Goal: Task Accomplishment & Management: Use online tool/utility

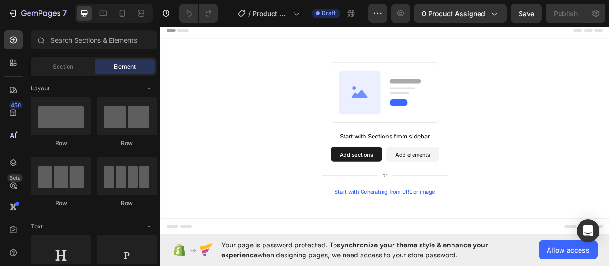
click at [408, 197] on button "Add sections" at bounding box center [409, 189] width 65 height 19
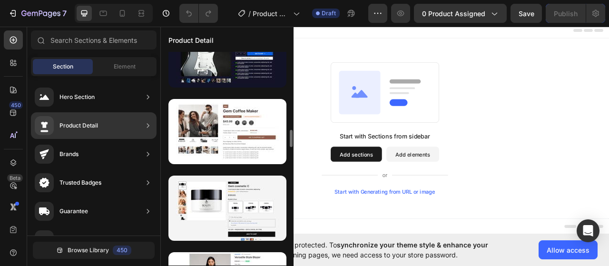
scroll to position [1046, 0]
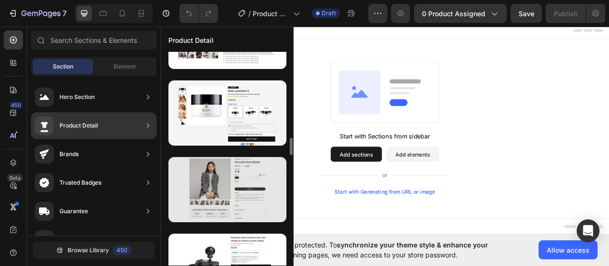
click at [230, 177] on div at bounding box center [227, 189] width 118 height 65
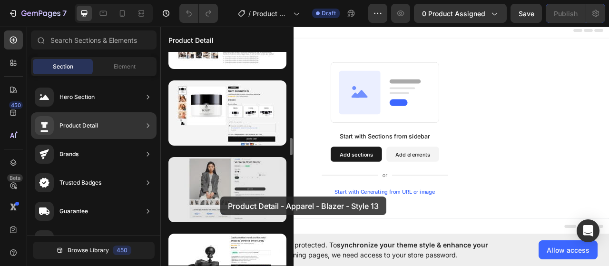
drag, startPoint x: 220, startPoint y: 196, endPoint x: 264, endPoint y: 203, distance: 44.7
click at [264, 203] on div at bounding box center [227, 189] width 118 height 65
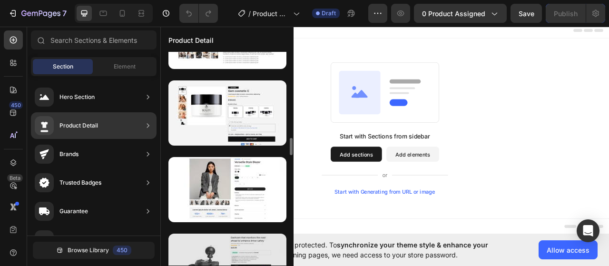
scroll to position [1094, 0]
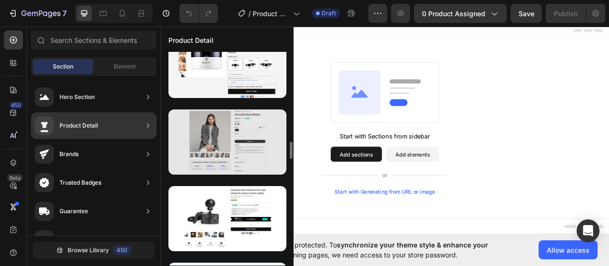
click at [258, 139] on div at bounding box center [227, 141] width 118 height 65
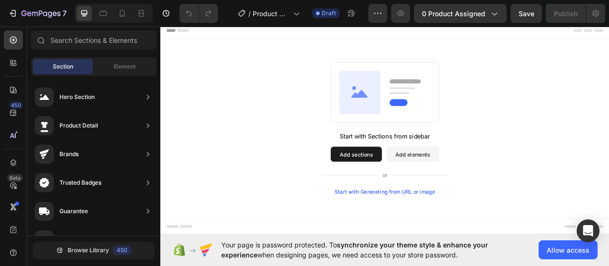
click at [388, 190] on button "Add sections" at bounding box center [409, 189] width 65 height 19
click at [402, 190] on button "Add sections" at bounding box center [409, 189] width 65 height 19
click at [409, 192] on button "Add sections" at bounding box center [409, 189] width 65 height 19
click at [411, 189] on button "Add sections" at bounding box center [409, 189] width 65 height 19
drag, startPoint x: 270, startPoint y: 151, endPoint x: 287, endPoint y: 211, distance: 62.8
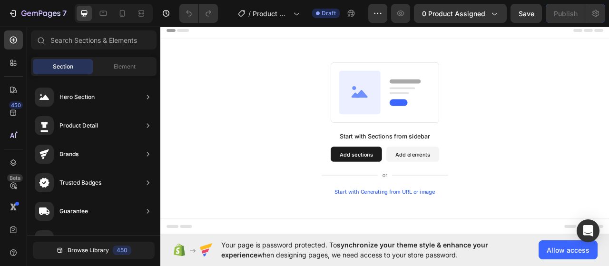
click at [287, 211] on div "Start with Sections from sidebar Add sections Add elements Start with Generatin…" at bounding box center [446, 157] width 502 height 168
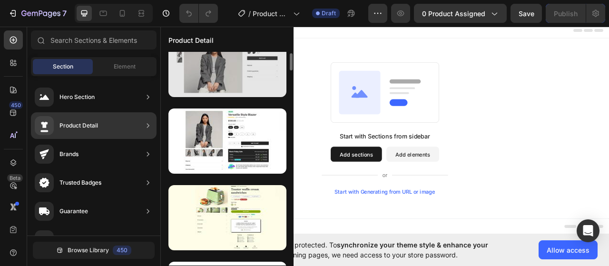
scroll to position [0, 0]
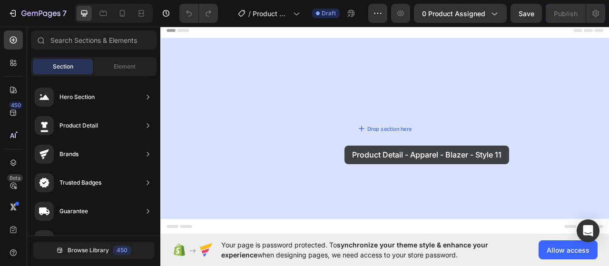
drag, startPoint x: 381, startPoint y: 188, endPoint x: 343, endPoint y: 192, distance: 37.8
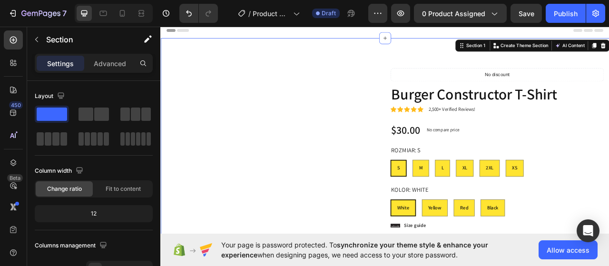
radio input "false"
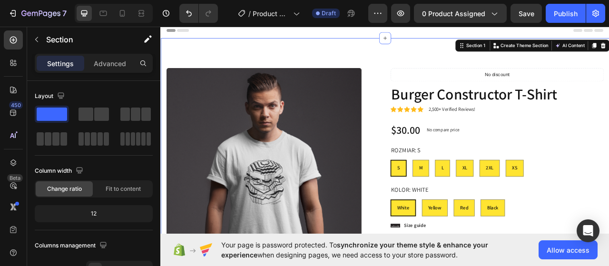
radio input "false"
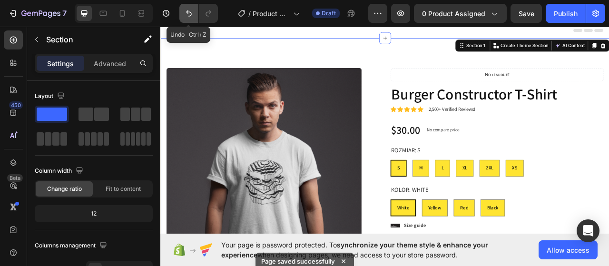
click at [185, 12] on icon "Undo/Redo" at bounding box center [189, 14] width 10 height 10
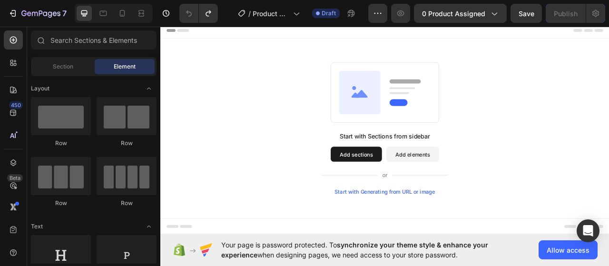
click at [402, 199] on div "Start with Sections from sidebar Add sections Add elements Start with Generatin…" at bounding box center [445, 201] width 161 height 80
click at [403, 189] on button "Add sections" at bounding box center [409, 189] width 65 height 19
click at [411, 187] on button "Add sections" at bounding box center [409, 189] width 65 height 19
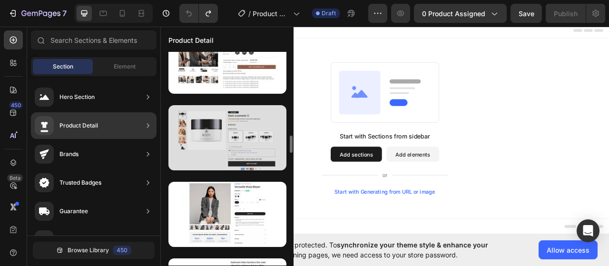
scroll to position [1117, 0]
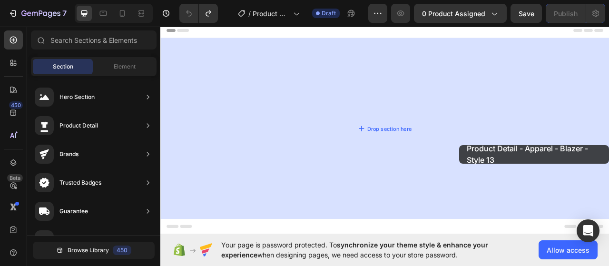
drag, startPoint x: 370, startPoint y: 143, endPoint x: 503, endPoint y: 157, distance: 133.9
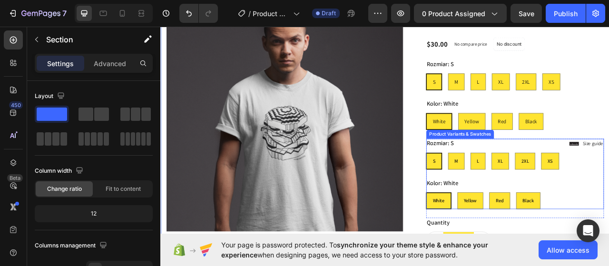
scroll to position [95, 0]
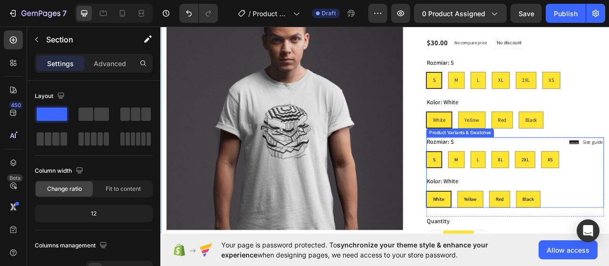
click at [592, 178] on div "Rozmiar: S S S S M M M L L L XL XL XL 2XL 2XL 2XL XS XS XS" at bounding box center [611, 187] width 226 height 39
radio input "false"
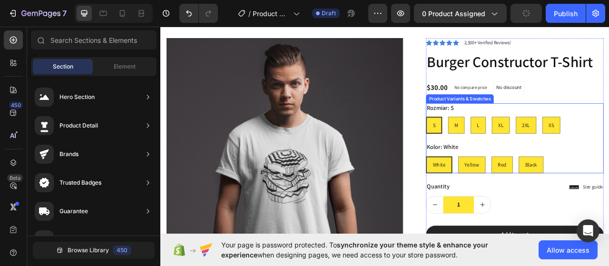
scroll to position [48, 0]
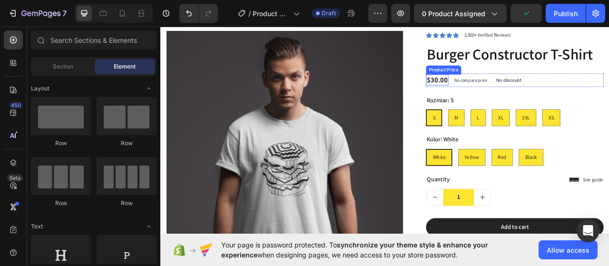
click at [510, 94] on div "$30.00" at bounding box center [512, 95] width 29 height 14
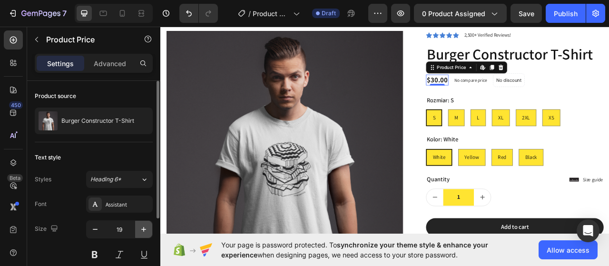
click at [149, 226] on button "button" at bounding box center [143, 229] width 17 height 17
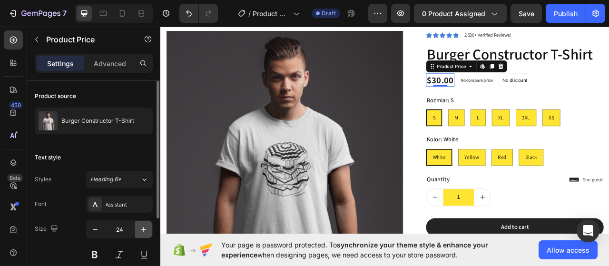
click at [149, 226] on button "button" at bounding box center [143, 229] width 17 height 17
type input "25"
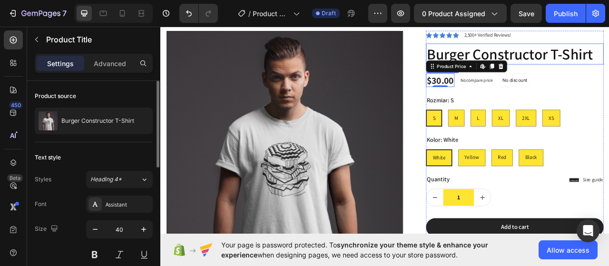
click at [608, 65] on h1 "Burger Constructor T-Shirt" at bounding box center [611, 62] width 226 height 27
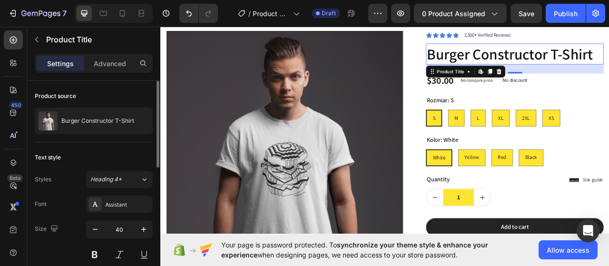
click at [608, 71] on h1 "Burger Constructor T-Shirt" at bounding box center [611, 62] width 226 height 27
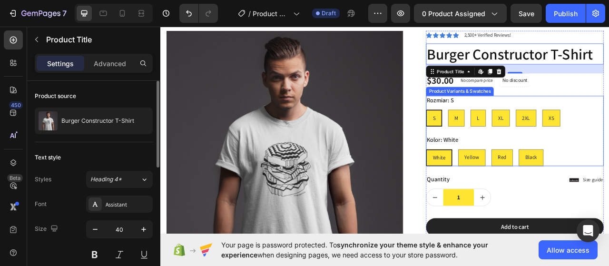
click at [608, 125] on div "Rozmiar: S S S S M M M L L L XL XL XL 2XL 2XL 2XL XS XS XS" at bounding box center [611, 135] width 226 height 39
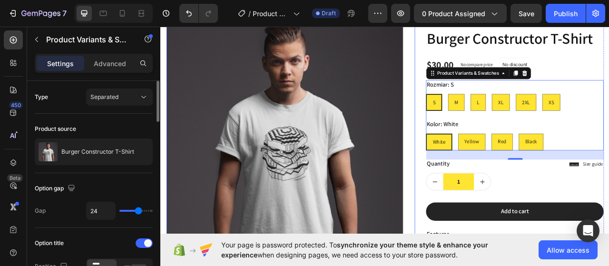
scroll to position [37, 0]
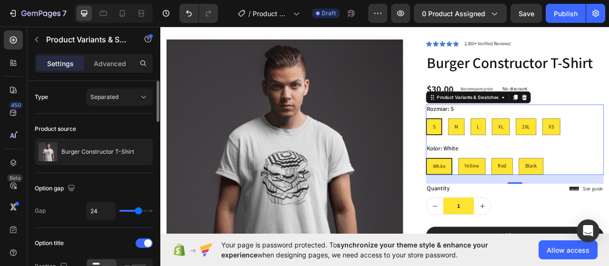
click at [515, 201] on span "White" at bounding box center [515, 205] width 16 height 9
click at [498, 195] on input "White White White" at bounding box center [498, 194] width 0 height 0
radio input "true"
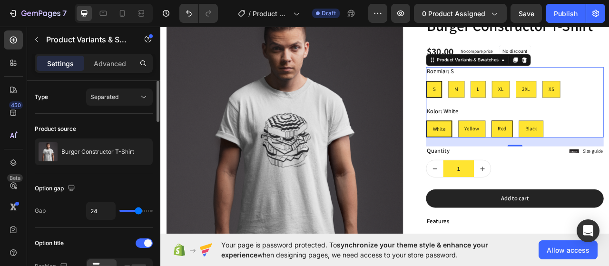
click at [596, 155] on div "Red" at bounding box center [595, 157] width 26 height 20
click at [581, 147] on input "Red Red Red" at bounding box center [581, 146] width 0 height 0
radio input "true"
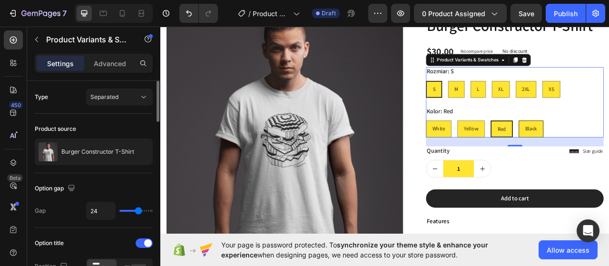
click at [608, 147] on input "Black Black Black" at bounding box center [615, 146] width 0 height 0
radio input "true"
click at [557, 147] on div "Yellow" at bounding box center [555, 157] width 34 height 20
click at [538, 147] on input "Yellow Yellow Yellow" at bounding box center [537, 146] width 0 height 0
radio input "true"
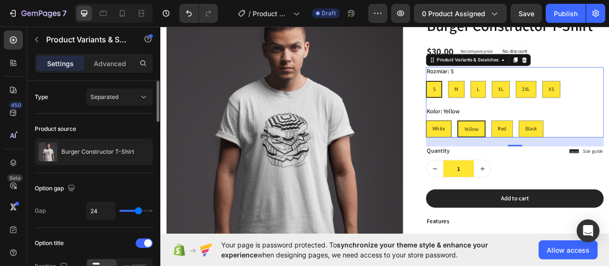
click at [514, 149] on div "White" at bounding box center [513, 157] width 31 height 20
click at [498, 147] on input "White White White" at bounding box center [498, 146] width 0 height 0
radio input "true"
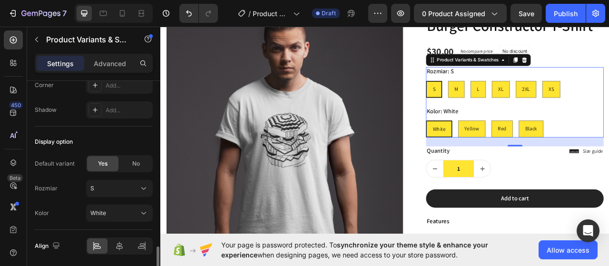
scroll to position [886, 0]
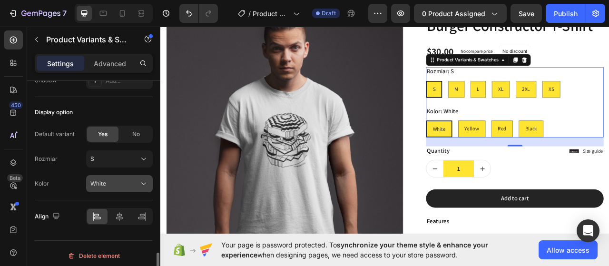
click at [131, 179] on div "White" at bounding box center [113, 183] width 47 height 9
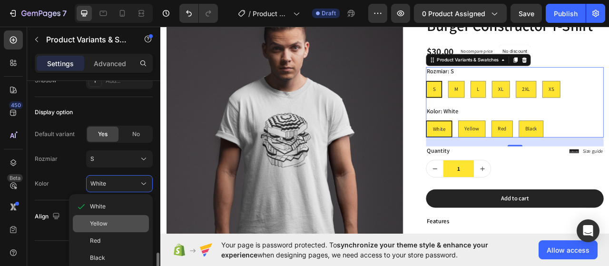
click at [117, 215] on div "Yellow" at bounding box center [111, 223] width 76 height 17
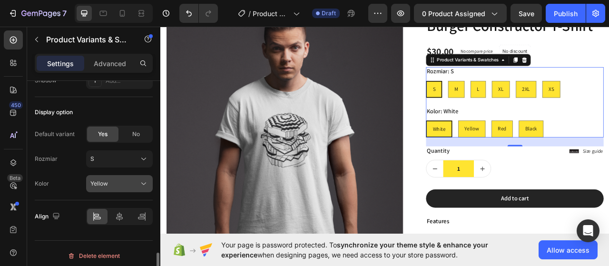
click at [128, 182] on div "Yellow" at bounding box center [113, 183] width 47 height 9
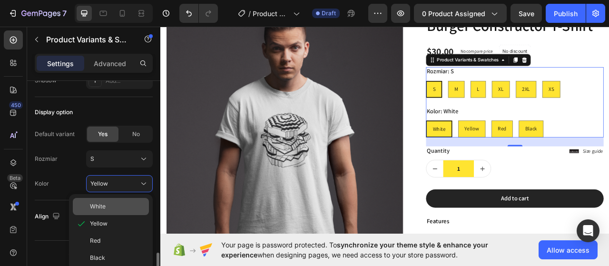
click at [131, 202] on div "White" at bounding box center [117, 206] width 55 height 9
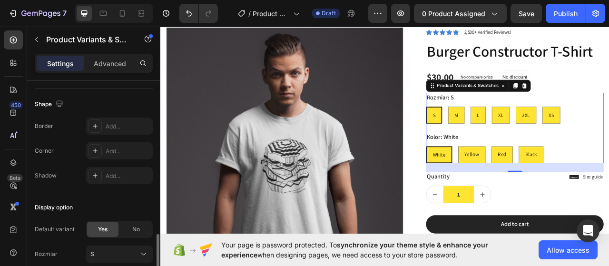
scroll to position [37, 0]
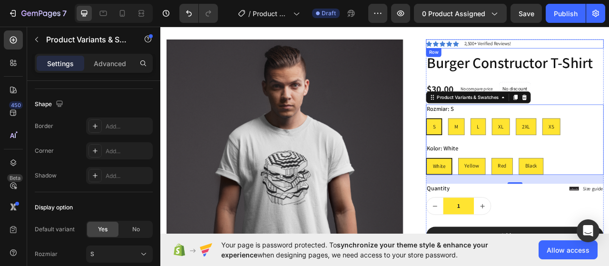
click at [517, 44] on div "Icon Icon Icon Icon Icon Icon List" at bounding box center [519, 49] width 42 height 11
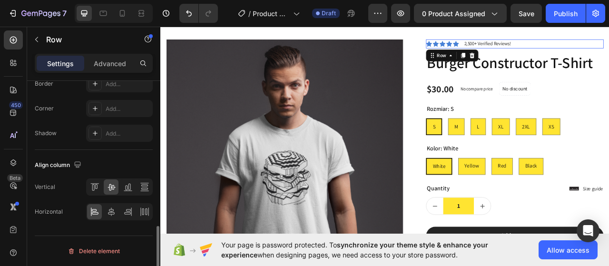
scroll to position [0, 0]
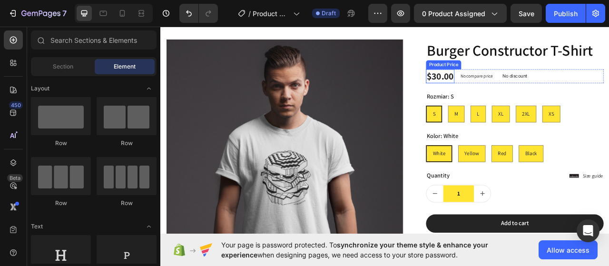
click at [524, 88] on div "$30.00" at bounding box center [516, 91] width 36 height 18
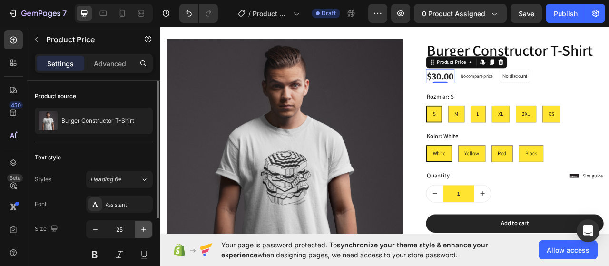
click at [146, 227] on icon "button" at bounding box center [144, 229] width 10 height 10
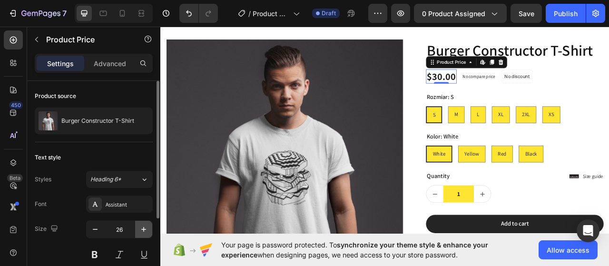
click at [146, 227] on icon "button" at bounding box center [144, 229] width 10 height 10
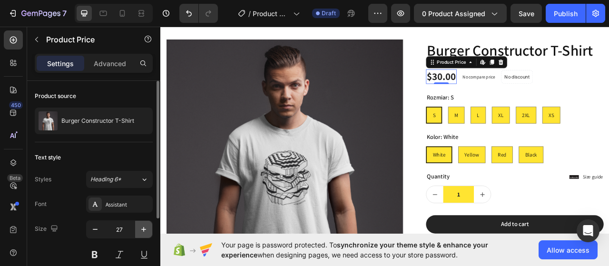
click at [146, 227] on icon "button" at bounding box center [144, 229] width 10 height 10
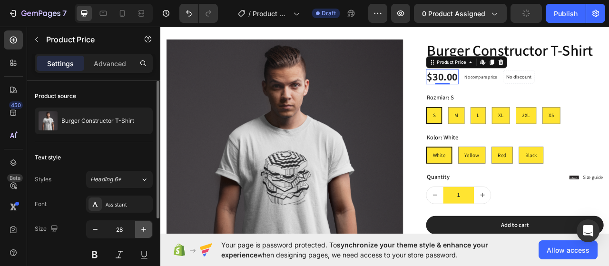
click at [146, 227] on icon "button" at bounding box center [144, 229] width 10 height 10
type input "30"
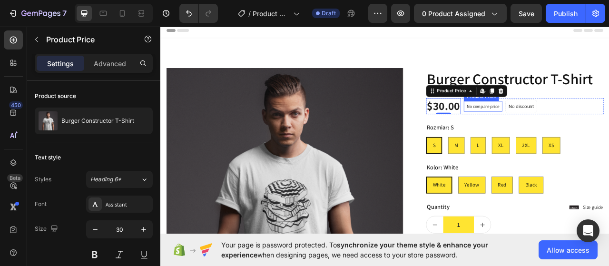
click at [566, 131] on p "No compare price" at bounding box center [570, 129] width 41 height 6
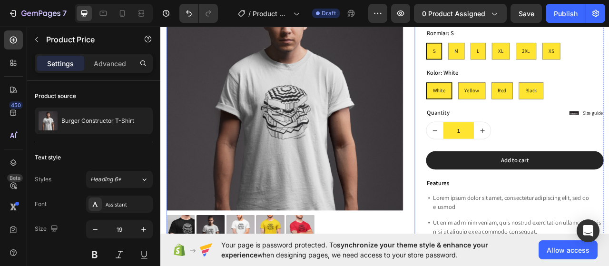
scroll to position [95, 0]
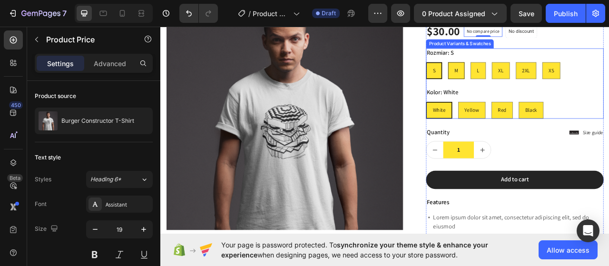
click at [528, 88] on div "M" at bounding box center [537, 84] width 20 height 20
click at [526, 73] on input "M M M" at bounding box center [526, 72] width 0 height 0
radio input "true"
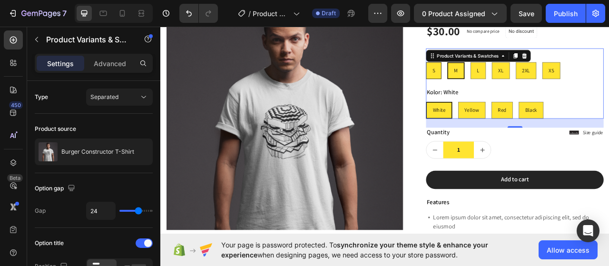
click at [498, 92] on div "S" at bounding box center [507, 84] width 19 height 20
click at [498, 73] on input "S S S" at bounding box center [498, 72] width 0 height 0
radio input "true"
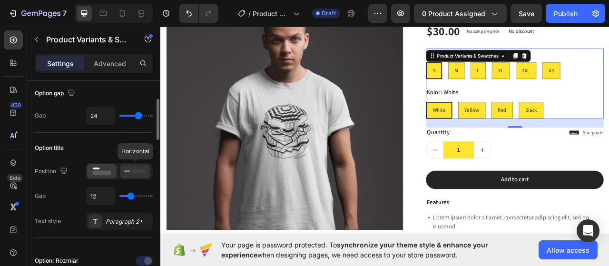
click at [125, 170] on rect at bounding box center [127, 171] width 6 height 2
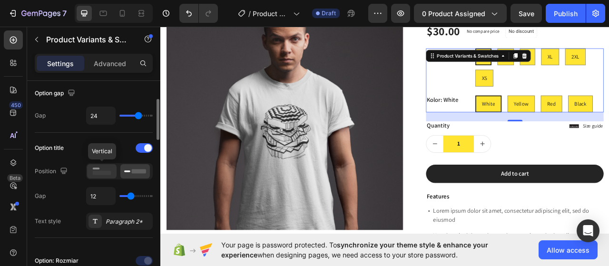
click at [103, 171] on rect at bounding box center [102, 173] width 19 height 4
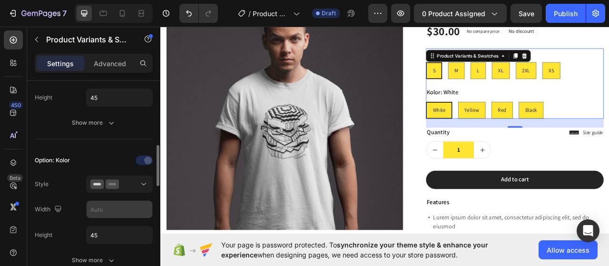
scroll to position [381, 0]
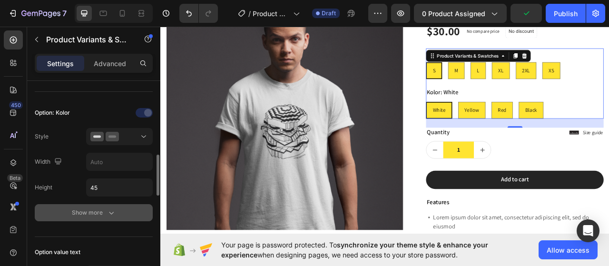
click at [111, 204] on button "Show more" at bounding box center [94, 212] width 118 height 17
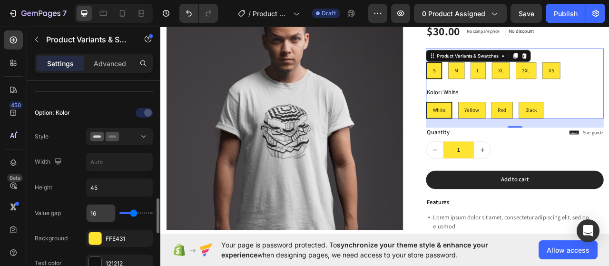
scroll to position [428, 0]
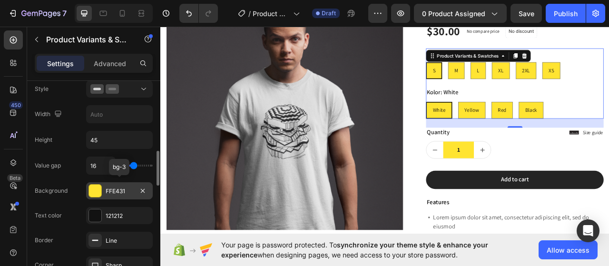
click at [92, 191] on div at bounding box center [95, 191] width 12 height 12
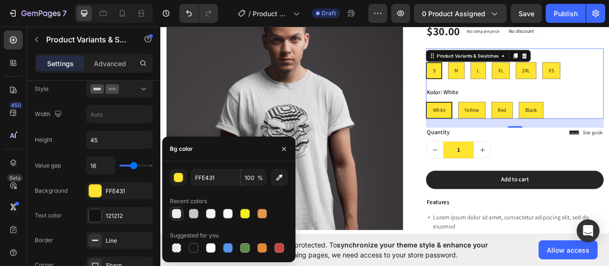
click at [176, 213] on div at bounding box center [177, 214] width 10 height 10
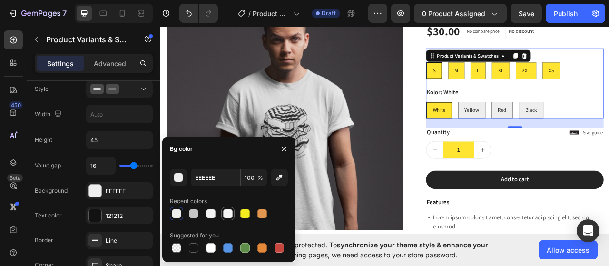
click at [225, 213] on div at bounding box center [228, 214] width 10 height 10
click at [241, 213] on div at bounding box center [245, 214] width 10 height 10
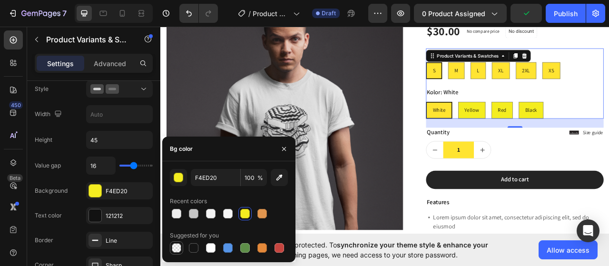
click at [180, 246] on div at bounding box center [177, 248] width 10 height 10
type input "000000"
type input "0"
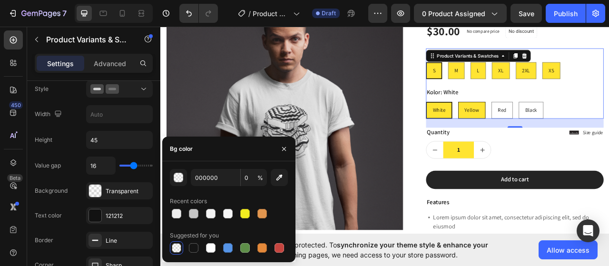
click at [547, 137] on span "Yellow" at bounding box center [556, 133] width 19 height 9
click at [539, 123] on input "Yellow Yellow Yellow" at bounding box center [538, 123] width 0 height 0
radio input "true"
click at [598, 137] on div "Red" at bounding box center [595, 134] width 26 height 20
click at [581, 123] on input "Red Red Red" at bounding box center [581, 123] width 0 height 0
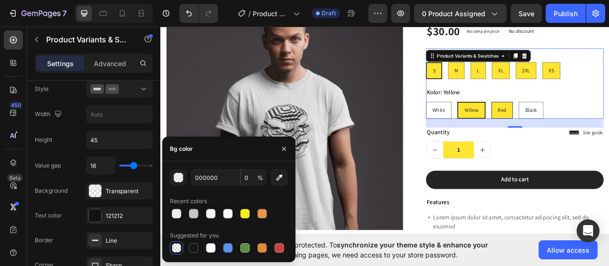
radio input "true"
click at [608, 123] on input "Black Black Black" at bounding box center [615, 123] width 0 height 0
radio input "true"
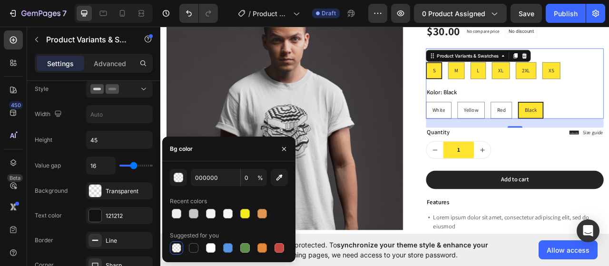
click at [510, 83] on div "S" at bounding box center [508, 84] width 19 height 20
click at [498, 73] on input "S S S" at bounding box center [498, 72] width 0 height 0
click at [608, 77] on div "S S S M M M L L L XL XL XL 2XL 2XL 2XL XS XS XS" at bounding box center [611, 83] width 226 height 21
click at [608, 73] on input "2XL 2XL 2XL" at bounding box center [612, 72] width 0 height 0
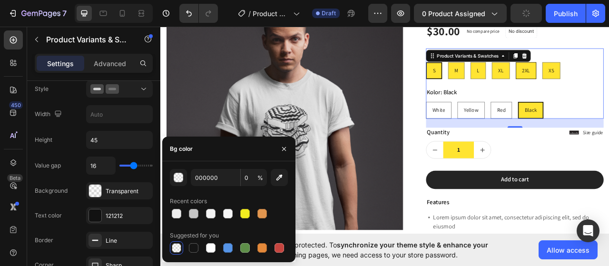
radio input "true"
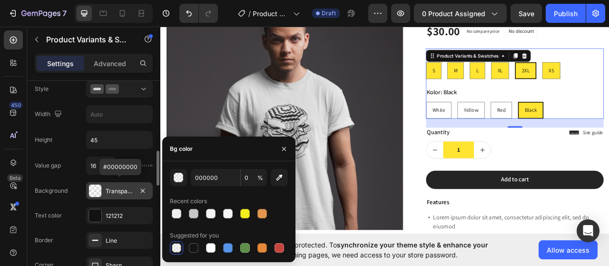
click at [98, 190] on div at bounding box center [95, 191] width 12 height 12
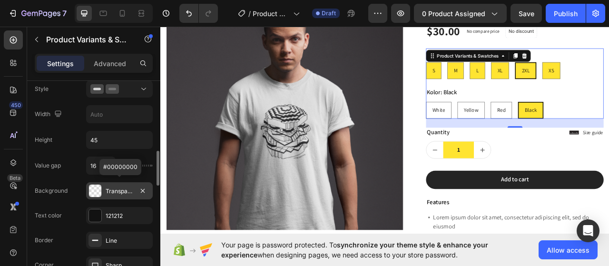
click at [98, 190] on div at bounding box center [95, 191] width 12 height 12
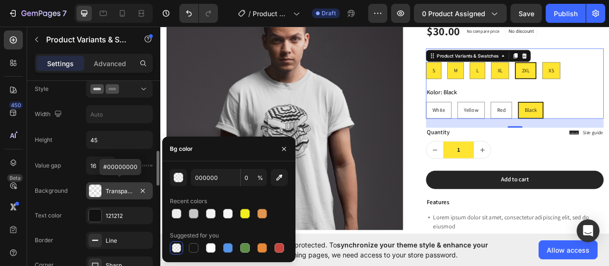
click at [98, 190] on div at bounding box center [95, 191] width 12 height 12
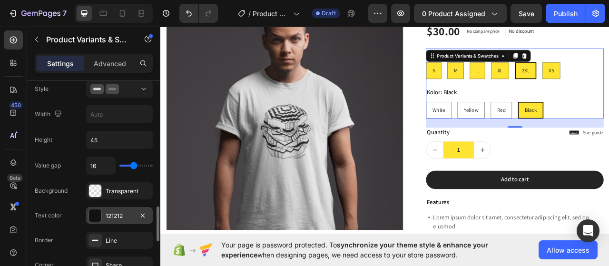
scroll to position [476, 0]
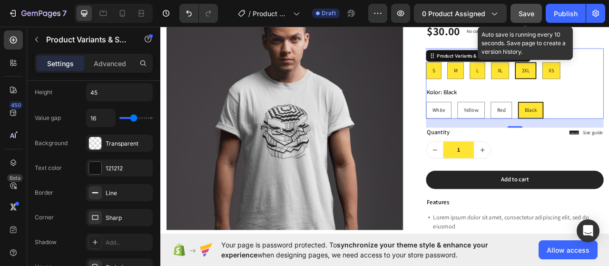
click at [524, 6] on button "Save" at bounding box center [525, 13] width 31 height 19
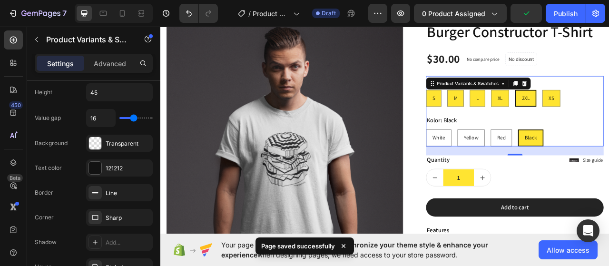
scroll to position [48, 0]
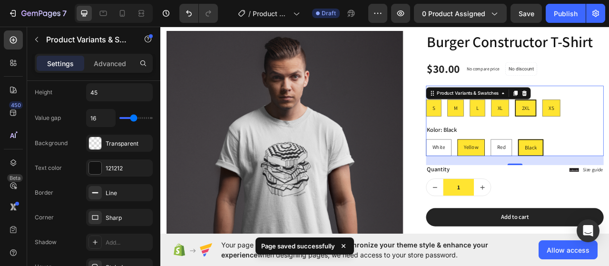
click at [546, 178] on span "Yellow" at bounding box center [555, 180] width 19 height 9
click at [538, 171] on input "Yellow Yellow Yellow" at bounding box center [537, 170] width 0 height 0
radio input "true"
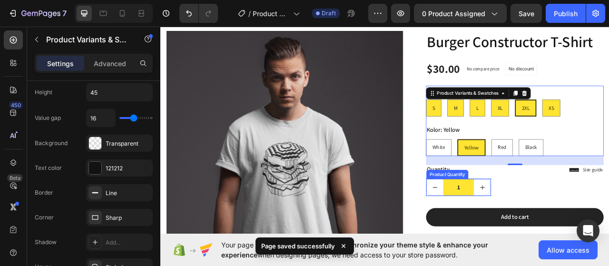
click at [521, 228] on input "1" at bounding box center [539, 231] width 39 height 21
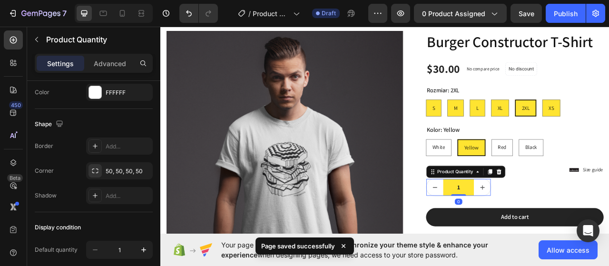
scroll to position [0, 0]
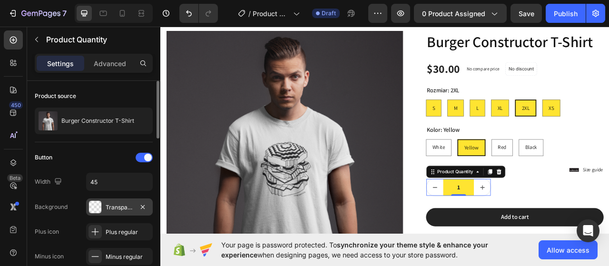
click at [93, 204] on div at bounding box center [95, 207] width 12 height 12
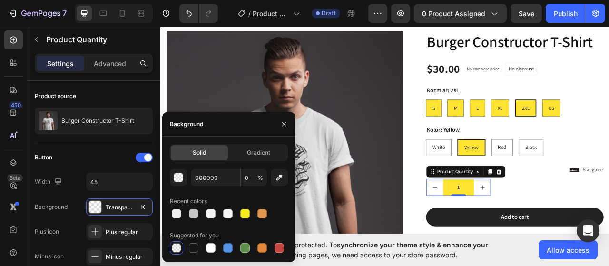
click at [170, 246] on div at bounding box center [176, 247] width 13 height 13
click at [235, 148] on div "Gradient" at bounding box center [258, 152] width 57 height 15
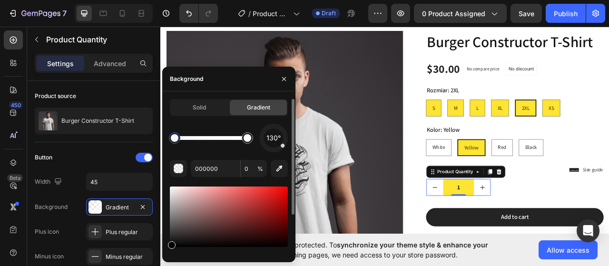
click at [205, 116] on div "Solid Gradient" at bounding box center [229, 107] width 118 height 17
click at [206, 109] on div "Solid" at bounding box center [199, 107] width 57 height 15
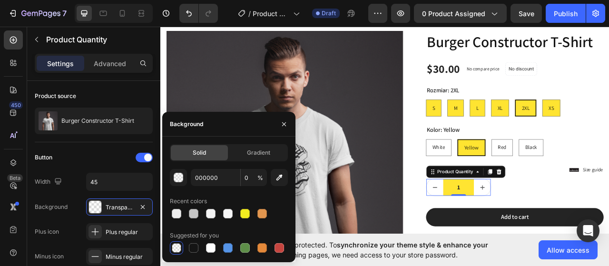
click at [170, 244] on div at bounding box center [176, 247] width 13 height 13
click at [608, 225] on div "1 Product Quantity 0 Row Row" at bounding box center [611, 232] width 226 height 22
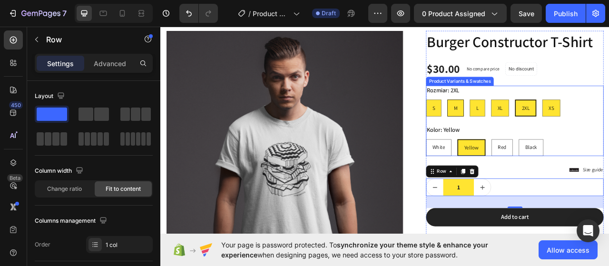
click at [526, 136] on div "M" at bounding box center [536, 131] width 20 height 20
click at [525, 120] on input "M M M" at bounding box center [525, 120] width 0 height 0
radio input "true"
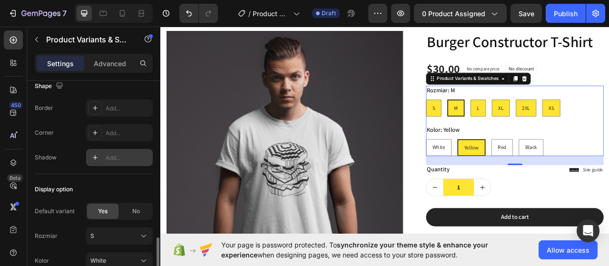
scroll to position [886, 0]
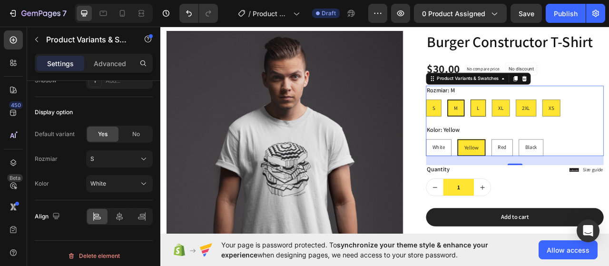
click at [555, 128] on div "L" at bounding box center [564, 131] width 19 height 20
click at [555, 120] on input "L L L" at bounding box center [554, 120] width 0 height 0
radio input "true"
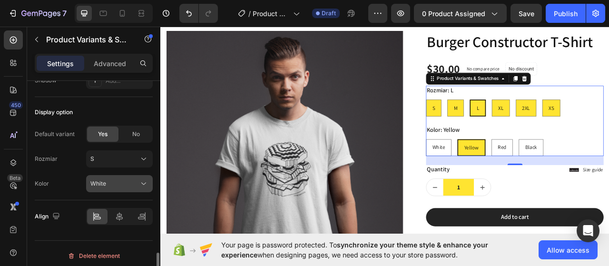
click at [127, 179] on div "White" at bounding box center [113, 183] width 47 height 9
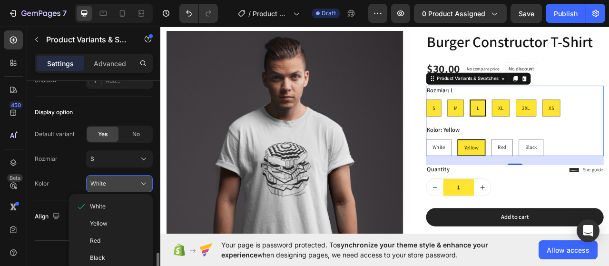
click at [127, 179] on div "White" at bounding box center [113, 183] width 47 height 9
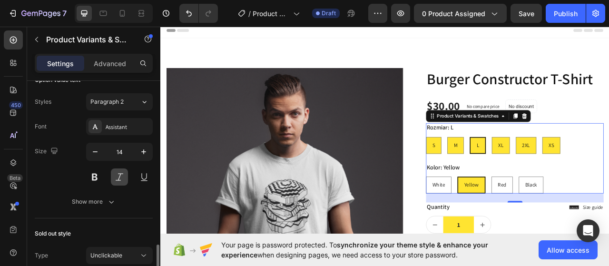
scroll to position [600, 0]
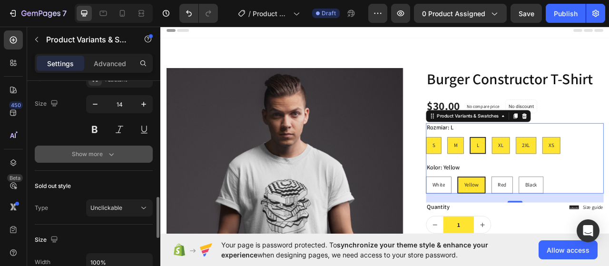
click at [123, 146] on button "Show more" at bounding box center [94, 154] width 118 height 17
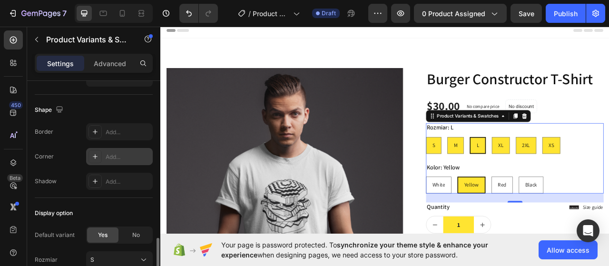
scroll to position [933, 0]
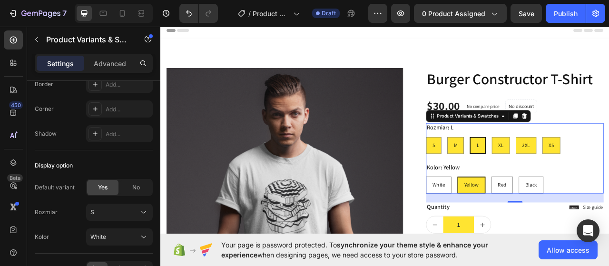
click at [568, 195] on div "Rozmiar: L S S S M M M L L L XL XL XL 2XL 2XL 2XL XS XS XS Kolor: Yellow White …" at bounding box center [611, 194] width 226 height 89
click at [608, 168] on div "S S S M M M L L L XL XL XL 2XL 2XL 2XL XS XS XS" at bounding box center [611, 178] width 226 height 21
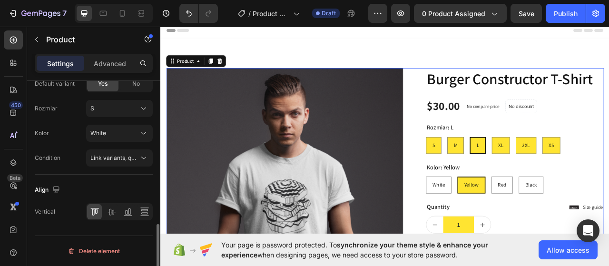
scroll to position [0, 0]
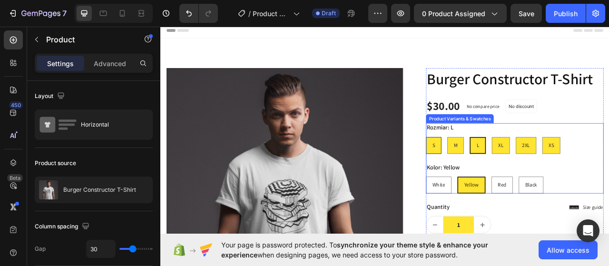
click at [507, 176] on div "S" at bounding box center [507, 179] width 19 height 20
click at [498, 168] on input "S S S" at bounding box center [498, 167] width 0 height 0
radio input "true"
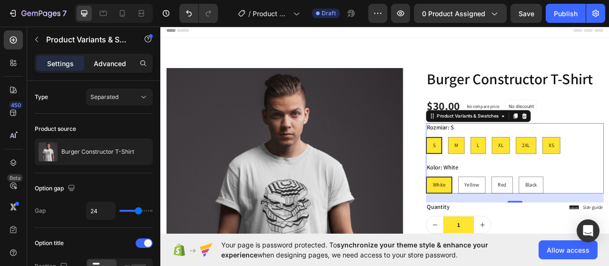
click at [109, 57] on div "Advanced" at bounding box center [110, 63] width 48 height 15
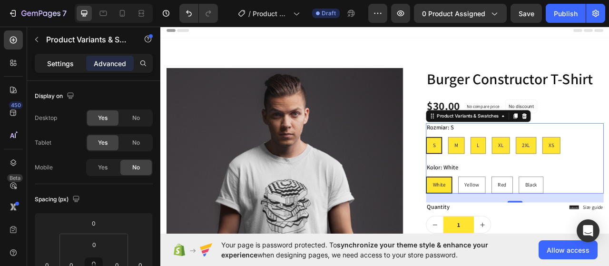
click at [74, 59] on div "Settings" at bounding box center [61, 63] width 48 height 15
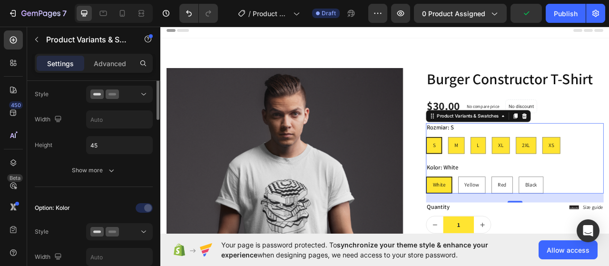
scroll to position [238, 0]
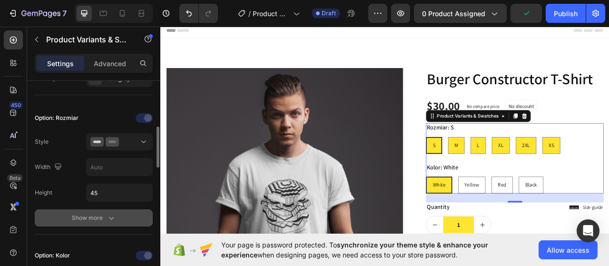
click at [94, 220] on div "Show more" at bounding box center [94, 218] width 44 height 10
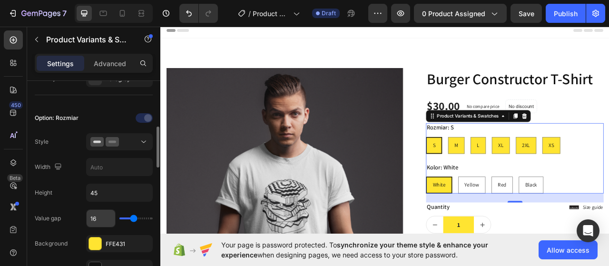
scroll to position [285, 0]
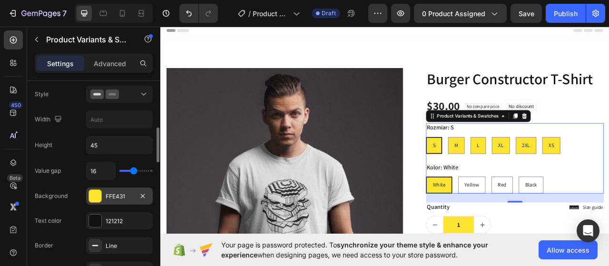
click at [92, 198] on div at bounding box center [95, 196] width 12 height 12
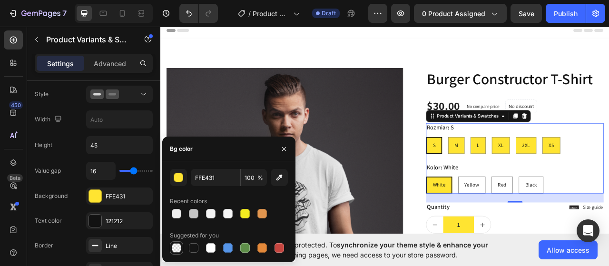
click at [176, 251] on div at bounding box center [177, 248] width 10 height 10
type input "000000"
type input "0"
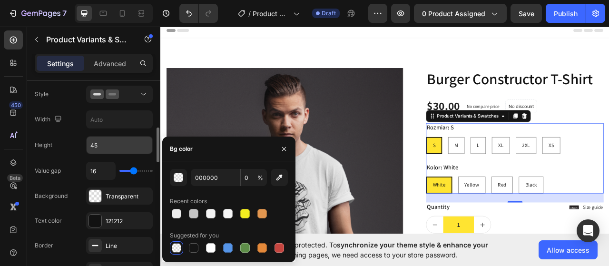
scroll to position [238, 0]
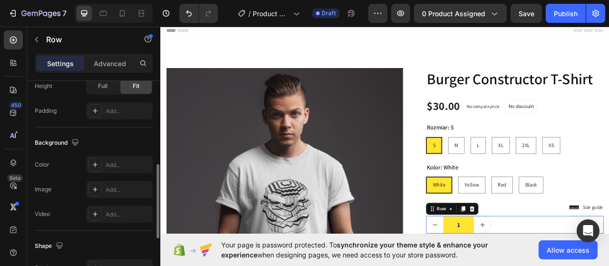
scroll to position [285, 0]
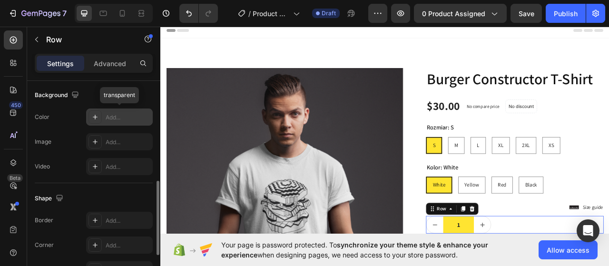
click at [121, 119] on div "Add..." at bounding box center [128, 117] width 45 height 9
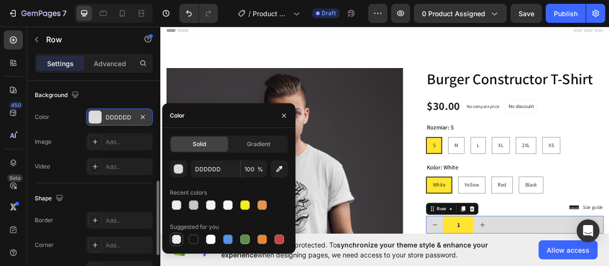
click at [176, 246] on div at bounding box center [176, 239] width 13 height 13
type input "000000"
type input "0"
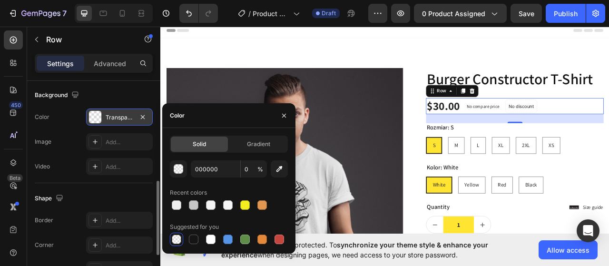
click at [608, 127] on div "$30.00 Product Price Product Price No compare price Product Price No discount N…" at bounding box center [611, 128] width 226 height 20
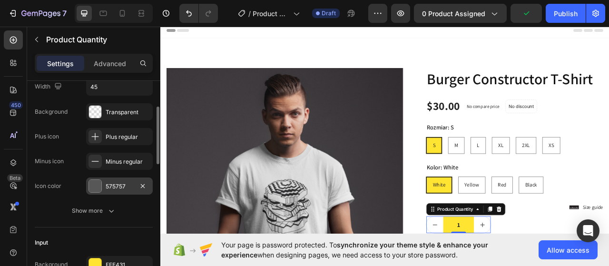
scroll to position [143, 0]
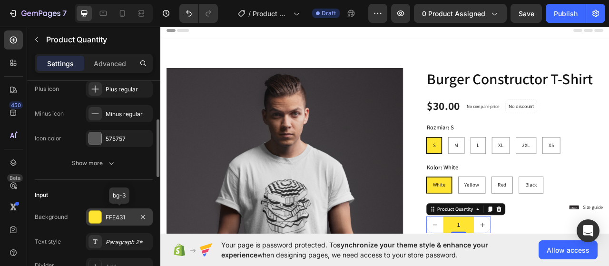
click at [100, 218] on div at bounding box center [95, 217] width 12 height 12
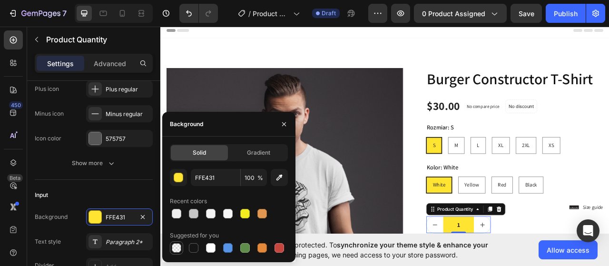
click at [178, 247] on div at bounding box center [177, 248] width 10 height 10
type input "000000"
type input "0"
click at [197, 217] on div at bounding box center [193, 213] width 11 height 11
type input "C6C6C6"
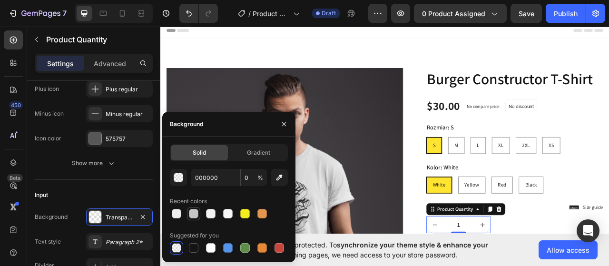
type input "100"
click at [206, 211] on div at bounding box center [211, 214] width 10 height 10
click at [234, 219] on div at bounding box center [227, 213] width 13 height 13
click at [244, 215] on div at bounding box center [245, 214] width 10 height 10
type input "F4ED20"
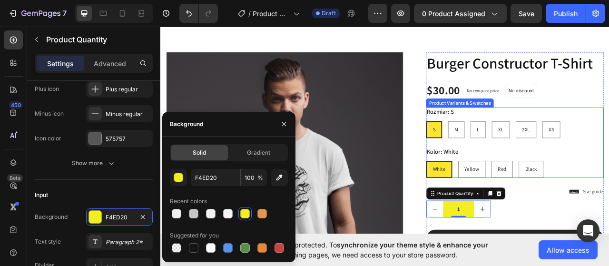
scroll to position [0, 0]
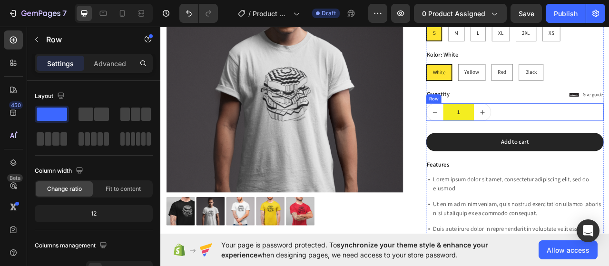
scroll to position [238, 0]
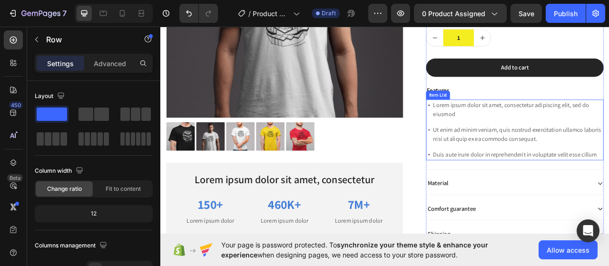
click at [601, 132] on p "Lorem ipsum dolor sit amet, consectetur adipiscing elit, sed do eiusmod" at bounding box center [614, 133] width 215 height 23
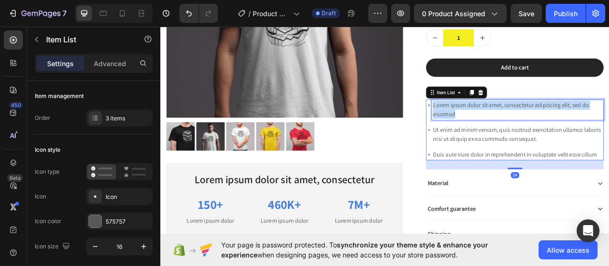
click at [601, 132] on p "Lorem ipsum dolor sit amet, consectetur adipiscing elit, sed do eiusmod" at bounding box center [614, 133] width 215 height 23
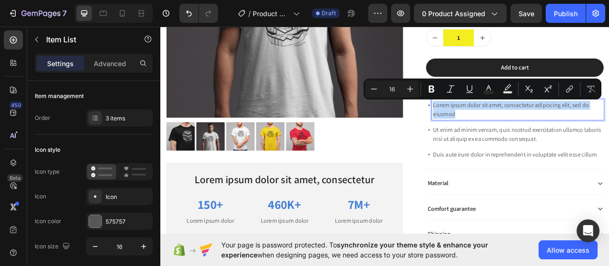
click at [601, 132] on p "Lorem ipsum dolor sit amet, consectetur adipiscing elit, sed do eiusmod" at bounding box center [614, 133] width 215 height 23
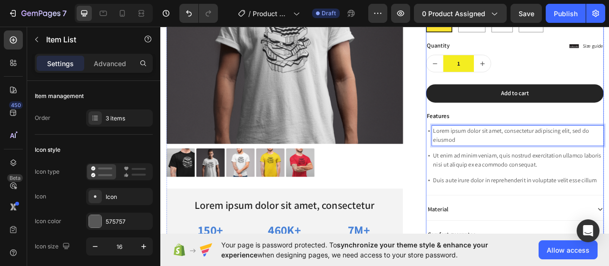
scroll to position [190, 0]
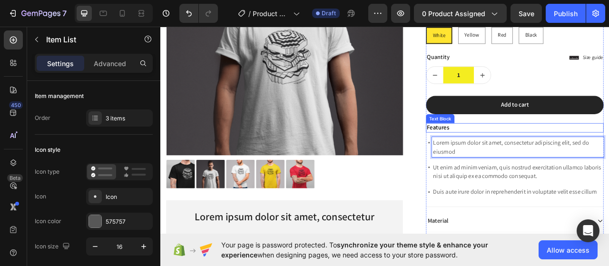
click at [504, 154] on p "Features" at bounding box center [611, 156] width 224 height 10
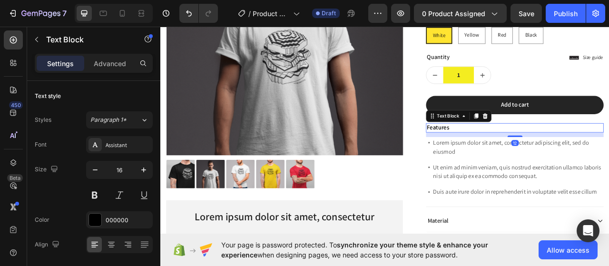
click at [504, 154] on p "Features" at bounding box center [611, 156] width 224 height 10
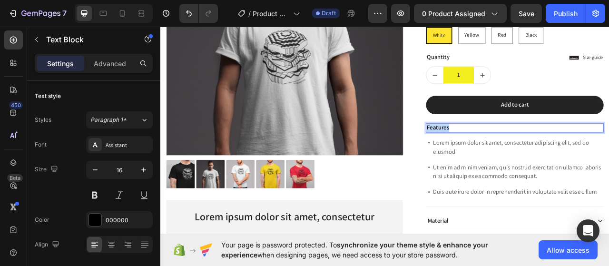
click at [504, 154] on p "Features" at bounding box center [611, 156] width 224 height 10
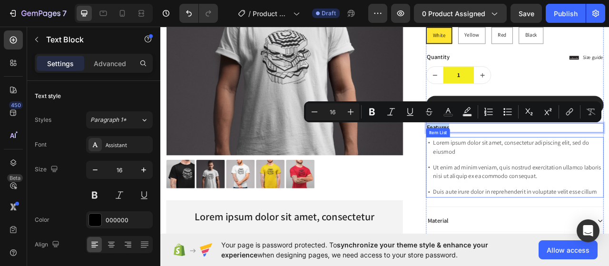
click at [537, 194] on div "Lorem ipsum dolor sit amet, consectetur adipiscing elit, sed do eiusmod Ut enim…" at bounding box center [611, 206] width 226 height 77
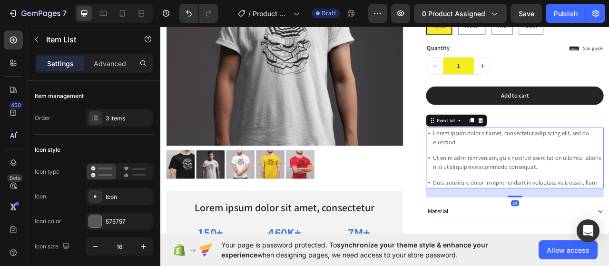
scroll to position [238, 0]
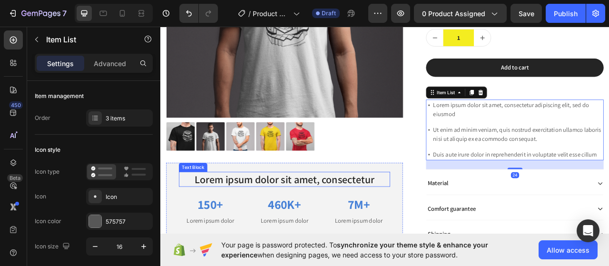
click at [357, 219] on p "Lorem ipsum dolor sit amet, consectetur" at bounding box center [318, 221] width 267 height 17
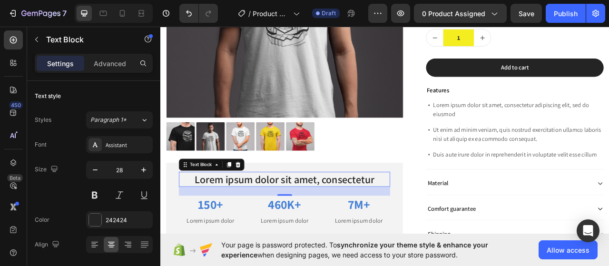
click at [357, 219] on p "Lorem ipsum dolor sit amet, consectetur" at bounding box center [318, 221] width 267 height 17
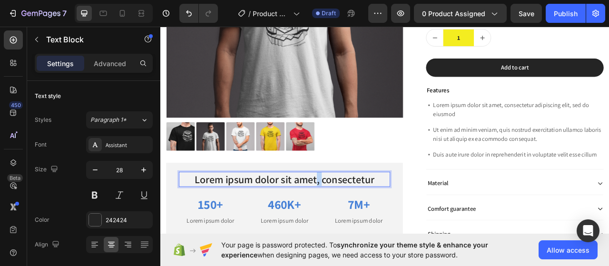
click at [357, 219] on p "Lorem ipsum dolor sit amet, consectetur" at bounding box center [318, 221] width 267 height 17
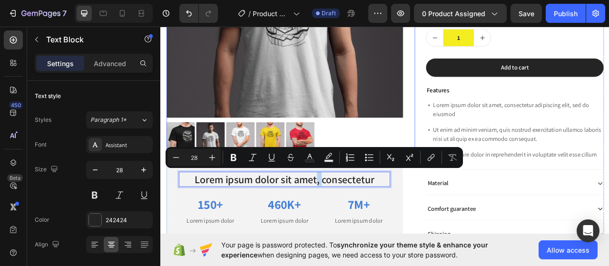
click at [408, 163] on div at bounding box center [317, 167] width 301 height 36
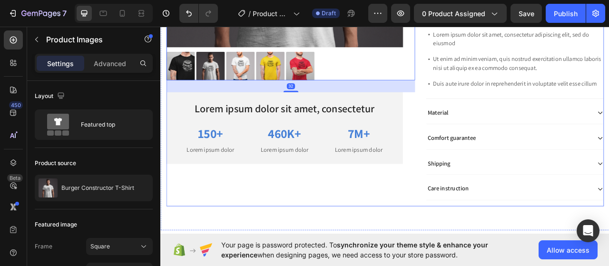
scroll to position [381, 0]
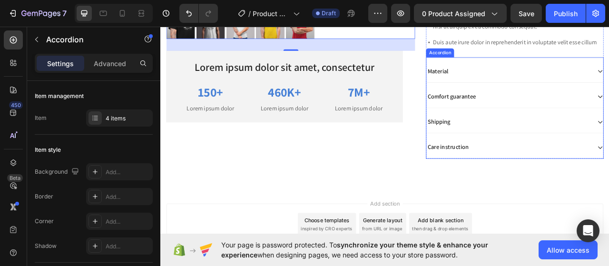
click at [572, 177] on div "Care instruction" at bounding box center [603, 181] width 210 height 13
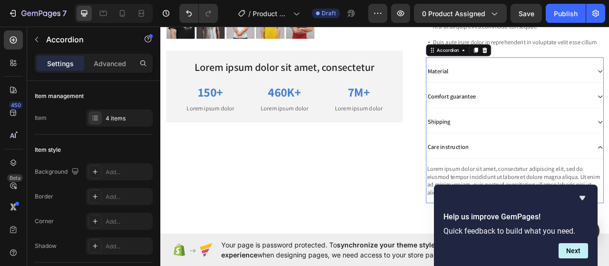
click at [563, 175] on div "Care instruction" at bounding box center [603, 181] width 210 height 13
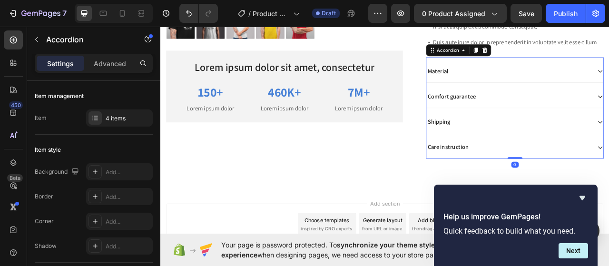
click at [568, 149] on div "Shipping" at bounding box center [603, 149] width 210 height 13
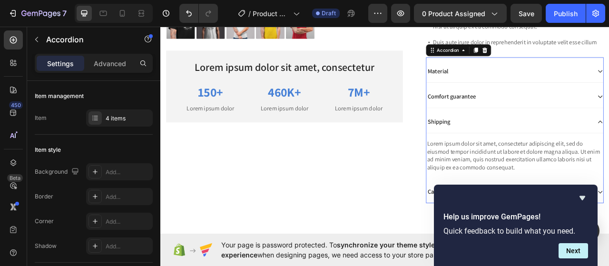
click at [568, 149] on div "Shipping" at bounding box center [603, 149] width 210 height 13
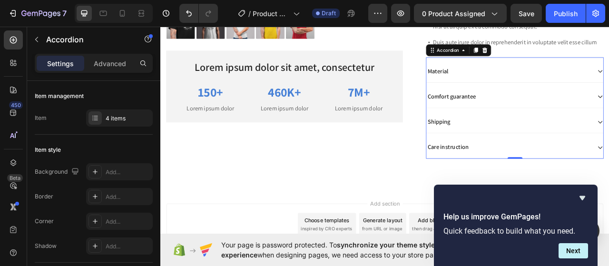
click at [581, 121] on div "Comfort guarantee" at bounding box center [610, 117] width 225 height 29
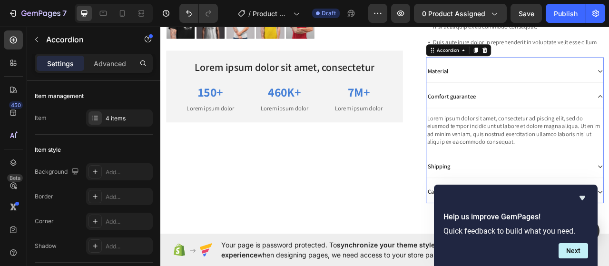
click at [581, 121] on div "Comfort guarantee" at bounding box center [610, 117] width 225 height 29
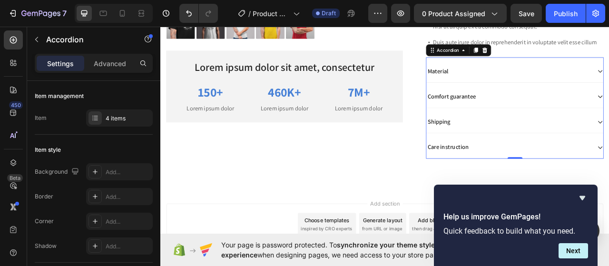
click at [569, 78] on div "Material" at bounding box center [603, 84] width 210 height 13
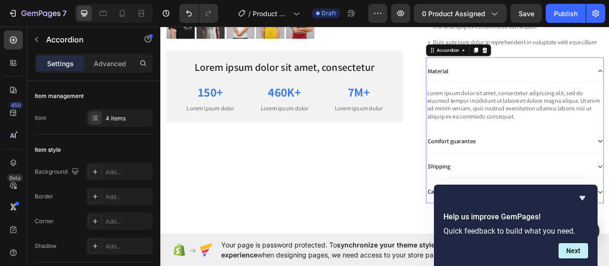
click at [569, 78] on div "Material" at bounding box center [603, 84] width 210 height 13
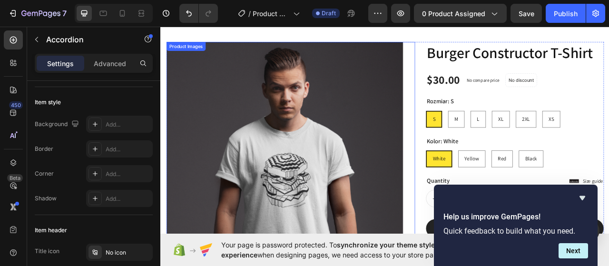
scroll to position [0, 0]
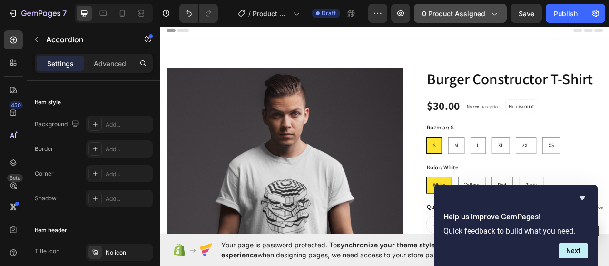
click at [481, 12] on span "0 product assigned" at bounding box center [453, 14] width 63 height 10
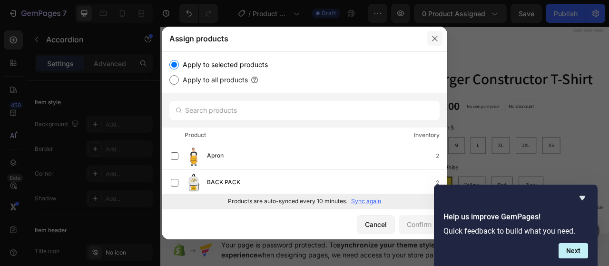
click at [438, 38] on icon "button" at bounding box center [435, 39] width 8 height 8
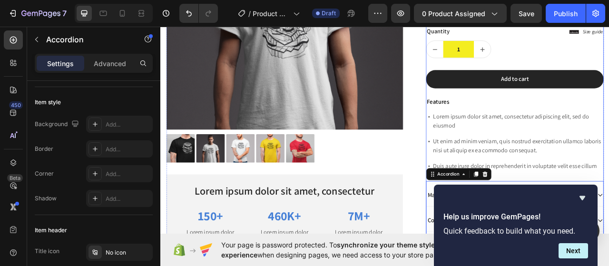
scroll to position [238, 0]
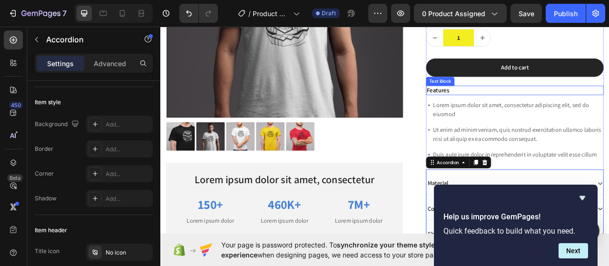
click at [509, 109] on p "Features" at bounding box center [611, 109] width 224 height 10
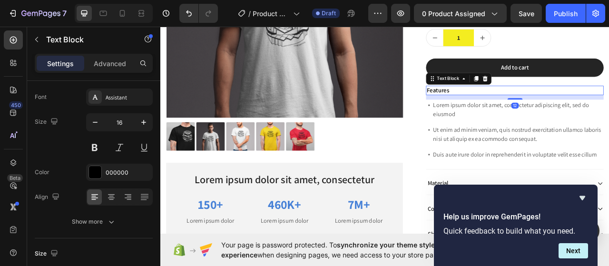
scroll to position [0, 0]
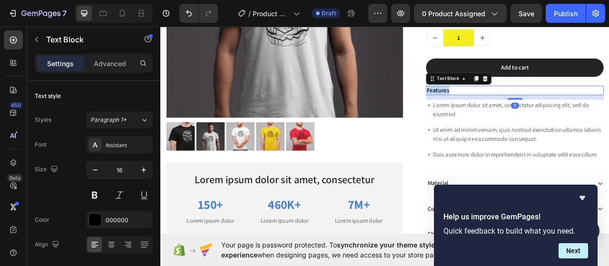
click at [509, 109] on p "Features" at bounding box center [611, 109] width 224 height 10
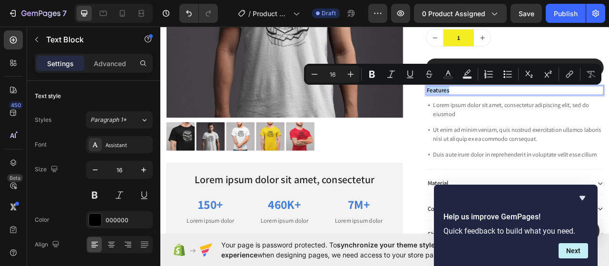
copy p "Features"
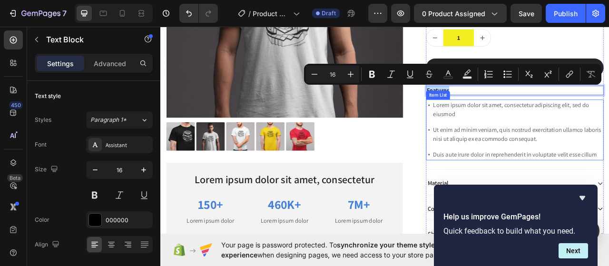
click at [584, 146] on div "Lorem ipsum dolor sit amet, consectetur adipiscing elit, sed do eiusmod Ut enim…" at bounding box center [611, 158] width 226 height 77
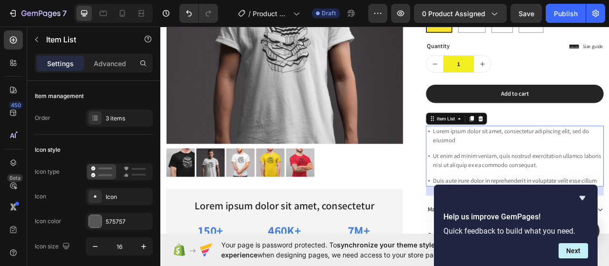
scroll to position [190, 0]
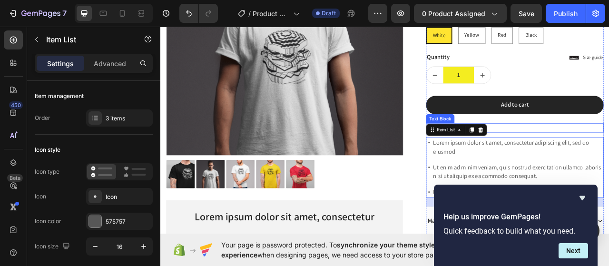
click at [608, 159] on p "Features" at bounding box center [611, 156] width 224 height 10
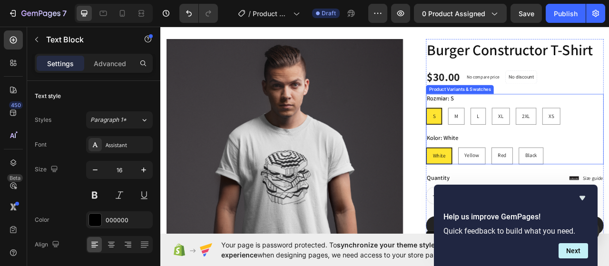
scroll to position [24, 0]
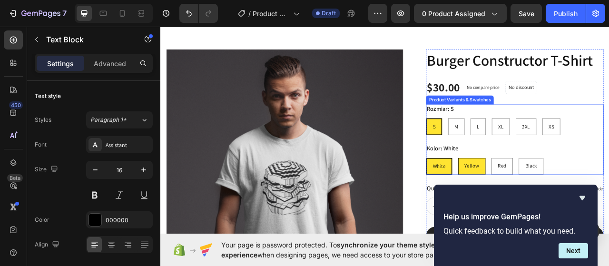
click at [550, 197] on div "Yellow" at bounding box center [556, 205] width 34 height 20
click at [539, 195] on input "Yellow Yellow Yellow" at bounding box center [538, 194] width 0 height 0
radio input "true"
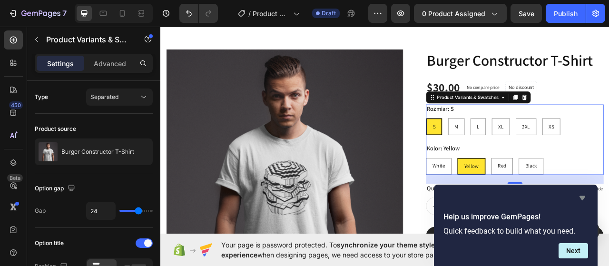
click at [581, 199] on icon "Hide survey" at bounding box center [582, 198] width 6 height 4
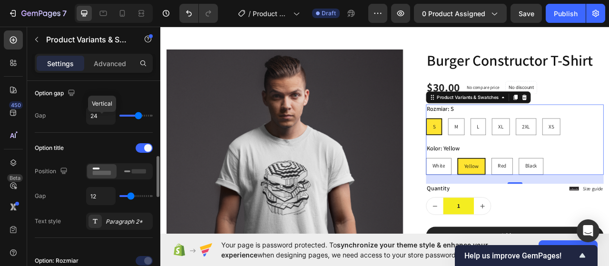
scroll to position [143, 0]
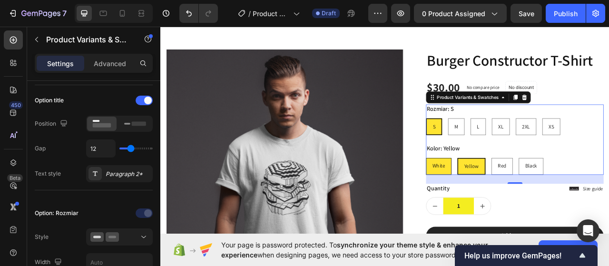
click at [519, 203] on div "White" at bounding box center [513, 205] width 31 height 20
click at [498, 195] on input "White White White" at bounding box center [498, 194] width 0 height 0
radio input "true"
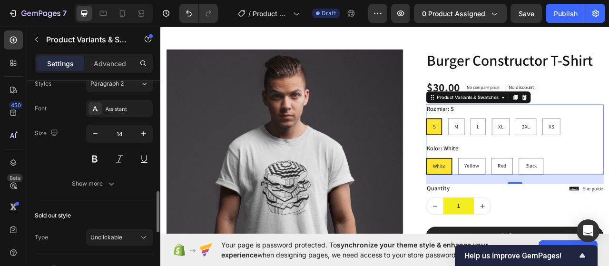
scroll to position [666, 0]
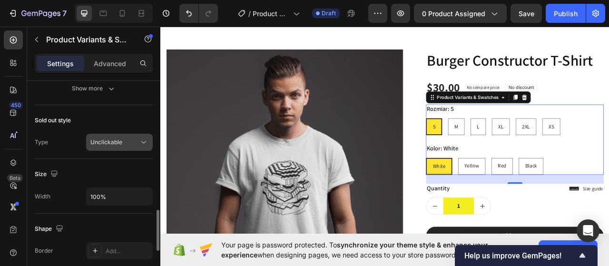
click at [109, 138] on span "Unclickable" at bounding box center [106, 141] width 32 height 7
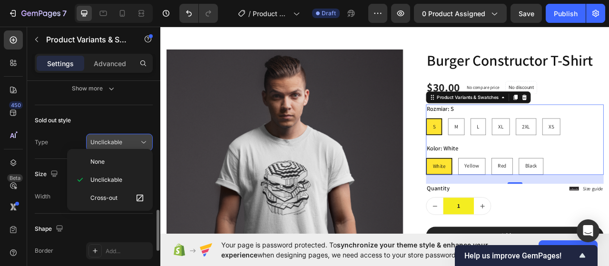
click at [118, 138] on span "Unclickable" at bounding box center [106, 141] width 32 height 7
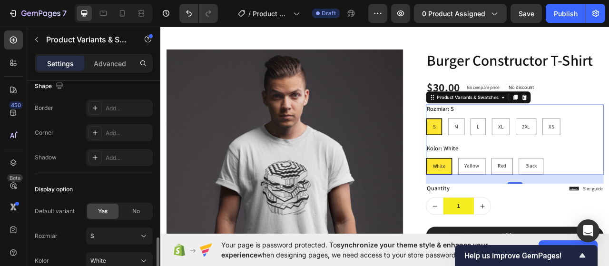
scroll to position [856, 0]
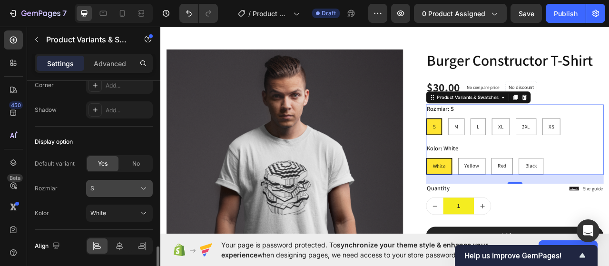
click at [102, 184] on div "S" at bounding box center [113, 188] width 47 height 9
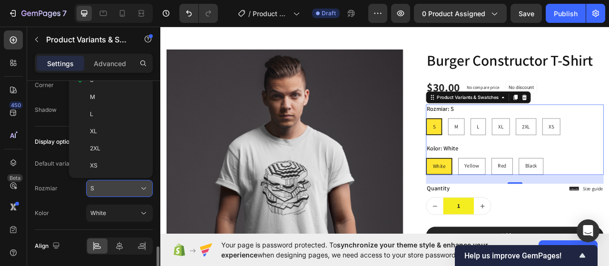
click at [102, 184] on div "S" at bounding box center [113, 188] width 47 height 9
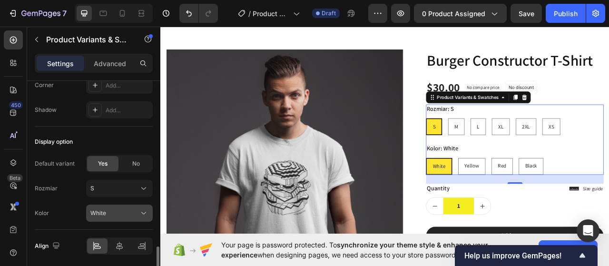
click at [110, 205] on button "White" at bounding box center [119, 213] width 67 height 17
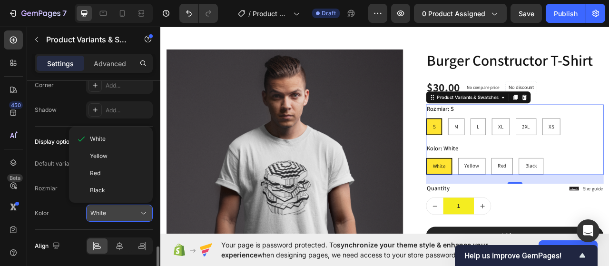
click at [110, 205] on button "White" at bounding box center [119, 213] width 67 height 17
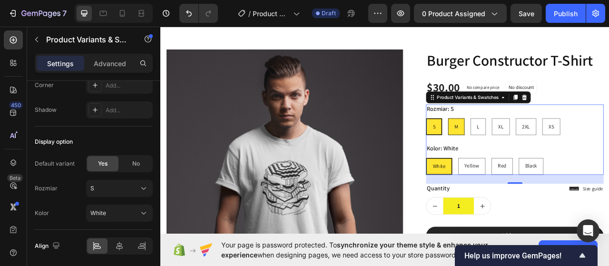
click at [527, 147] on div "M" at bounding box center [537, 155] width 20 height 20
click at [526, 144] on input "M M M" at bounding box center [526, 144] width 0 height 0
radio input "true"
click at [505, 148] on div "S" at bounding box center [507, 155] width 19 height 20
click at [498, 144] on input "S S S" at bounding box center [498, 144] width 0 height 0
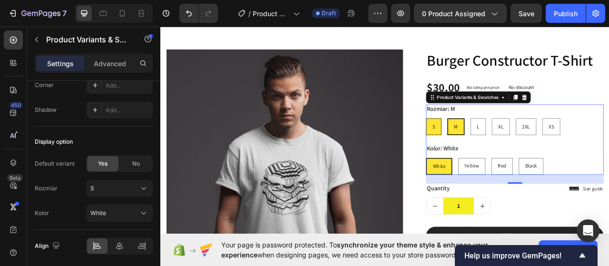
radio input "true"
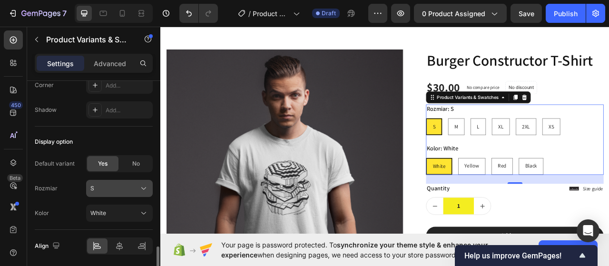
scroll to position [886, 0]
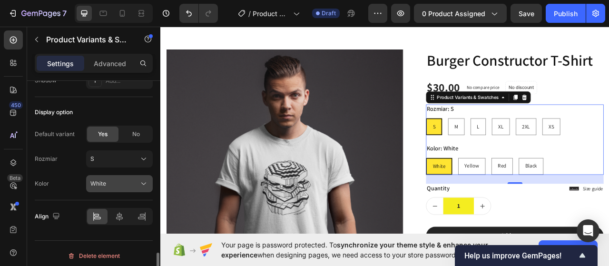
click at [115, 179] on div "White" at bounding box center [113, 183] width 47 height 9
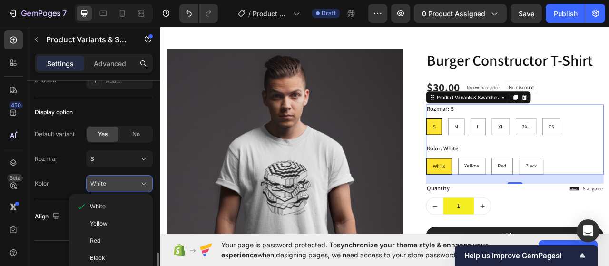
click at [115, 179] on div "White" at bounding box center [113, 183] width 47 height 9
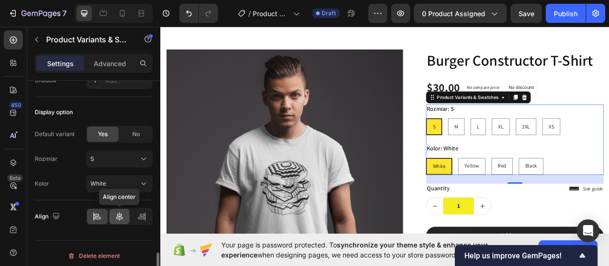
click at [114, 209] on div at bounding box center [119, 216] width 20 height 15
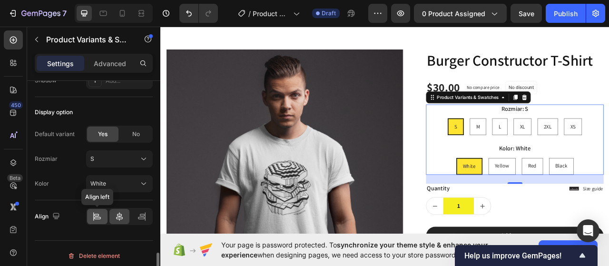
click at [94, 217] on icon at bounding box center [97, 218] width 7 height 2
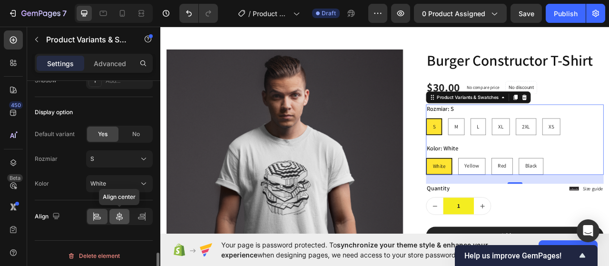
click at [122, 217] on div at bounding box center [119, 216] width 20 height 15
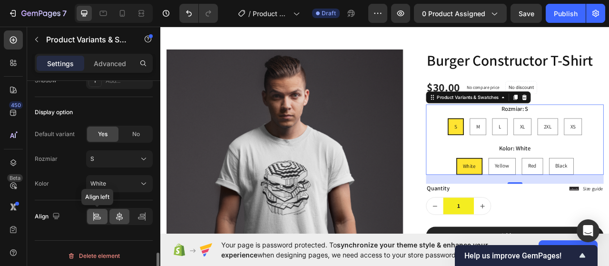
click at [103, 212] on div at bounding box center [97, 216] width 20 height 15
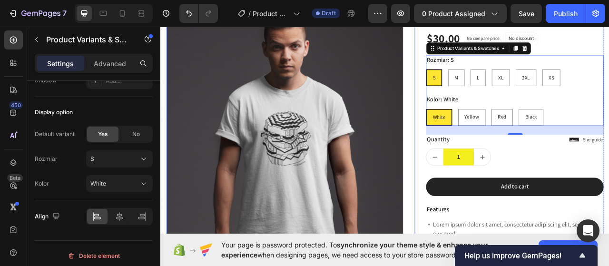
scroll to position [71, 0]
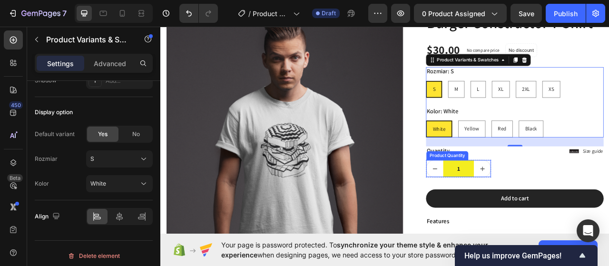
click at [520, 201] on input "1" at bounding box center [539, 207] width 39 height 21
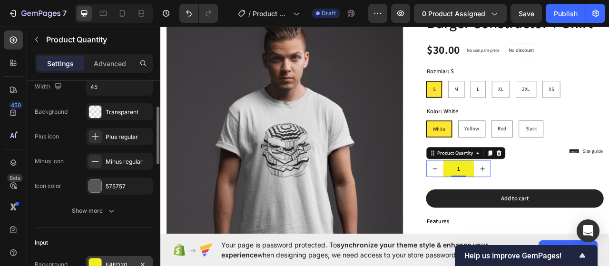
scroll to position [190, 0]
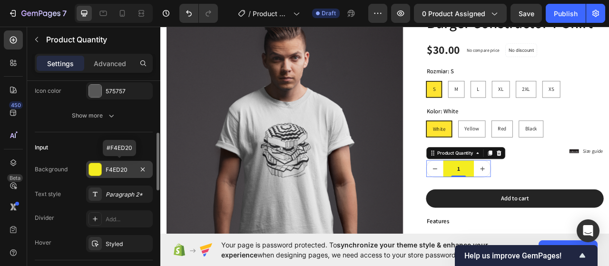
click at [129, 167] on div "F4ED20" at bounding box center [120, 170] width 28 height 9
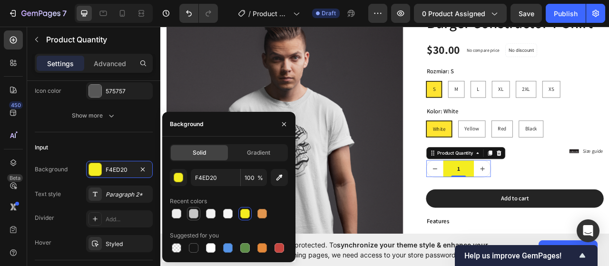
click at [198, 210] on div at bounding box center [193, 213] width 11 height 11
click at [197, 249] on div at bounding box center [194, 248] width 10 height 10
click at [199, 215] on div at bounding box center [193, 213] width 11 height 11
type input "C6C6C6"
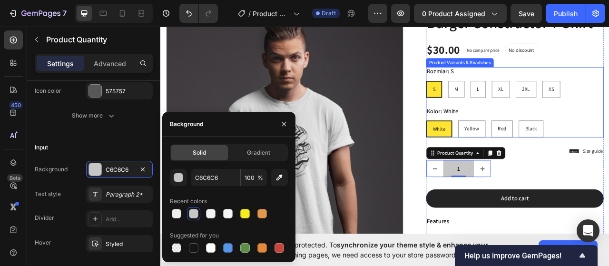
click at [499, 154] on div "White" at bounding box center [514, 158] width 31 height 20
click at [498, 147] on input "White White White" at bounding box center [498, 146] width 0 height 0
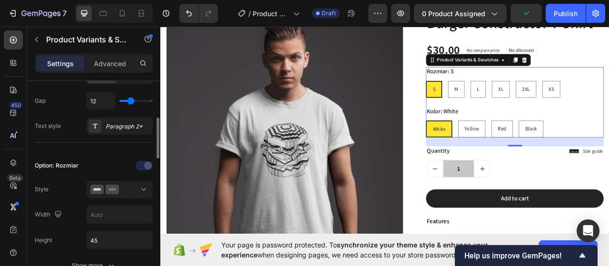
scroll to position [238, 0]
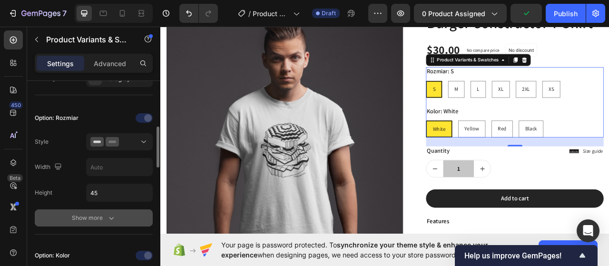
click at [82, 215] on div "Show more" at bounding box center [94, 218] width 44 height 10
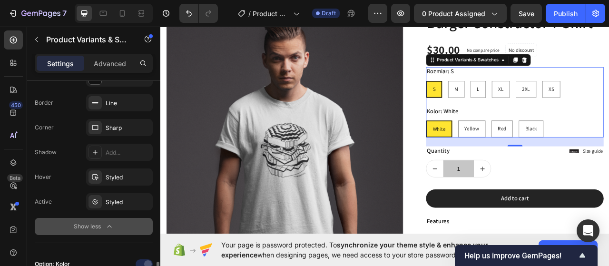
scroll to position [523, 0]
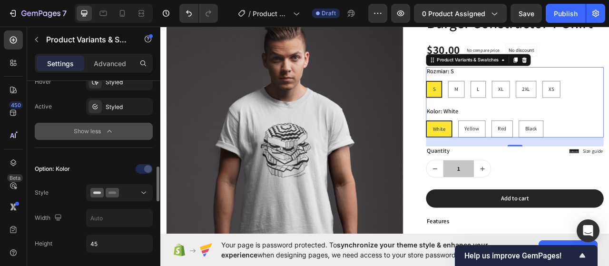
click at [93, 131] on div "Show less" at bounding box center [94, 132] width 40 height 10
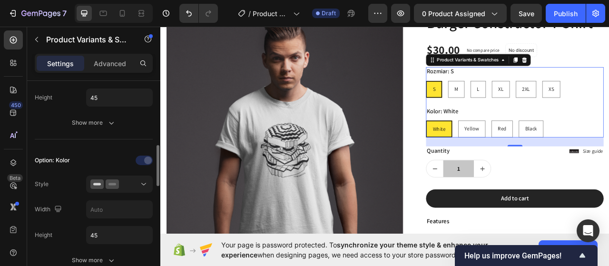
scroll to position [238, 0]
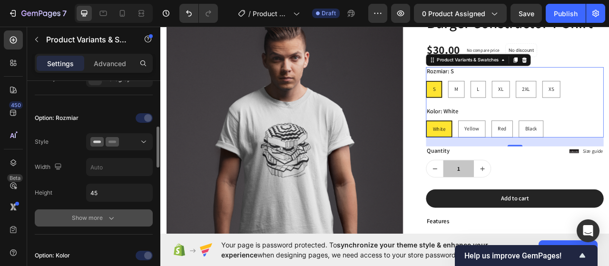
click at [105, 218] on div "Show more" at bounding box center [94, 218] width 44 height 10
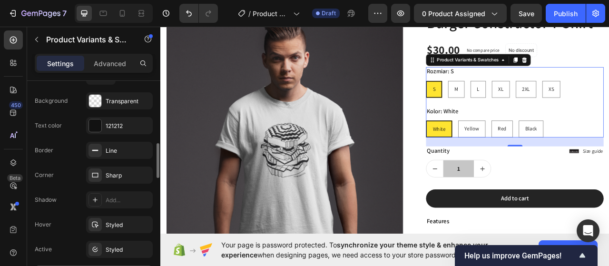
scroll to position [476, 0]
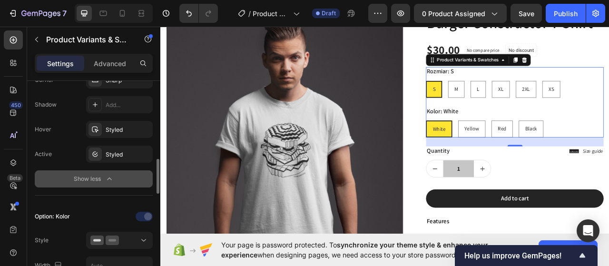
click at [123, 175] on button "Show less" at bounding box center [94, 178] width 118 height 17
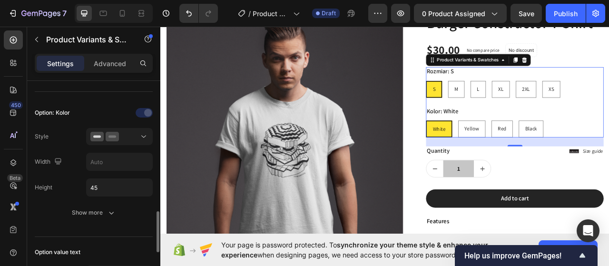
scroll to position [428, 0]
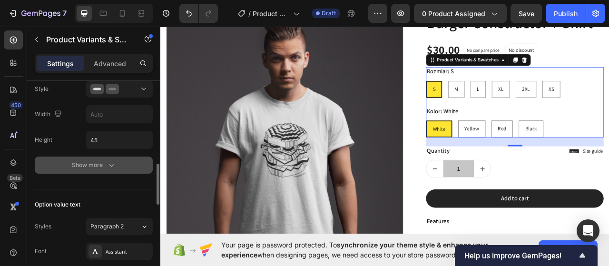
click at [99, 160] on div "Show more" at bounding box center [94, 165] width 44 height 10
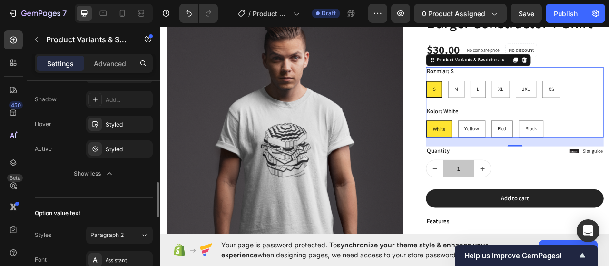
scroll to position [713, 0]
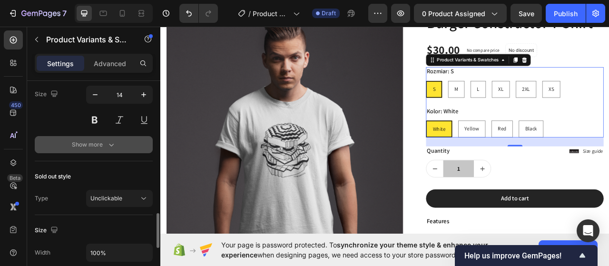
click at [73, 140] on div "Show more" at bounding box center [94, 145] width 44 height 10
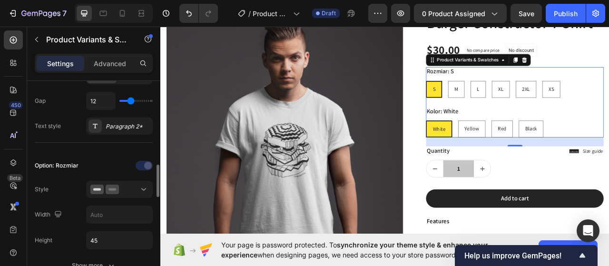
scroll to position [238, 0]
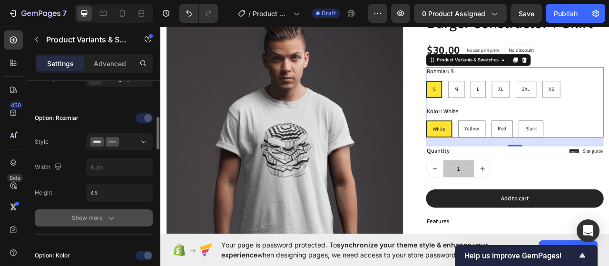
click at [110, 210] on button "Show more" at bounding box center [94, 217] width 118 height 17
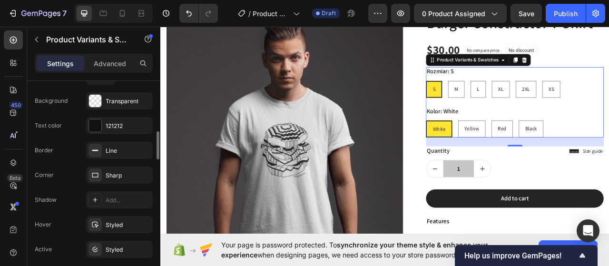
scroll to position [428, 0]
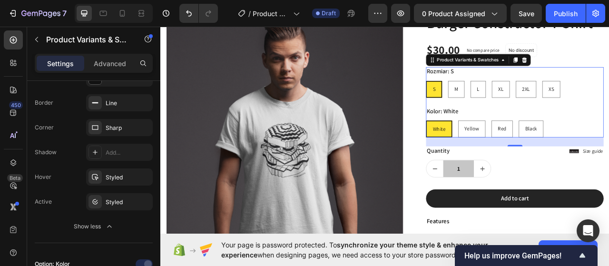
click at [608, 119] on div "Rozmiar: S S S S M M M L L L XL XL XL 2XL 2XL 2XL XS XS XS Kolor: White White W…" at bounding box center [611, 123] width 226 height 89
click at [608, 48] on div "$30.00 Product Price Product Price No compare price Product Price No discount N…" at bounding box center [611, 57] width 226 height 20
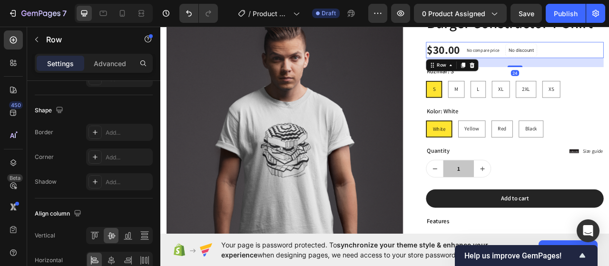
scroll to position [0, 0]
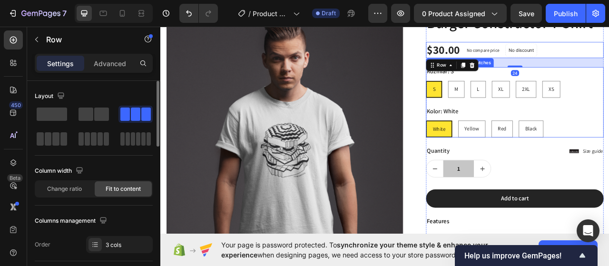
click at [608, 147] on div "White White White Yellow Yellow Yellow Red Red Red Black Black Black" at bounding box center [611, 157] width 226 height 21
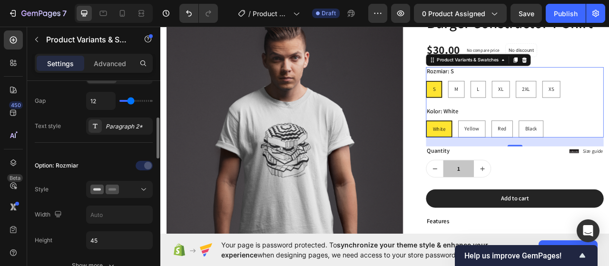
scroll to position [238, 0]
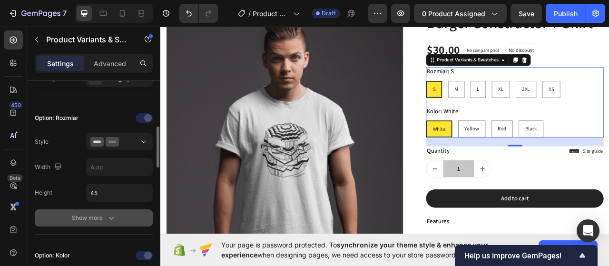
click at [86, 214] on div "Show more" at bounding box center [94, 218] width 44 height 10
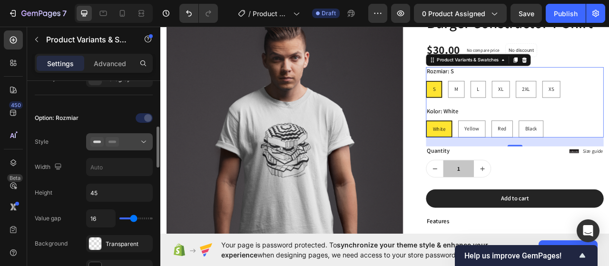
click at [116, 140] on icon at bounding box center [104, 142] width 29 height 10
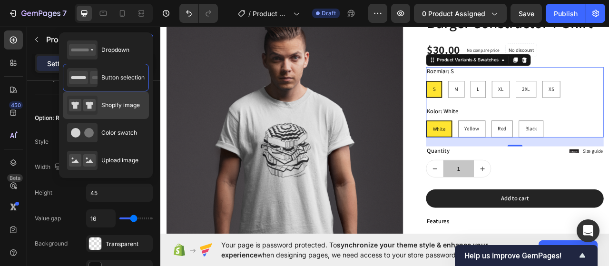
click at [120, 107] on span "Shopify image" at bounding box center [120, 105] width 39 height 9
type input "64"
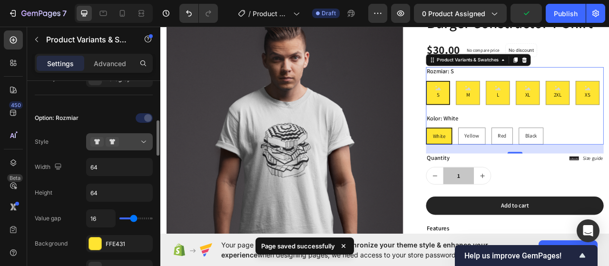
click at [112, 137] on icon at bounding box center [112, 142] width 13 height 10
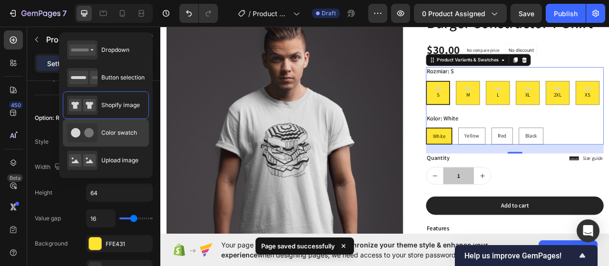
click at [136, 140] on div "Color swatch" at bounding box center [102, 132] width 70 height 19
type input "45"
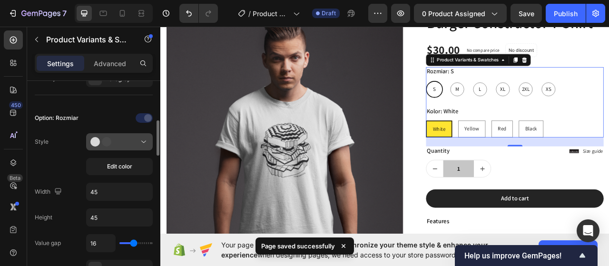
click at [133, 137] on div at bounding box center [119, 142] width 58 height 10
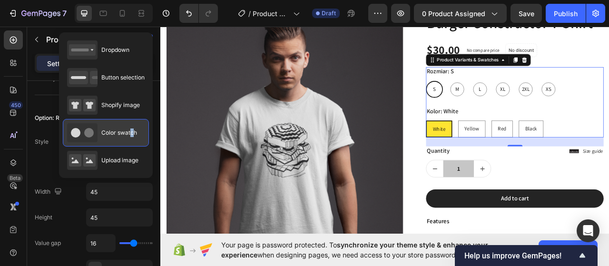
click at [131, 132] on span "Color swatch" at bounding box center [119, 132] width 36 height 9
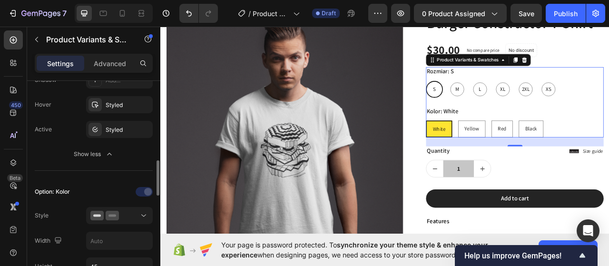
scroll to position [523, 0]
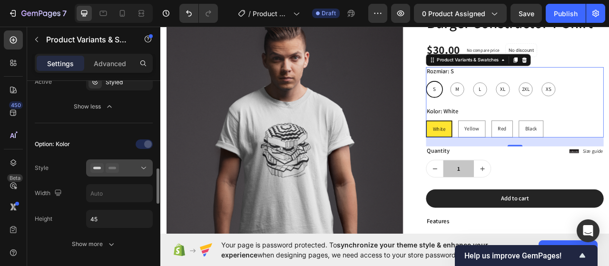
click at [106, 163] on icon at bounding box center [112, 168] width 13 height 10
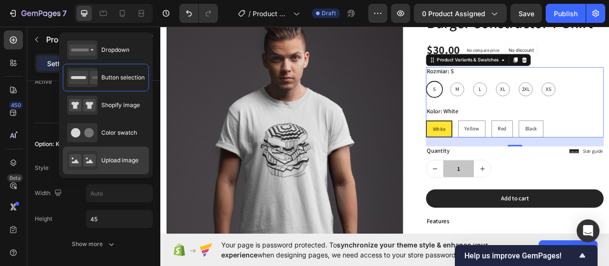
click at [106, 162] on span "Upload image" at bounding box center [119, 160] width 37 height 9
type input "64"
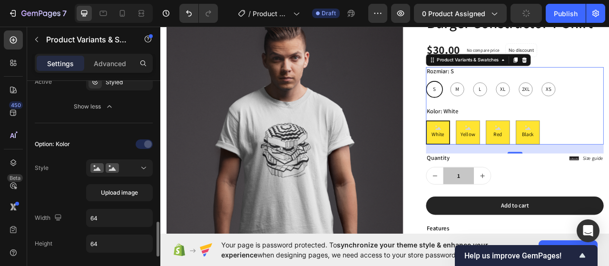
scroll to position [571, 0]
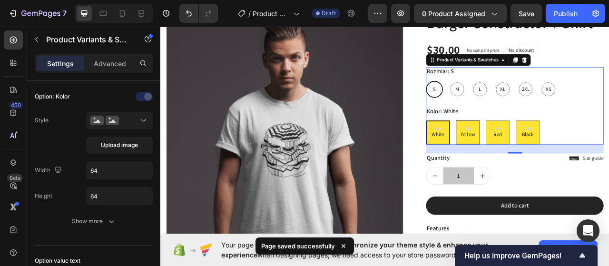
click at [544, 166] on span "Yellow" at bounding box center [551, 165] width 22 height 12
click at [536, 147] on input "Yellow Yellow Yellow" at bounding box center [536, 146] width 0 height 0
radio input "true"
click at [588, 167] on span "Red" at bounding box center [589, 165] width 15 height 12
click at [574, 147] on input "Red Red Red" at bounding box center [574, 146] width 0 height 0
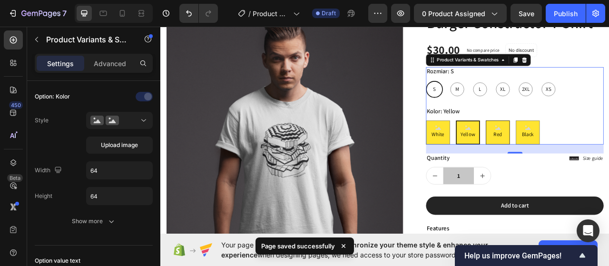
radio input "true"
click at [608, 147] on input "Black Black Black" at bounding box center [612, 146] width 0 height 0
radio input "true"
click at [504, 150] on div "White" at bounding box center [513, 161] width 20 height 25
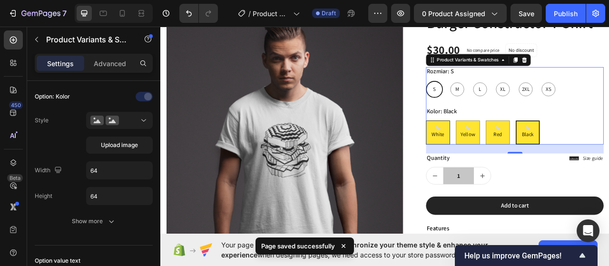
click at [498, 147] on input "White White White" at bounding box center [498, 146] width 0 height 0
radio input "true"
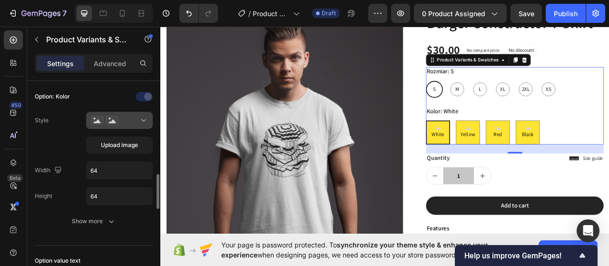
click at [120, 116] on div at bounding box center [119, 121] width 58 height 10
click at [498, 162] on div "White" at bounding box center [513, 162] width 30 height 30
click at [498, 147] on input "White White White" at bounding box center [498, 146] width 0 height 0
click at [125, 121] on div at bounding box center [119, 121] width 58 height 10
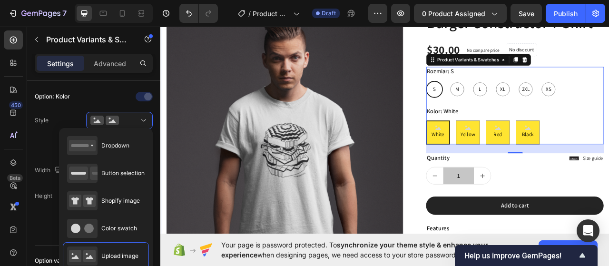
click at [162, 229] on div "Product Images Lorem ipsum dolor sit amet, consectetur Text Block 150+ Text Blo…" at bounding box center [445, 261] width 571 height 581
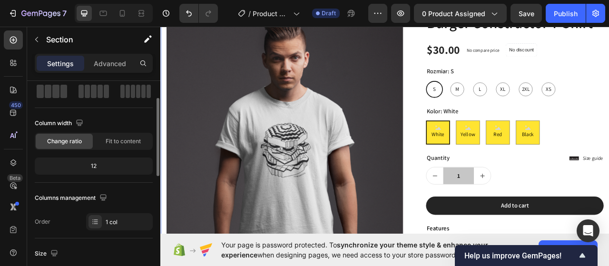
scroll to position [0, 0]
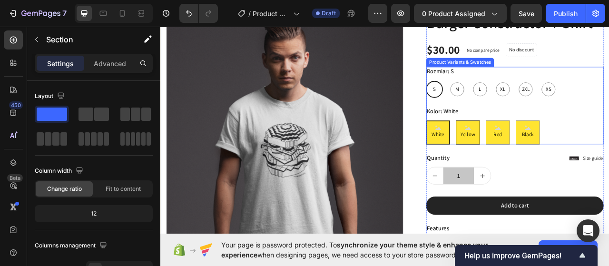
click at [555, 167] on span "Yellow" at bounding box center [551, 165] width 22 height 12
click at [536, 147] on input "Yellow Yellow Yellow" at bounding box center [536, 146] width 0 height 0
radio input "true"
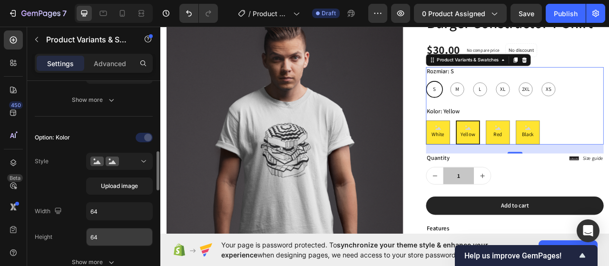
scroll to position [428, 0]
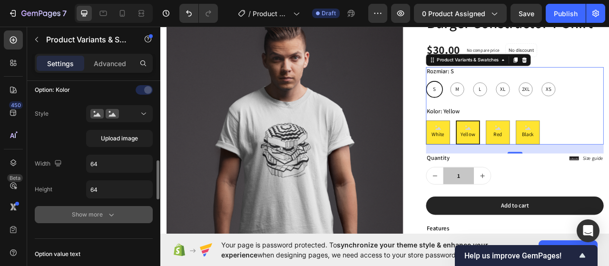
click at [120, 210] on button "Show more" at bounding box center [94, 214] width 118 height 17
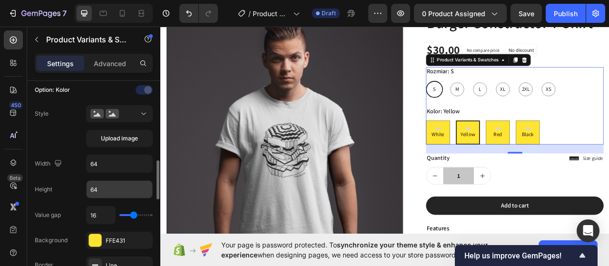
scroll to position [476, 0]
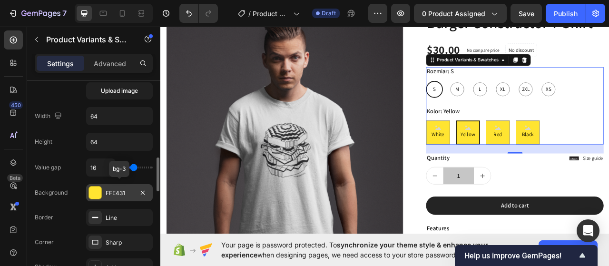
click at [97, 186] on div at bounding box center [95, 192] width 12 height 12
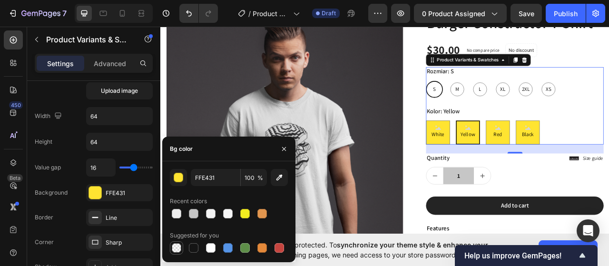
click at [175, 252] on div at bounding box center [177, 248] width 10 height 10
type input "000000"
type input "0"
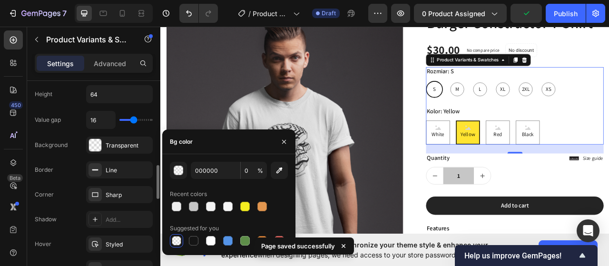
scroll to position [571, 0]
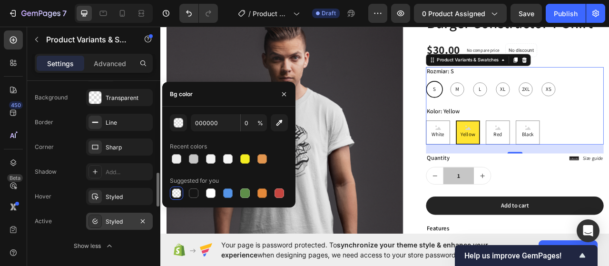
click at [124, 217] on div "Styled" at bounding box center [120, 221] width 28 height 9
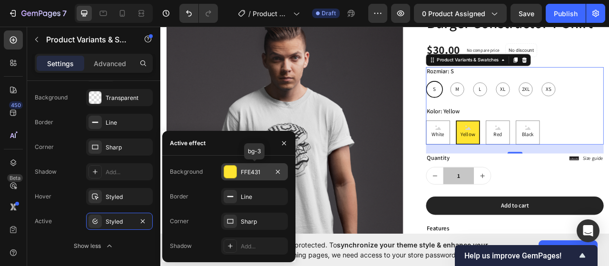
click at [231, 174] on div at bounding box center [230, 172] width 12 height 12
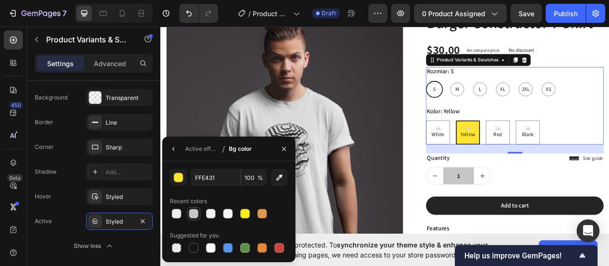
click at [193, 211] on div at bounding box center [194, 214] width 10 height 10
type input "C6C6C6"
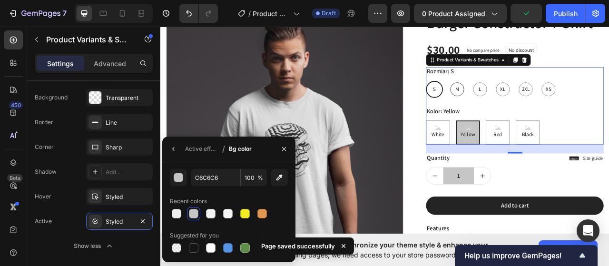
click at [529, 105] on div "M" at bounding box center [538, 107] width 18 height 18
click at [527, 97] on input "M M M" at bounding box center [527, 96] width 0 height 0
radio input "true"
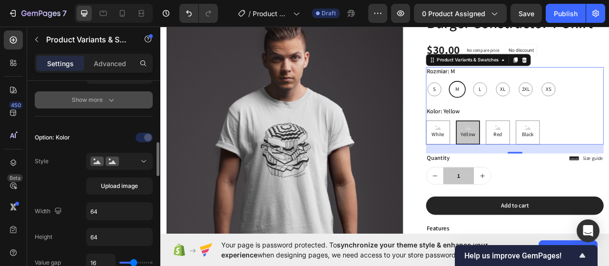
scroll to position [285, 0]
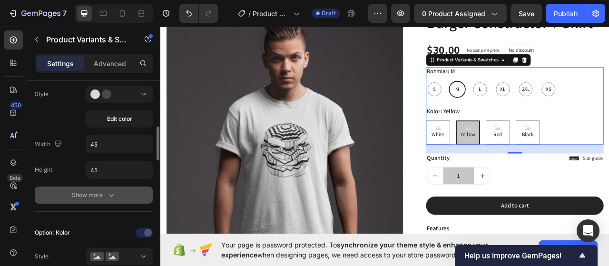
click at [116, 188] on button "Show more" at bounding box center [94, 194] width 118 height 17
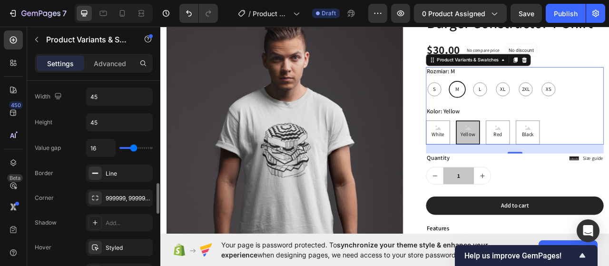
scroll to position [381, 0]
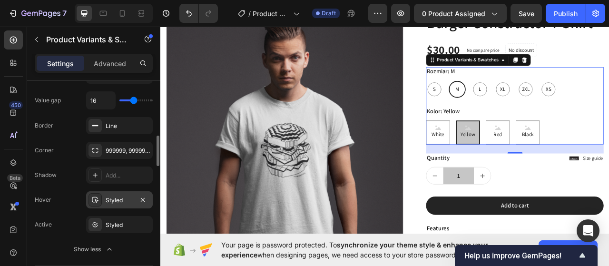
click at [120, 191] on div "Styled" at bounding box center [119, 199] width 67 height 17
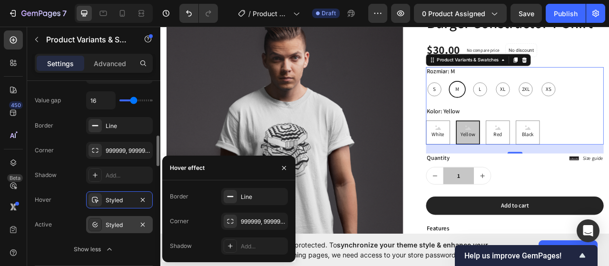
click at [122, 221] on div "Styled" at bounding box center [120, 225] width 28 height 9
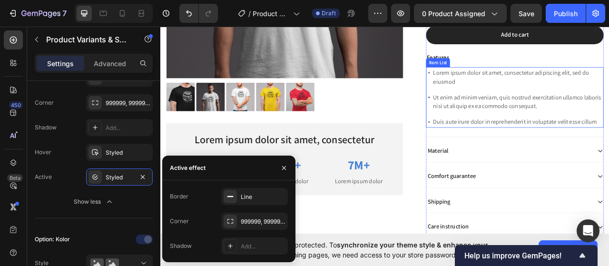
scroll to position [166, 0]
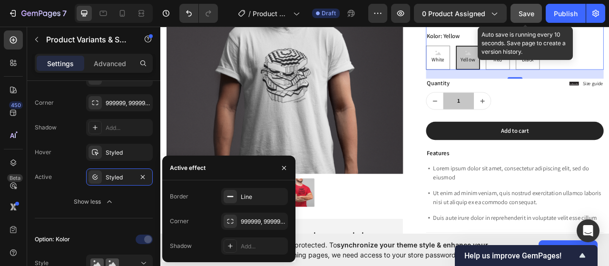
click at [529, 9] on div "Save" at bounding box center [526, 14] width 16 height 10
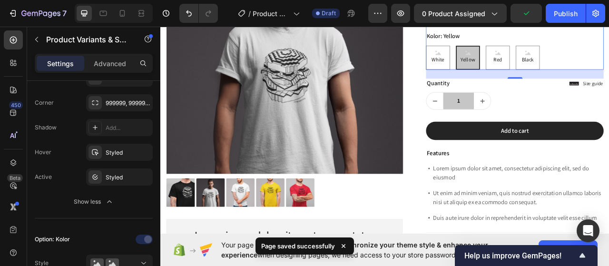
click at [546, 9] on div "Preview 0 product assigned Publish" at bounding box center [486, 13] width 237 height 19
click at [562, 11] on div "Publish" at bounding box center [566, 14] width 24 height 10
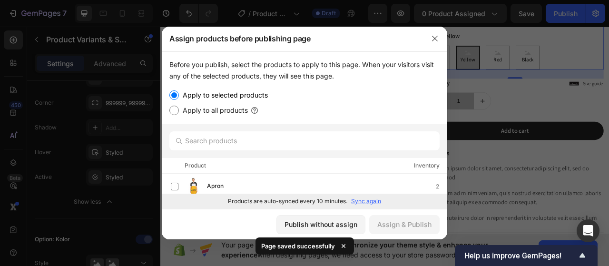
click at [225, 108] on label "Apply to all products" at bounding box center [213, 110] width 69 height 11
click at [179, 108] on input "Apply to all products" at bounding box center [174, 111] width 10 height 10
radio input "true"
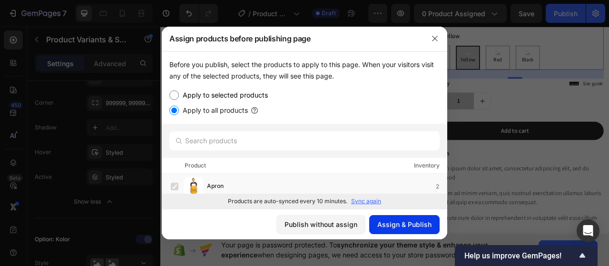
click at [390, 229] on div "Assign & Publish" at bounding box center [404, 224] width 54 height 10
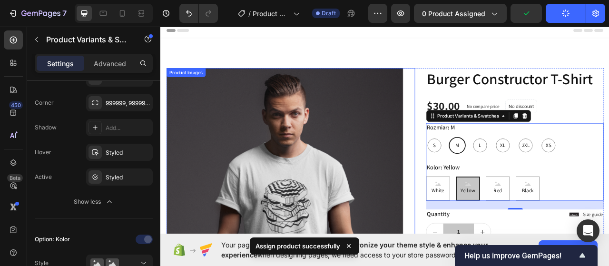
scroll to position [0, 0]
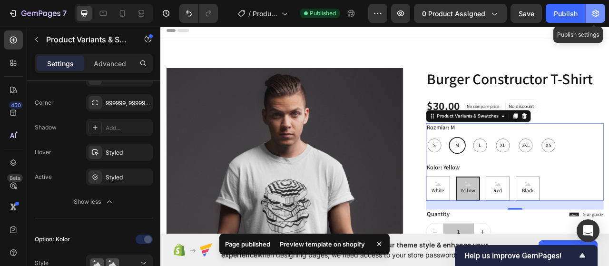
click at [590, 10] on button "button" at bounding box center [595, 13] width 19 height 19
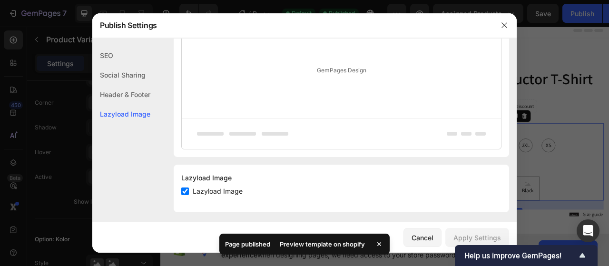
scroll to position [263, 0]
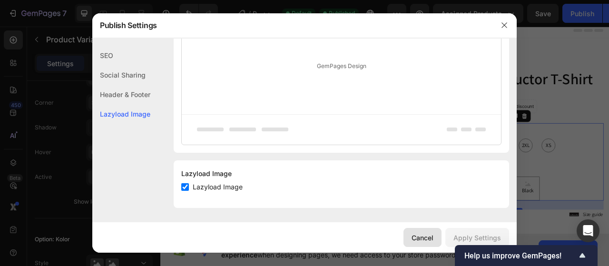
click at [429, 233] on div "Cancel" at bounding box center [422, 238] width 22 height 10
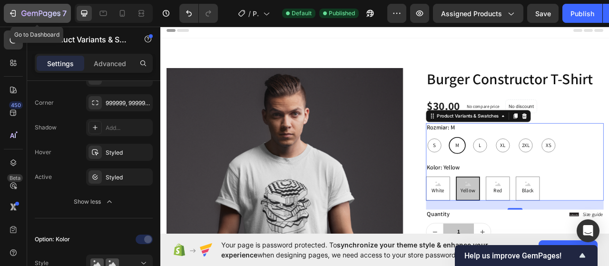
click at [45, 14] on icon "button" at bounding box center [40, 14] width 39 height 8
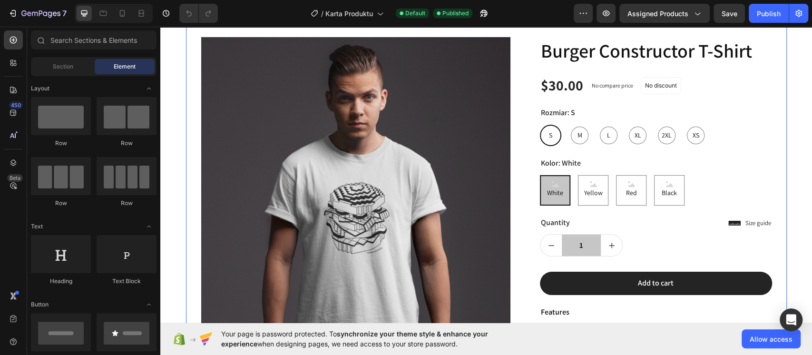
scroll to position [47, 0]
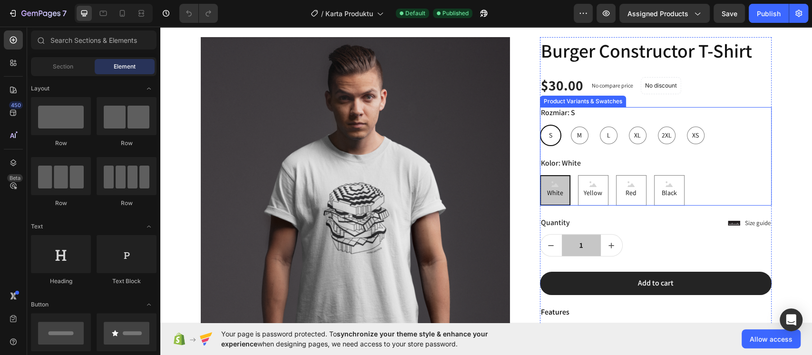
click at [556, 181] on div "White" at bounding box center [555, 189] width 20 height 25
click at [540, 175] on input "White White White" at bounding box center [539, 175] width 0 height 0
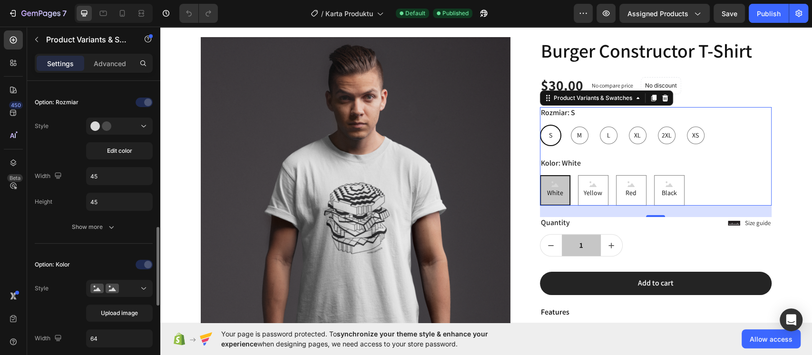
scroll to position [317, 0]
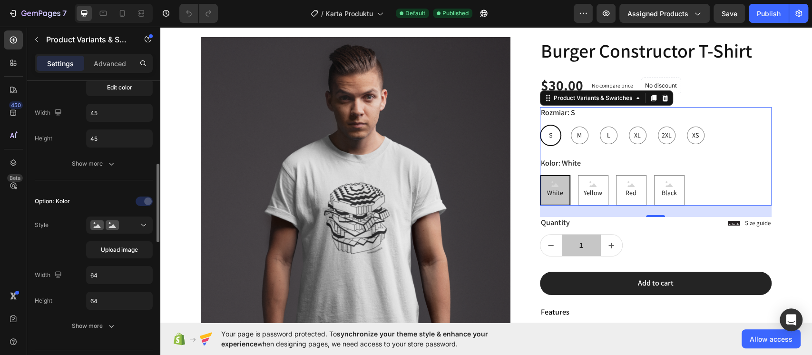
click at [93, 223] on icon at bounding box center [96, 225] width 13 height 10
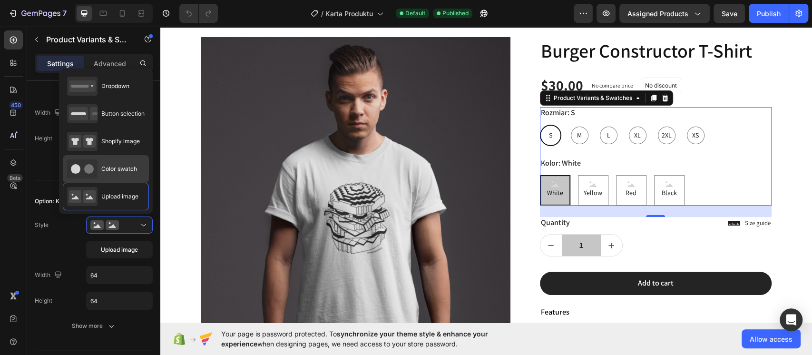
click at [113, 173] on div "Color swatch" at bounding box center [102, 168] width 70 height 19
type input "45"
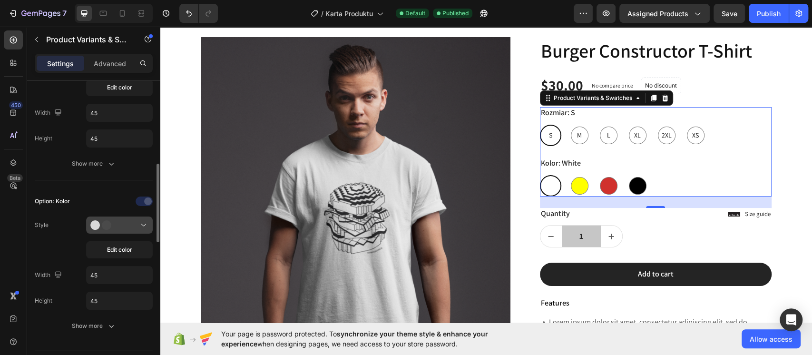
click at [125, 227] on div at bounding box center [119, 225] width 58 height 10
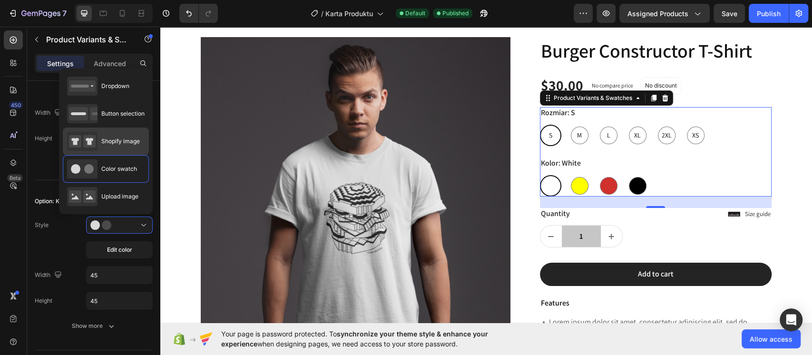
click at [106, 145] on div "Shopify image" at bounding box center [103, 141] width 73 height 19
type input "64"
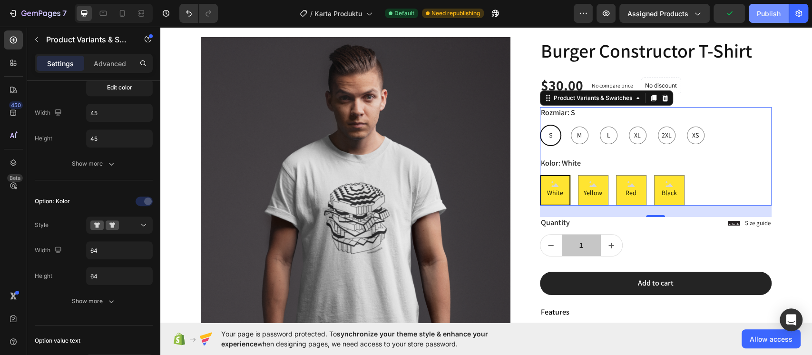
click at [608, 17] on div "Publish" at bounding box center [769, 14] width 24 height 10
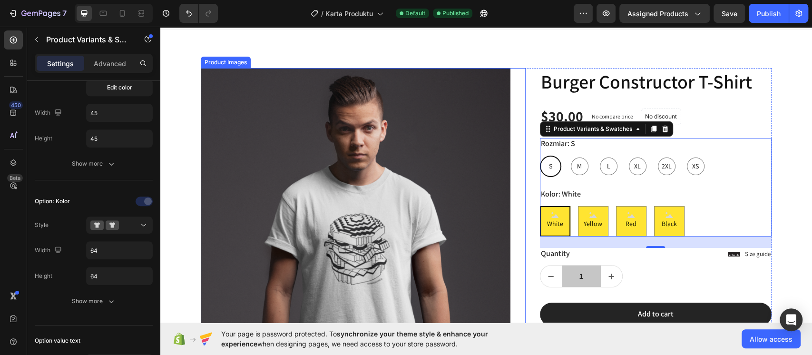
scroll to position [0, 0]
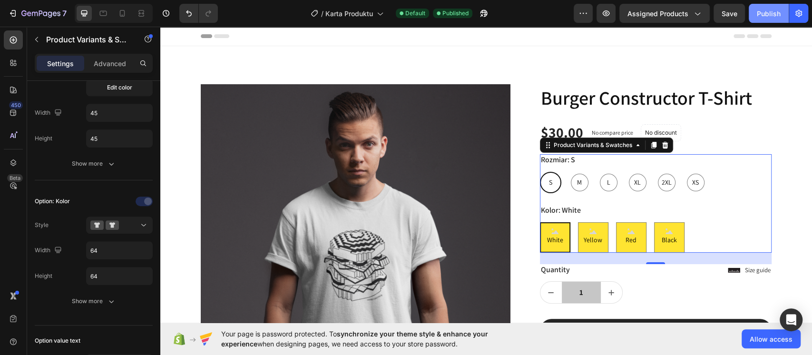
click at [608, 10] on div "Publish" at bounding box center [769, 14] width 24 height 10
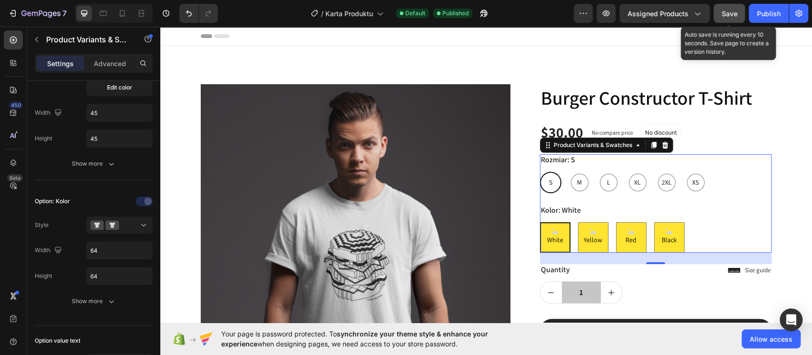
click at [608, 16] on span "Save" at bounding box center [730, 14] width 16 height 8
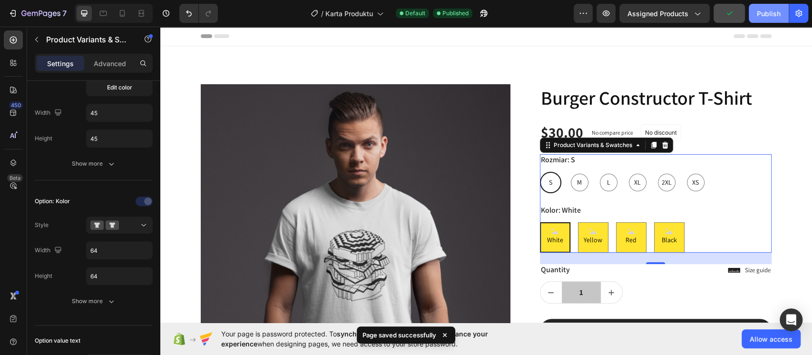
click at [608, 15] on div "Publish" at bounding box center [769, 14] width 24 height 10
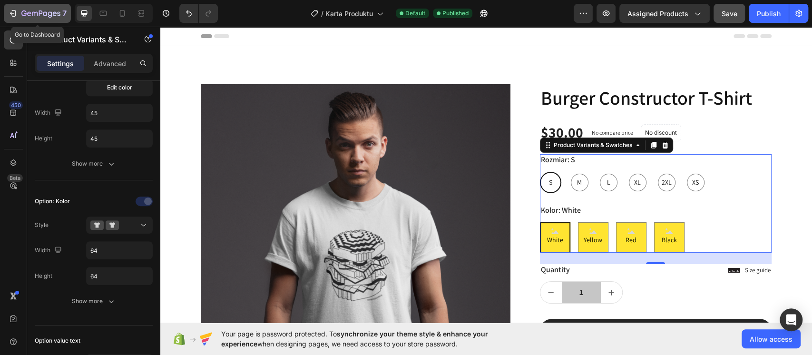
click at [61, 14] on div "7" at bounding box center [43, 13] width 45 height 11
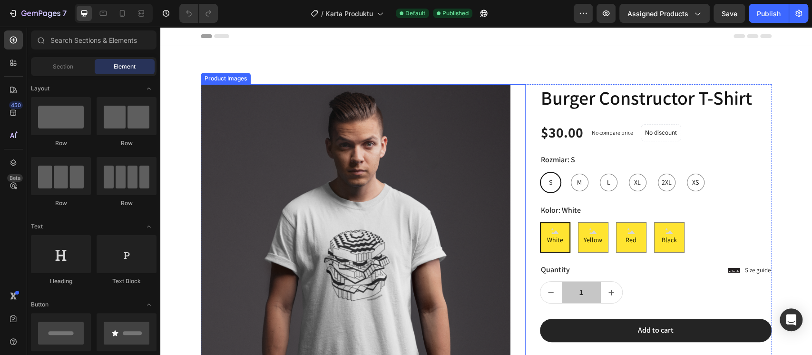
scroll to position [63, 0]
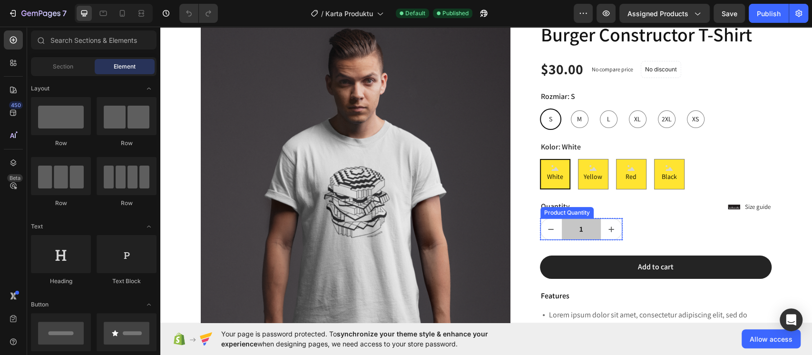
click at [567, 228] on input "1" at bounding box center [581, 228] width 39 height 21
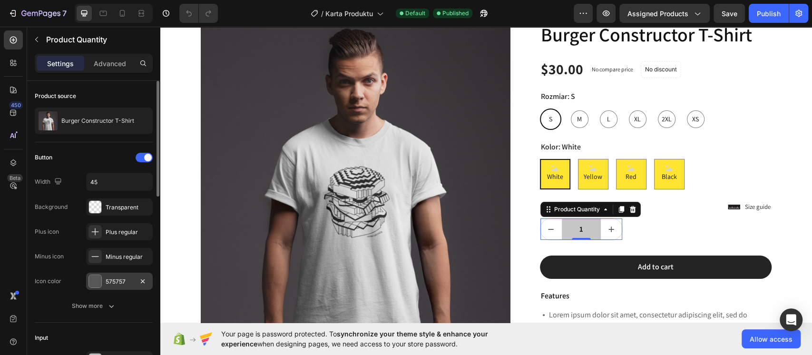
click at [100, 278] on div at bounding box center [95, 281] width 12 height 12
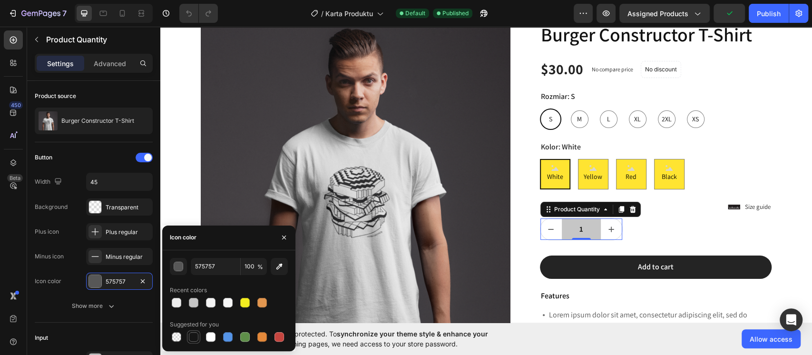
click at [193, 334] on div at bounding box center [194, 337] width 10 height 10
type input "151515"
click at [181, 268] on div "button" at bounding box center [179, 267] width 10 height 10
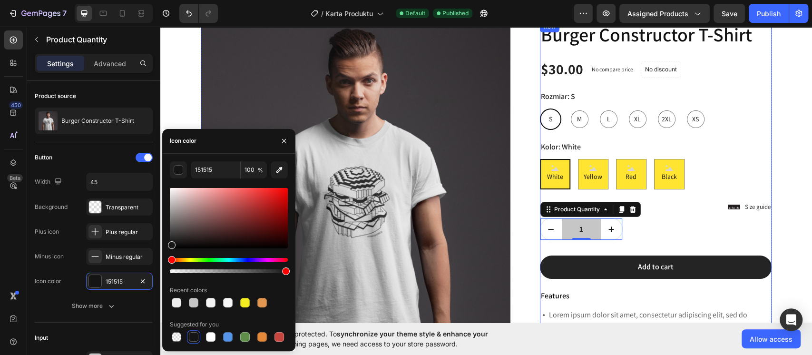
click at [714, 243] on div "Burger Constructor T-Shirt Product Title $30.00 Product Price Product Price No …" at bounding box center [656, 273] width 232 height 505
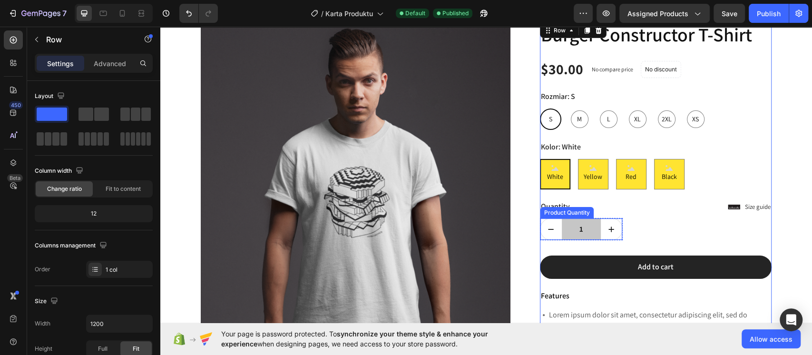
click at [589, 237] on input "1" at bounding box center [581, 228] width 39 height 21
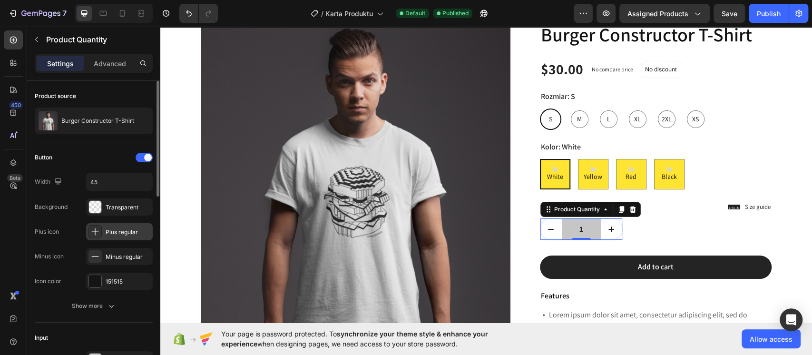
click at [93, 234] on icon at bounding box center [95, 232] width 10 height 10
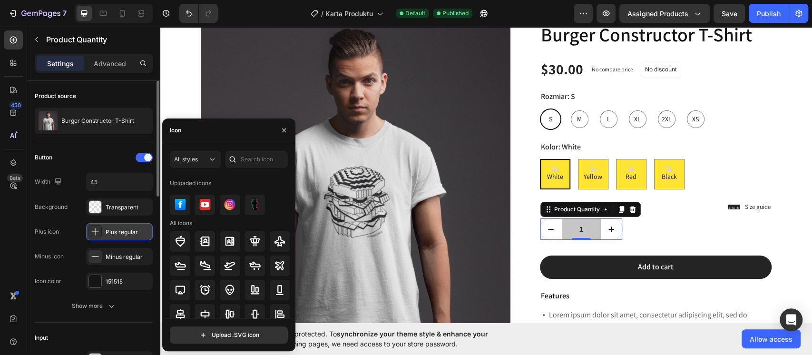
click at [93, 234] on icon at bounding box center [95, 232] width 10 height 10
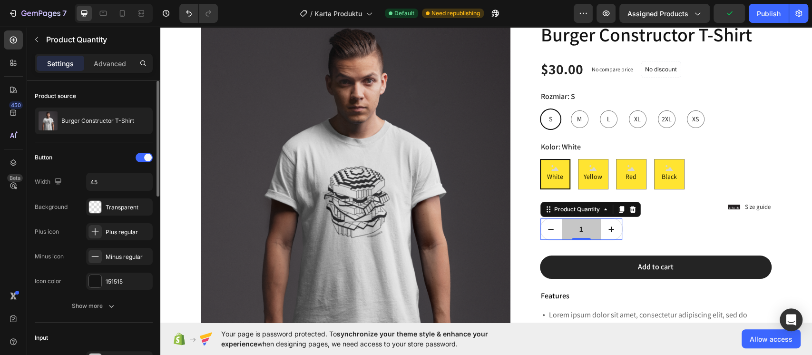
click at [85, 207] on div "Background Transparent" at bounding box center [94, 206] width 118 height 17
click at [89, 208] on div at bounding box center [95, 207] width 12 height 12
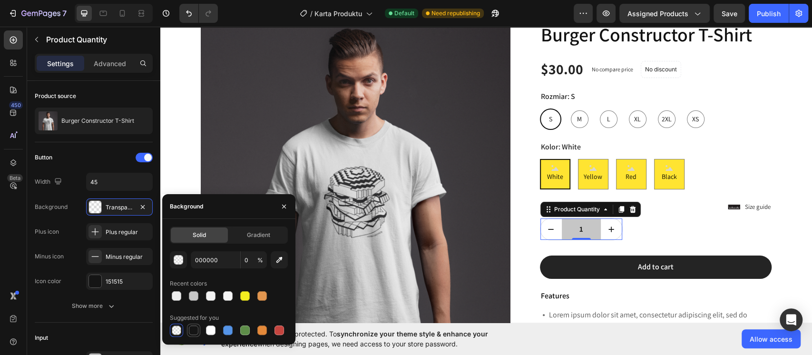
click at [199, 329] on div at bounding box center [193, 329] width 11 height 11
type input "151515"
type input "100"
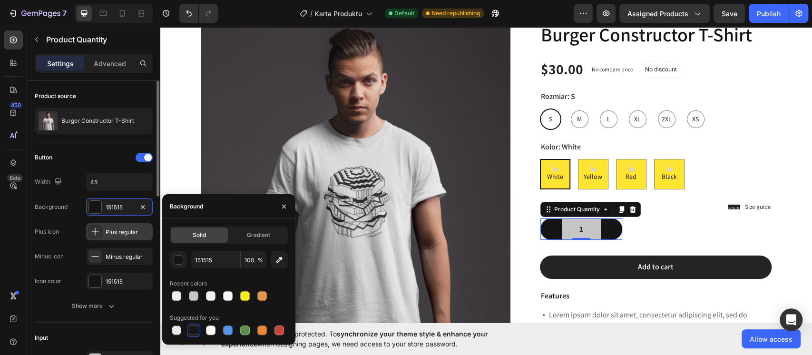
click at [127, 232] on div "Plus regular" at bounding box center [128, 232] width 45 height 9
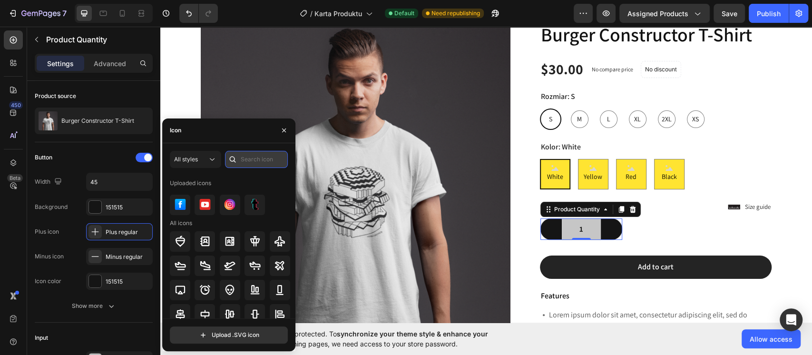
click at [268, 154] on input "text" at bounding box center [256, 159] width 63 height 17
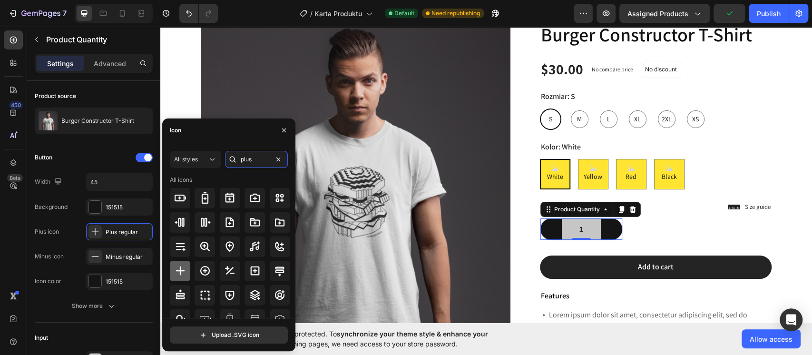
type input "plus"
click at [186, 272] on div at bounding box center [180, 271] width 20 height 20
click at [114, 261] on div "Minus regular" at bounding box center [119, 256] width 67 height 17
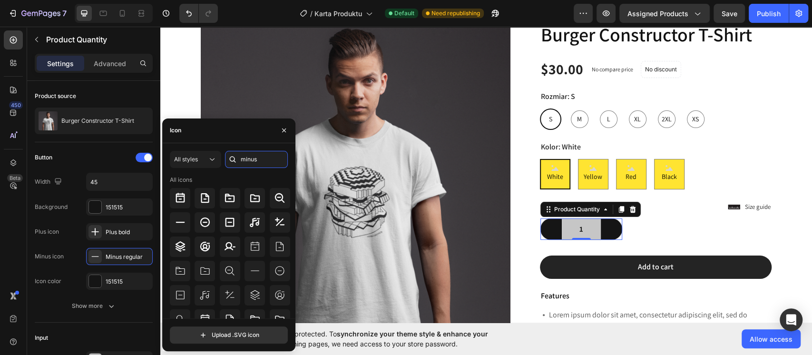
scroll to position [0, 0]
type input "minus"
click at [186, 231] on div at bounding box center [180, 222] width 20 height 20
click at [126, 278] on div "151515" at bounding box center [120, 281] width 28 height 9
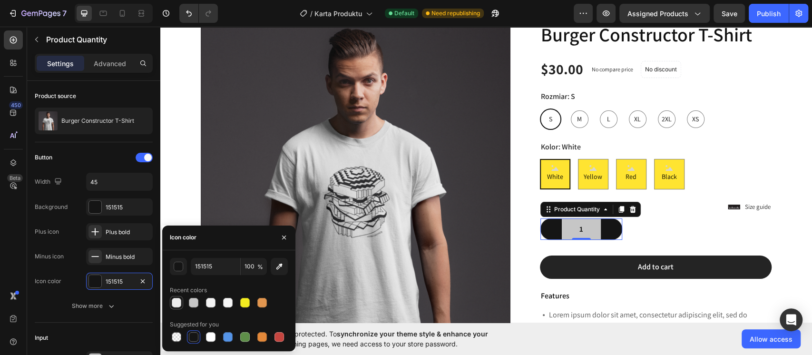
click at [177, 299] on div at bounding box center [177, 303] width 10 height 10
type input "EEEEEE"
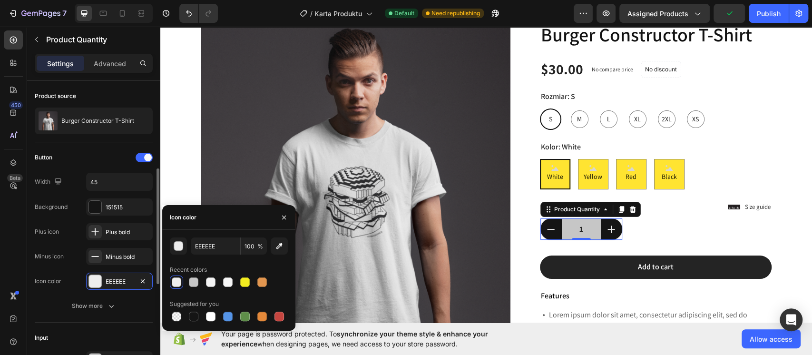
scroll to position [127, 0]
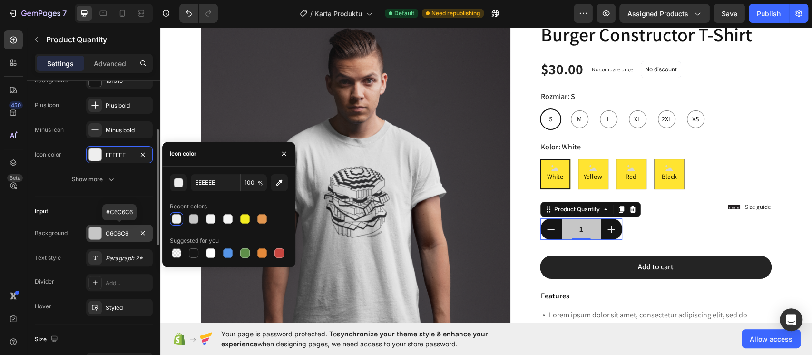
click at [92, 233] on div at bounding box center [95, 233] width 12 height 12
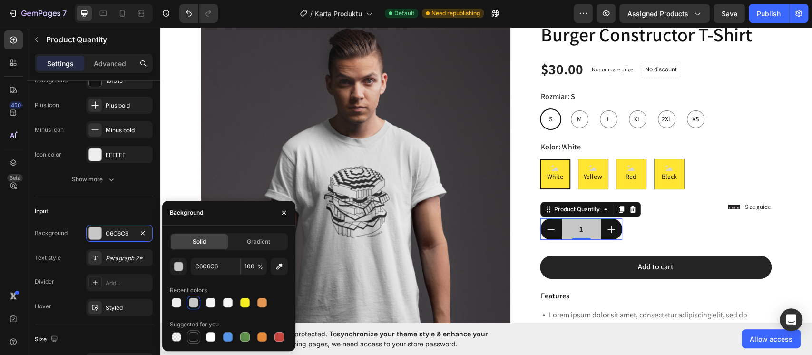
click at [193, 334] on div at bounding box center [194, 337] width 10 height 10
type input "151515"
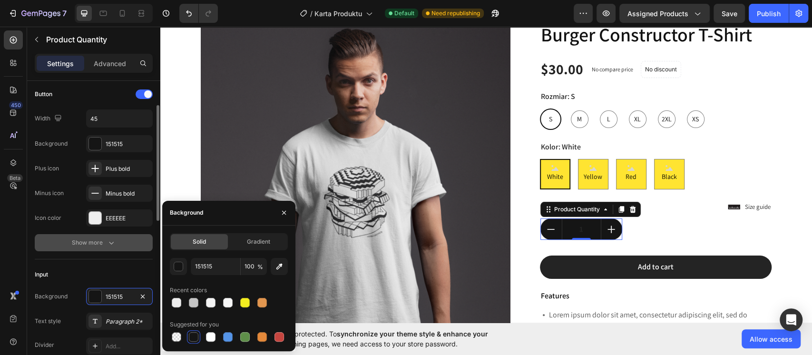
click at [101, 241] on div "Show more" at bounding box center [94, 243] width 44 height 10
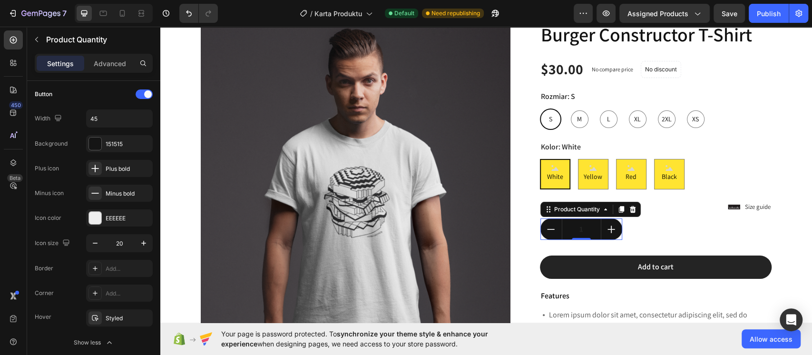
click at [580, 230] on input "1" at bounding box center [581, 228] width 39 height 21
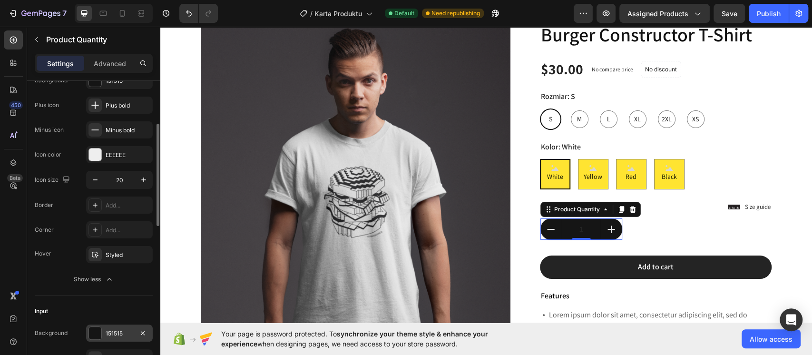
scroll to position [254, 0]
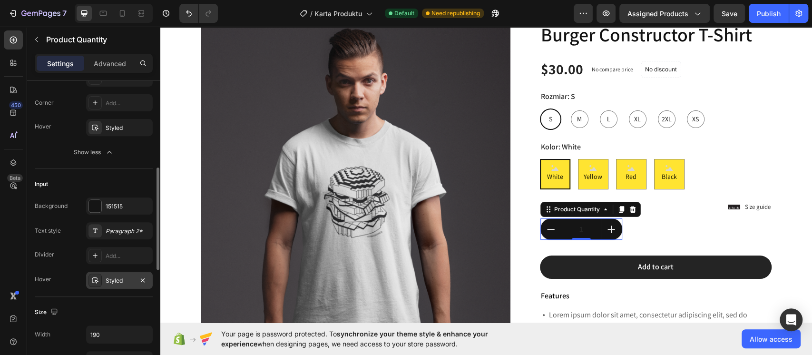
click at [117, 276] on div "Styled" at bounding box center [120, 280] width 28 height 9
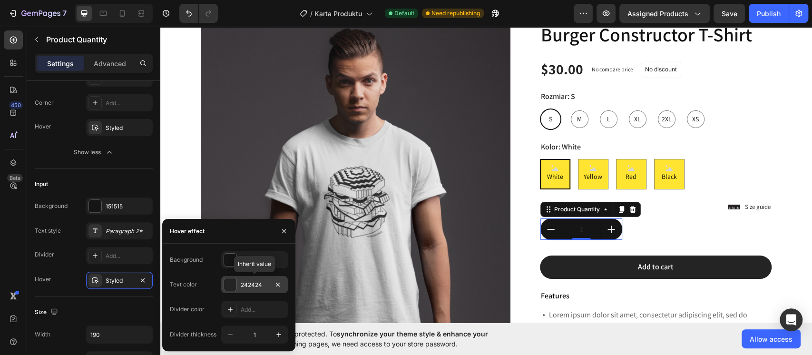
click at [231, 288] on div at bounding box center [230, 284] width 12 height 12
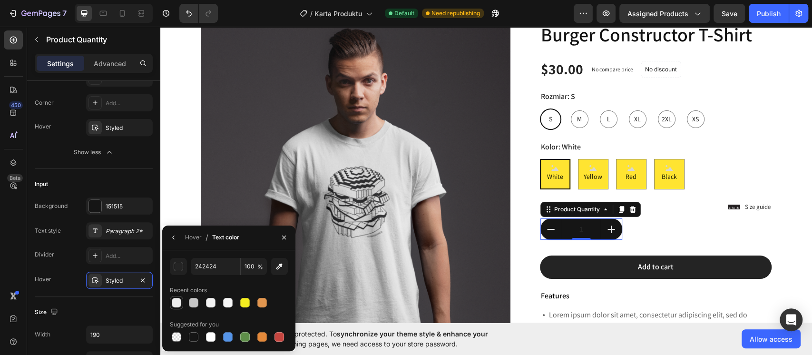
click at [175, 300] on div at bounding box center [177, 303] width 10 height 10
click at [193, 341] on div at bounding box center [194, 337] width 10 height 10
click at [122, 276] on div "Styled" at bounding box center [120, 280] width 28 height 9
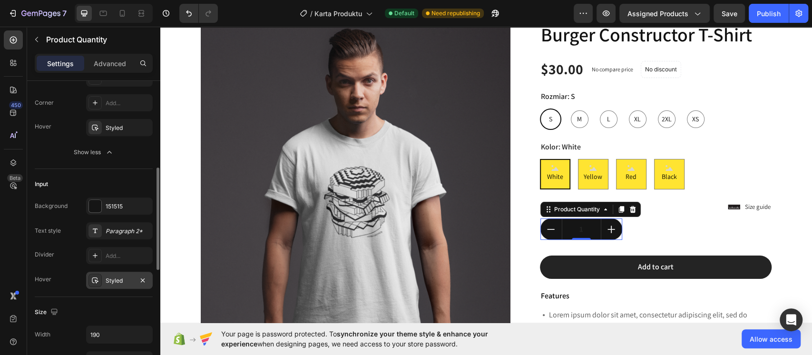
click at [122, 276] on div "Styled" at bounding box center [120, 280] width 28 height 9
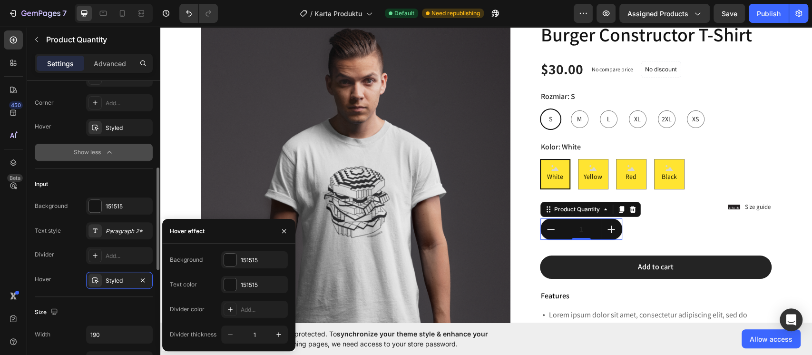
click at [102, 152] on div "Show less" at bounding box center [94, 152] width 40 height 10
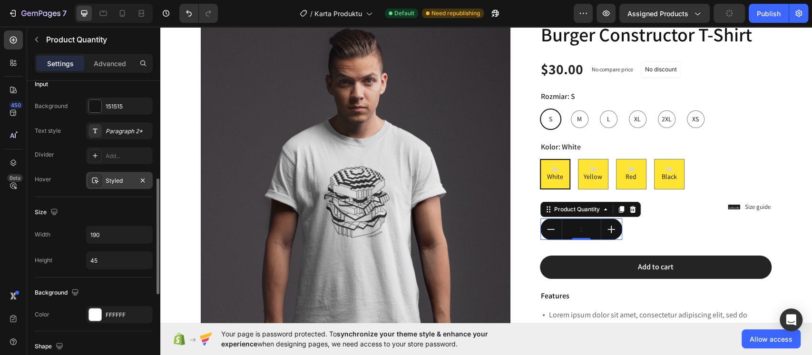
click at [117, 177] on div "Styled" at bounding box center [120, 180] width 28 height 9
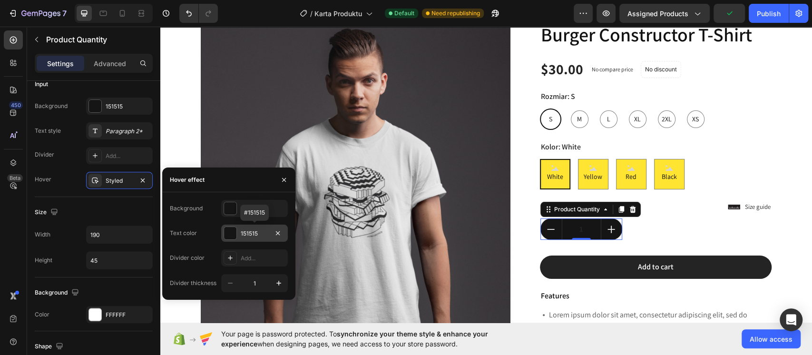
click at [235, 234] on div at bounding box center [230, 233] width 12 height 12
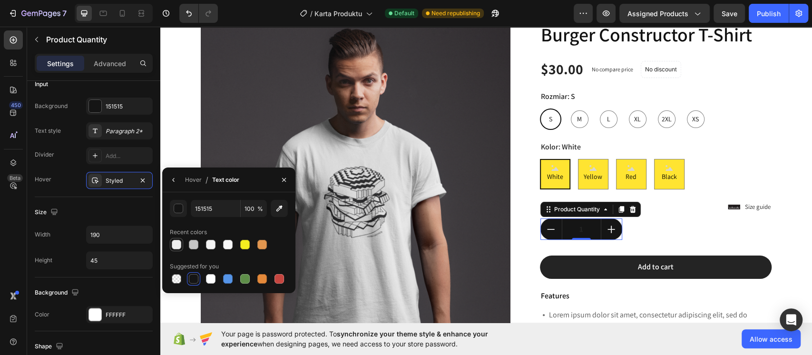
click at [177, 245] on div at bounding box center [177, 245] width 10 height 10
click at [194, 282] on div at bounding box center [194, 279] width 10 height 10
type input "151515"
click at [555, 235] on button "decrement" at bounding box center [550, 228] width 21 height 21
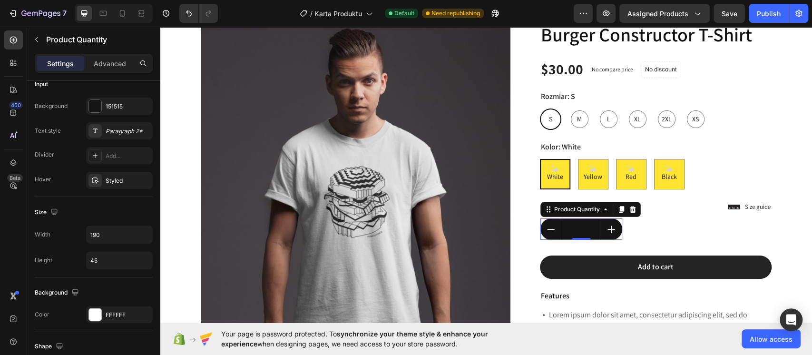
click at [581, 228] on input "1" at bounding box center [581, 228] width 39 height 21
click at [562, 228] on input "1" at bounding box center [581, 228] width 39 height 21
click at [564, 226] on input "1" at bounding box center [581, 228] width 39 height 21
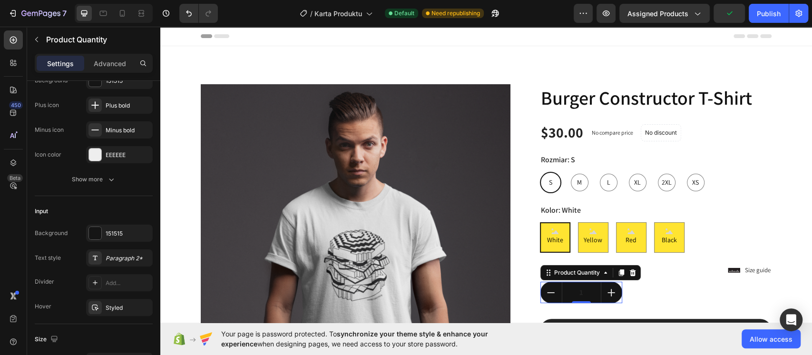
scroll to position [0, 0]
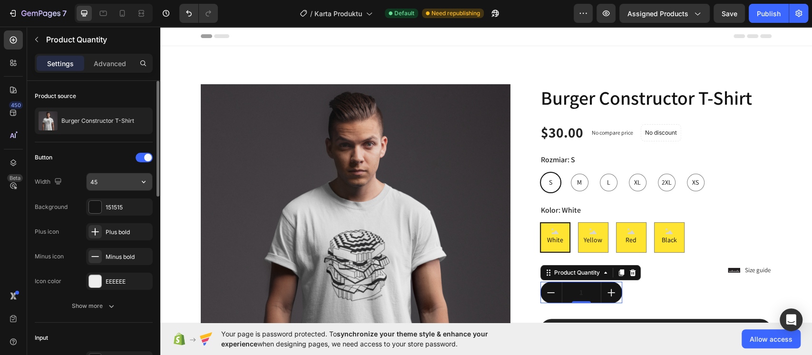
click at [112, 181] on input "45" at bounding box center [120, 181] width 66 height 17
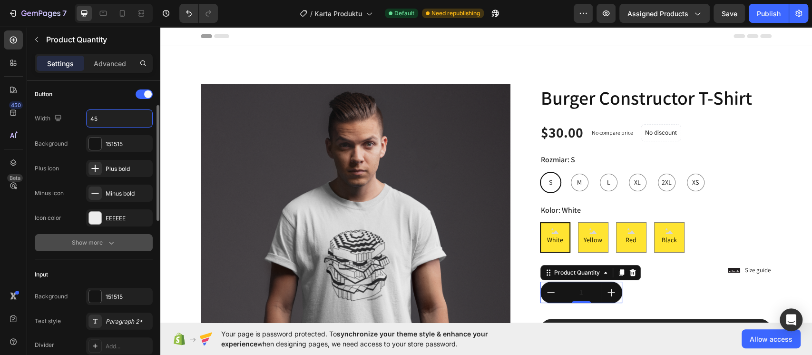
click at [111, 244] on icon "button" at bounding box center [112, 243] width 10 height 10
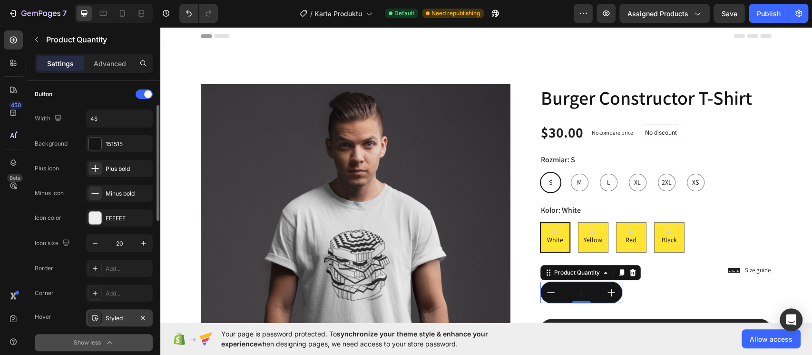
click at [112, 318] on div "Styled" at bounding box center [120, 318] width 28 height 9
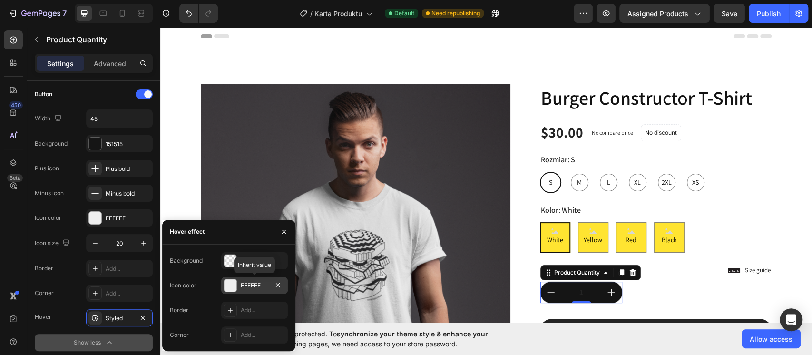
click at [230, 287] on div at bounding box center [230, 285] width 12 height 12
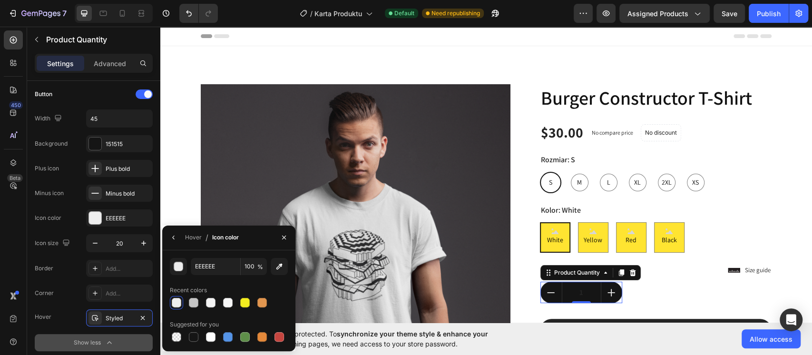
click at [178, 303] on div at bounding box center [177, 303] width 10 height 10
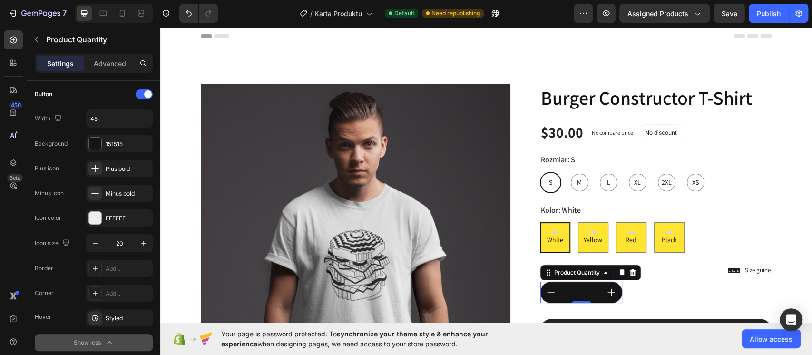
click at [570, 291] on input "1" at bounding box center [581, 292] width 39 height 21
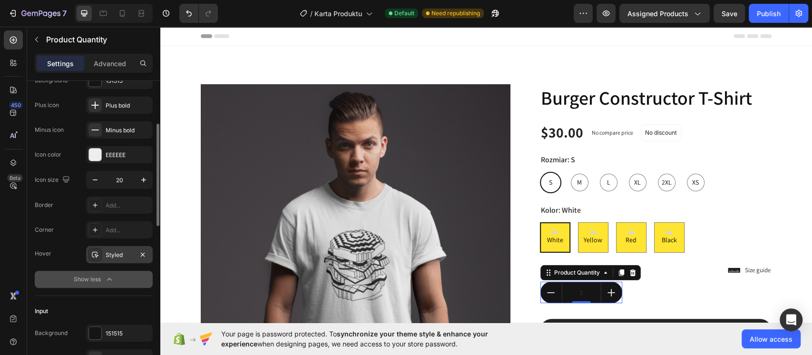
click at [130, 255] on div "Styled" at bounding box center [120, 255] width 28 height 9
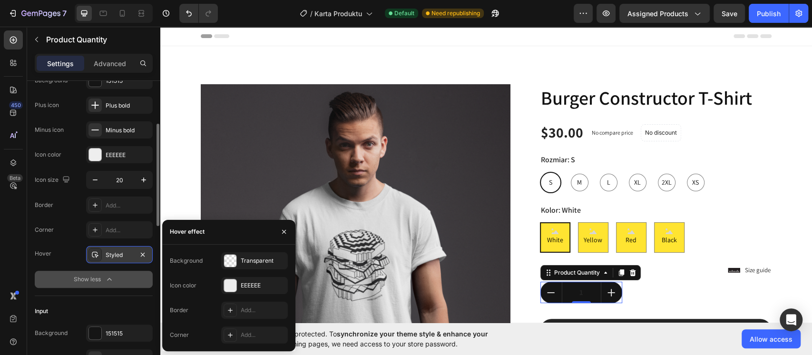
click at [130, 255] on div "Styled" at bounding box center [120, 255] width 28 height 9
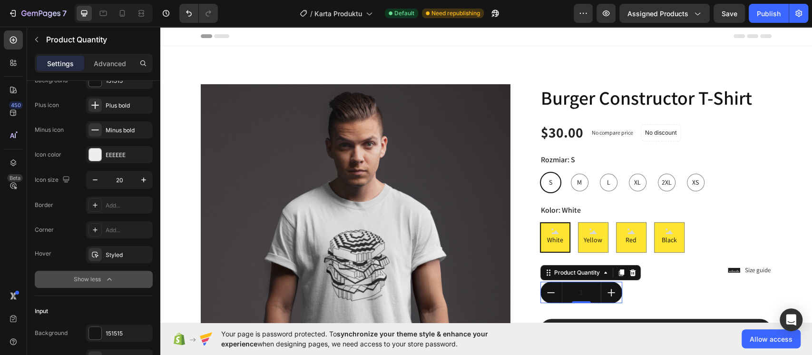
click at [124, 280] on button "Show less" at bounding box center [94, 279] width 118 height 17
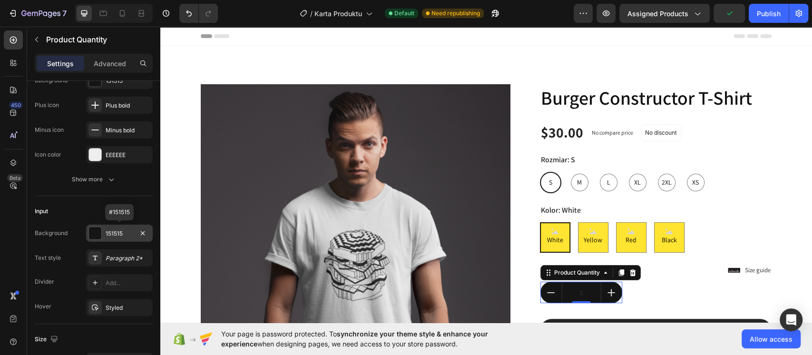
click at [120, 232] on div "151515" at bounding box center [120, 233] width 28 height 9
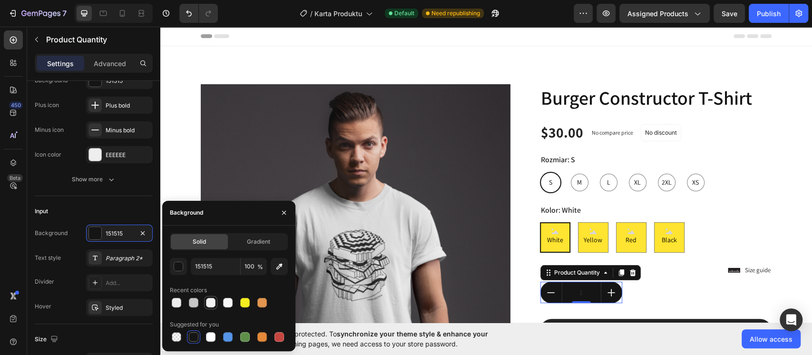
click at [208, 300] on div at bounding box center [211, 303] width 10 height 10
click at [179, 305] on div at bounding box center [177, 303] width 10 height 10
click at [234, 303] on div at bounding box center [227, 302] width 13 height 13
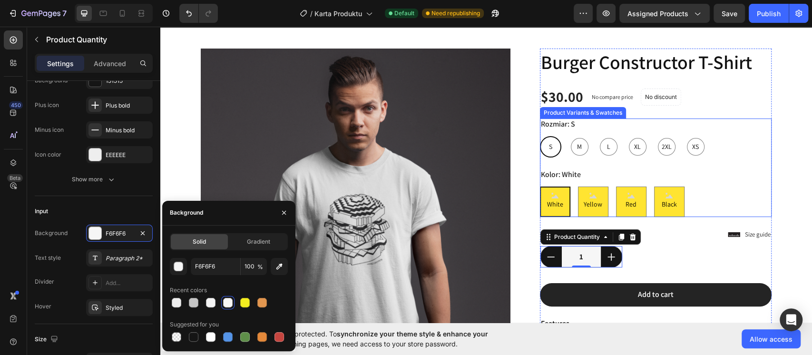
scroll to position [63, 0]
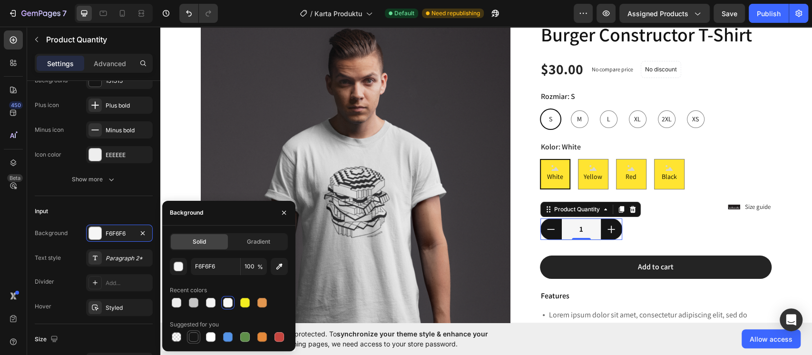
click at [198, 338] on div at bounding box center [194, 337] width 10 height 10
type input "151515"
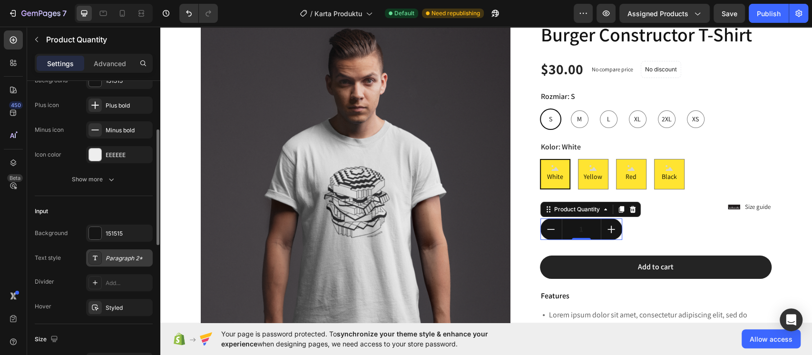
click at [129, 258] on div "Paragraph 2*" at bounding box center [128, 258] width 45 height 9
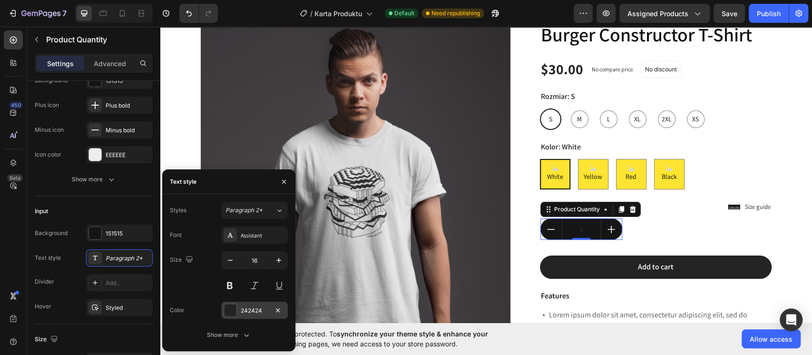
click at [224, 310] on div at bounding box center [230, 310] width 12 height 12
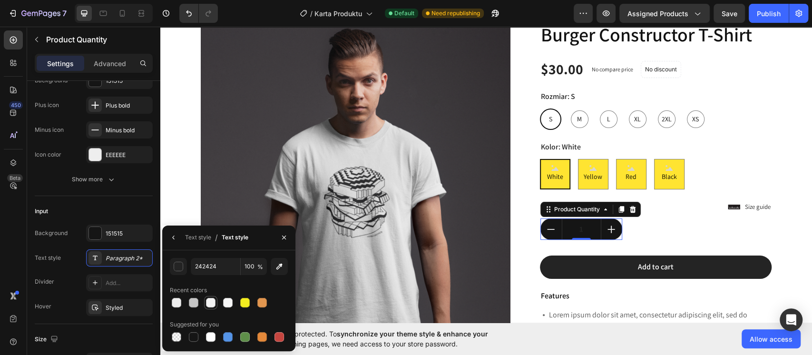
click at [212, 306] on div at bounding box center [211, 303] width 10 height 10
type input "F3F3F3"
click at [221, 263] on input "F3F3F3" at bounding box center [215, 266] width 49 height 17
click at [137, 256] on div "Paragraph 2*" at bounding box center [128, 258] width 45 height 9
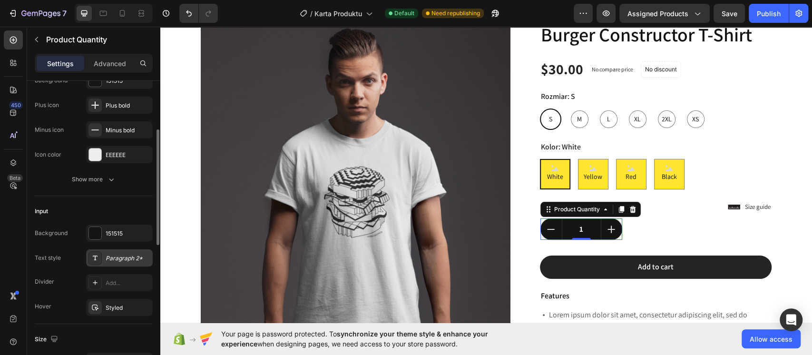
click at [137, 256] on div "Paragraph 2*" at bounding box center [128, 258] width 45 height 9
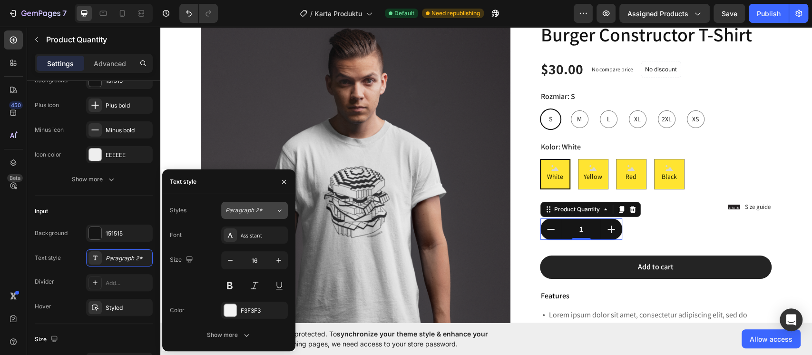
click at [256, 214] on span "Paragraph 2*" at bounding box center [243, 210] width 37 height 9
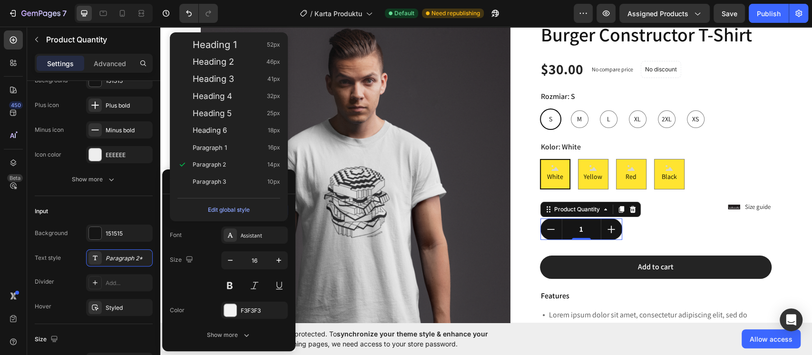
click at [256, 214] on button "Edit global style" at bounding box center [228, 209] width 103 height 15
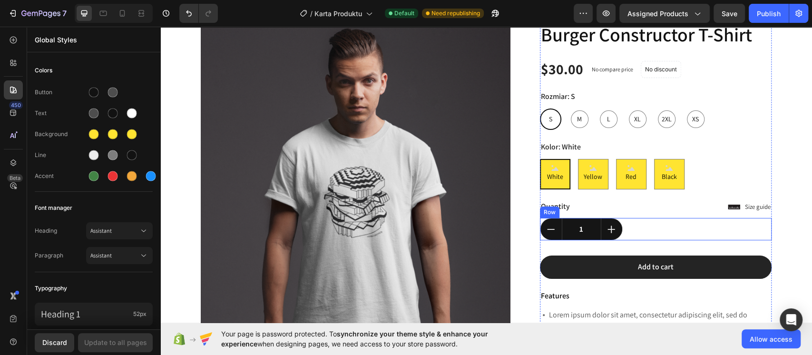
click at [634, 230] on div "1 Product Quantity Row Row" at bounding box center [656, 229] width 232 height 22
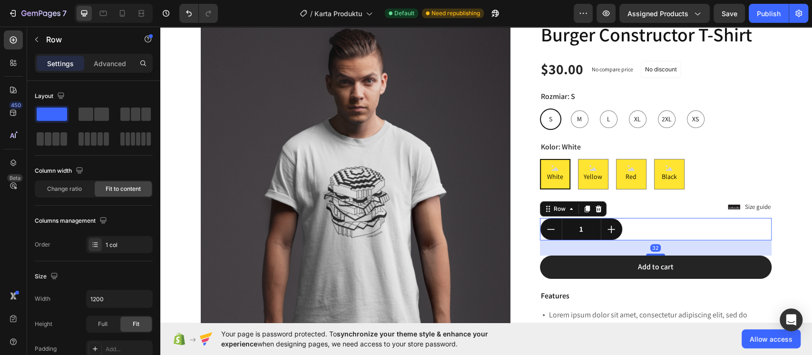
click at [644, 219] on div "1 Product Quantity Row Row 32" at bounding box center [656, 229] width 232 height 22
click at [773, 229] on div "Product Images Lorem ipsum dolor sit amet, consectetur Text Block 150+ Text Blo…" at bounding box center [485, 281] width 637 height 520
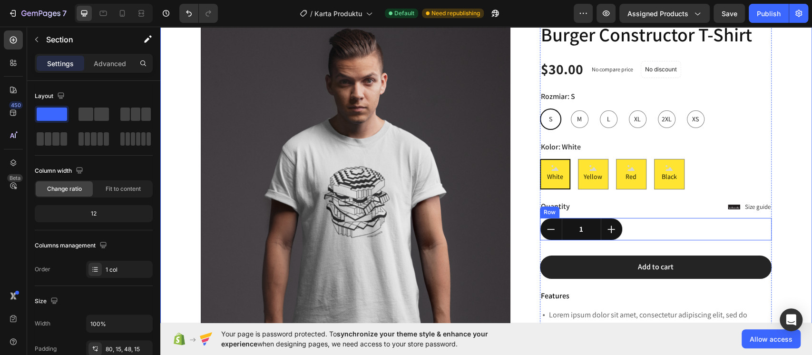
click at [746, 232] on div "1 Product Quantity Row Row" at bounding box center [656, 229] width 232 height 22
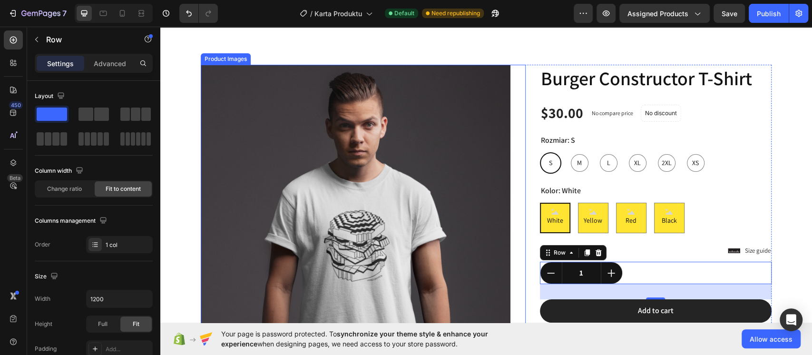
scroll to position [0, 0]
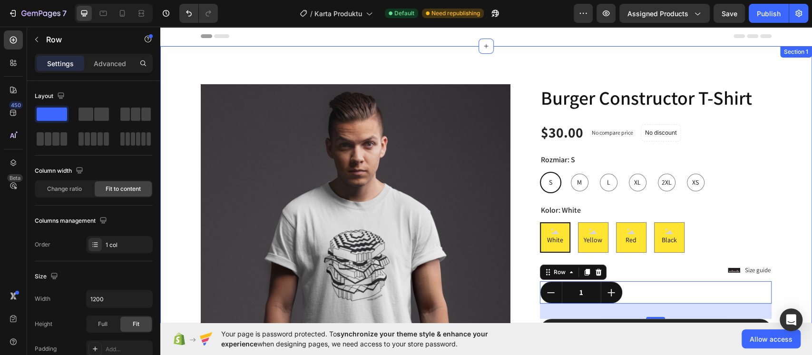
click at [776, 268] on div "Product Images Lorem ipsum dolor sit amet, consectetur Text Block 150+ Text Blo…" at bounding box center [485, 344] width 637 height 520
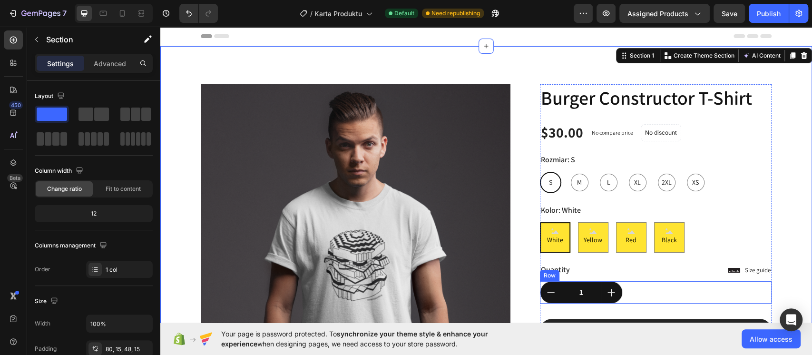
click at [684, 290] on div "1 Product Quantity Row Row" at bounding box center [656, 292] width 232 height 22
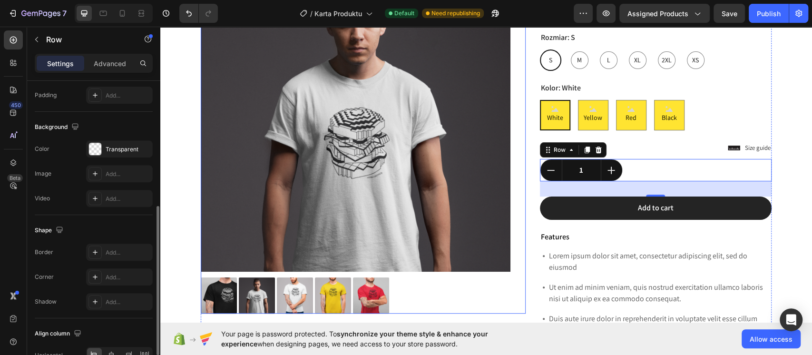
scroll to position [127, 0]
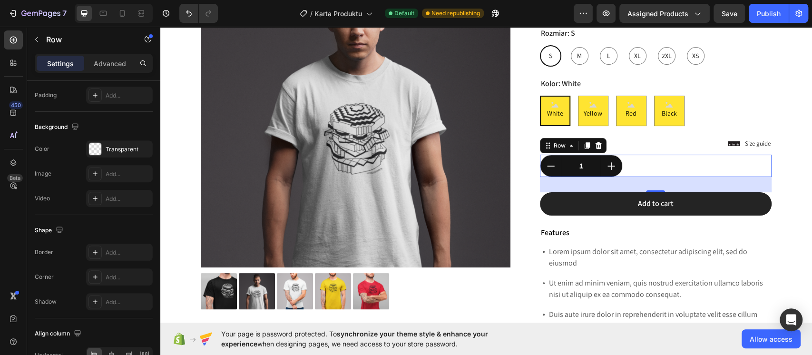
click at [791, 220] on div "Product Images Lorem ipsum dolor sit amet, consectetur Text Block 150+ Text Blo…" at bounding box center [485, 218] width 637 height 520
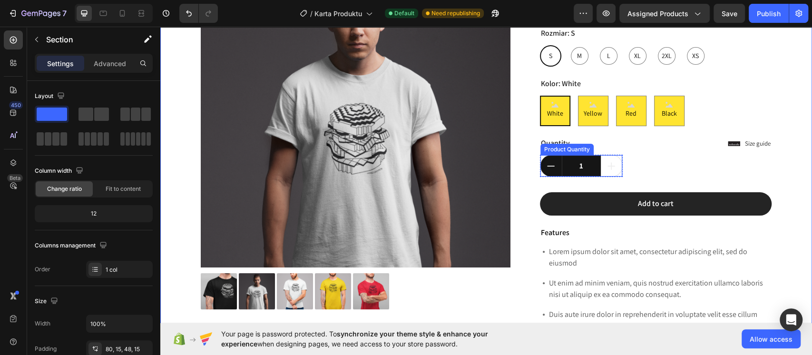
click at [606, 168] on icon "increment" at bounding box center [611, 166] width 10 height 10
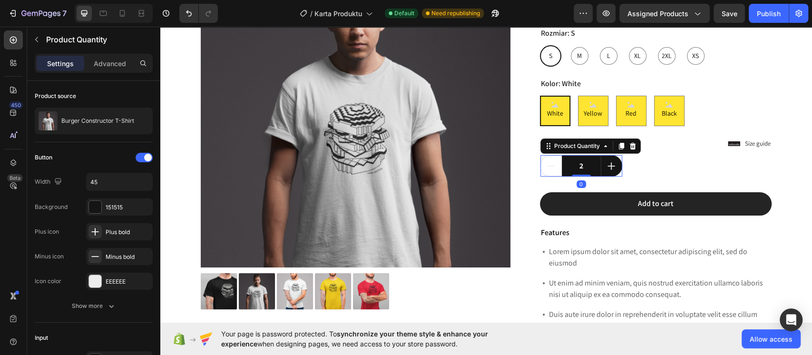
click at [547, 168] on icon "decrement" at bounding box center [551, 166] width 10 height 10
type input "1"
click at [592, 167] on input "1" at bounding box center [581, 165] width 39 height 21
click at [659, 164] on div "1 Product Quantity 0 Row Row" at bounding box center [656, 166] width 232 height 22
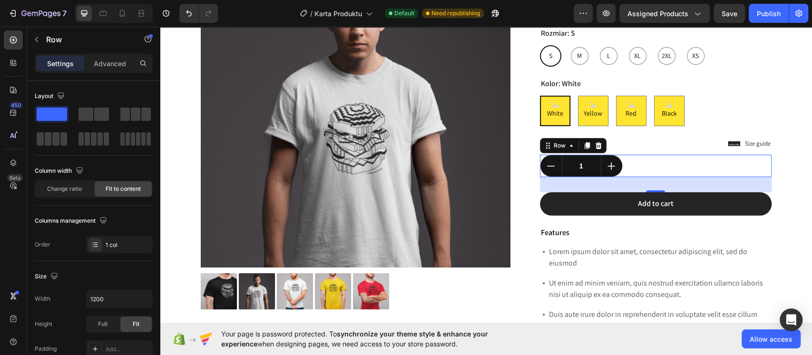
click at [674, 167] on div "1 Product Quantity Row Row 32" at bounding box center [656, 166] width 232 height 22
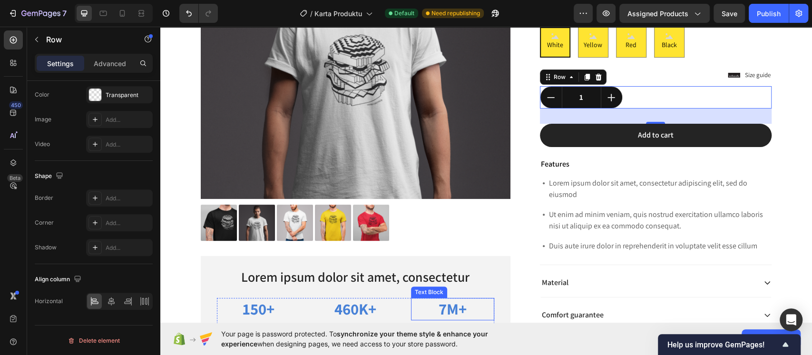
scroll to position [132, 0]
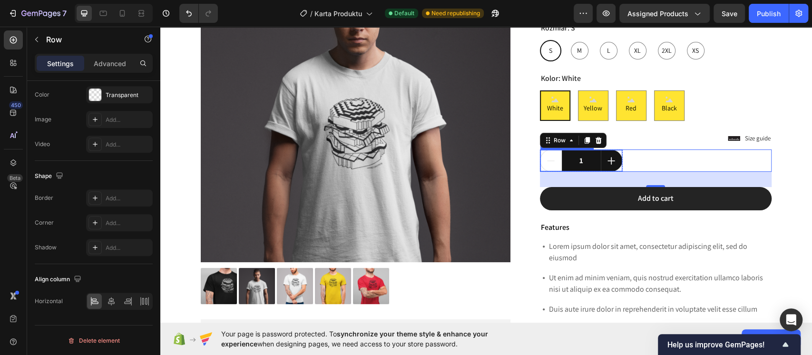
click at [545, 154] on button "decrement" at bounding box center [550, 160] width 21 height 21
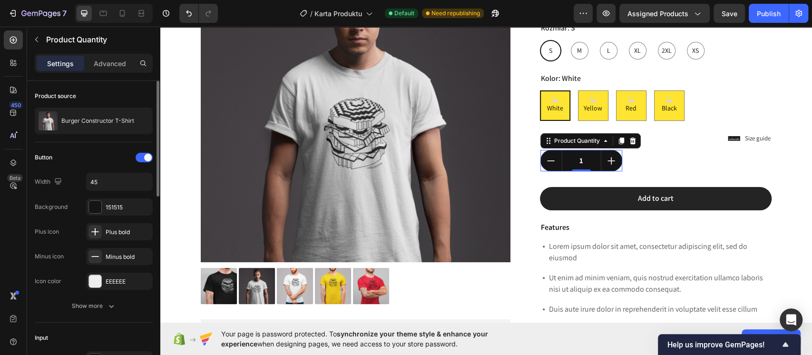
scroll to position [63, 0]
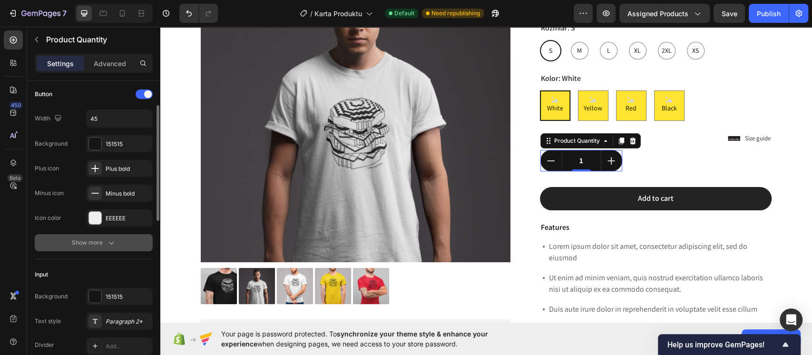
click at [118, 243] on button "Show more" at bounding box center [94, 242] width 118 height 17
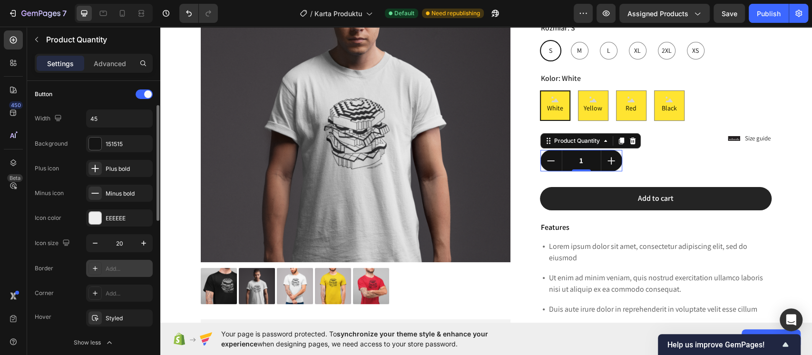
scroll to position [127, 0]
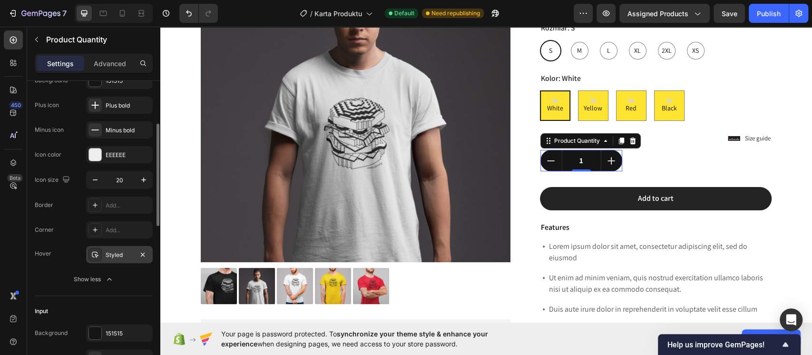
click at [128, 255] on div "Styled" at bounding box center [120, 255] width 28 height 9
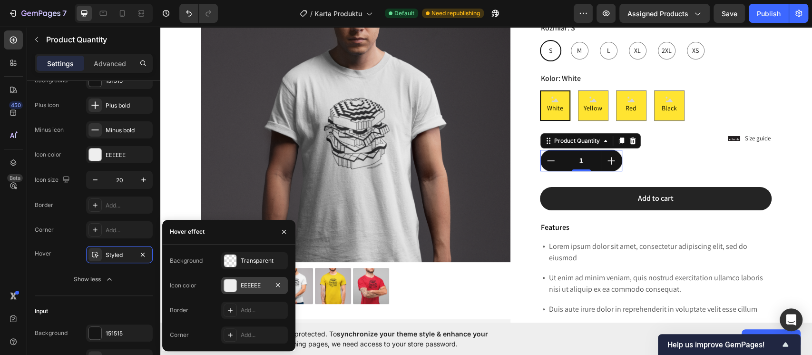
click at [227, 286] on div at bounding box center [230, 285] width 12 height 12
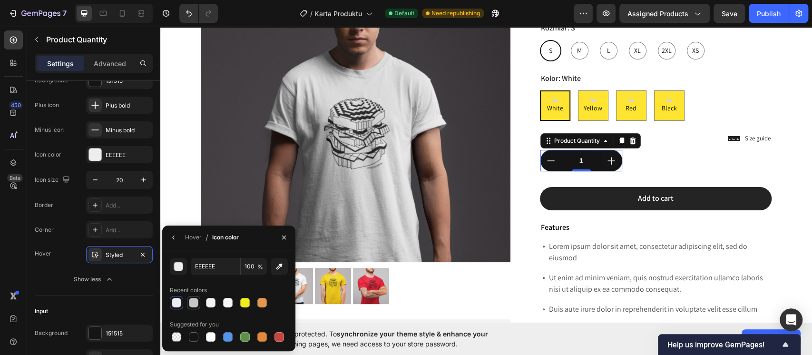
click at [199, 303] on div at bounding box center [193, 302] width 13 height 13
click at [197, 336] on div at bounding box center [194, 337] width 10 height 10
click at [227, 337] on div at bounding box center [228, 337] width 10 height 10
click at [205, 337] on div at bounding box center [210, 336] width 11 height 11
click at [180, 303] on div at bounding box center [177, 303] width 10 height 10
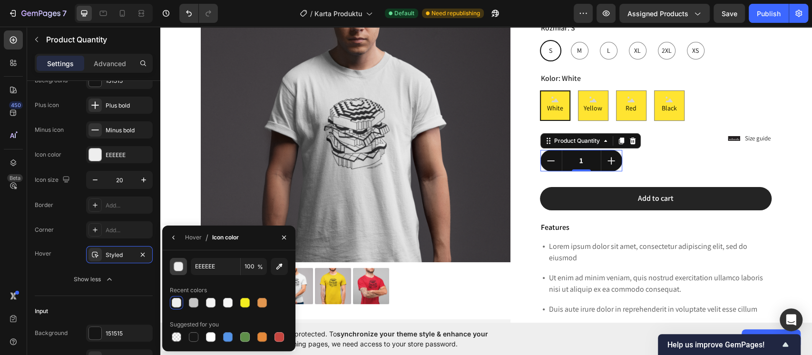
click at [181, 268] on div "button" at bounding box center [179, 267] width 10 height 10
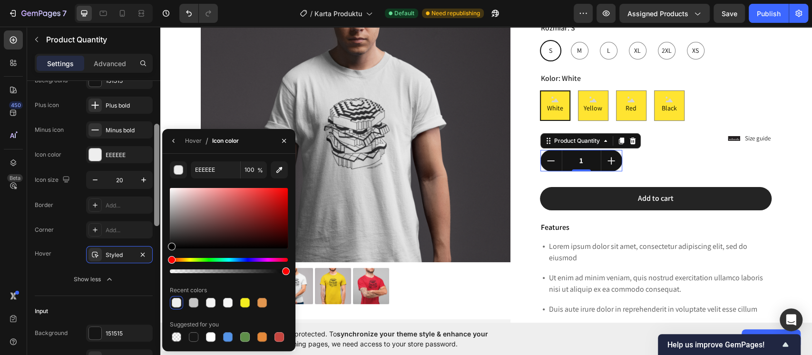
drag, startPoint x: 168, startPoint y: 191, endPoint x: 156, endPoint y: 263, distance: 73.3
click at [158, 268] on div "450 Beta Sections(18) Elements(84) Section Element Hero Section Product Detail …" at bounding box center [80, 191] width 160 height 328
type input "000000"
click at [170, 248] on div at bounding box center [172, 247] width 8 height 8
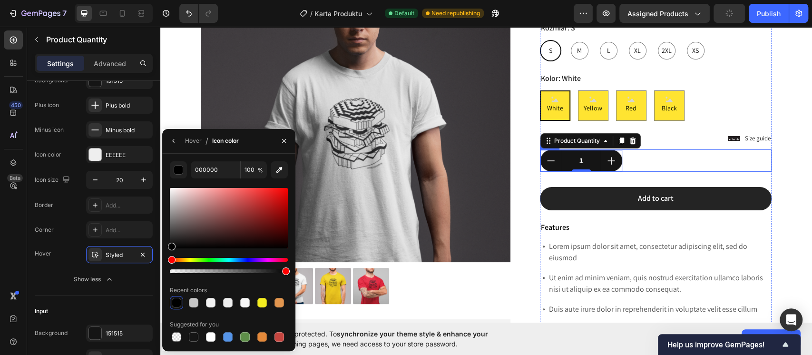
click at [655, 163] on div "1 Product Quantity 0 Row Row" at bounding box center [656, 160] width 232 height 22
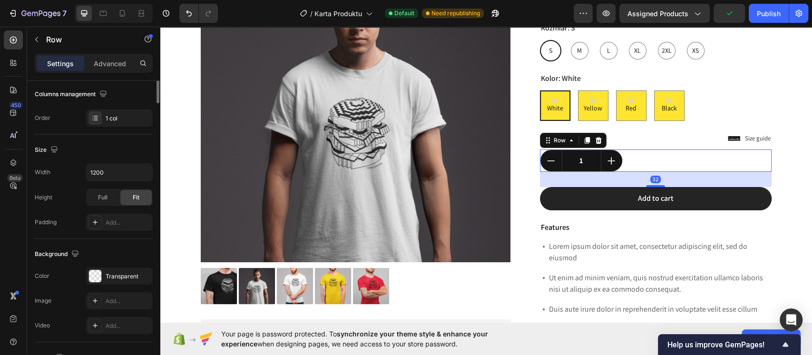
scroll to position [0, 0]
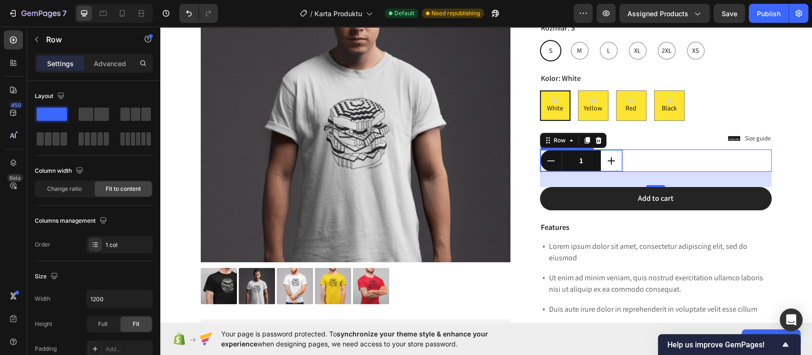
click at [612, 160] on button "increment" at bounding box center [611, 160] width 21 height 21
type input "2"
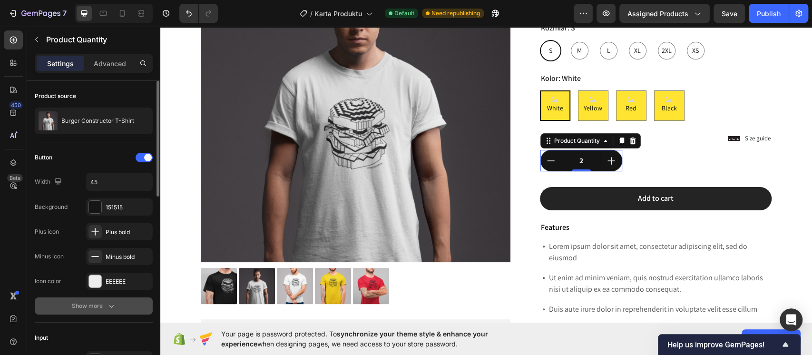
click at [114, 305] on icon "button" at bounding box center [112, 306] width 10 height 10
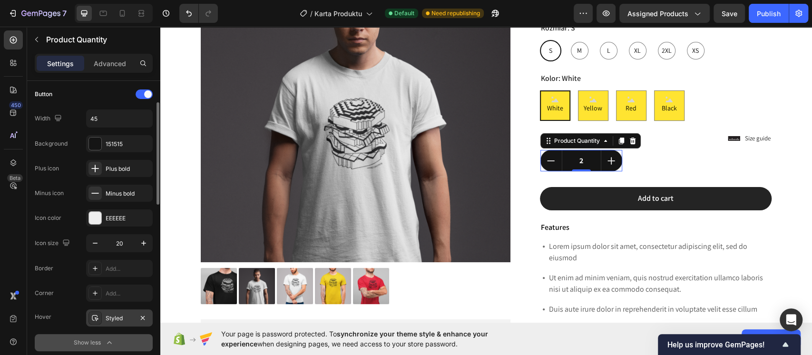
scroll to position [127, 0]
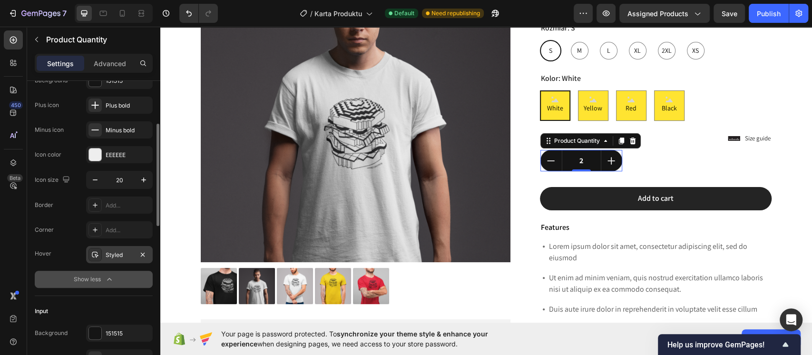
click at [126, 251] on div "Styled" at bounding box center [120, 255] width 28 height 9
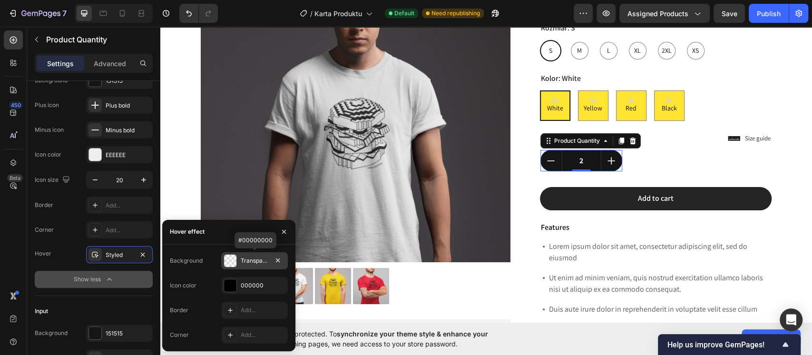
click at [238, 259] on div "Transparent" at bounding box center [254, 260] width 67 height 17
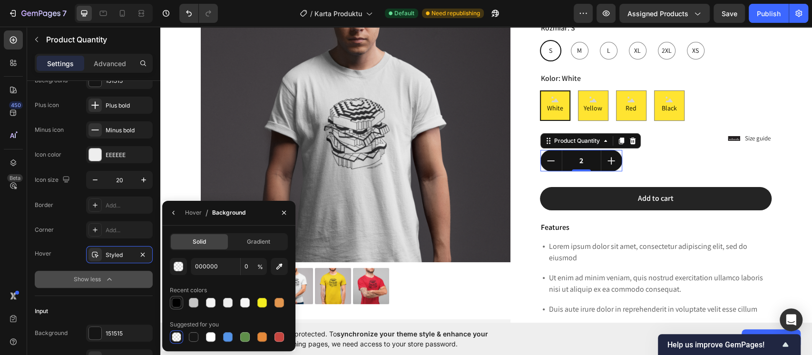
click at [180, 299] on div at bounding box center [177, 303] width 10 height 10
type input "100"
click at [213, 303] on div at bounding box center [211, 303] width 10 height 10
click at [179, 308] on div at bounding box center [176, 302] width 13 height 13
click at [195, 304] on div at bounding box center [194, 303] width 10 height 10
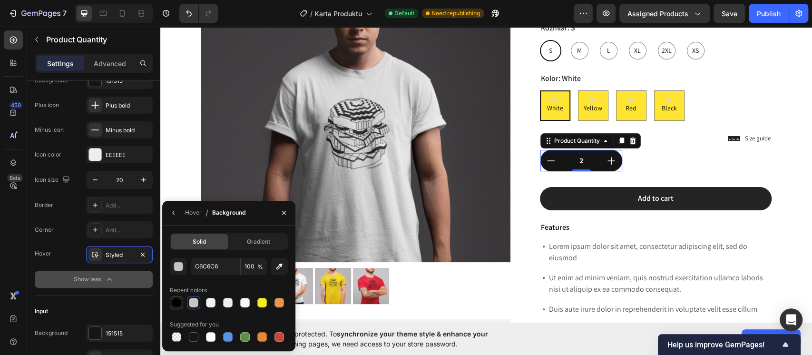
click at [175, 300] on div at bounding box center [177, 303] width 10 height 10
type input "000000"
click at [252, 269] on input "100" at bounding box center [254, 266] width 26 height 17
type input "90"
click at [224, 278] on div "000000 90 % Recent colors Suggested for you" at bounding box center [229, 301] width 118 height 86
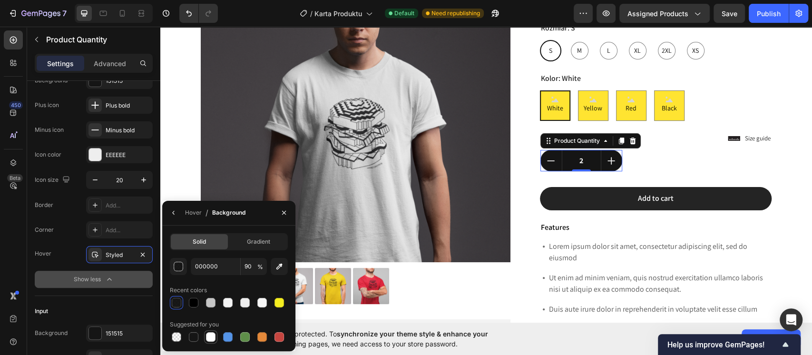
click at [215, 340] on div at bounding box center [210, 336] width 11 height 11
type input "FFFFFF"
type input "100"
click at [195, 300] on div at bounding box center [194, 303] width 10 height 10
type input "000000"
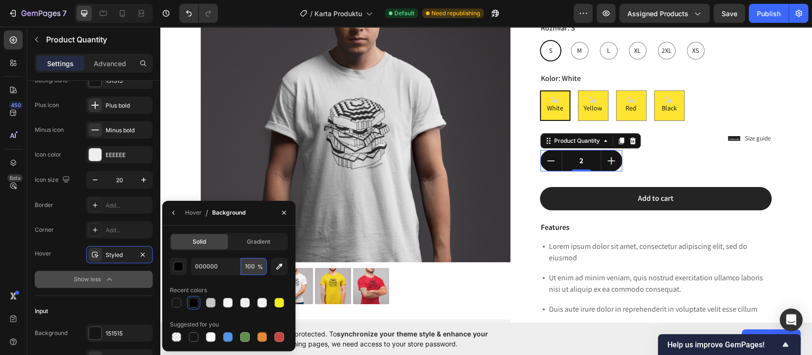
click at [253, 269] on input "100" at bounding box center [254, 266] width 26 height 17
click at [249, 266] on input "80" at bounding box center [254, 266] width 26 height 17
click at [254, 265] on input "70" at bounding box center [254, 266] width 26 height 17
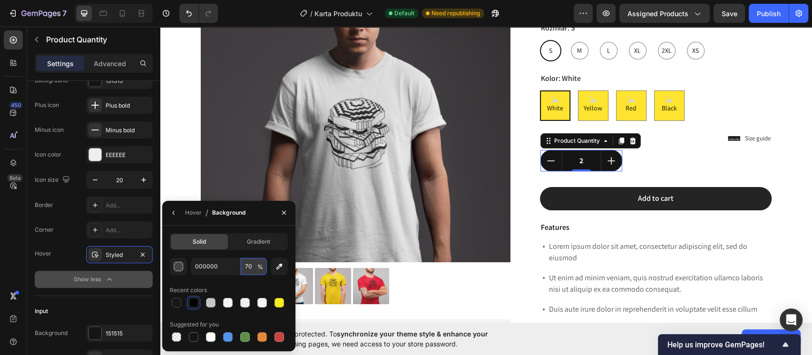
click at [254, 265] on input "70" at bounding box center [254, 266] width 26 height 17
click at [243, 273] on input "60" at bounding box center [254, 266] width 26 height 17
type input "50"
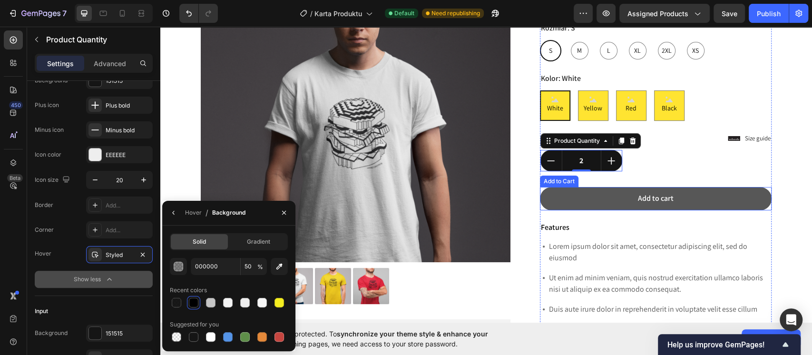
click at [594, 206] on button "Add to cart" at bounding box center [656, 198] width 232 height 23
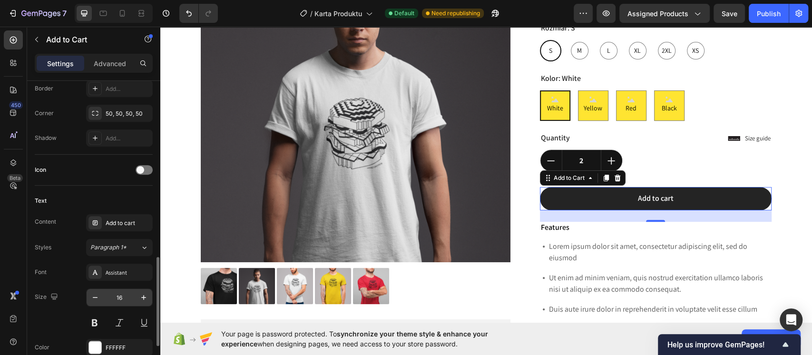
scroll to position [381, 0]
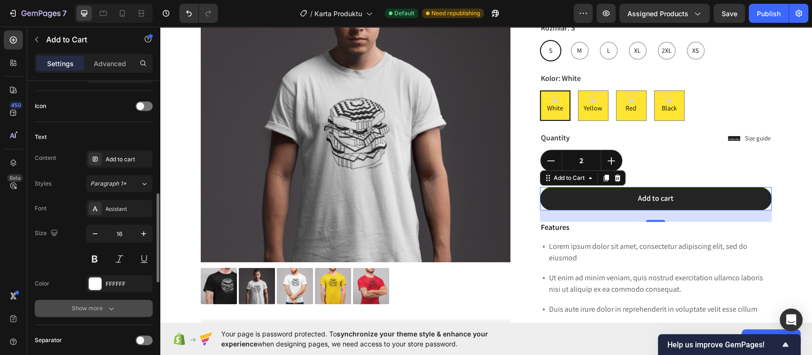
click at [107, 308] on icon "button" at bounding box center [112, 308] width 10 height 10
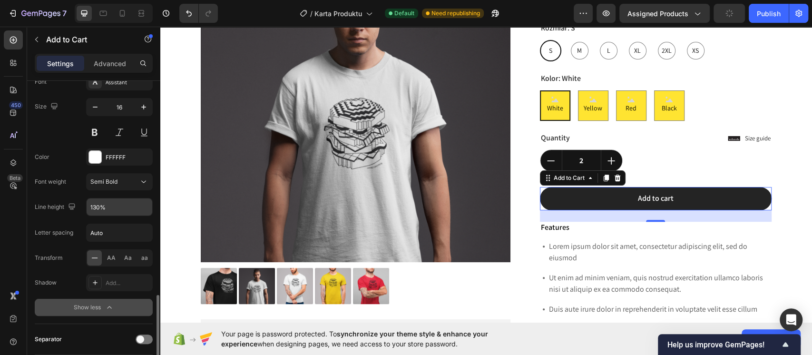
scroll to position [571, 0]
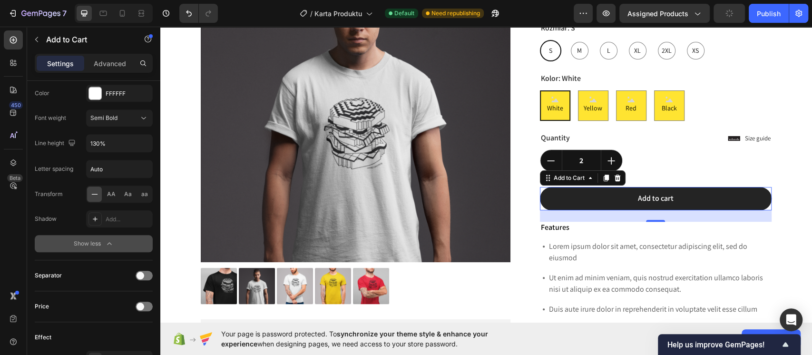
click at [118, 247] on button "Show less" at bounding box center [94, 243] width 118 height 17
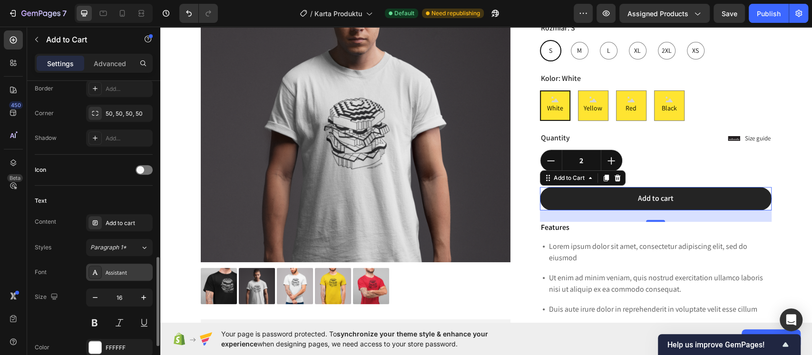
scroll to position [381, 0]
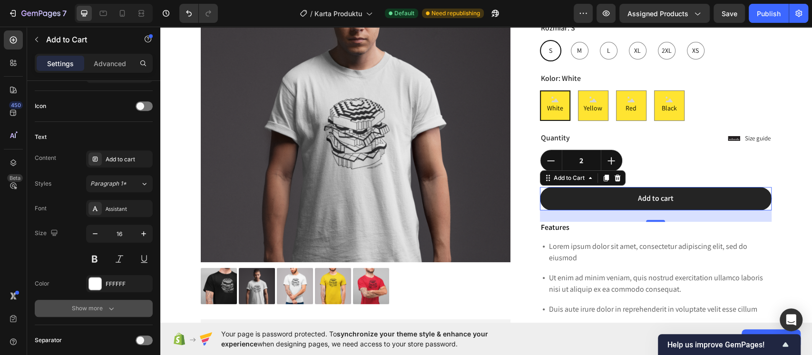
click at [121, 307] on button "Show more" at bounding box center [94, 308] width 118 height 17
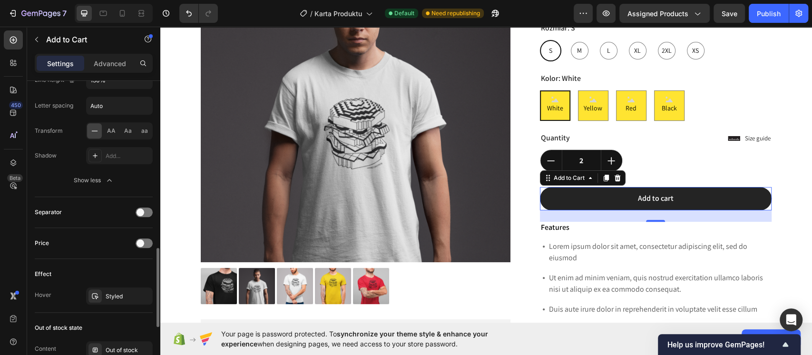
scroll to position [697, 0]
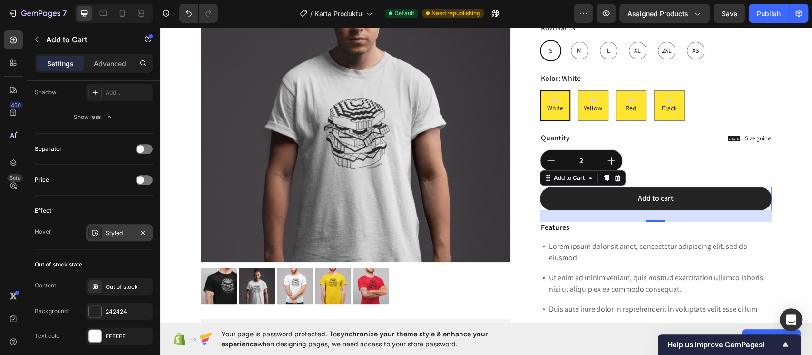
click at [122, 229] on div "Styled" at bounding box center [120, 233] width 28 height 9
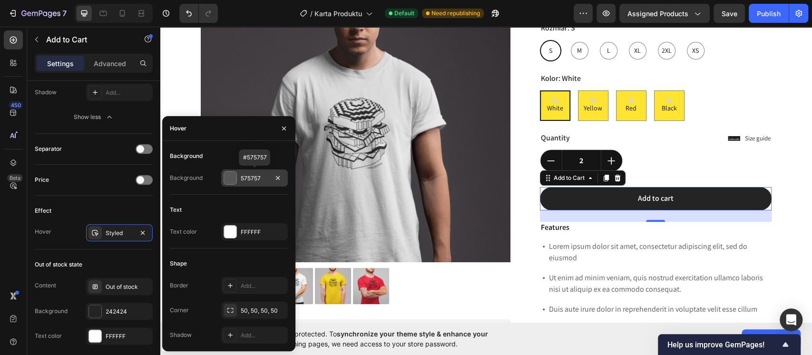
click at [253, 181] on div "575757" at bounding box center [255, 178] width 28 height 9
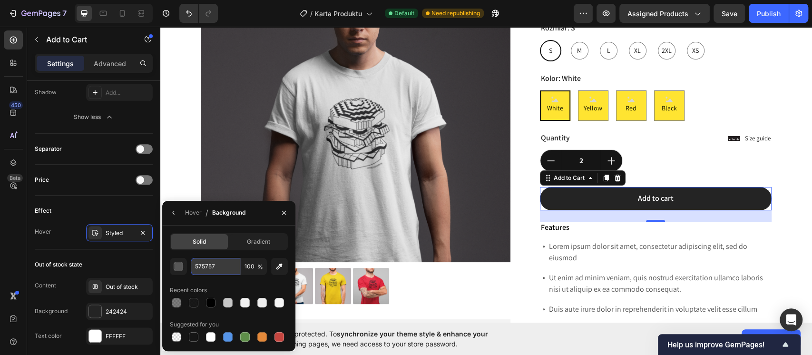
click at [221, 271] on input "575757" at bounding box center [215, 266] width 49 height 17
click at [616, 165] on div "2" at bounding box center [581, 160] width 82 height 21
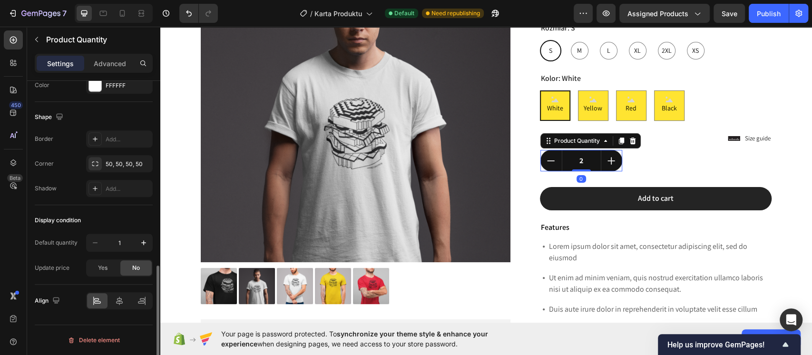
scroll to position [0, 0]
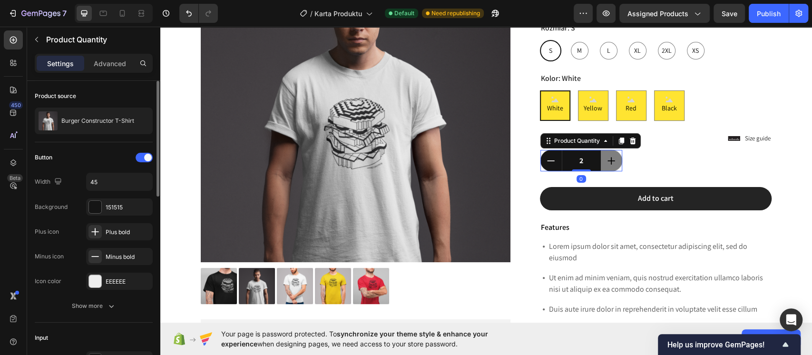
click at [613, 167] on button "increment" at bounding box center [611, 160] width 21 height 21
type input "3"
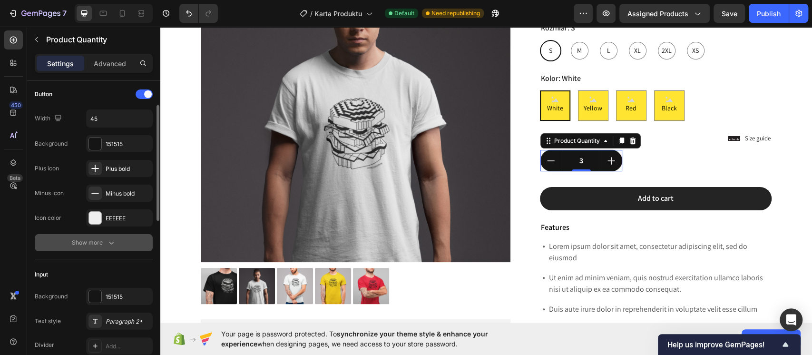
click at [112, 238] on icon "button" at bounding box center [112, 243] width 10 height 10
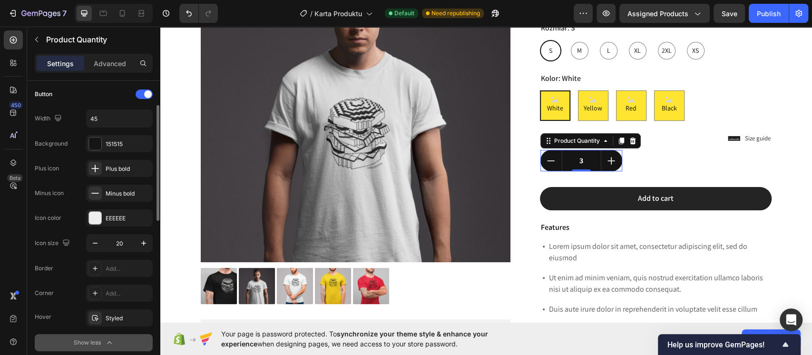
scroll to position [127, 0]
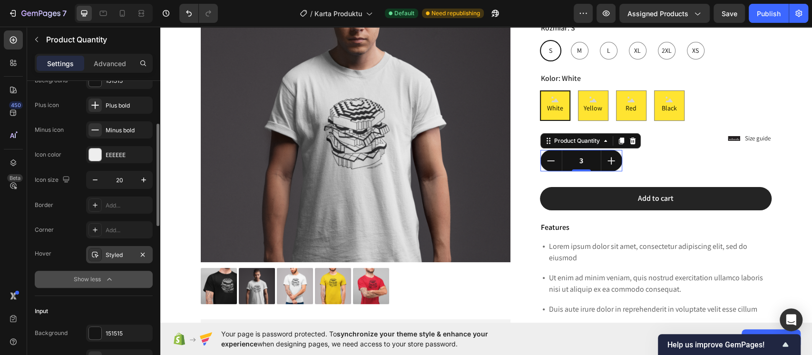
click at [115, 257] on div "Styled" at bounding box center [120, 255] width 28 height 9
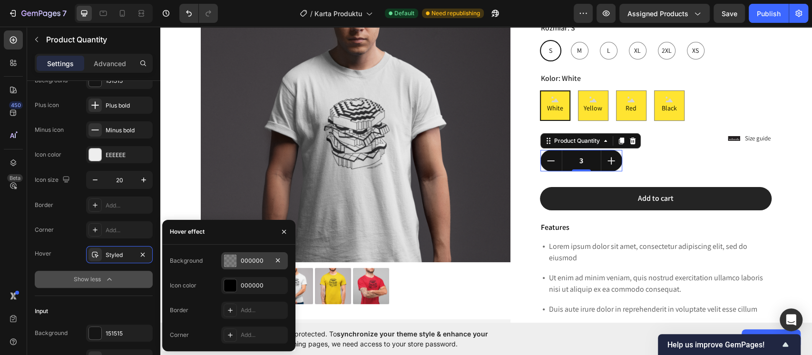
click at [235, 266] on div at bounding box center [230, 260] width 12 height 12
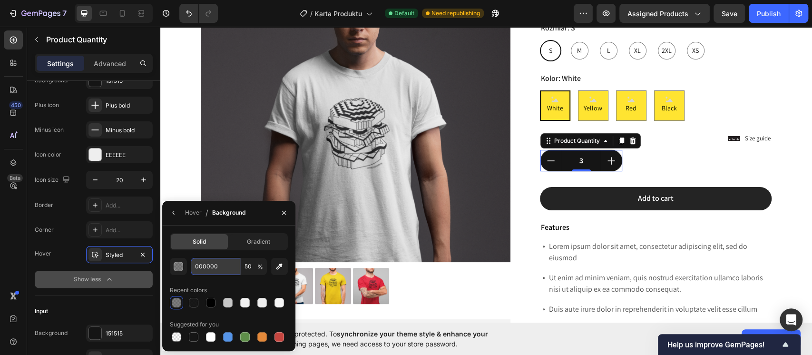
click at [226, 269] on input "000000" at bounding box center [215, 266] width 49 height 17
paste input "575757"
type input "575757"
click at [255, 264] on input "50" at bounding box center [254, 266] width 26 height 17
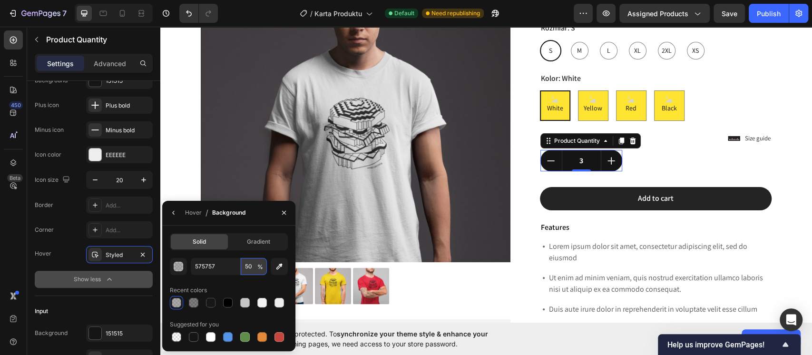
click at [255, 264] on input "50" at bounding box center [254, 266] width 26 height 17
type input "100"
click at [774, 179] on div "Product Images Lorem ipsum dolor sit amet, consectetur Text Block 150+ Text Blo…" at bounding box center [485, 212] width 637 height 520
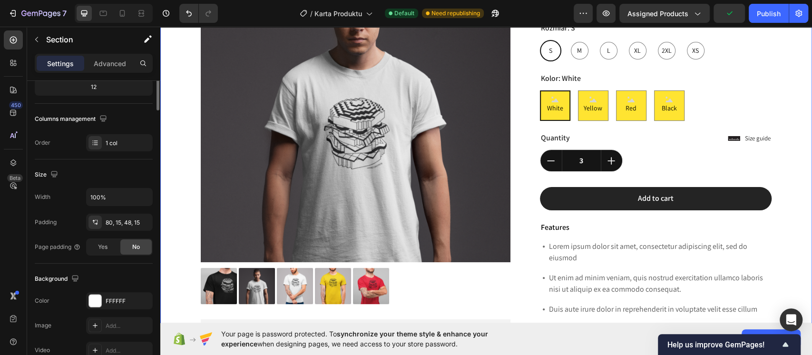
scroll to position [0, 0]
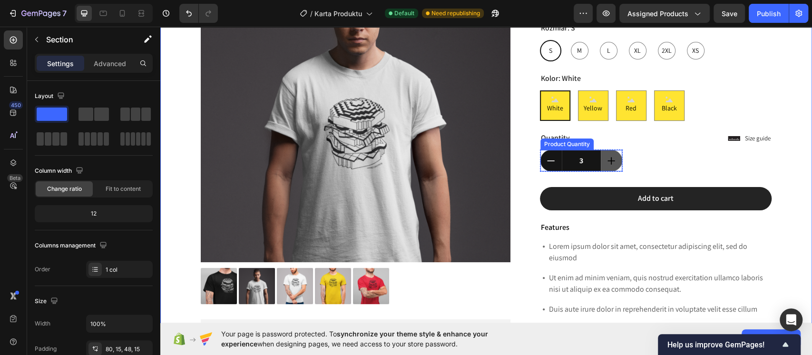
click at [615, 166] on button "increment" at bounding box center [611, 160] width 21 height 21
type input "4"
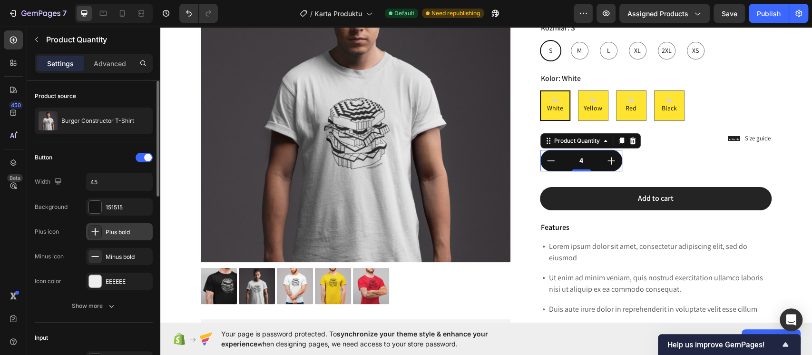
click at [117, 230] on div "Plus bold" at bounding box center [128, 232] width 45 height 9
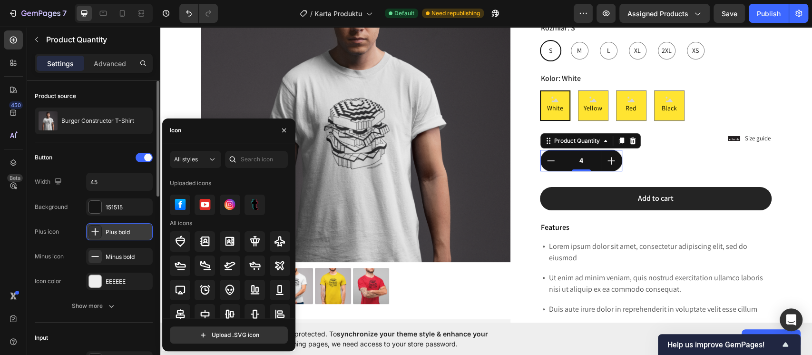
click at [117, 230] on div "Plus bold" at bounding box center [128, 232] width 45 height 9
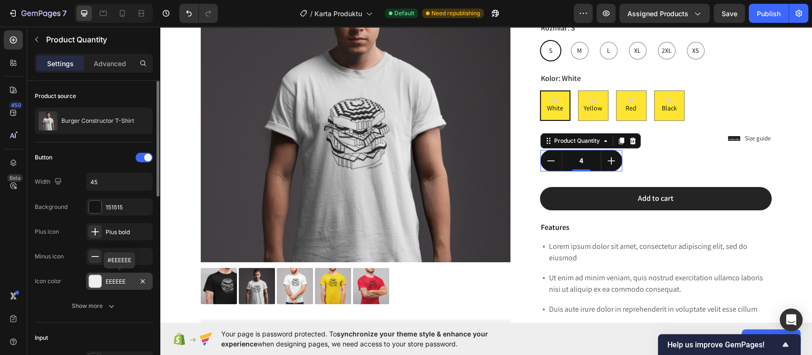
click at [118, 279] on div "EEEEEE" at bounding box center [120, 281] width 28 height 9
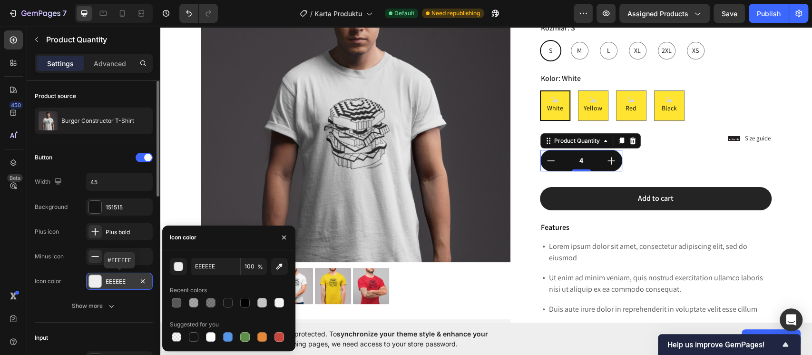
click at [118, 279] on div "EEEEEE" at bounding box center [120, 281] width 28 height 9
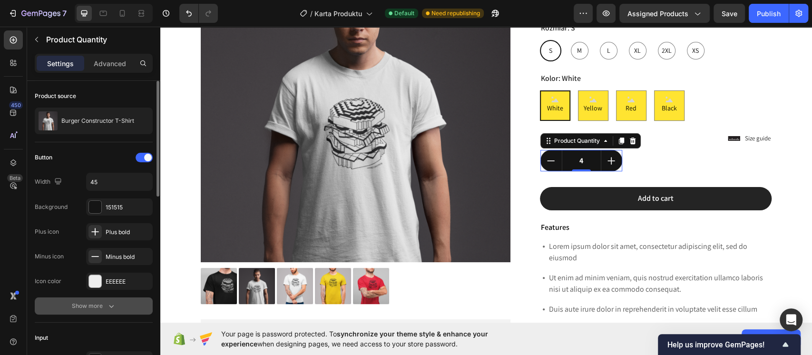
click at [117, 301] on button "Show more" at bounding box center [94, 305] width 118 height 17
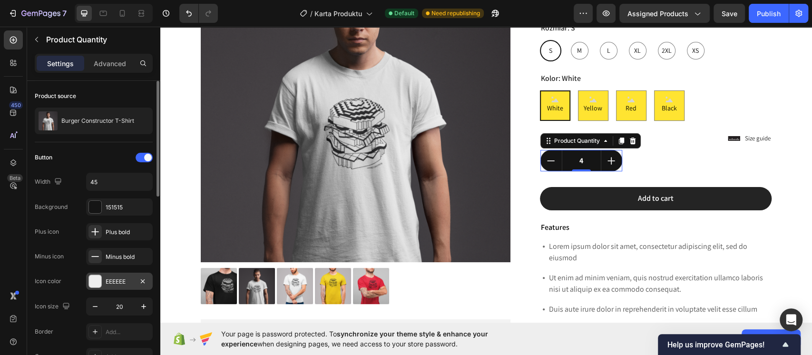
scroll to position [63, 0]
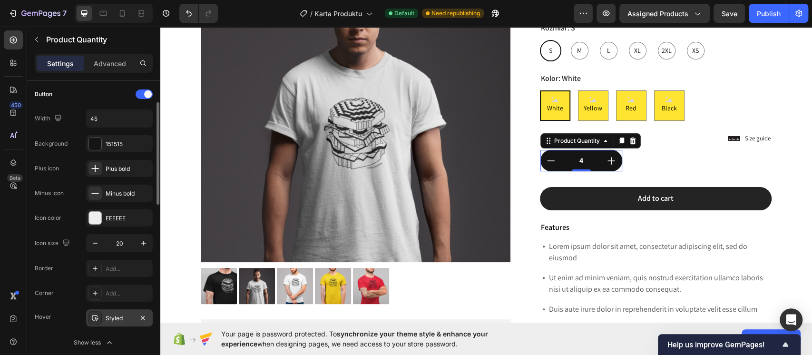
click at [130, 315] on div "Styled" at bounding box center [120, 318] width 28 height 9
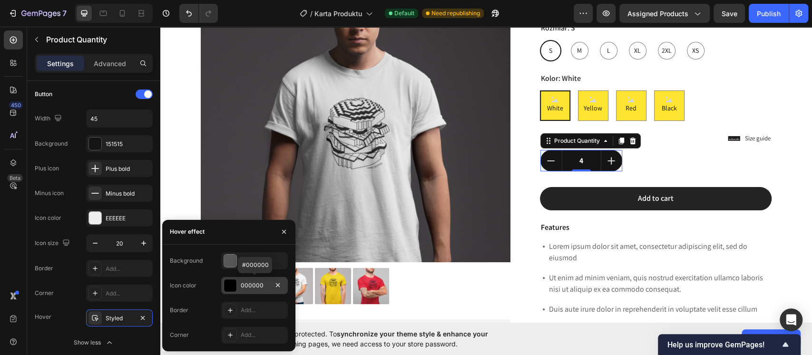
click at [235, 283] on div at bounding box center [230, 285] width 12 height 12
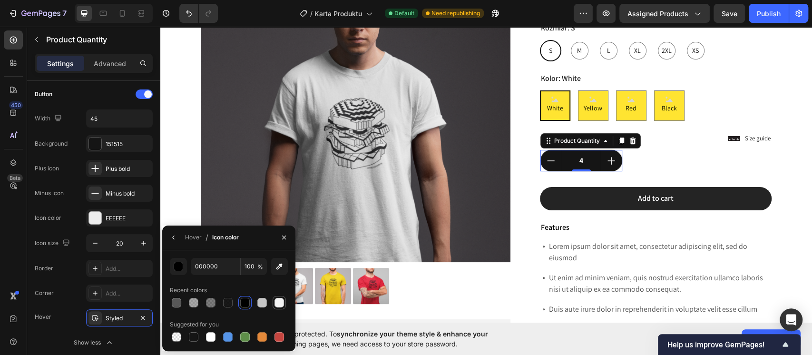
click at [285, 299] on div at bounding box center [279, 302] width 13 height 13
type input "F3F3F3"
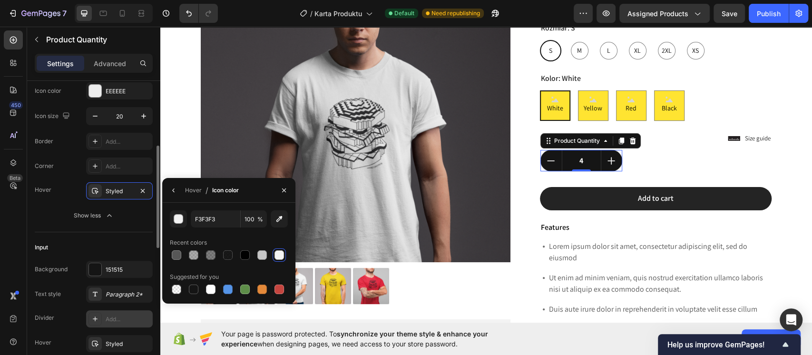
scroll to position [254, 0]
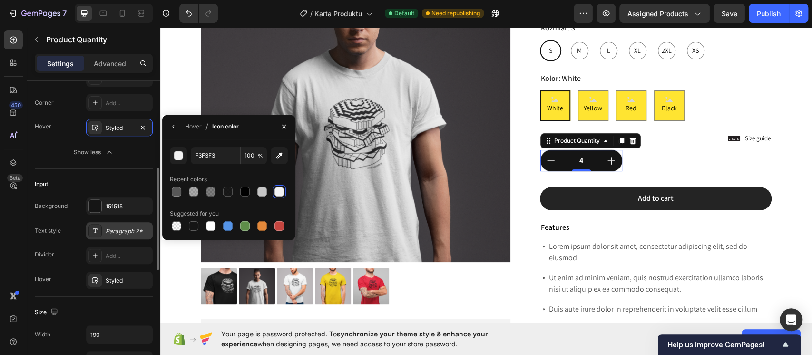
click at [122, 234] on div "Paragraph 2*" at bounding box center [128, 231] width 45 height 9
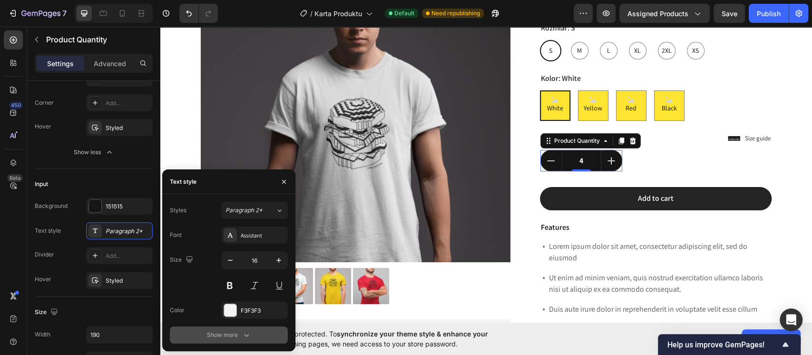
click at [235, 328] on button "Show more" at bounding box center [229, 334] width 118 height 17
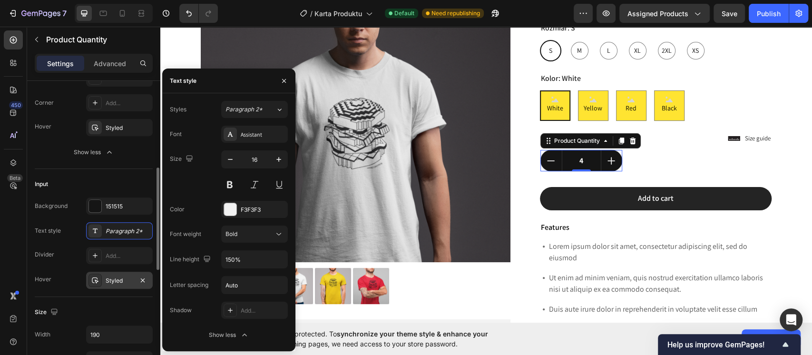
click at [127, 278] on div "Styled" at bounding box center [120, 280] width 28 height 9
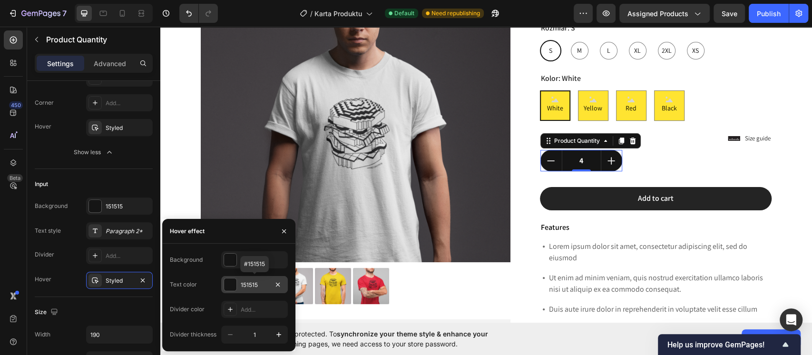
click at [231, 283] on div at bounding box center [230, 284] width 12 height 12
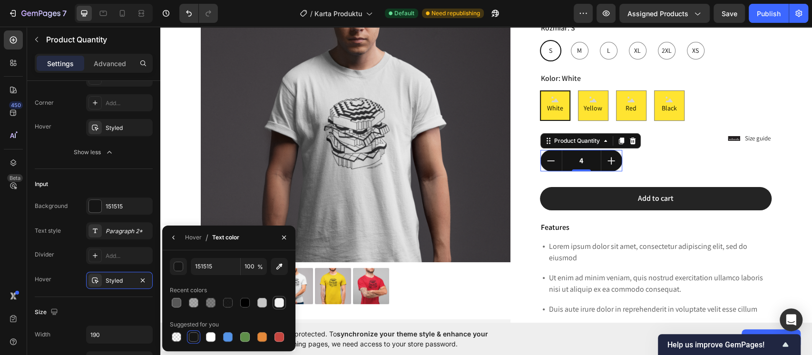
click at [278, 300] on div at bounding box center [279, 303] width 10 height 10
type input "F3F3F3"
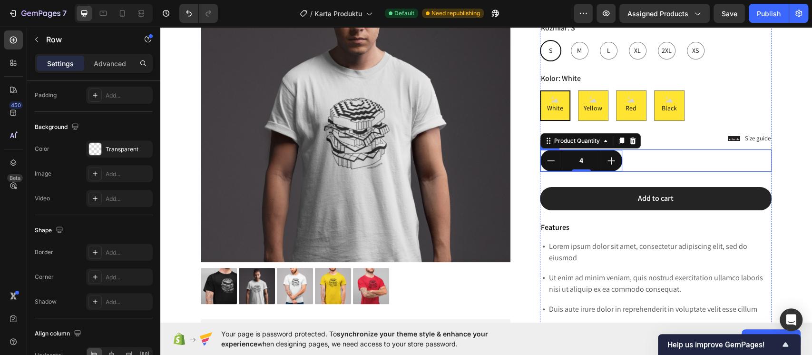
click at [665, 167] on div "4 Product Quantity 0 Row Row" at bounding box center [656, 160] width 232 height 22
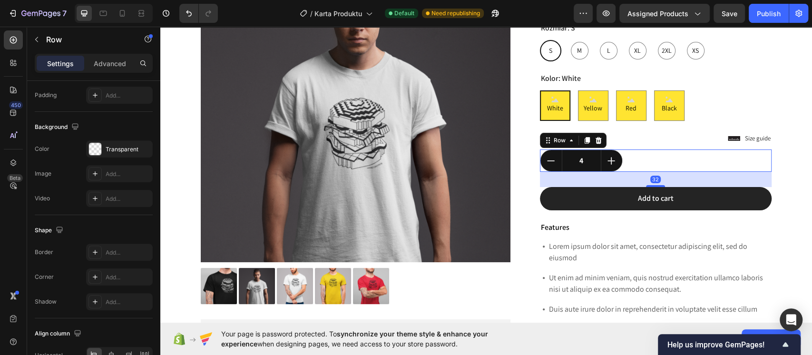
scroll to position [0, 0]
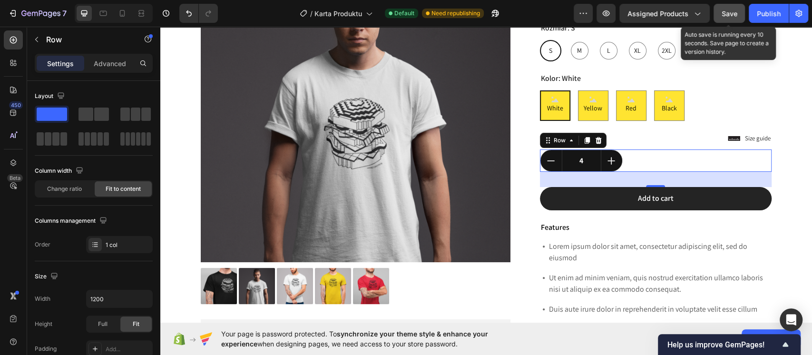
click at [726, 15] on span "Save" at bounding box center [730, 14] width 16 height 8
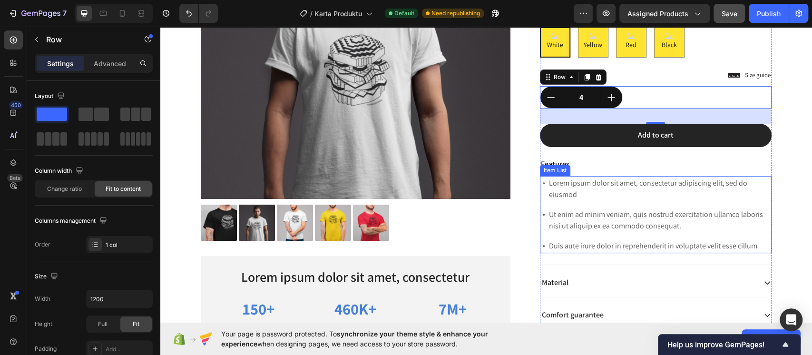
scroll to position [259, 0]
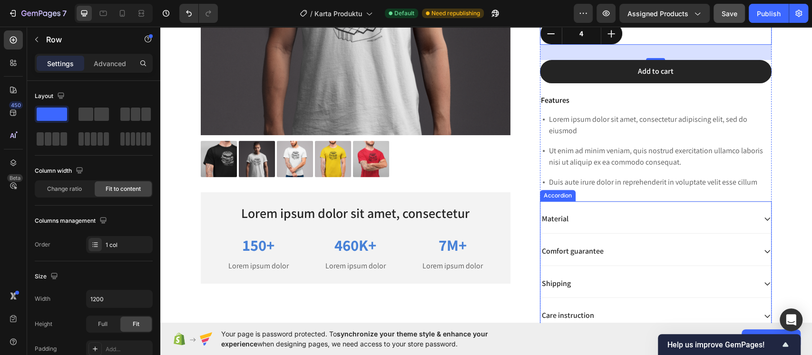
click at [657, 216] on div "Material" at bounding box center [648, 219] width 216 height 13
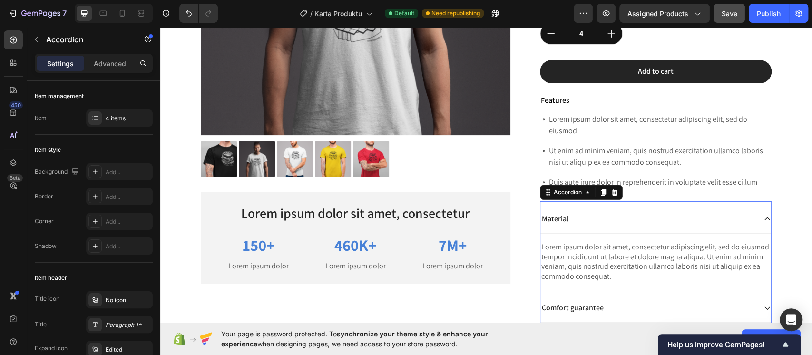
click at [656, 223] on div "Material" at bounding box center [648, 219] width 216 height 13
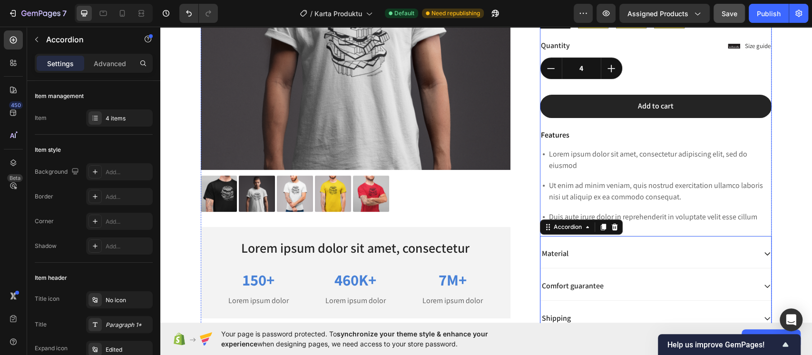
scroll to position [195, 0]
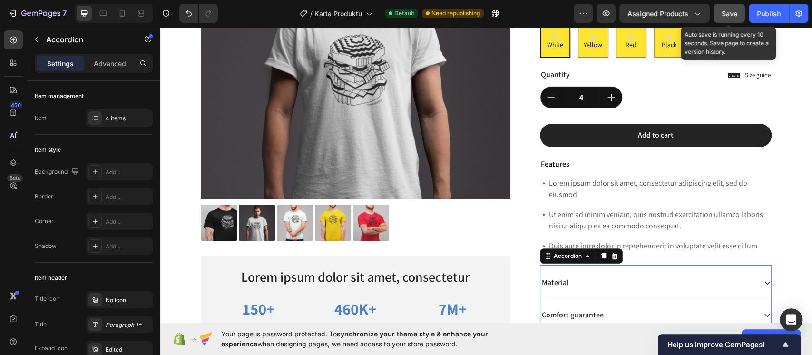
click at [744, 11] on button "Save" at bounding box center [728, 13] width 31 height 19
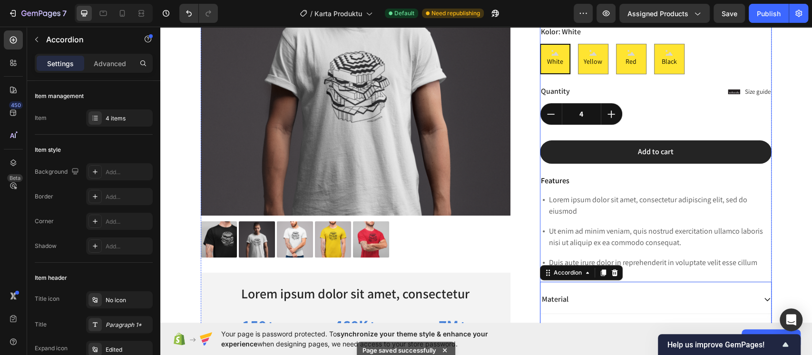
scroll to position [68, 0]
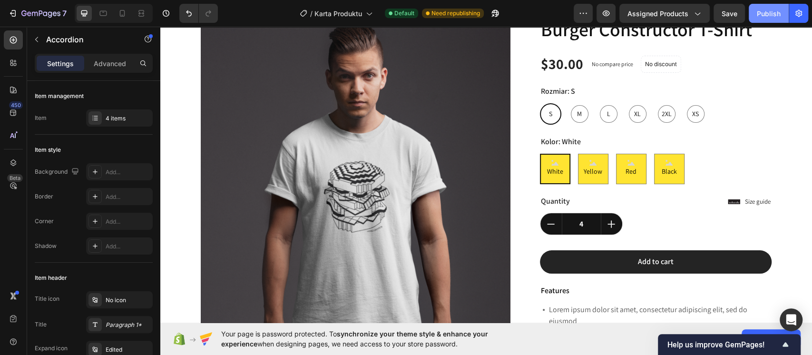
click at [765, 10] on div "Publish" at bounding box center [769, 14] width 24 height 10
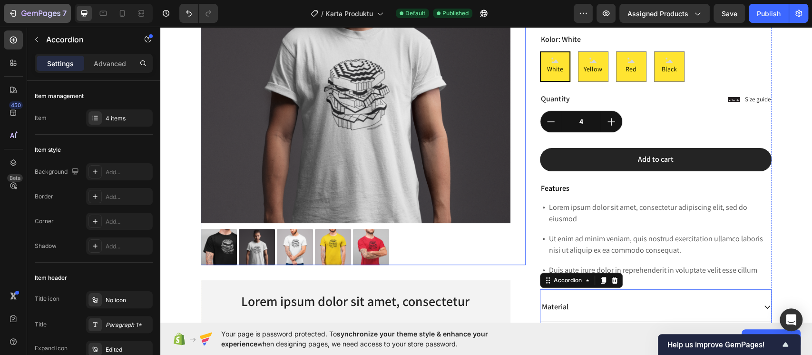
scroll to position [190, 0]
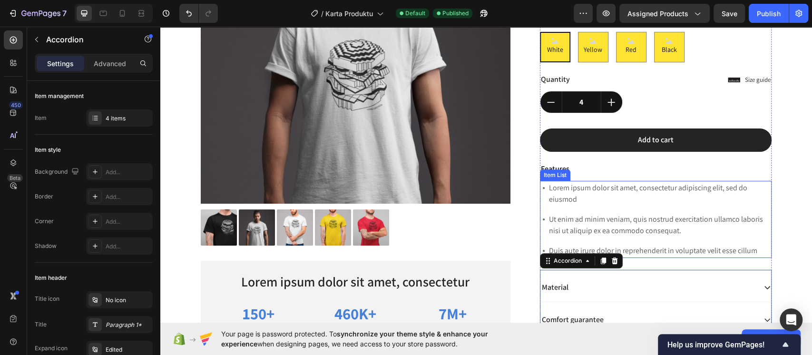
click at [564, 188] on p "Lorem ipsum dolor sit amet, consectetur adipiscing elit, sed do eiusmod" at bounding box center [660, 193] width 222 height 23
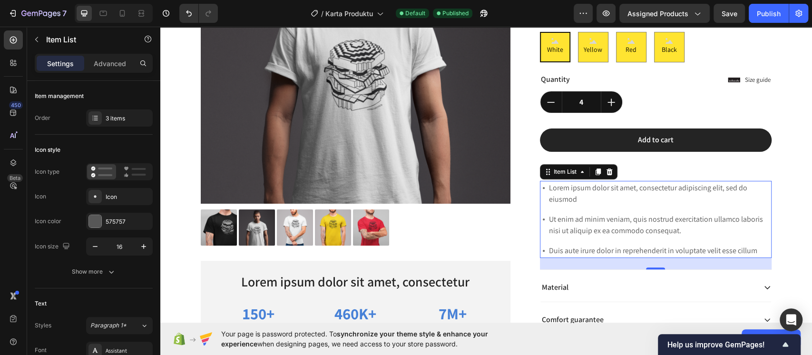
click at [701, 226] on p "Ut enim ad minim veniam, quis nostrud exercitation ullamco laboris nisi ut aliq…" at bounding box center [660, 225] width 222 height 23
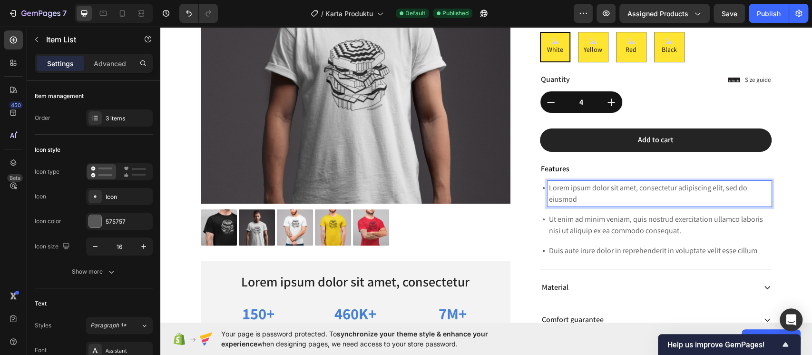
click at [621, 198] on p "Lorem ipsum dolor sit amet, consectetur adipiscing elit, sed do eiusmod" at bounding box center [660, 193] width 222 height 23
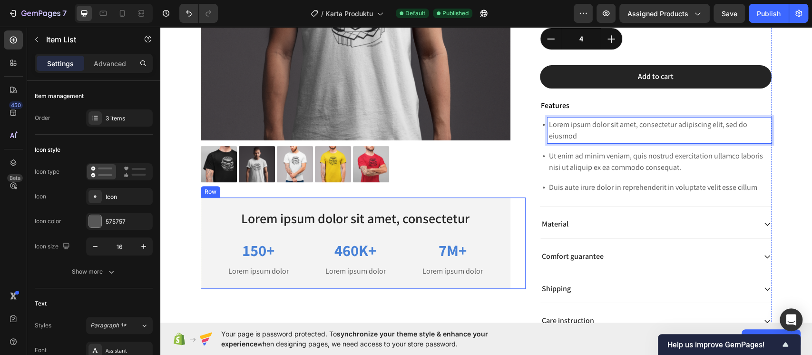
scroll to position [381, 0]
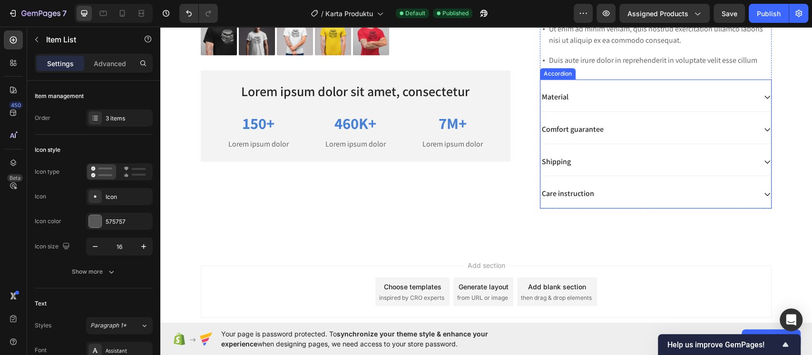
click at [586, 160] on div "Shipping" at bounding box center [648, 162] width 216 height 13
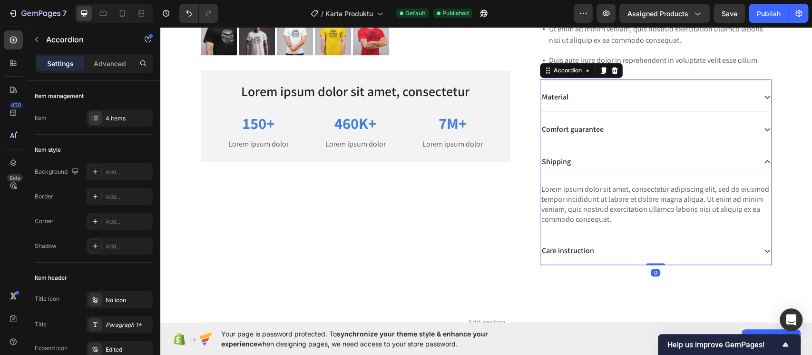
click at [586, 160] on div "Shipping" at bounding box center [648, 162] width 216 height 13
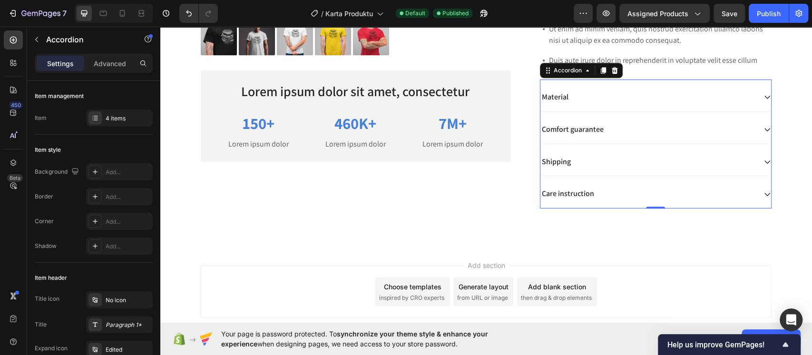
click at [590, 191] on div "Care instruction" at bounding box center [648, 193] width 216 height 13
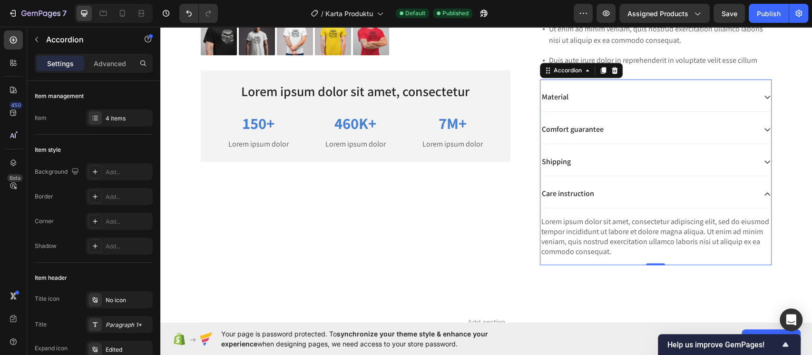
click at [590, 191] on div "Care instruction" at bounding box center [648, 193] width 216 height 13
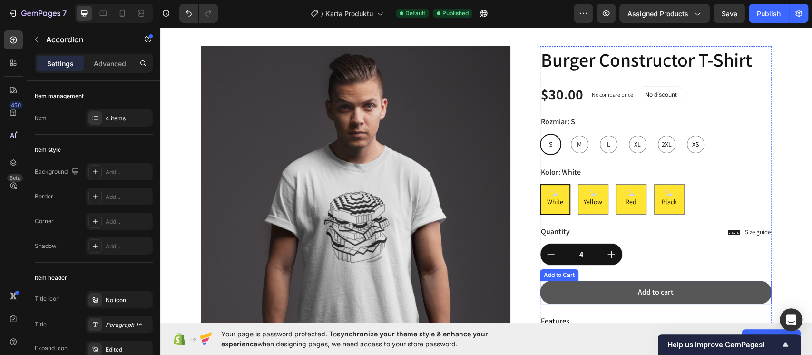
scroll to position [0, 0]
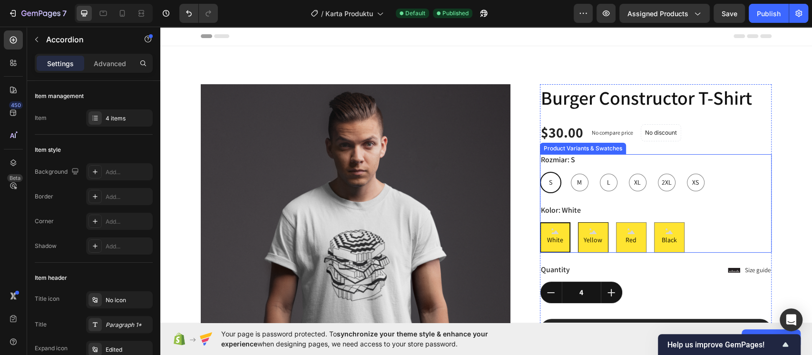
click at [592, 237] on span "Yellow" at bounding box center [593, 240] width 22 height 12
click at [578, 222] on input "Yellow Yellow Yellow" at bounding box center [577, 222] width 0 height 0
radio input "true"
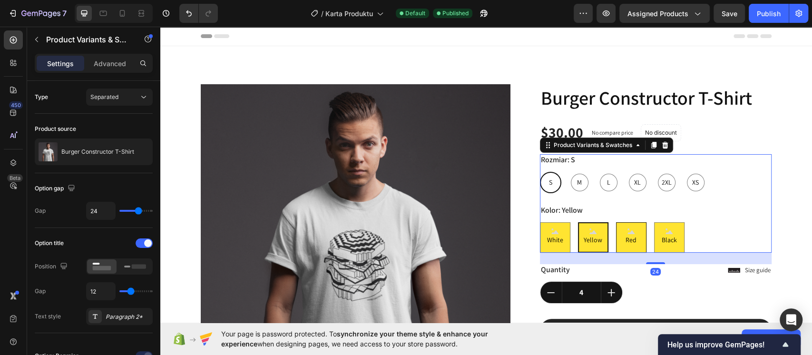
click at [628, 236] on span "Red" at bounding box center [631, 240] width 15 height 12
click at [616, 222] on input "Red Red Red" at bounding box center [615, 222] width 0 height 0
radio input "true"
click at [668, 232] on div "Black" at bounding box center [669, 236] width 19 height 25
click at [654, 222] on input "Black Black Black" at bounding box center [654, 222] width 0 height 0
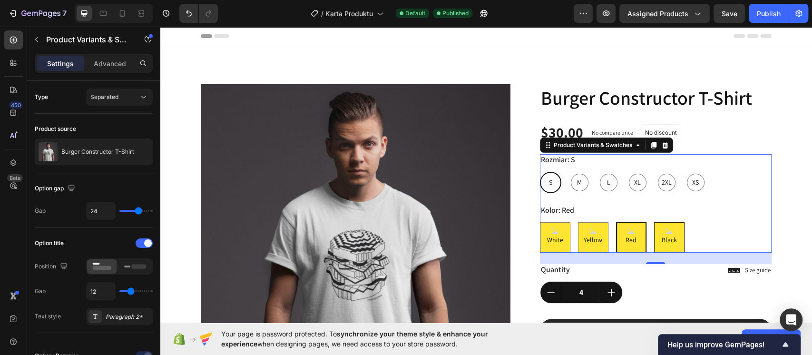
radio input "true"
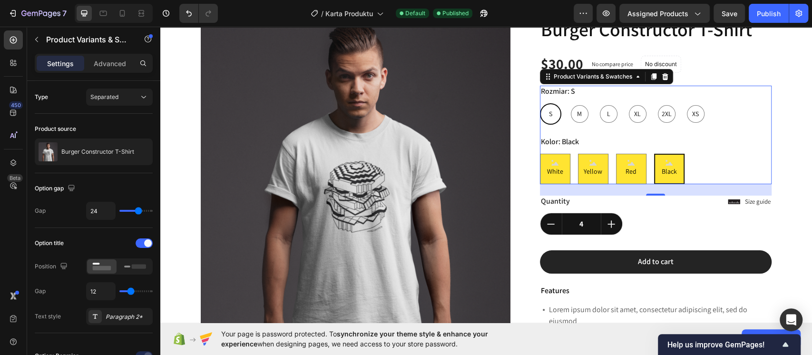
scroll to position [127, 0]
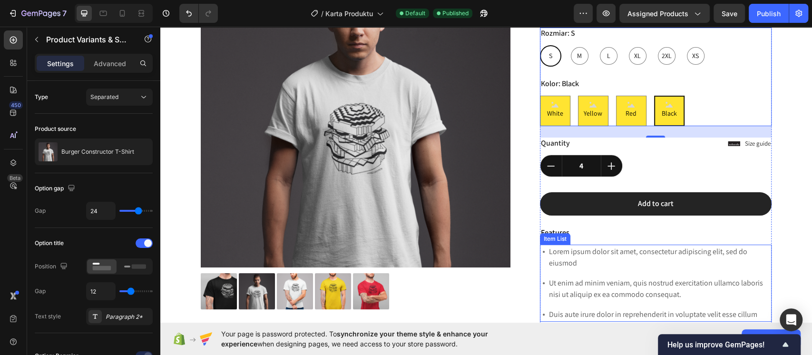
click at [640, 251] on p "Lorem ipsum dolor sit amet, consectetur adipiscing elit, sed do eiusmod" at bounding box center [660, 257] width 222 height 23
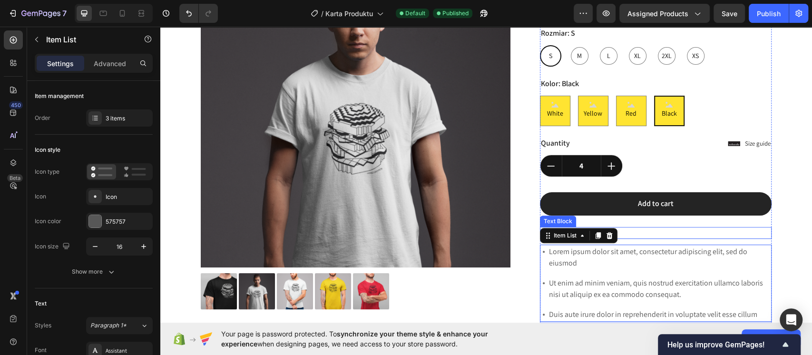
click at [632, 233] on p "Features" at bounding box center [656, 233] width 230 height 10
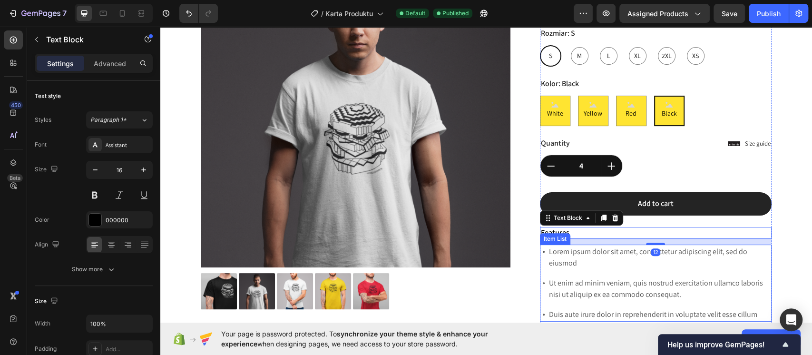
click at [694, 255] on p "Lorem ipsum dolor sit amet, consectetur adipiscing elit, sed do eiusmod" at bounding box center [660, 257] width 222 height 23
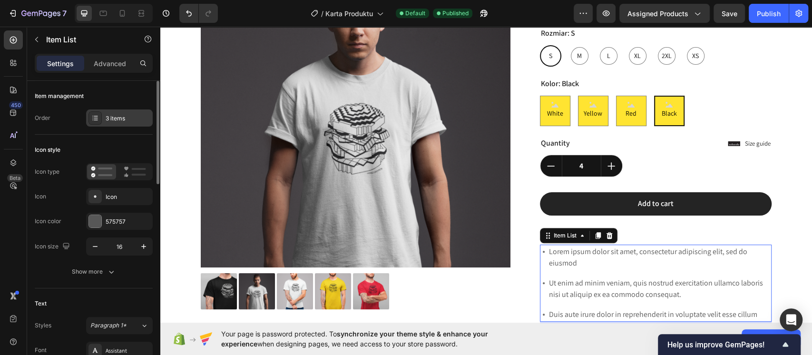
click at [95, 119] on icon at bounding box center [95, 118] width 8 height 8
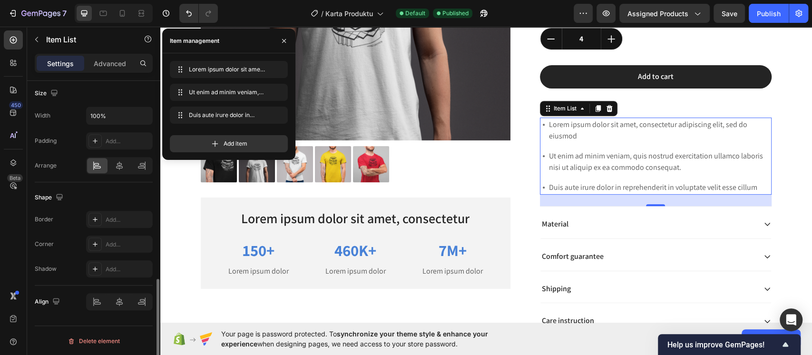
scroll to position [386, 0]
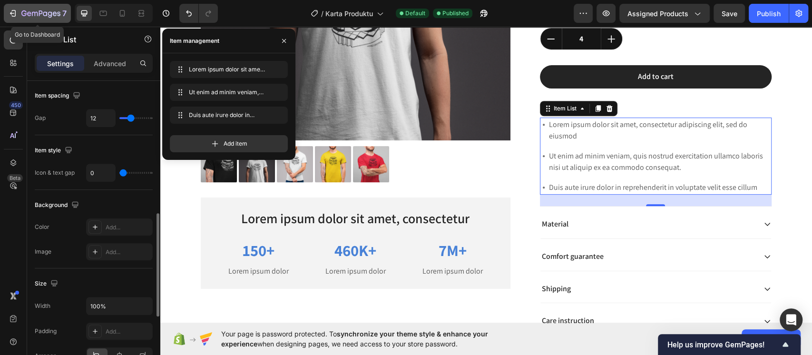
click at [27, 16] on icon "button" at bounding box center [40, 14] width 39 height 8
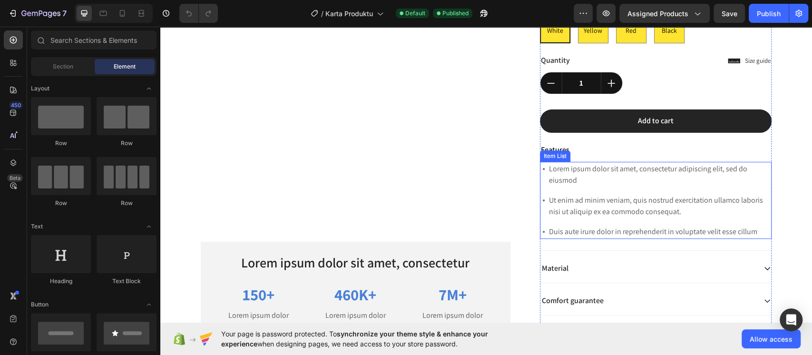
scroll to position [190, 0]
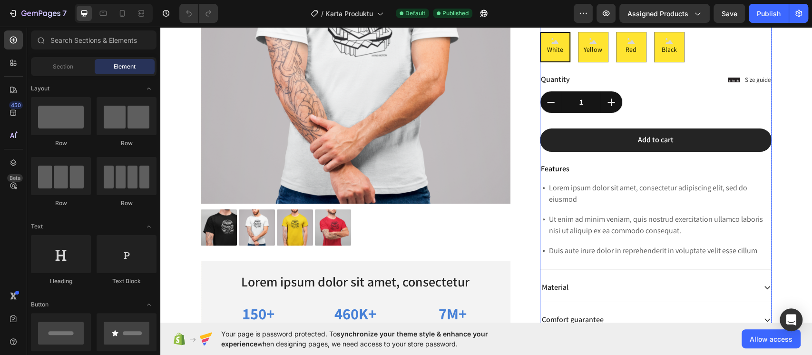
click at [617, 178] on div "Burger Constructor T-Shirt Product Title $30.00 Product Price Product Price No …" at bounding box center [656, 146] width 232 height 505
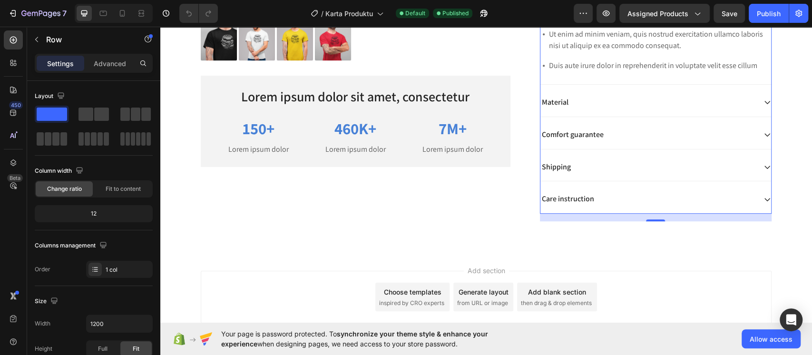
scroll to position [440, 0]
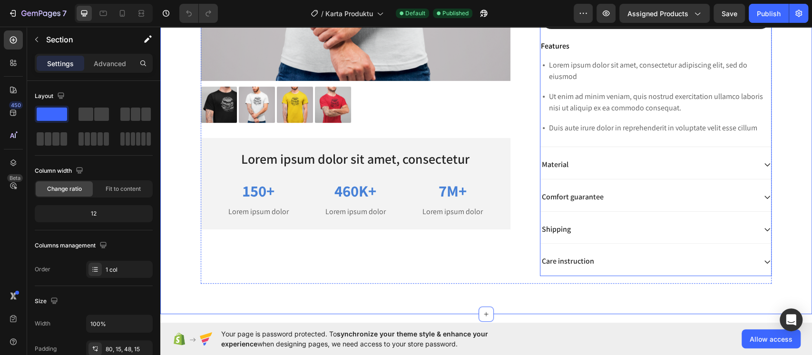
scroll to position [250, 0]
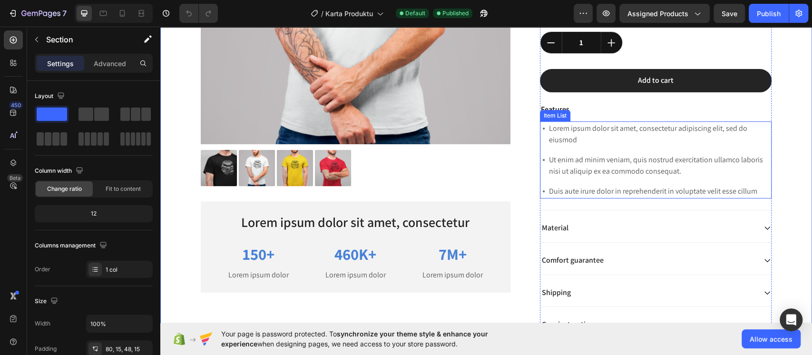
click at [568, 135] on p "Lorem ipsum dolor sit amet, consectetur adipiscing elit, sed do eiusmod" at bounding box center [660, 134] width 222 height 23
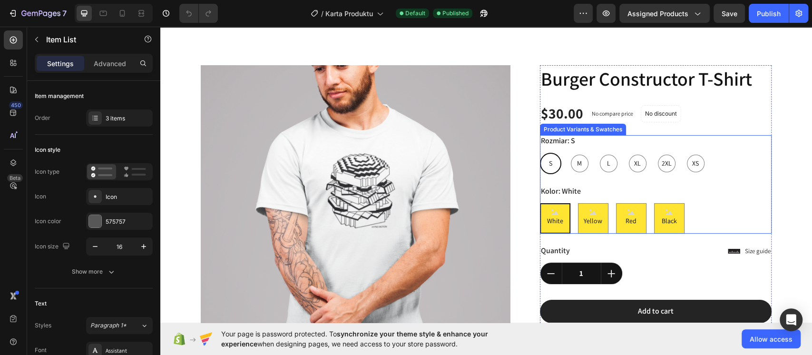
scroll to position [0, 0]
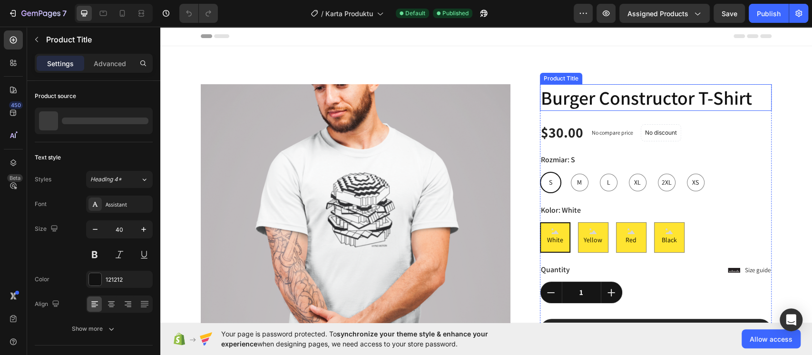
click at [595, 99] on h1 "Burger Constructor T-Shirt" at bounding box center [656, 97] width 232 height 27
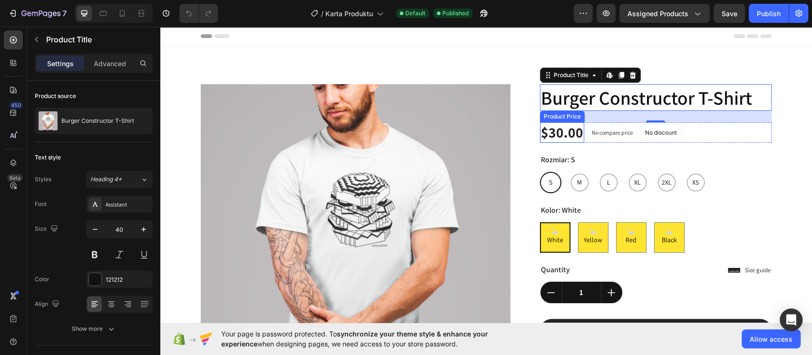
click at [558, 124] on div "$30.00" at bounding box center [562, 132] width 44 height 20
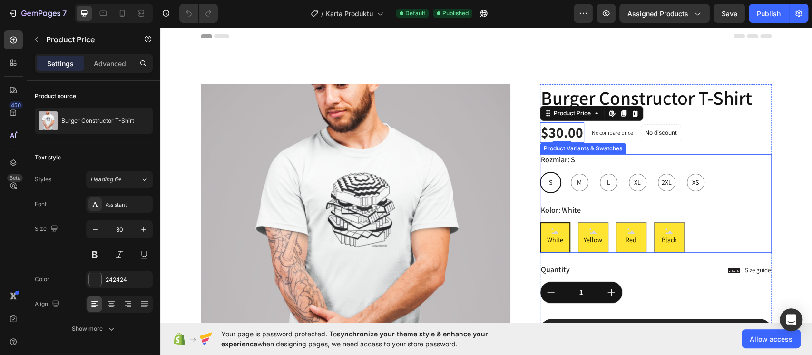
click at [606, 162] on div "Rozmiar: S S S S M M M L L L XL XL XL 2XL 2XL 2XL XS XS XS" at bounding box center [656, 173] width 232 height 39
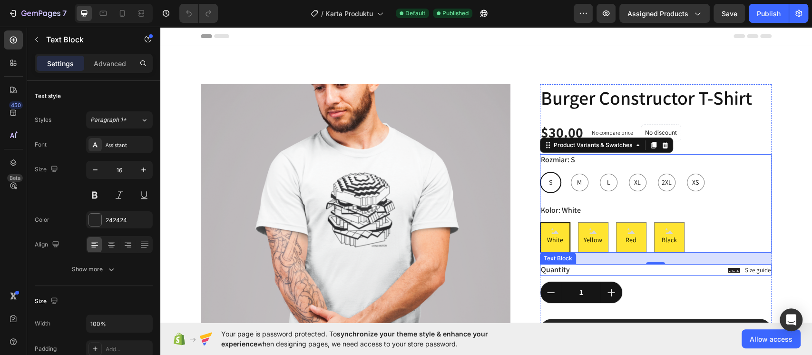
click at [641, 271] on div "Quantity" at bounding box center [656, 270] width 232 height 12
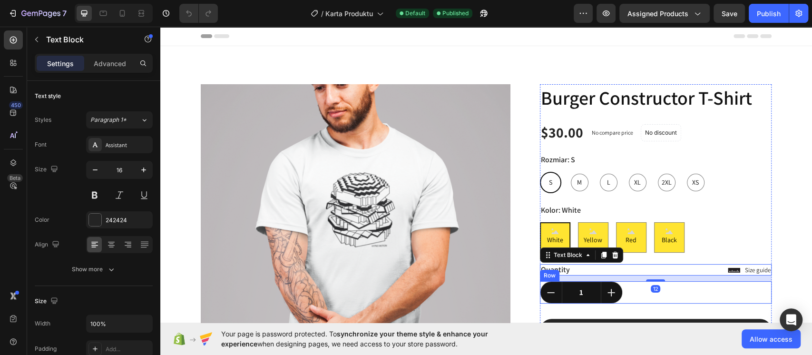
click at [686, 299] on div "1 Product Quantity Row Row" at bounding box center [656, 292] width 232 height 22
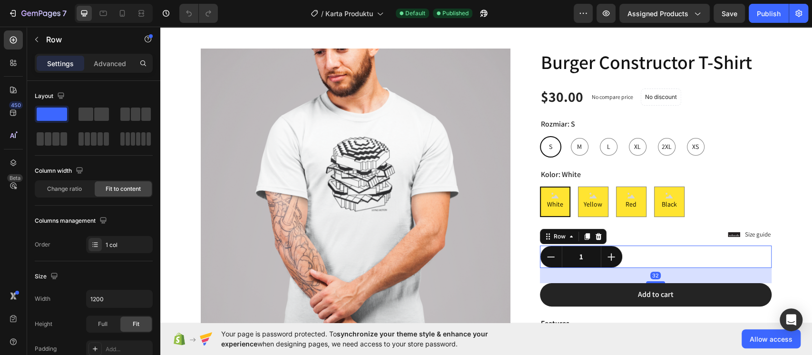
scroll to position [63, 0]
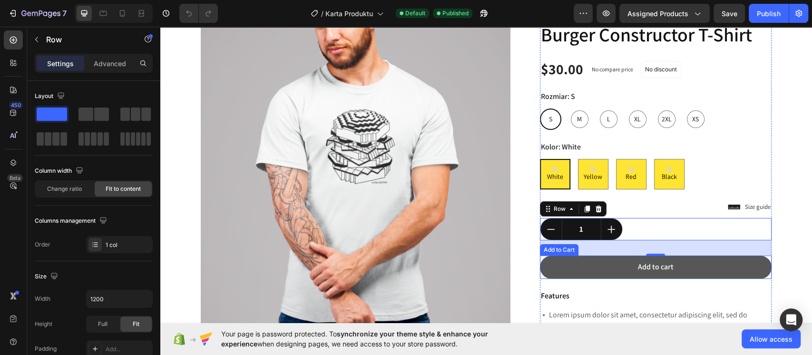
click at [693, 277] on button "Add to cart" at bounding box center [656, 266] width 232 height 23
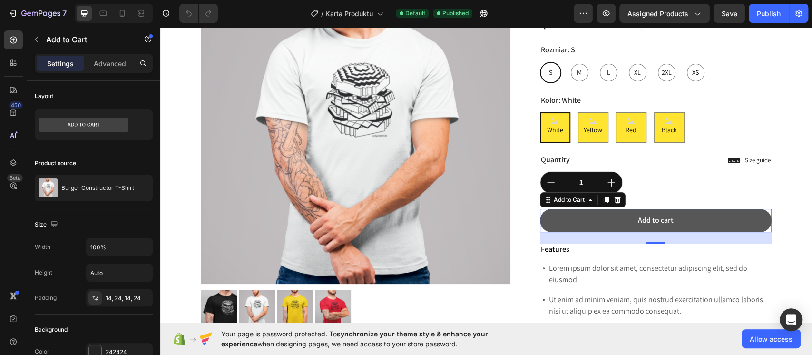
scroll to position [127, 0]
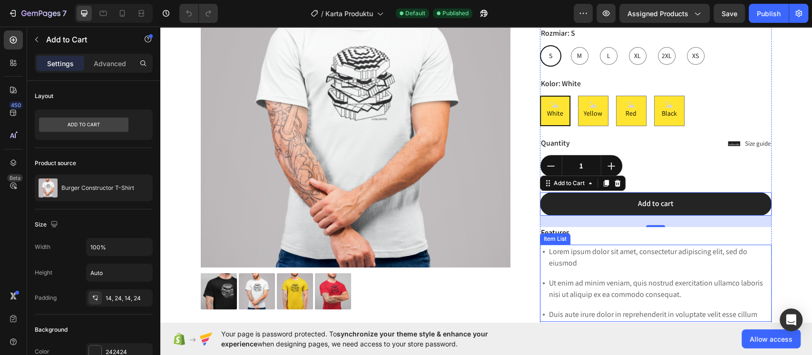
click at [654, 244] on div "Lorem ipsum dolor sit amet, consectetur adipiscing elit, sed do eiusmod" at bounding box center [659, 257] width 224 height 26
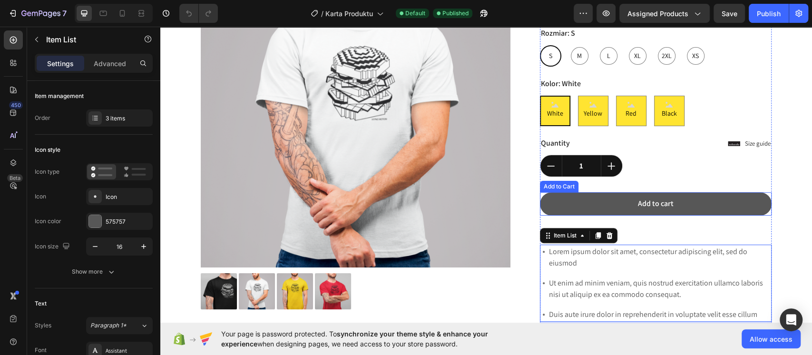
click at [716, 205] on button "Add to cart" at bounding box center [656, 203] width 232 height 23
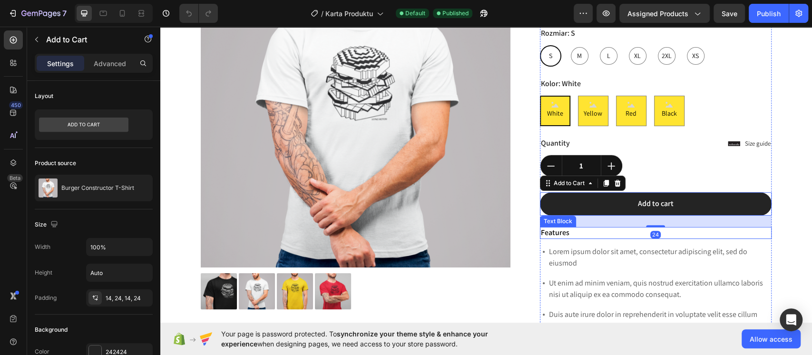
click at [671, 232] on p "Features" at bounding box center [656, 233] width 230 height 10
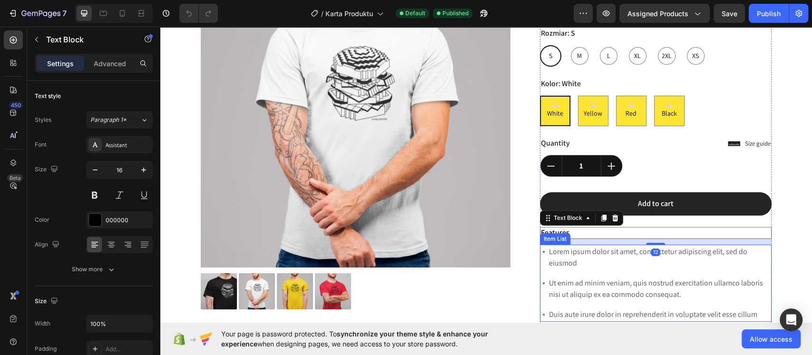
click at [592, 253] on p "Lorem ipsum dolor sit amet, consectetur adipiscing elit, sed do eiusmod" at bounding box center [660, 257] width 222 height 23
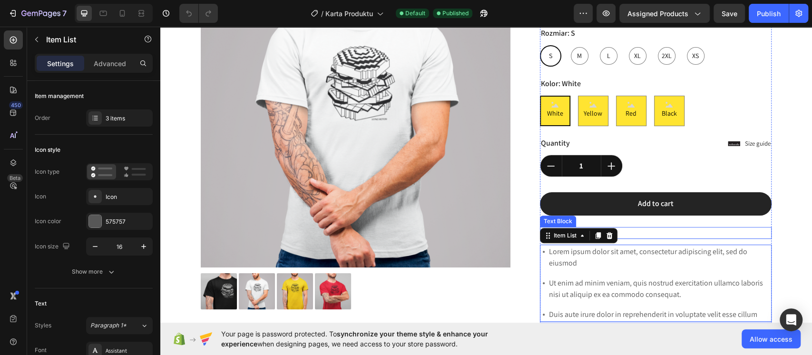
click at [648, 234] on p "Features" at bounding box center [656, 233] width 230 height 10
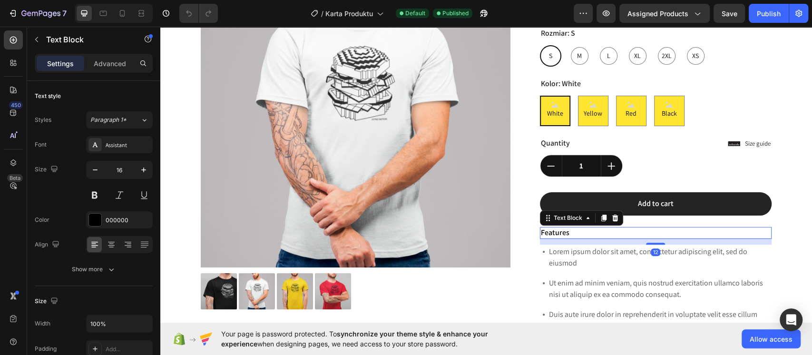
click at [646, 228] on p "Features" at bounding box center [656, 233] width 230 height 10
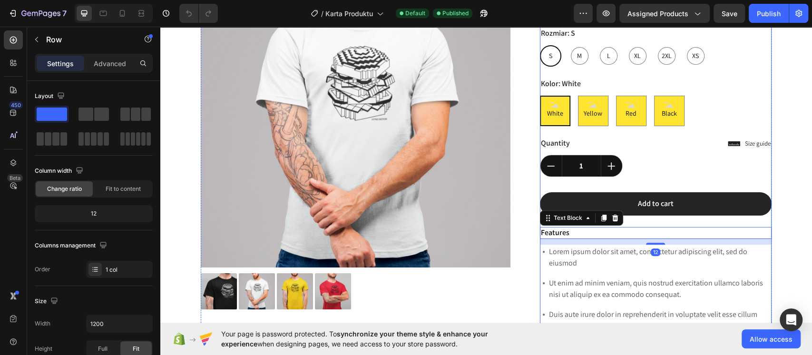
click at [657, 222] on div "Add to cart Add to Cart" at bounding box center [656, 209] width 232 height 35
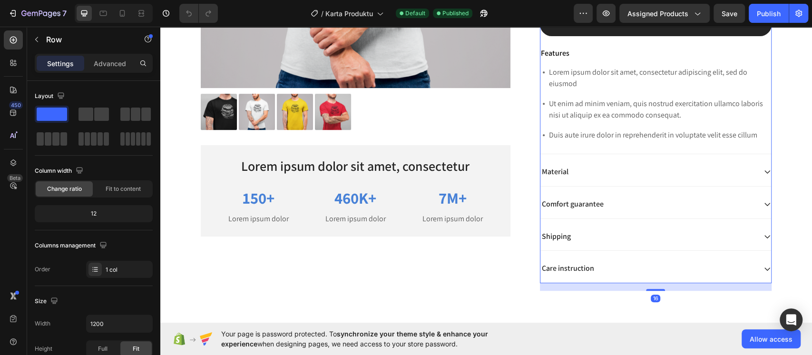
scroll to position [381, 0]
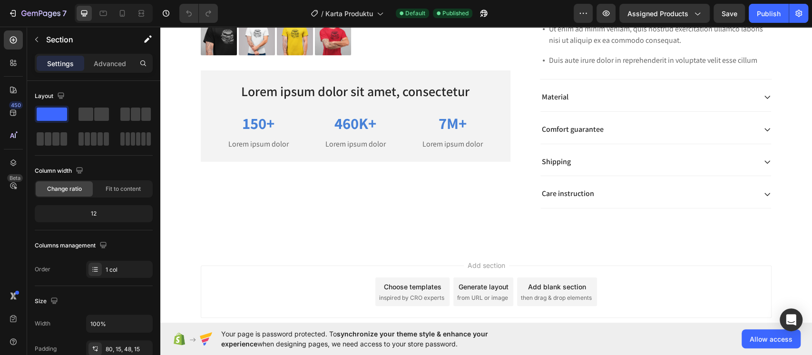
drag, startPoint x: 480, startPoint y: 254, endPoint x: 501, endPoint y: 236, distance: 28.0
click at [480, 254] on div "Add section Choose templates inspired by CRO experts Generate layout from URL o…" at bounding box center [486, 304] width 652 height 117
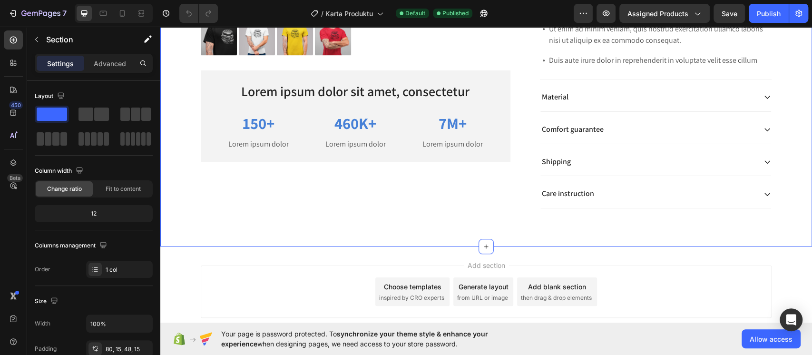
click at [484, 241] on div at bounding box center [485, 246] width 15 height 15
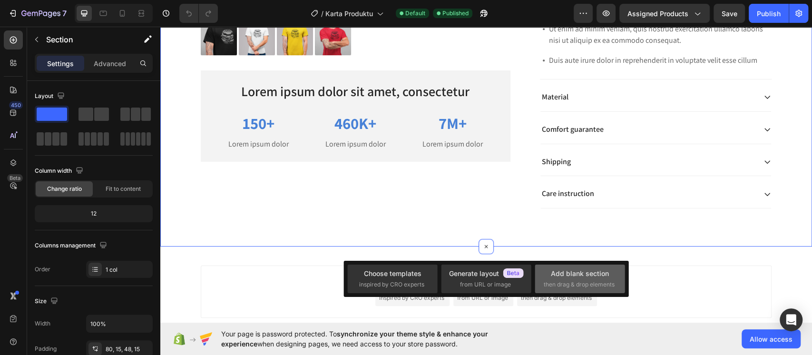
click at [573, 266] on div "Add blank section then drag & drop elements" at bounding box center [580, 278] width 90 height 29
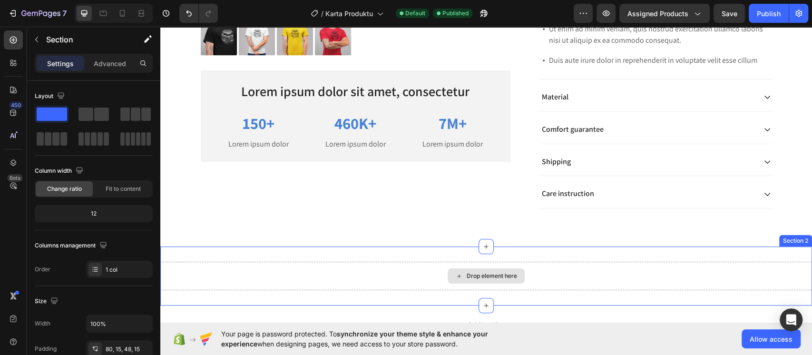
click at [468, 272] on div "Drop element here" at bounding box center [492, 276] width 50 height 8
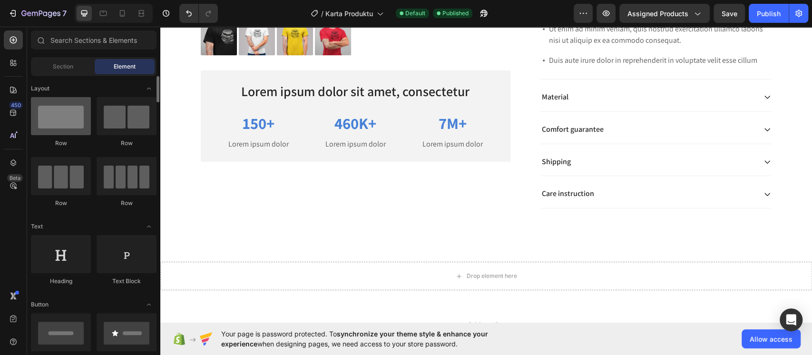
click at [55, 117] on div at bounding box center [61, 116] width 60 height 38
click at [80, 118] on div at bounding box center [61, 116] width 60 height 38
click at [81, 69] on div "Section" at bounding box center [63, 66] width 60 height 15
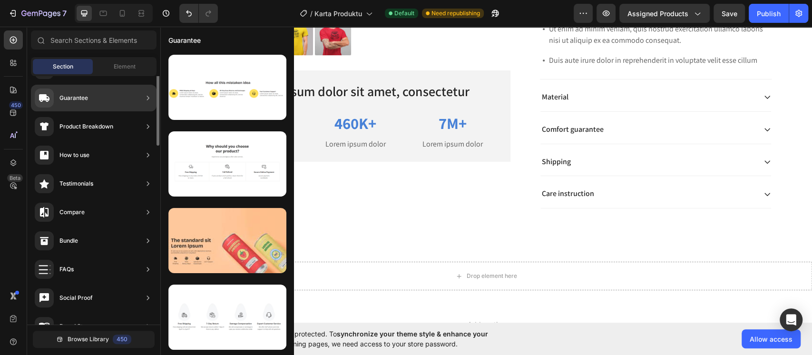
scroll to position [0, 0]
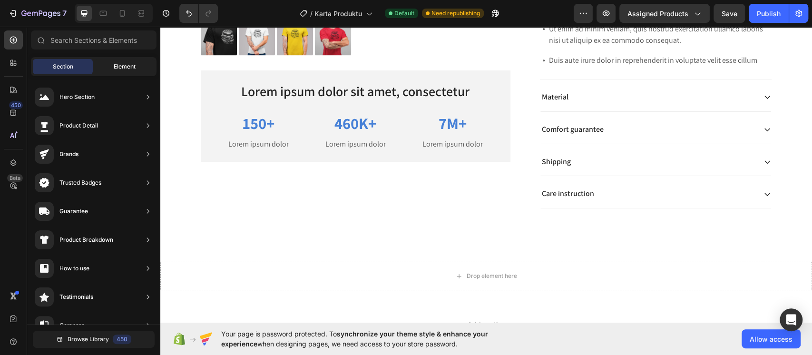
click at [118, 68] on span "Element" at bounding box center [125, 66] width 22 height 9
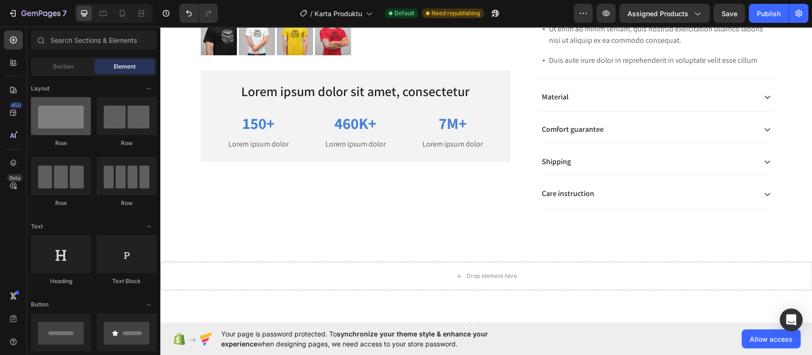
click at [67, 117] on div at bounding box center [61, 116] width 60 height 38
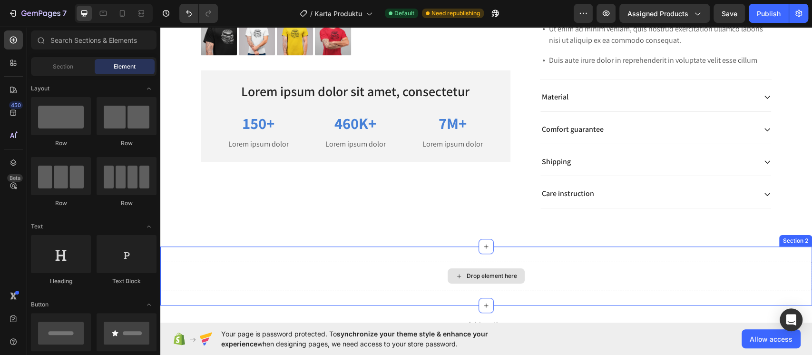
click at [433, 280] on div "Drop element here" at bounding box center [486, 276] width 652 height 29
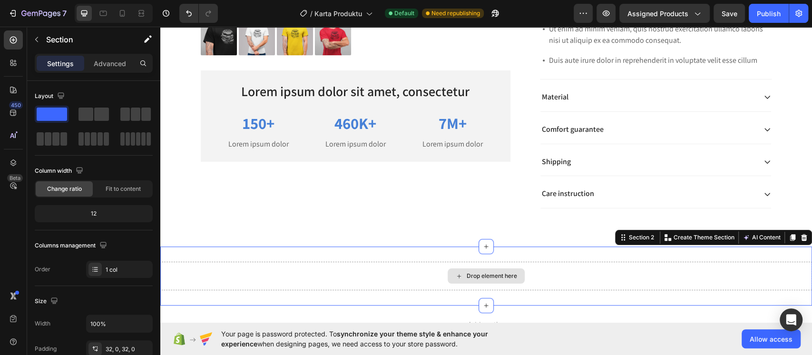
click at [456, 274] on icon at bounding box center [459, 276] width 8 height 8
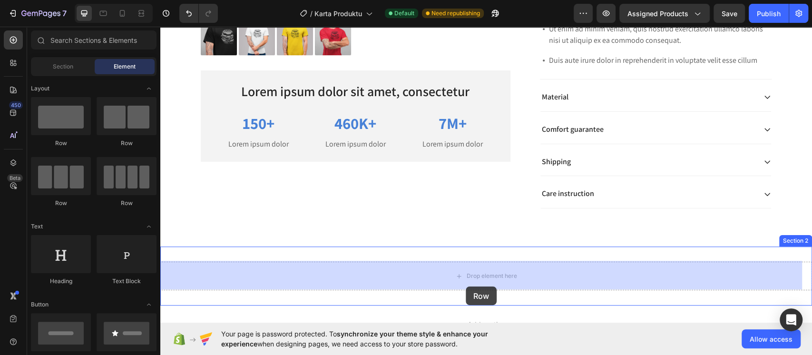
scroll to position [381, 0]
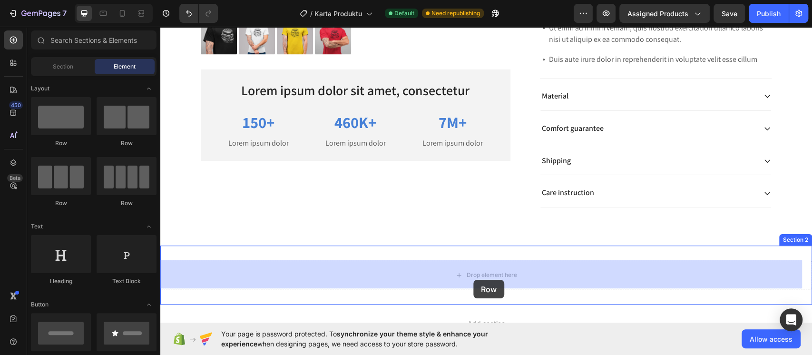
drag, startPoint x: 202, startPoint y: 144, endPoint x: 473, endPoint y: 280, distance: 303.5
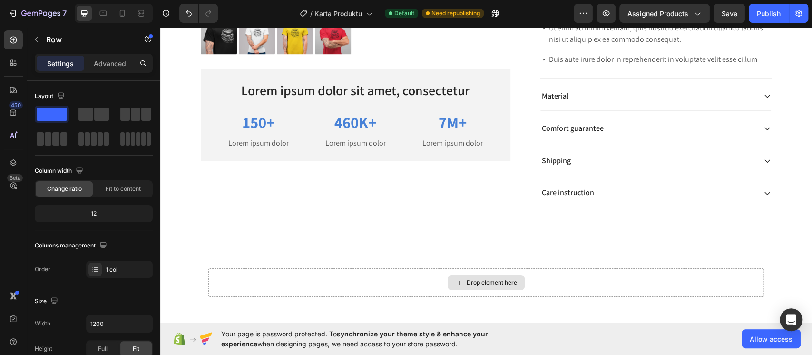
click at [458, 281] on div "Drop element here" at bounding box center [486, 282] width 77 height 15
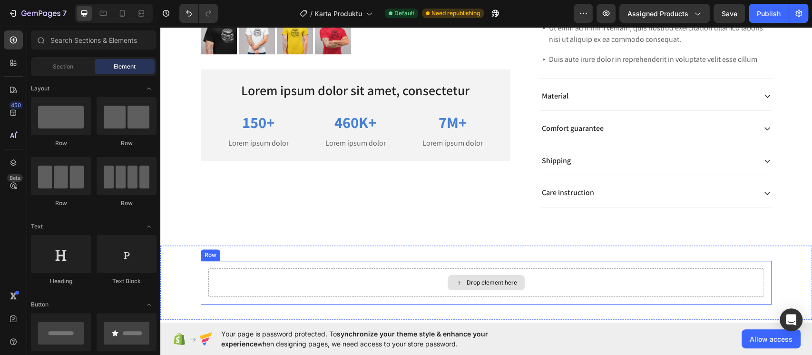
click at [455, 279] on icon at bounding box center [459, 283] width 8 height 8
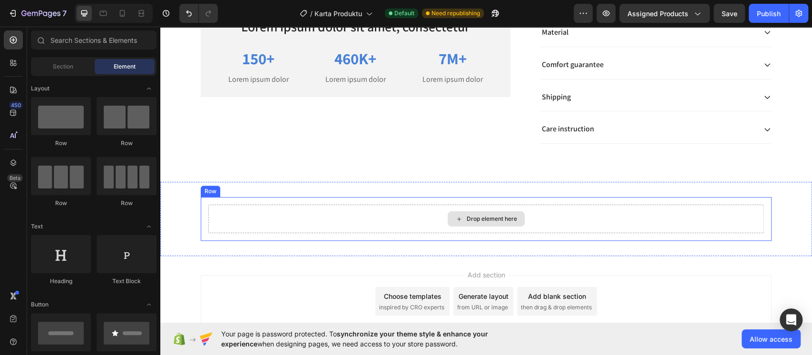
click at [448, 217] on div "Drop element here" at bounding box center [486, 218] width 77 height 15
click at [270, 207] on div "Drop element here" at bounding box center [486, 219] width 556 height 29
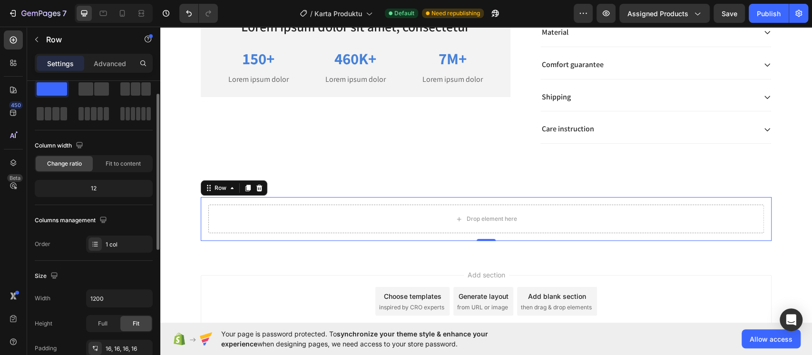
scroll to position [0, 0]
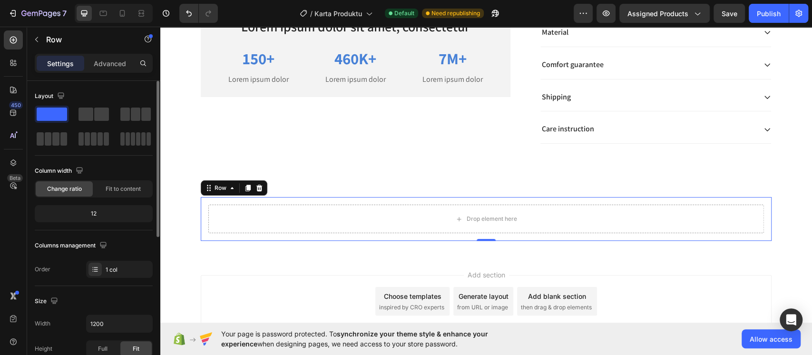
click at [51, 111] on span at bounding box center [52, 113] width 30 height 13
click at [11, 55] on div at bounding box center [13, 62] width 19 height 19
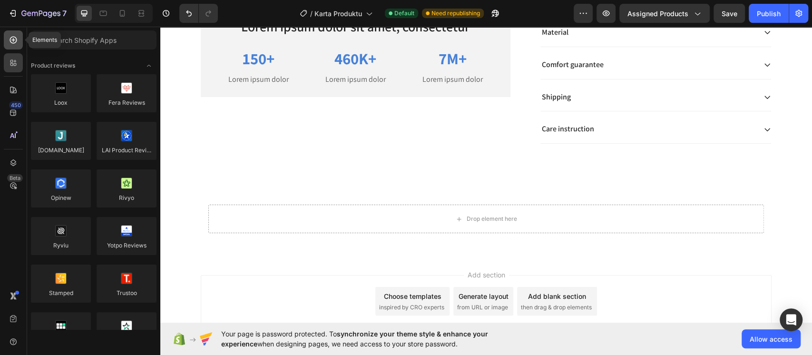
click at [10, 45] on div at bounding box center [13, 39] width 19 height 19
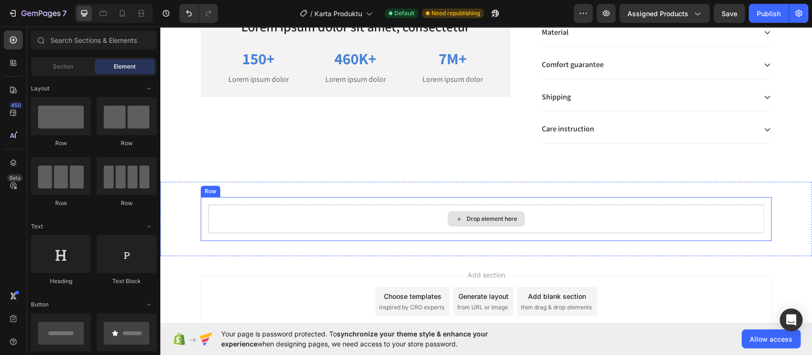
click at [480, 209] on div "Drop element here" at bounding box center [486, 219] width 556 height 29
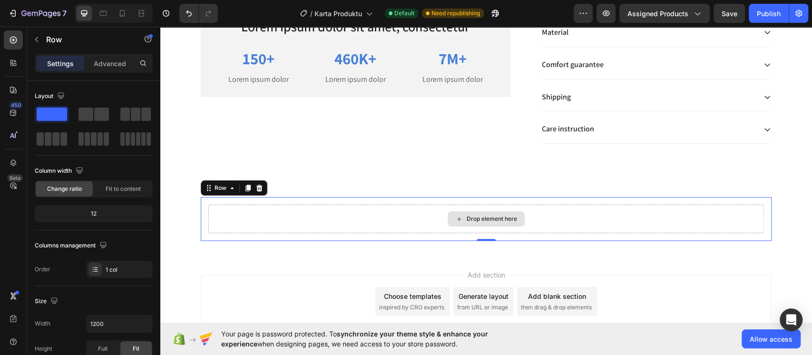
click at [480, 209] on div "Drop element here" at bounding box center [486, 219] width 556 height 29
click at [455, 216] on icon at bounding box center [459, 219] width 8 height 8
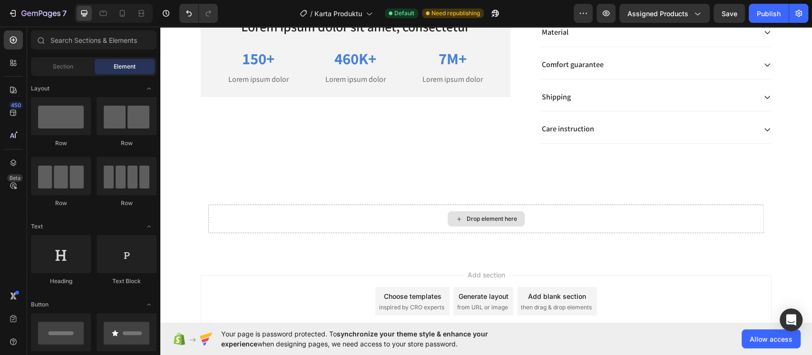
click at [455, 216] on icon at bounding box center [459, 219] width 8 height 8
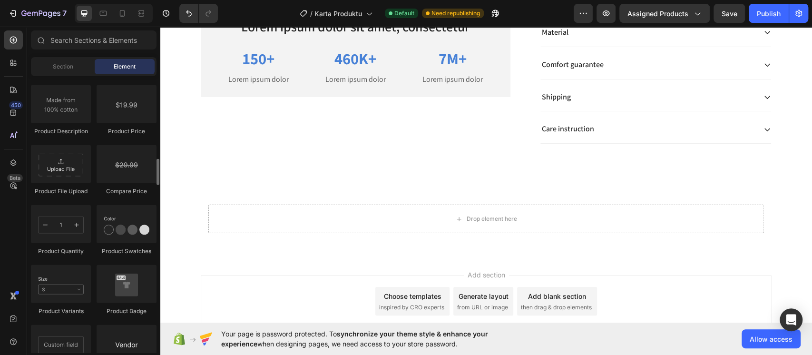
scroll to position [1522, 0]
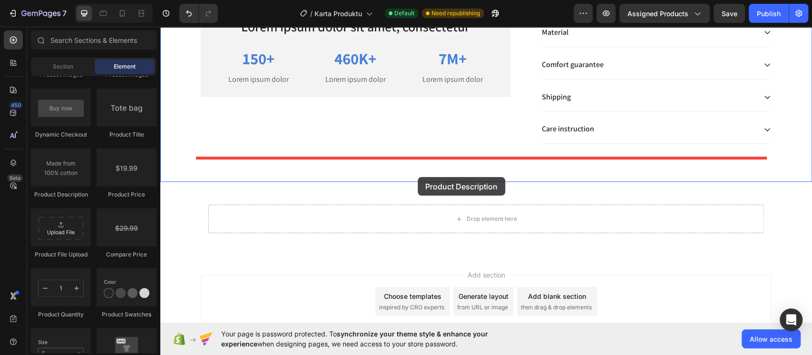
drag, startPoint x: 223, startPoint y: 207, endPoint x: 418, endPoint y: 177, distance: 197.3
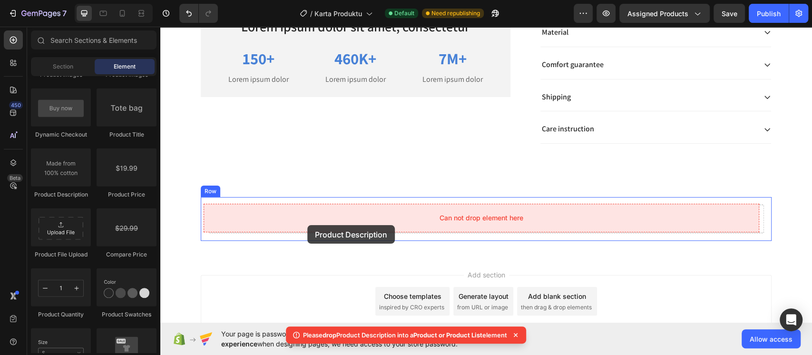
drag, startPoint x: 208, startPoint y: 195, endPoint x: 307, endPoint y: 225, distance: 103.2
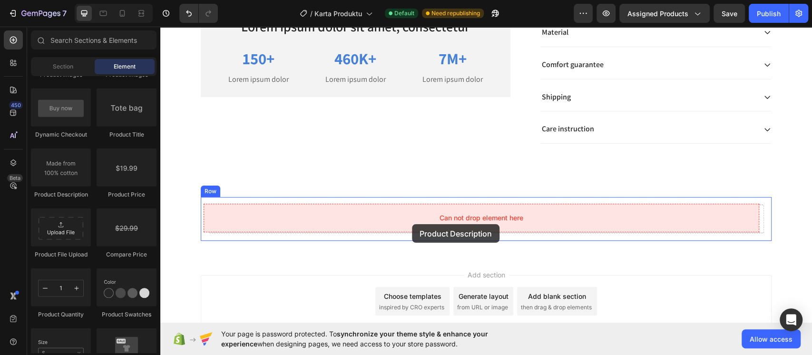
drag, startPoint x: 238, startPoint y: 200, endPoint x: 412, endPoint y: 224, distance: 175.3
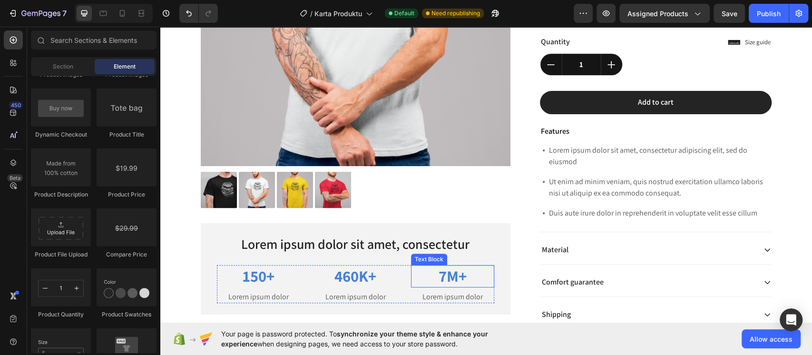
scroll to position [191, 0]
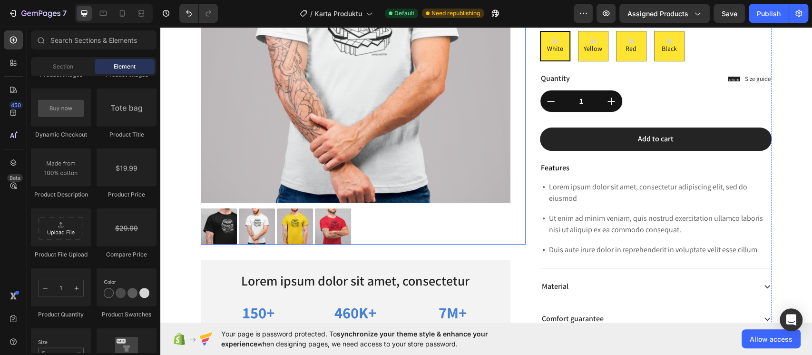
click at [365, 156] on img at bounding box center [356, 48] width 310 height 310
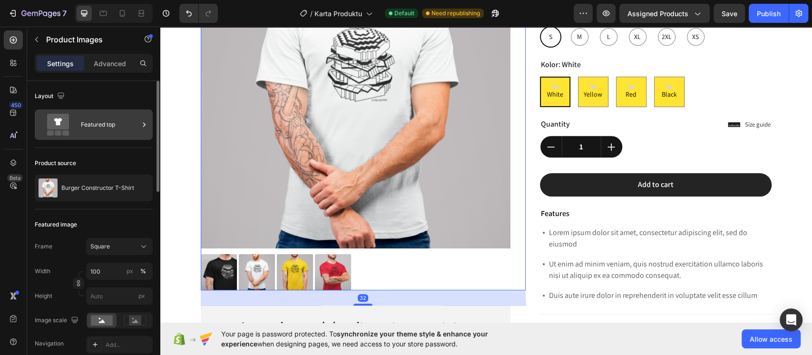
scroll to position [128, 0]
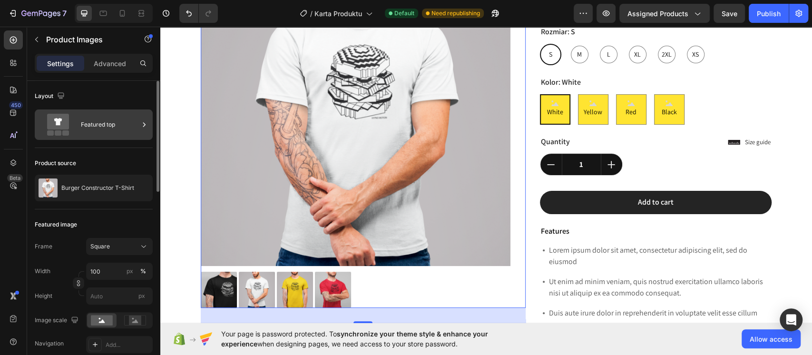
click at [118, 132] on div "Featured top" at bounding box center [110, 125] width 58 height 22
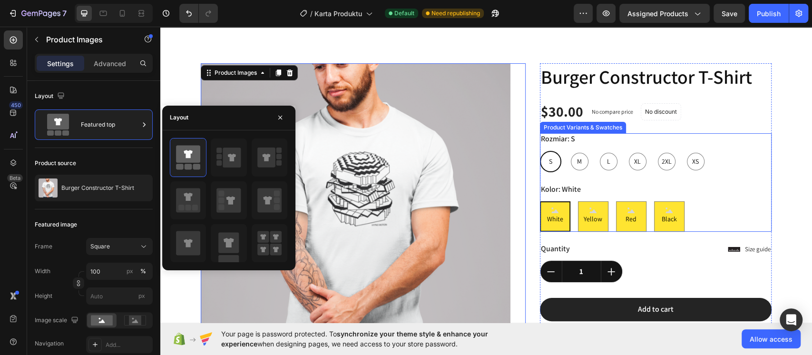
scroll to position [1, 0]
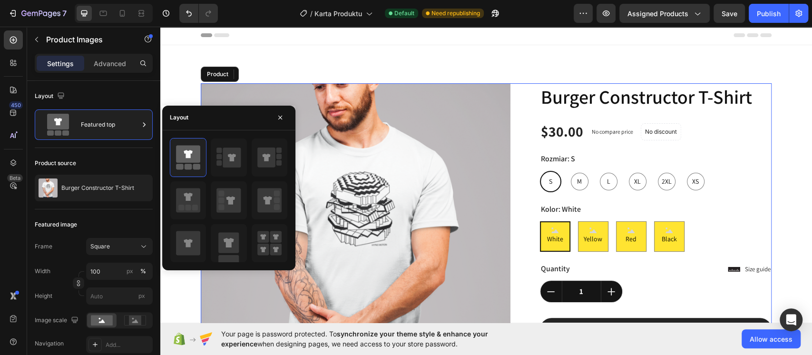
click at [525, 101] on div "Product Images 32 Lorem ipsum dolor sit amet, consectetur Text Block 150+ Text …" at bounding box center [486, 339] width 571 height 512
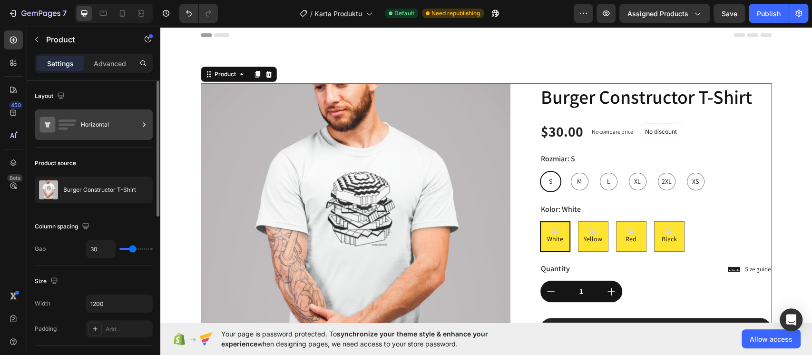
click at [97, 124] on div "Horizontal" at bounding box center [110, 125] width 58 height 22
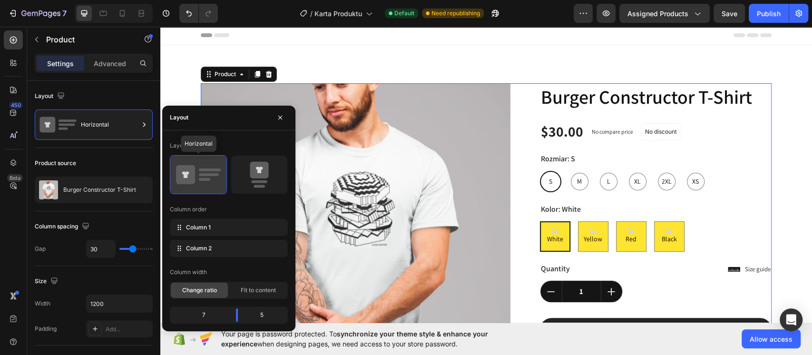
click at [212, 185] on icon at bounding box center [198, 174] width 45 height 27
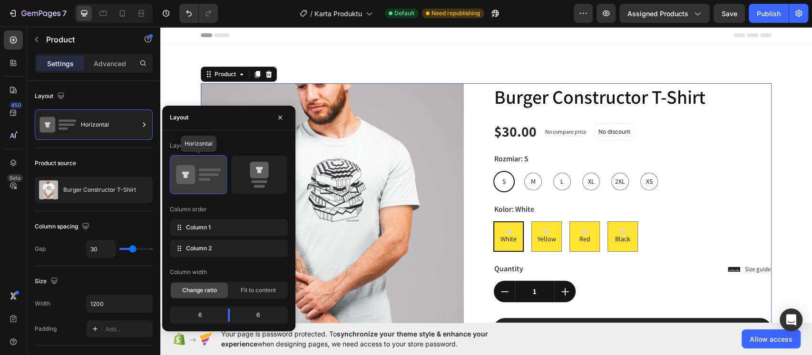
click at [212, 185] on icon at bounding box center [198, 174] width 45 height 27
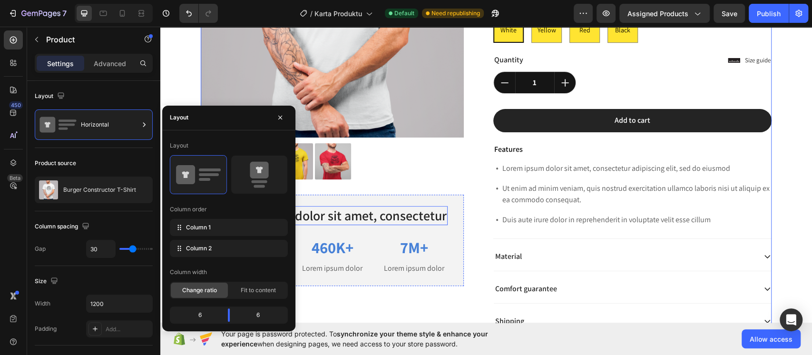
scroll to position [191, 0]
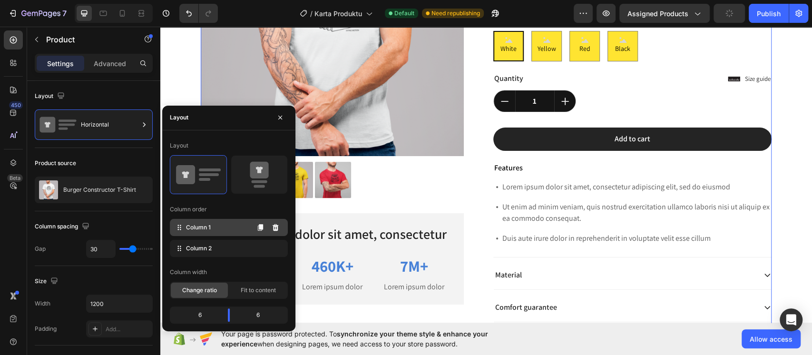
click at [208, 227] on span "Column 1" at bounding box center [198, 227] width 25 height 9
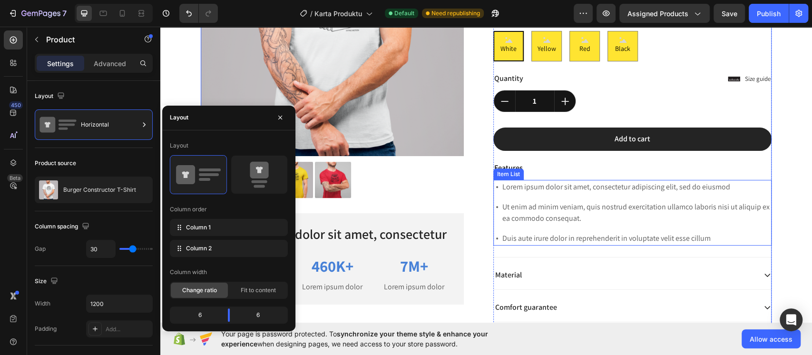
click at [576, 196] on div "Lorem ipsum dolor sit amet, consectetur adipiscing elit, sed do eiusmod Ut enim…" at bounding box center [632, 213] width 278 height 66
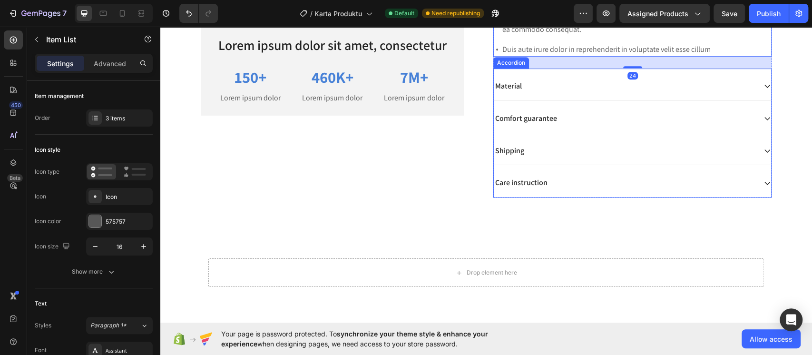
scroll to position [381, 0]
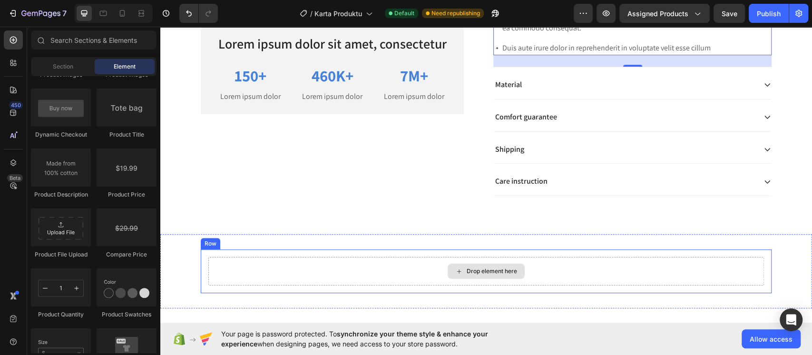
click at [482, 267] on div "Drop element here" at bounding box center [492, 271] width 50 height 8
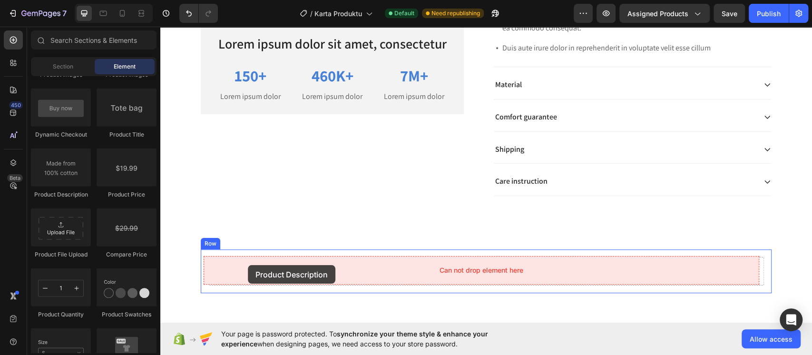
drag, startPoint x: 229, startPoint y: 189, endPoint x: 248, endPoint y: 265, distance: 77.9
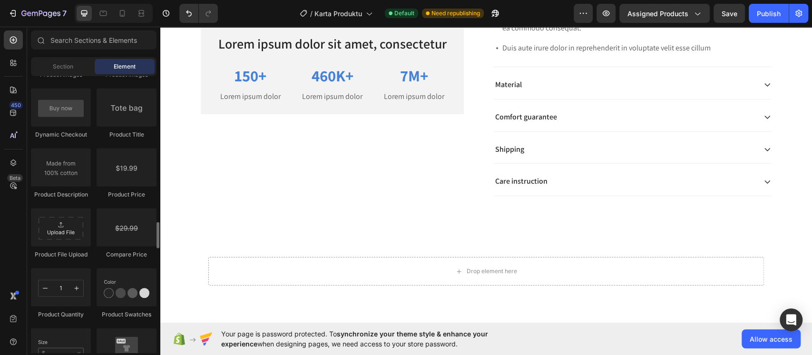
click at [72, 204] on div "Product Product Product Product List Related Products Sticky Add to Cart Add to…" at bounding box center [94, 146] width 126 height 721
click at [78, 195] on div "Product Description" at bounding box center [61, 194] width 60 height 9
drag, startPoint x: 78, startPoint y: 195, endPoint x: 71, endPoint y: 192, distance: 7.0
click at [78, 195] on div "Product Description" at bounding box center [61, 194] width 60 height 9
click at [71, 192] on div "Product Description" at bounding box center [61, 194] width 60 height 9
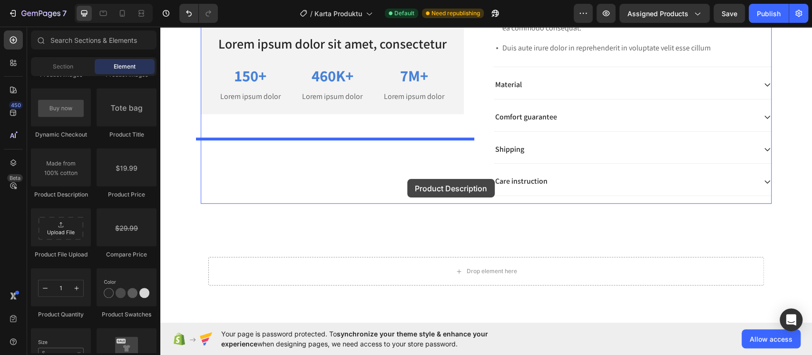
drag, startPoint x: 215, startPoint y: 218, endPoint x: 409, endPoint y: 179, distance: 198.0
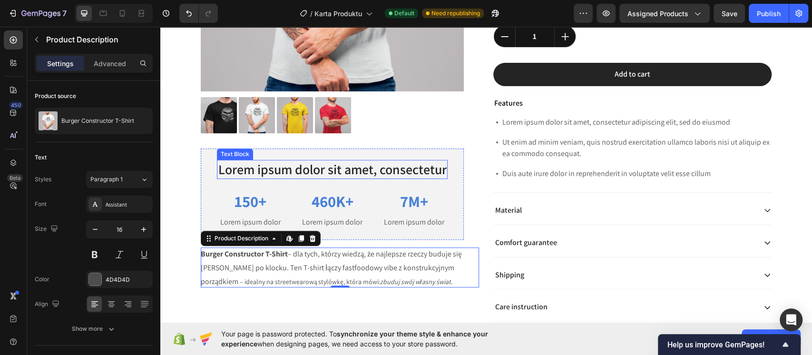
scroll to position [255, 0]
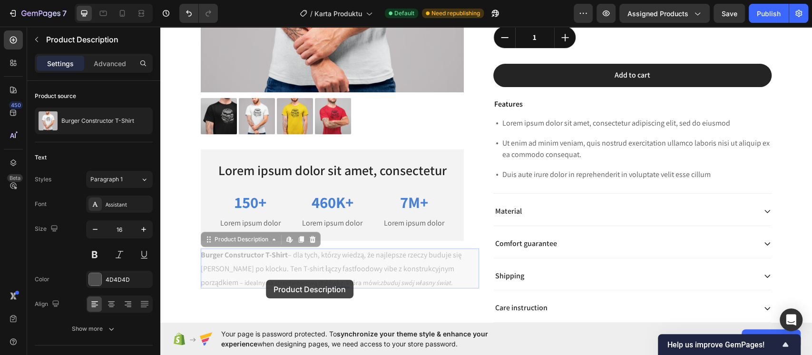
drag, startPoint x: 266, startPoint y: 280, endPoint x: 336, endPoint y: 279, distance: 69.9
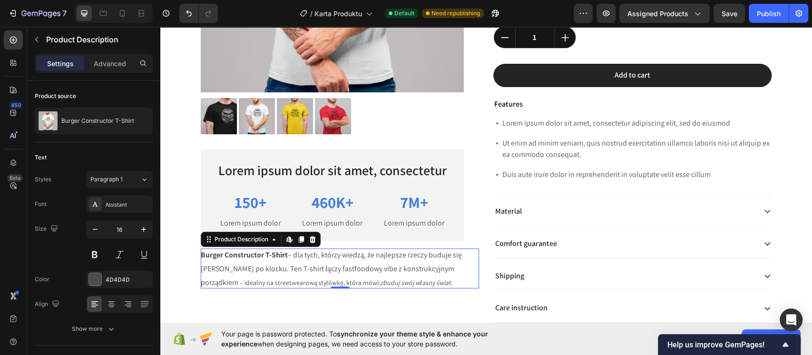
click at [336, 279] on div "Burger Constructor T-Shirt – dla tych, którzy wiedzą, że najlepsze rzeczy buduj…" at bounding box center [340, 268] width 278 height 40
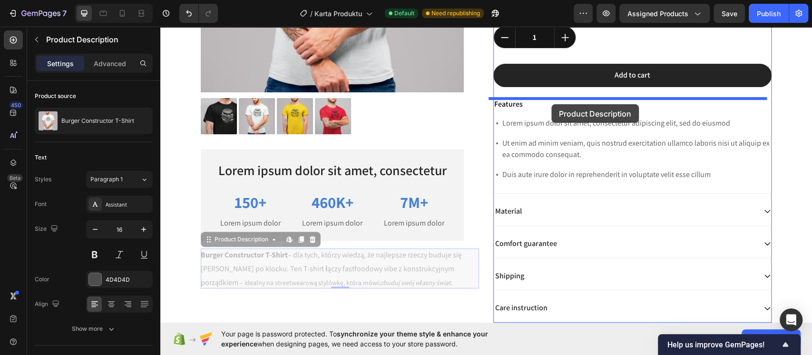
drag, startPoint x: 320, startPoint y: 271, endPoint x: 551, endPoint y: 104, distance: 285.2
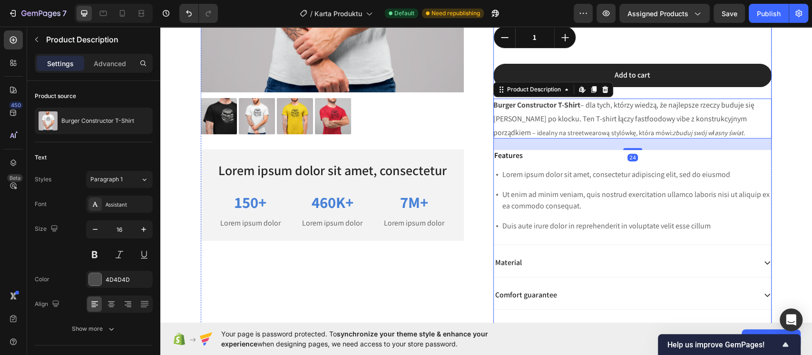
click at [537, 166] on div "Burger Constructor T-Shirt Product Title $30.00 Product Price Product Price No …" at bounding box center [632, 101] width 278 height 545
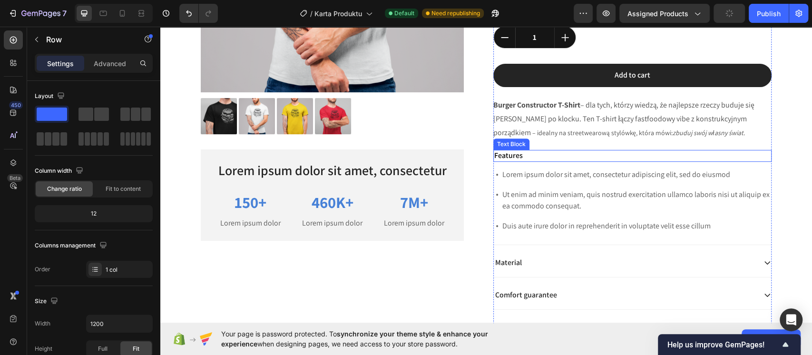
click at [496, 153] on p "Features" at bounding box center [632, 156] width 276 height 10
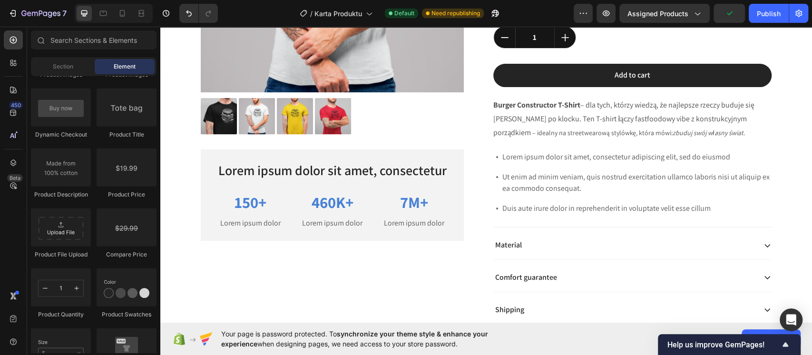
click at [501, 153] on div "Lorem ipsum dolor sit amet, consectetur adipiscing elit, sed do eiusmod" at bounding box center [636, 157] width 271 height 14
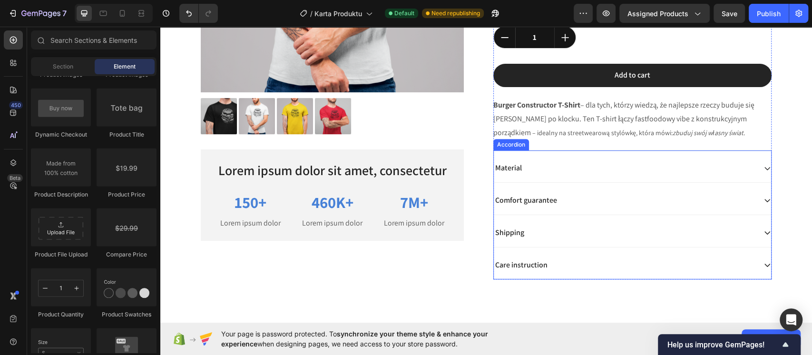
click at [660, 165] on div "Material" at bounding box center [625, 168] width 262 height 13
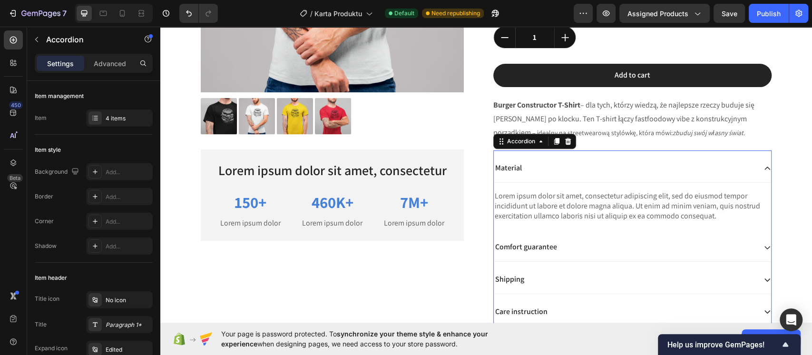
click at [765, 174] on div "Material" at bounding box center [632, 168] width 277 height 29
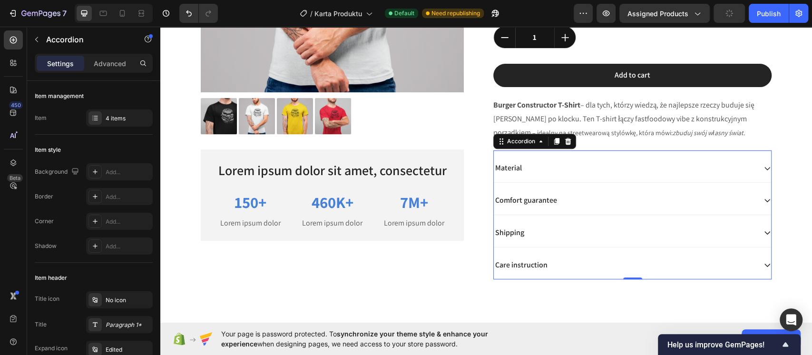
click at [763, 204] on icon at bounding box center [767, 200] width 8 height 8
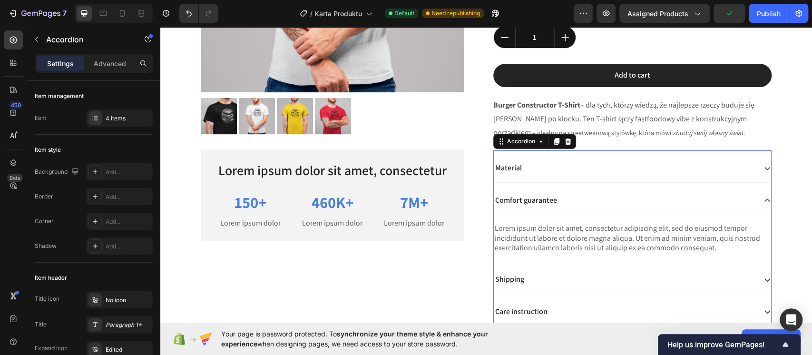
click at [763, 204] on icon at bounding box center [767, 200] width 8 height 8
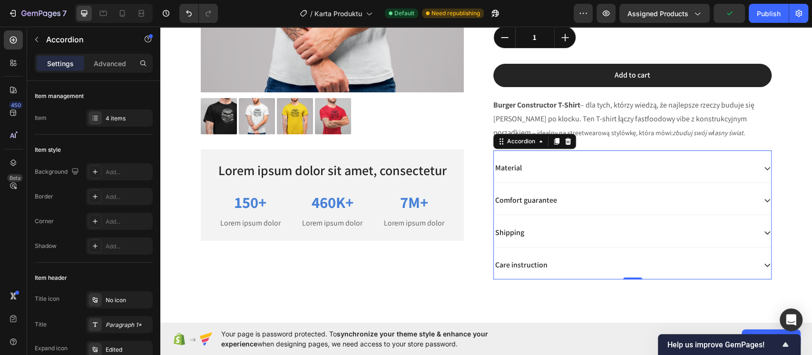
click at [594, 158] on div "Material" at bounding box center [632, 168] width 277 height 29
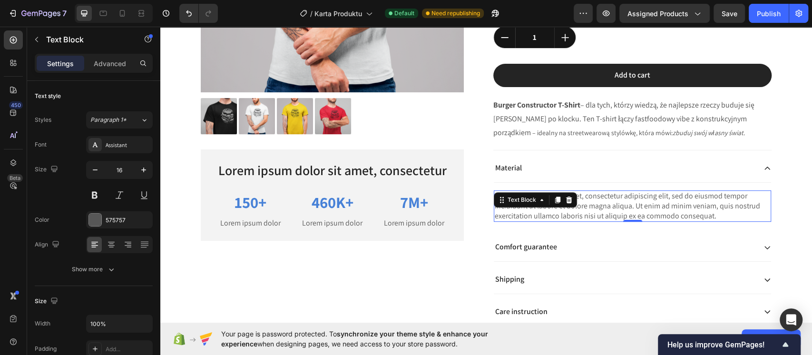
click at [606, 195] on div "Lorem ipsum dolor sit amet, consectetur adipiscing elit, sed do eiusmod tempor …" at bounding box center [632, 205] width 277 height 31
click at [606, 195] on p "Lorem ipsum dolor sit amet, consectetur adipiscing elit, sed do eiusmod tempor …" at bounding box center [632, 205] width 275 height 29
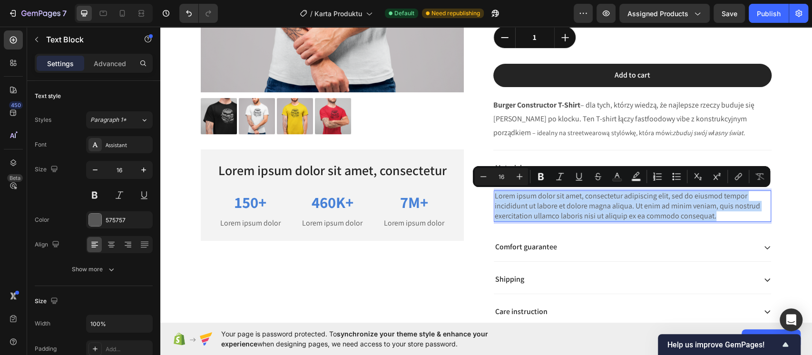
click at [606, 195] on p "Lorem ipsum dolor sit amet, consectetur adipiscing elit, sed do eiusmod tempor …" at bounding box center [632, 205] width 275 height 29
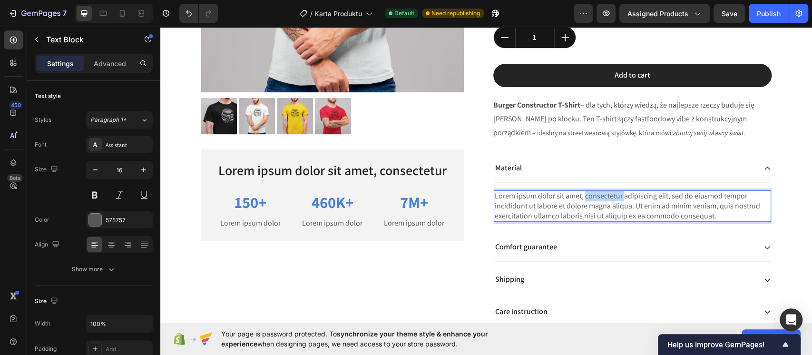
click at [606, 195] on p "Lorem ipsum dolor sit amet, consectetur adipiscing elit, sed do eiusmod tempor …" at bounding box center [632, 205] width 275 height 29
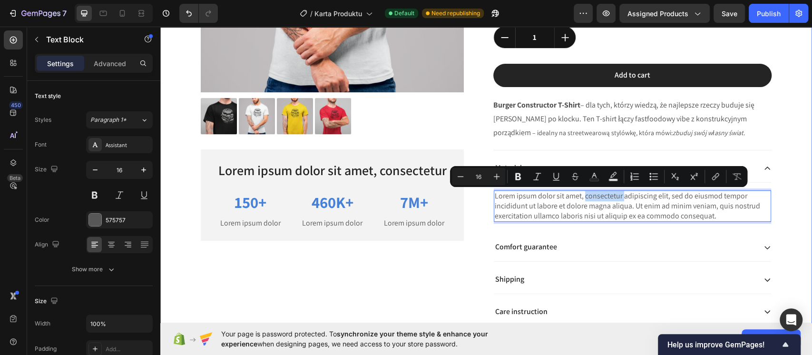
click at [801, 179] on div "Product Images Lorem ipsum dolor sit amet, consectetur Text Block 150+ Text Blo…" at bounding box center [486, 77] width 652 height 573
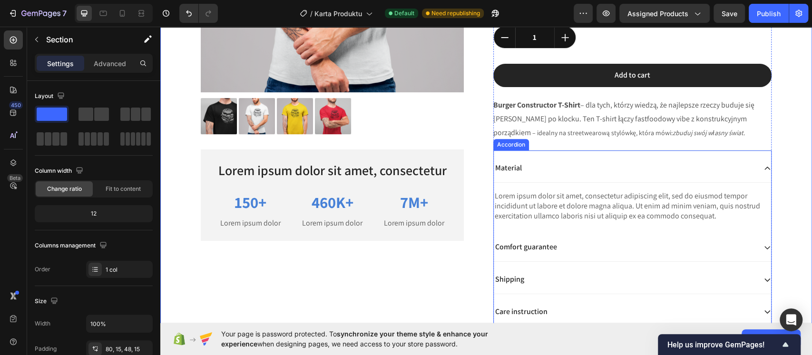
click at [764, 167] on icon at bounding box center [767, 167] width 6 height 3
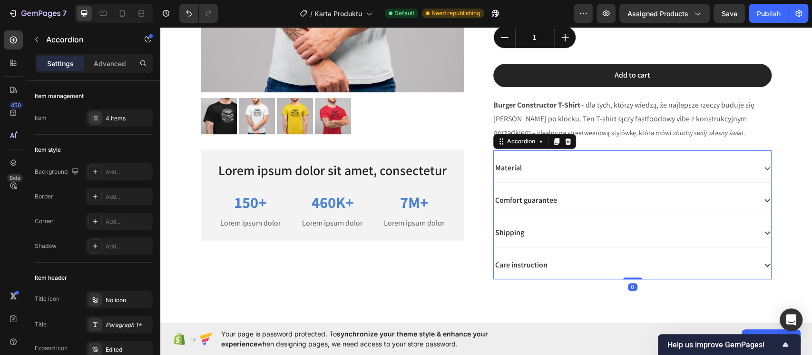
click at [643, 205] on div "Comfort guarantee" at bounding box center [625, 200] width 262 height 13
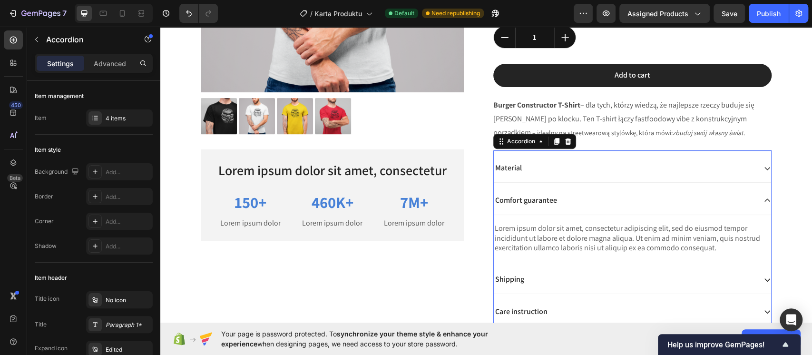
click at [643, 205] on div "Comfort guarantee" at bounding box center [625, 200] width 262 height 13
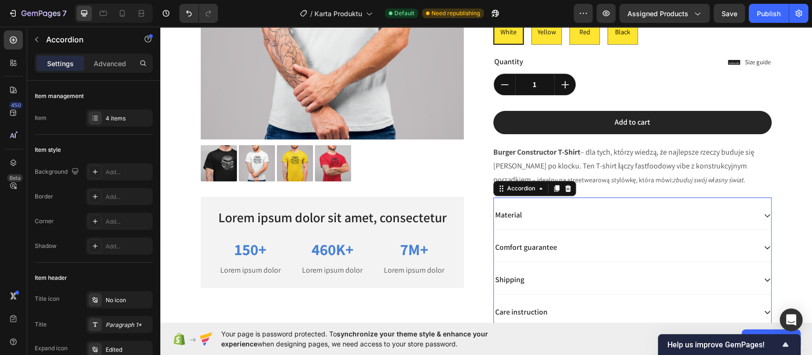
scroll to position [191, 0]
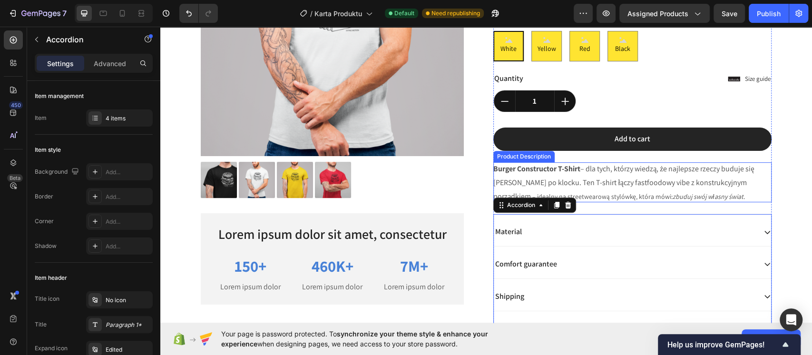
click at [696, 196] on div "Burger Constructor T-Shirt – dla tych, którzy wiedzą, że najlepsze rzeczy buduj…" at bounding box center [632, 182] width 278 height 40
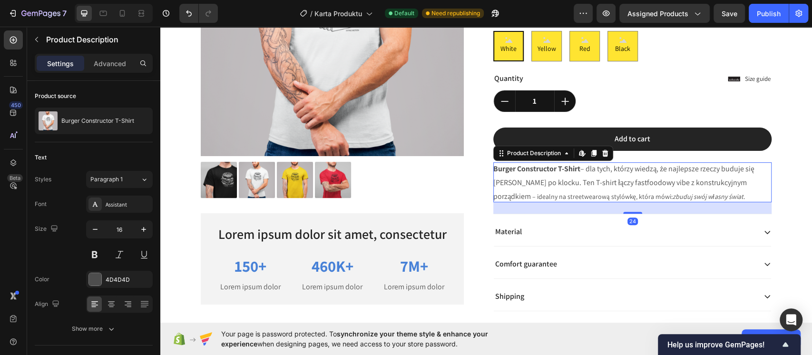
click at [696, 185] on p "Burger Constructor T-Shirt – dla tych, którzy wiedzą, że najlepsze rzeczy buduj…" at bounding box center [623, 183] width 261 height 38
click at [150, 227] on button "button" at bounding box center [143, 229] width 17 height 17
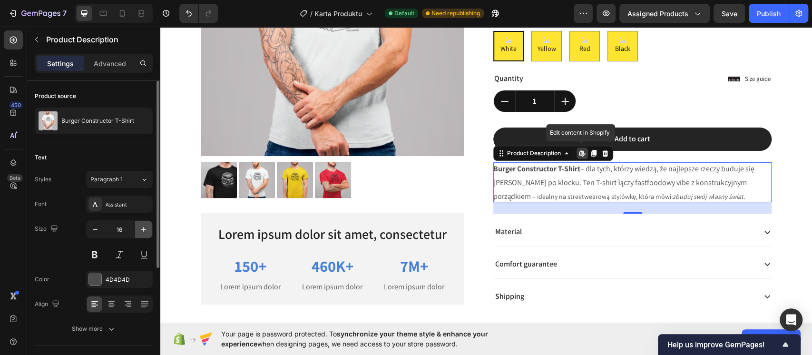
click at [150, 227] on button "button" at bounding box center [143, 229] width 17 height 17
type input "19"
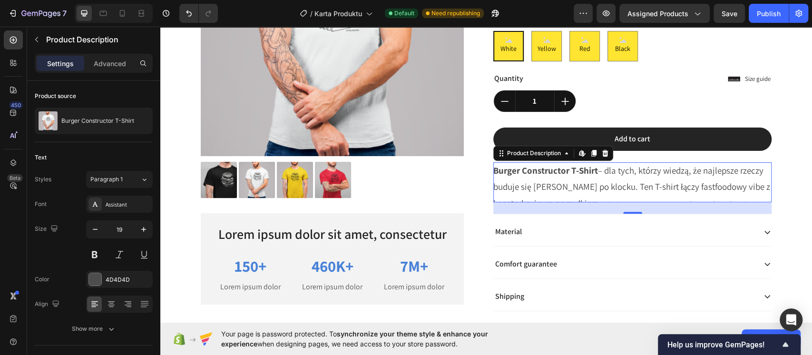
click at [659, 195] on div "Burger Constructor T-Shirt – dla tych, którzy wiedzą, że najlepsze rzeczy buduj…" at bounding box center [632, 182] width 278 height 40
click at [640, 218] on div "Material" at bounding box center [632, 232] width 277 height 29
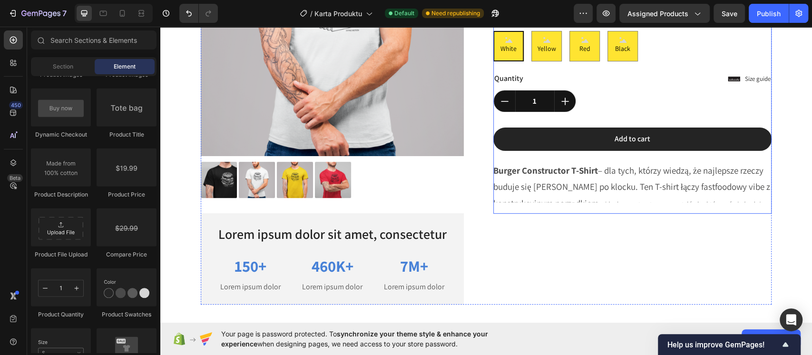
click at [621, 158] on div "Add to cart Add to Cart" at bounding box center [632, 144] width 278 height 35
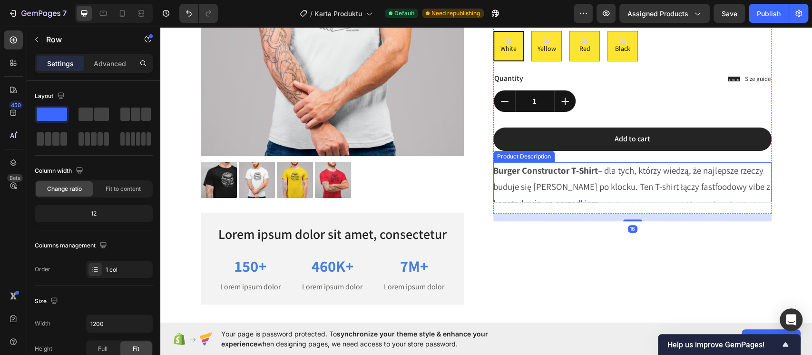
click at [612, 195] on div "Burger Constructor T-Shirt – dla tych, którzy wiedzą, że najlepsze rzeczy buduj…" at bounding box center [632, 182] width 278 height 40
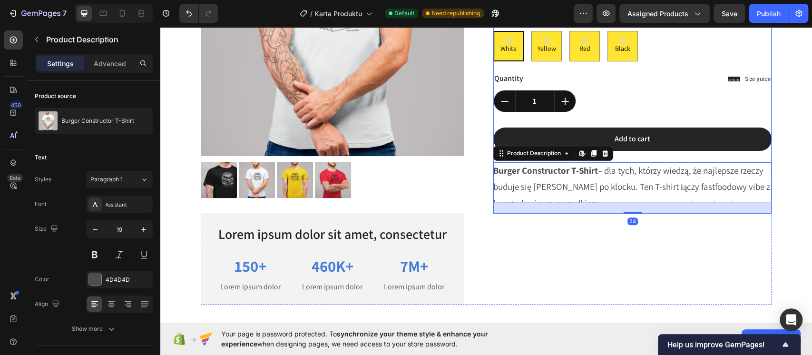
click at [627, 157] on div "Add to cart Add to Cart" at bounding box center [632, 144] width 278 height 35
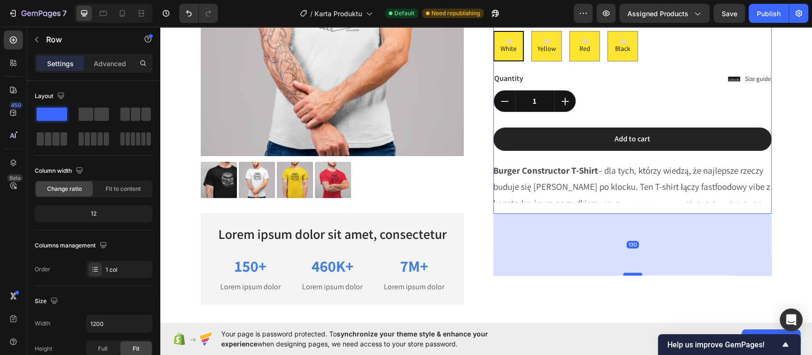
drag, startPoint x: 626, startPoint y: 218, endPoint x: 626, endPoint y: 272, distance: 54.2
click at [626, 273] on div at bounding box center [632, 274] width 19 height 3
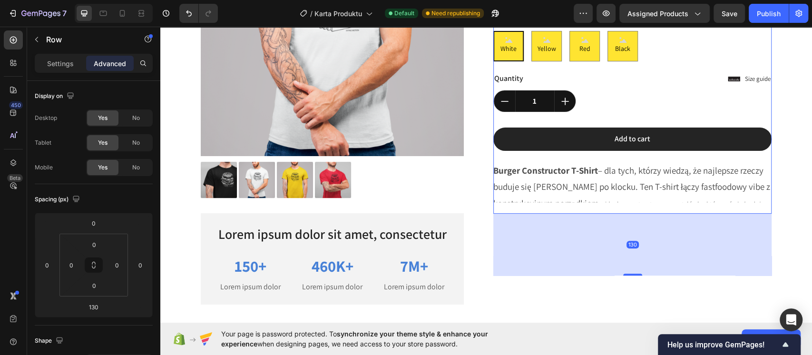
click at [611, 218] on div "130" at bounding box center [632, 245] width 278 height 62
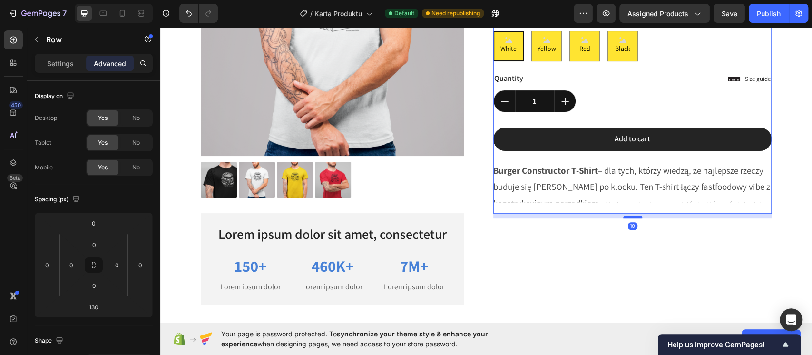
drag, startPoint x: 628, startPoint y: 274, endPoint x: 636, endPoint y: 217, distance: 57.6
click at [636, 217] on div at bounding box center [632, 216] width 19 height 3
type input "10"
click at [597, 209] on div "Burger Constructor T-Shirt Product Title $30.00 Product Price Product Price No …" at bounding box center [632, 53] width 278 height 321
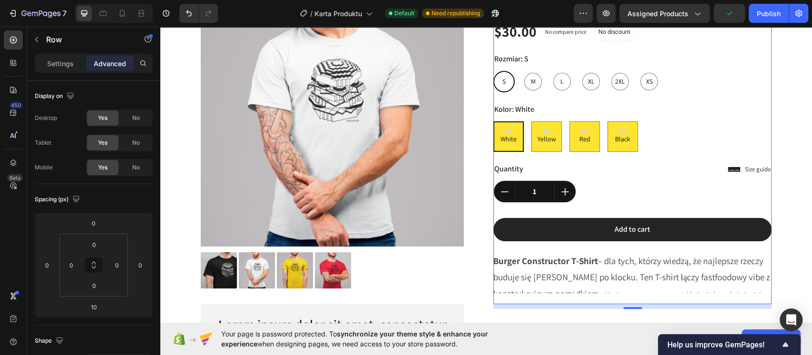
scroll to position [190, 0]
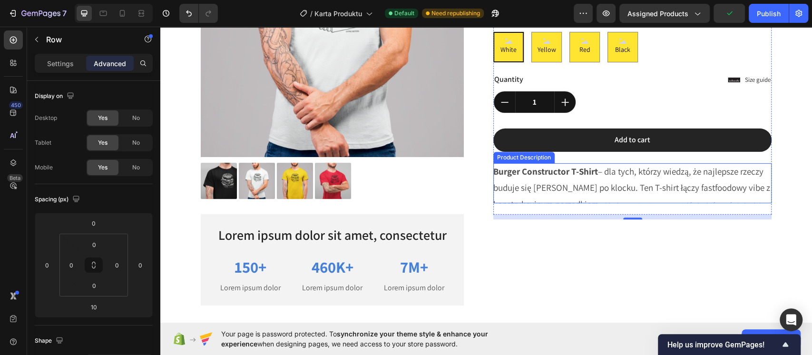
click at [592, 180] on div "Burger Constructor T-Shirt – dla tych, którzy wiedzą, że najlepsze rzeczy buduj…" at bounding box center [632, 183] width 278 height 40
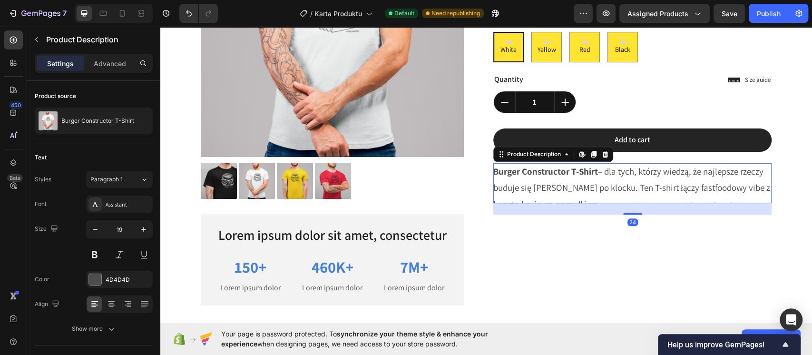
click at [590, 206] on div "24" at bounding box center [632, 208] width 278 height 11
click at [564, 191] on p "Burger Constructor T-Shirt – dla tych, którzy wiedzą, że najlepsze rzeczy buduj…" at bounding box center [631, 196] width 277 height 60
click at [540, 251] on div "Burger Constructor T-Shirt Product Title $30.00 Product Price Product Price No …" at bounding box center [632, 99] width 278 height 411
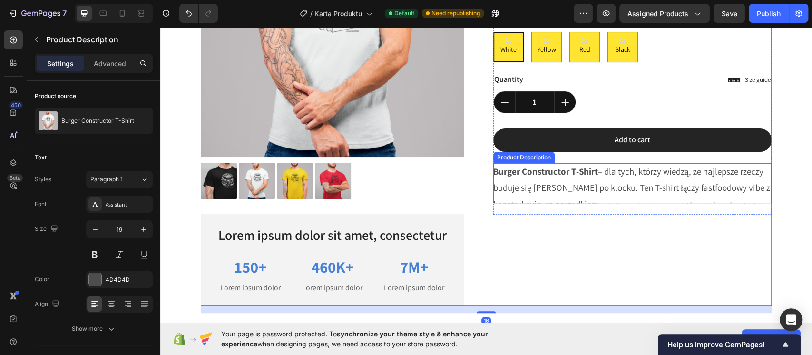
click at [526, 195] on div "Burger Constructor T-Shirt – dla tych, którzy wiedzą, że najlepsze rzeczy buduj…" at bounding box center [632, 183] width 278 height 40
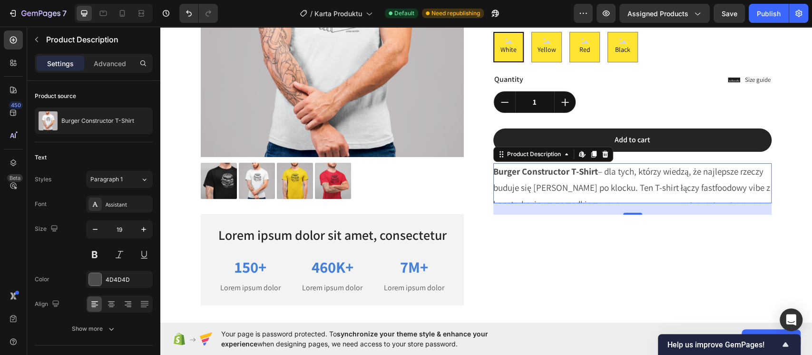
click at [573, 174] on strong "Burger Constructor T-Shirt" at bounding box center [545, 171] width 105 height 11
click at [758, 115] on div "Burger Constructor T-Shirt Product Title $30.00 Product Price Product Price No …" at bounding box center [632, 54] width 278 height 321
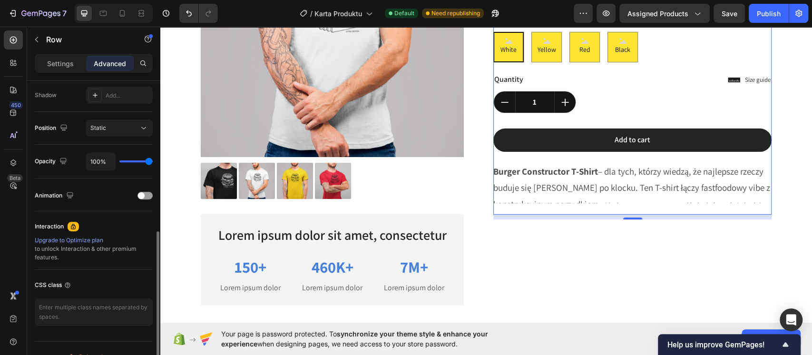
scroll to position [333, 0]
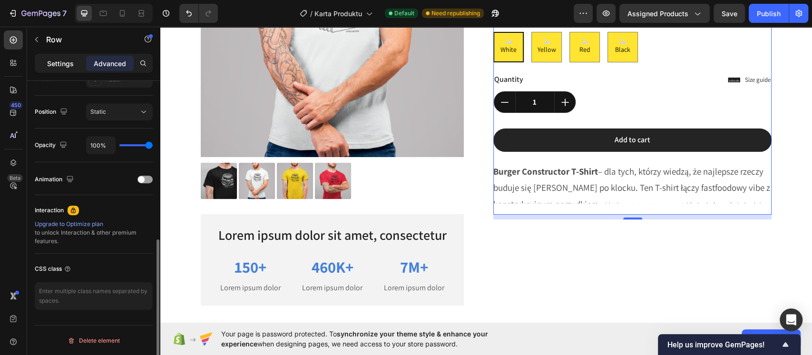
click at [57, 60] on p "Settings" at bounding box center [60, 64] width 27 height 10
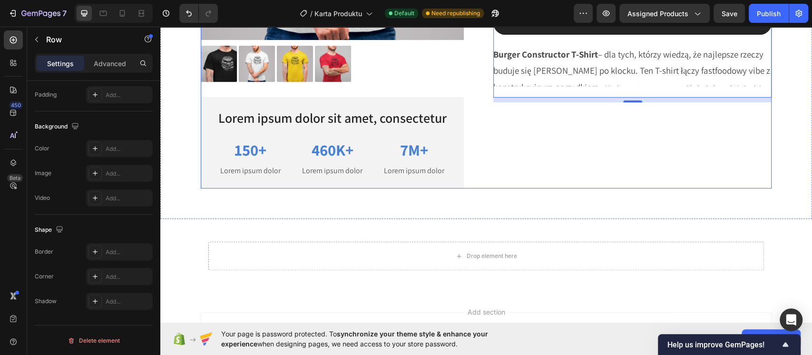
scroll to position [190, 0]
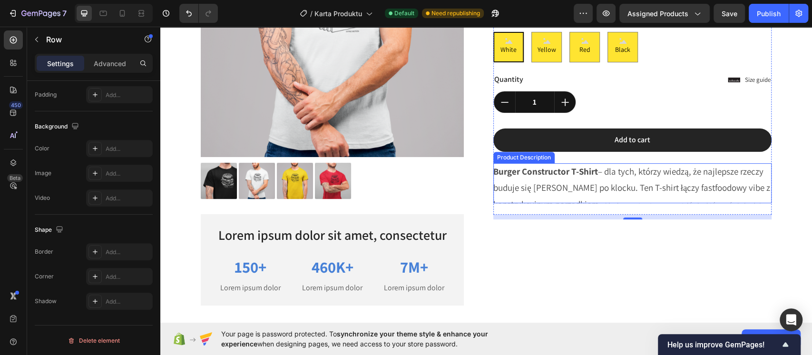
click at [615, 188] on p "Burger Constructor T-Shirt – dla tych, którzy wiedzą, że najlepsze rzeczy buduj…" at bounding box center [631, 196] width 277 height 60
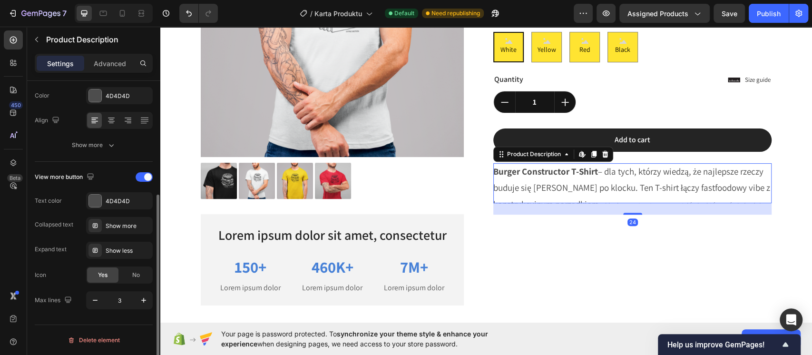
scroll to position [0, 0]
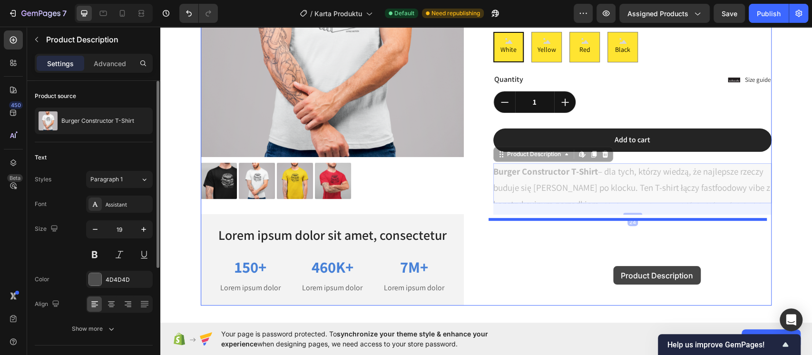
drag, startPoint x: 598, startPoint y: 184, endPoint x: 613, endPoint y: 263, distance: 80.4
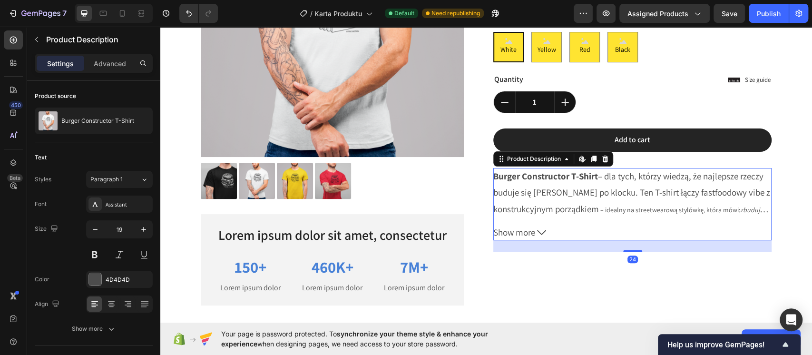
click at [526, 234] on span "Show more" at bounding box center [514, 232] width 42 height 16
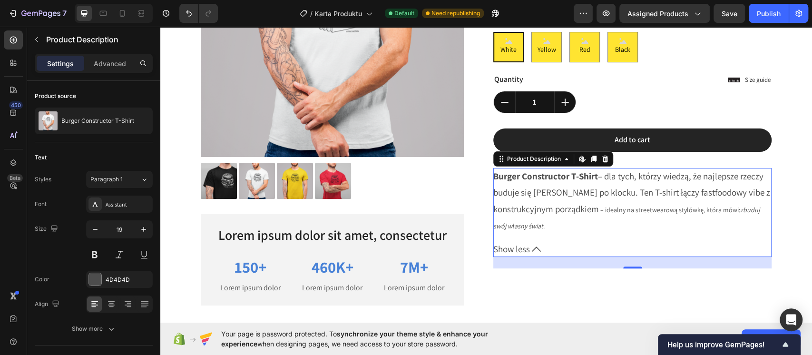
click at [514, 245] on span "Show less" at bounding box center [511, 249] width 37 height 16
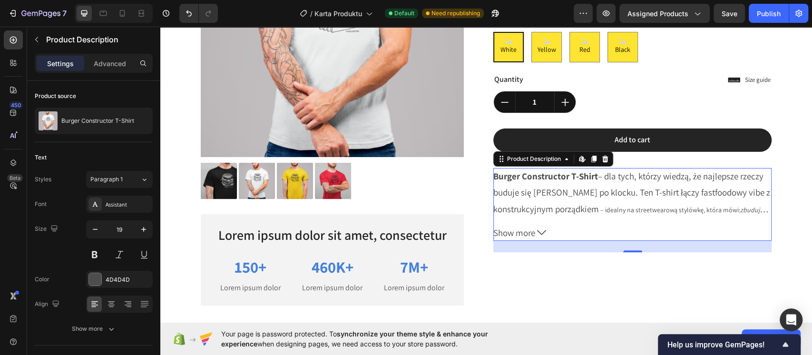
click at [524, 228] on span "Show more" at bounding box center [514, 232] width 42 height 16
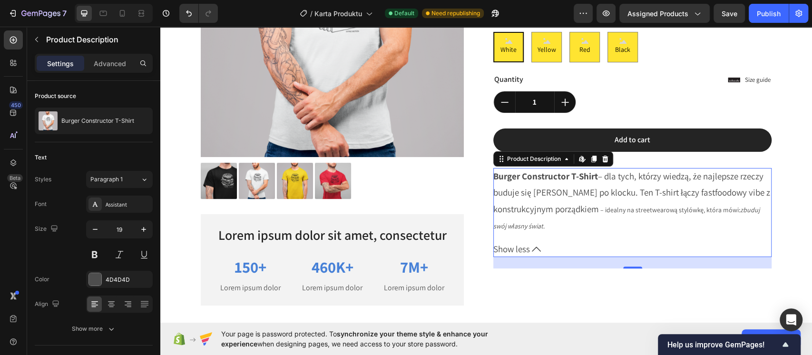
click at [532, 244] on icon at bounding box center [536, 248] width 9 height 9
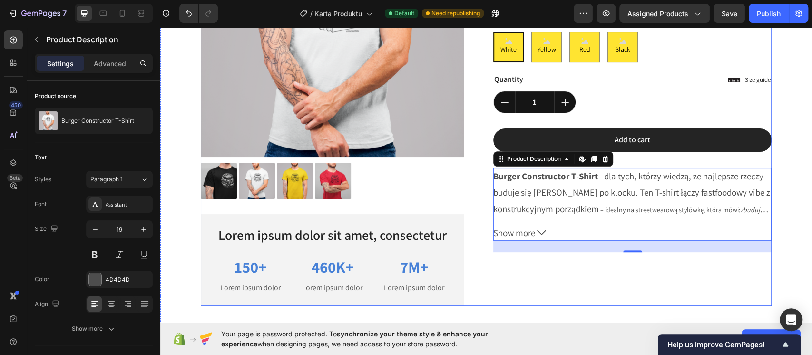
click at [590, 281] on div "Burger Constructor T-Shirt Product Title $30.00 Product Price Product Price No …" at bounding box center [632, 99] width 278 height 411
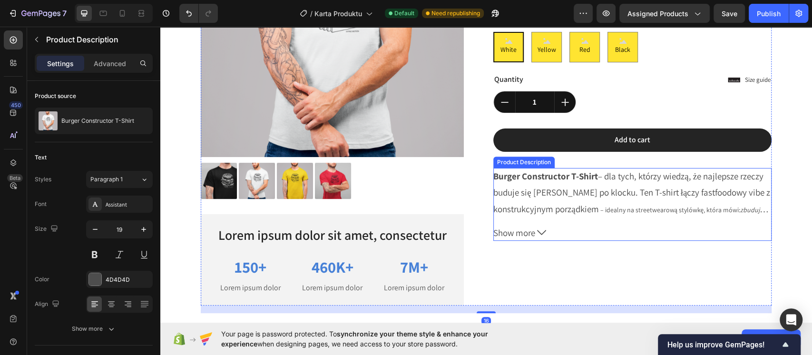
click at [603, 211] on span "– idealny na streetwearową stylówkę, która mówi:" at bounding box center [670, 209] width 140 height 9
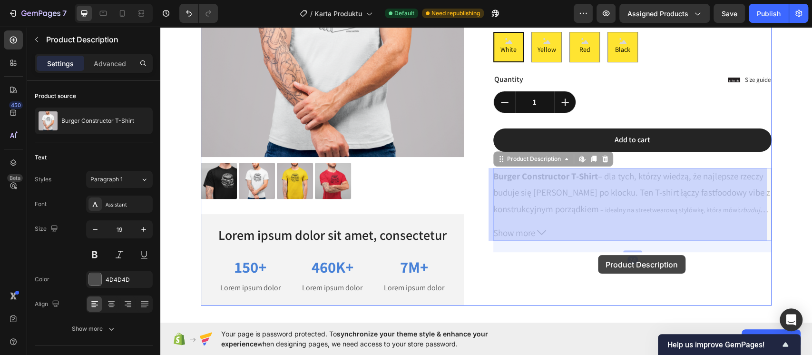
drag, startPoint x: 595, startPoint y: 235, endPoint x: 598, endPoint y: 255, distance: 20.3
click at [598, 255] on div "Header Product Images Lorem ipsum dolor sit amet, consectetur Text Block 150+ T…" at bounding box center [486, 191] width 652 height 711
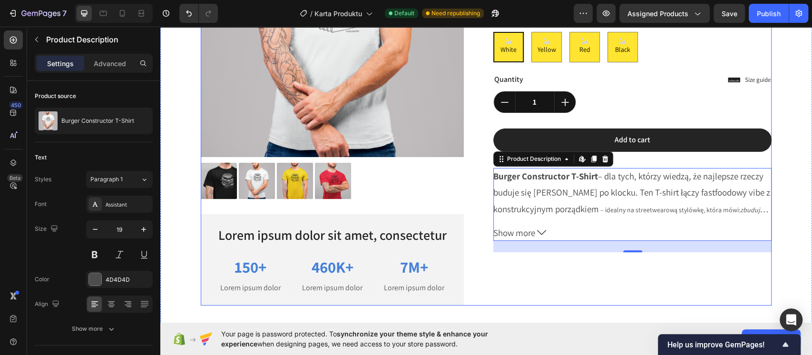
click at [590, 271] on div "Burger Constructor T-Shirt Product Title $30.00 Product Price Product Price No …" at bounding box center [632, 99] width 278 height 411
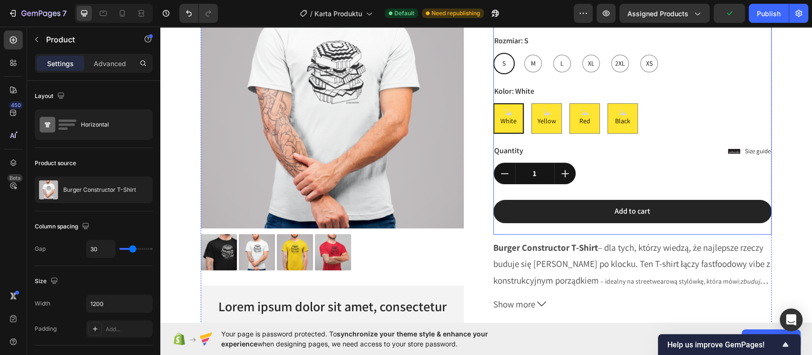
scroll to position [190, 0]
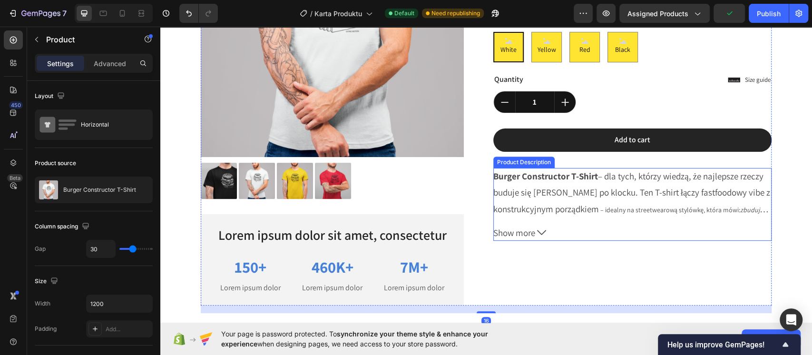
click at [579, 200] on div "Burger Constructor T-Shirt – dla tych, którzy wiedzą, że najlepsze rzeczy buduj…" at bounding box center [632, 192] width 278 height 49
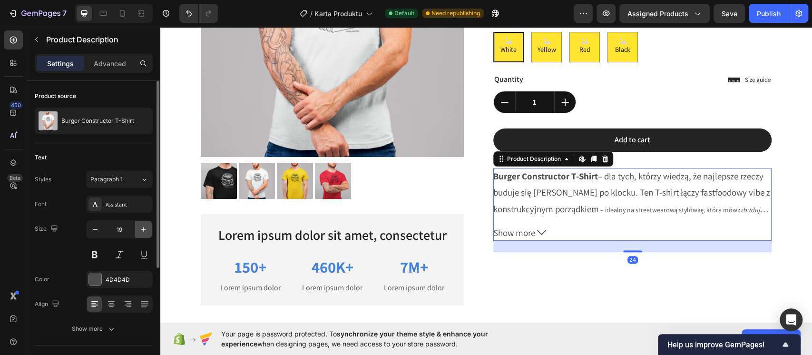
click at [151, 225] on button "button" at bounding box center [143, 229] width 17 height 17
type input "20"
click at [144, 302] on icon at bounding box center [145, 304] width 10 height 10
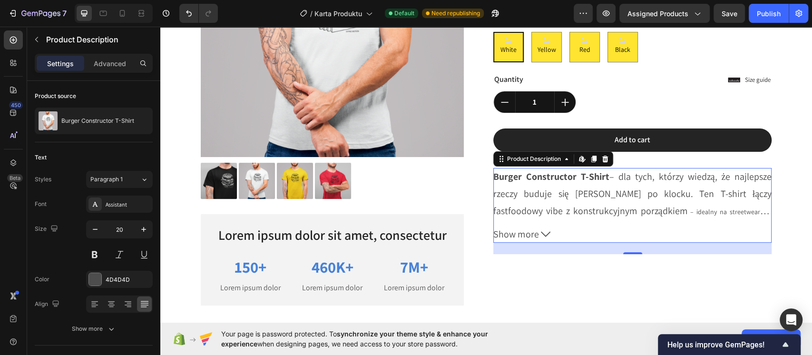
click at [639, 193] on p "Burger Constructor T-Shirt – dla tych, którzy wiedzą, że najlepsze rzeczy buduj…" at bounding box center [632, 202] width 278 height 64
click at [541, 229] on icon at bounding box center [546, 234] width 10 height 10
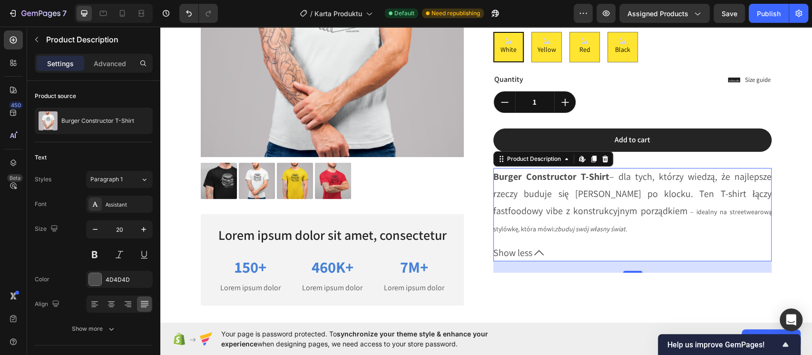
click at [538, 254] on icon at bounding box center [539, 253] width 10 height 10
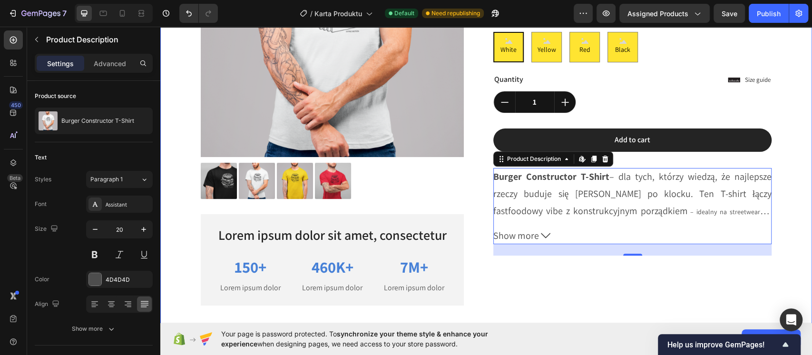
click at [781, 220] on div "Product Images Lorem ipsum dolor sit amet, consectetur Text Block 150+ Text Blo…" at bounding box center [485, 103] width 637 height 419
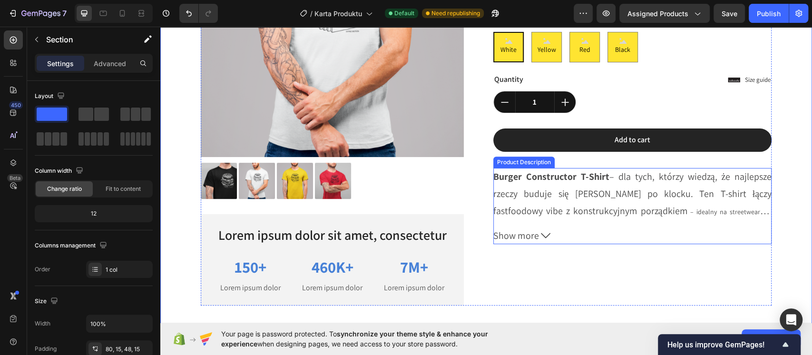
click at [623, 193] on p "Burger Constructor T-Shirt – dla tych, którzy wiedzą, że najlepsze rzeczy buduj…" at bounding box center [632, 202] width 278 height 64
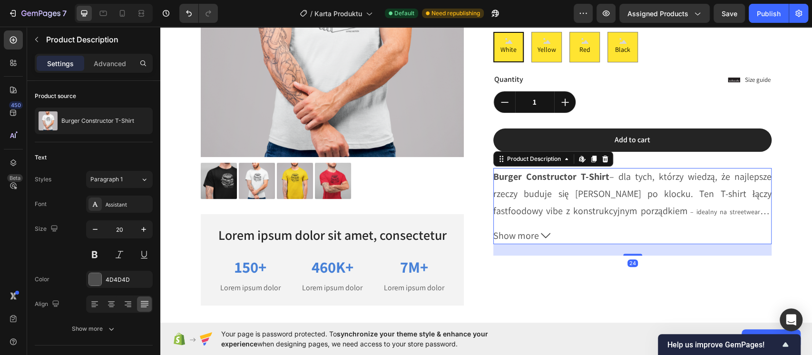
click at [623, 193] on p "Burger Constructor T-Shirt – dla tych, którzy wiedzą, że najlepsze rzeczy buduj…" at bounding box center [632, 202] width 278 height 64
click at [626, 253] on div "24" at bounding box center [632, 249] width 278 height 11
click at [532, 232] on button "Show more" at bounding box center [632, 235] width 278 height 17
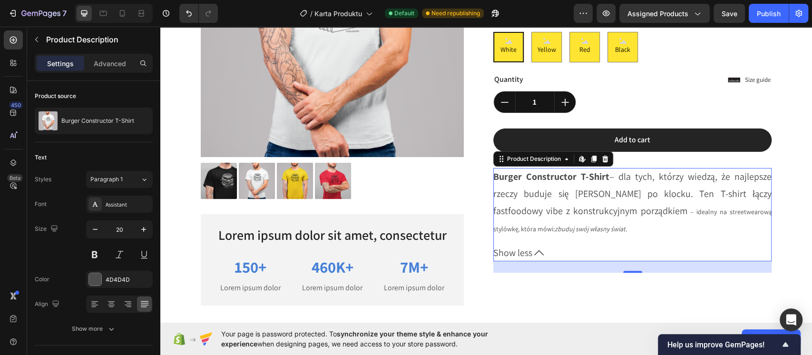
click at [526, 253] on span "Show less" at bounding box center [512, 252] width 39 height 17
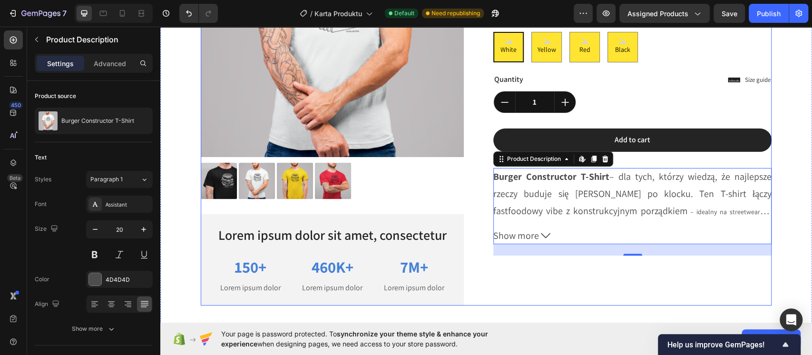
click at [576, 294] on div "Burger Constructor T-Shirt Product Title $30.00 Product Price Product Price No …" at bounding box center [632, 99] width 278 height 411
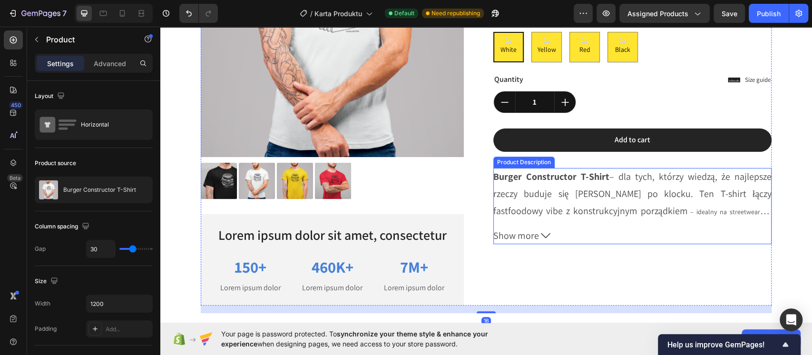
click at [574, 242] on button "Show more" at bounding box center [632, 235] width 278 height 17
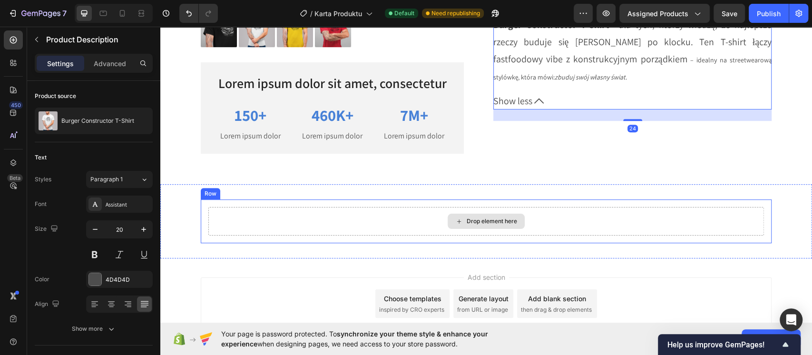
scroll to position [381, 0]
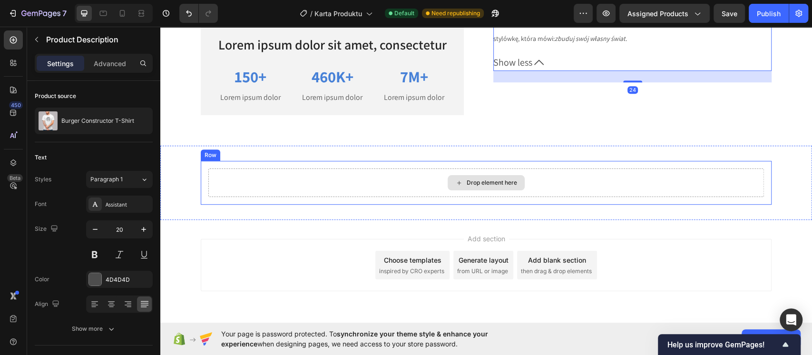
click at [450, 197] on div "Drop element here" at bounding box center [486, 182] width 556 height 29
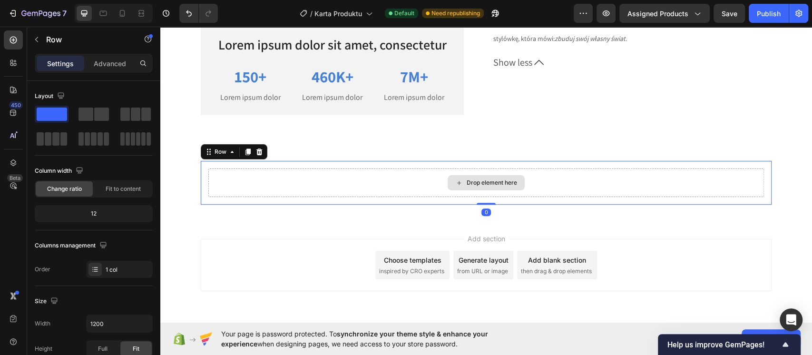
click at [467, 186] on div "Drop element here" at bounding box center [492, 183] width 50 height 8
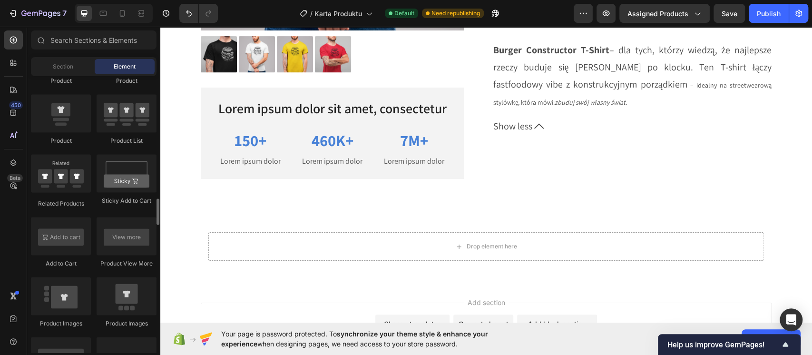
scroll to position [1337, 0]
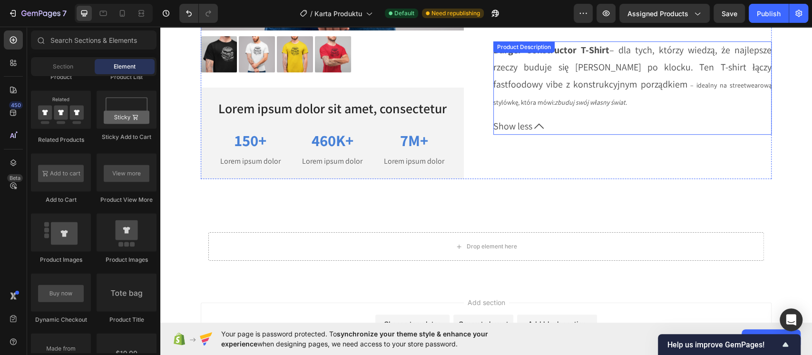
click at [512, 131] on span "Show less" at bounding box center [512, 125] width 39 height 17
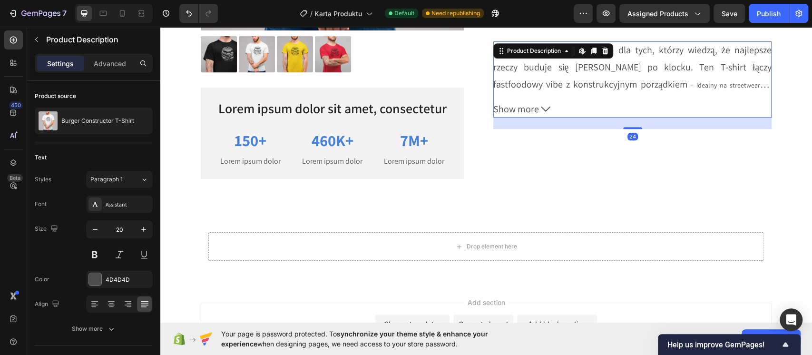
click at [519, 108] on span "Show more" at bounding box center [516, 108] width 46 height 17
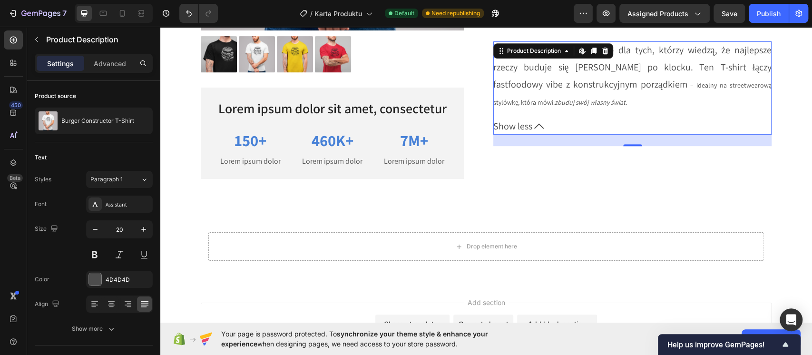
click at [522, 121] on span "Show less" at bounding box center [512, 125] width 39 height 17
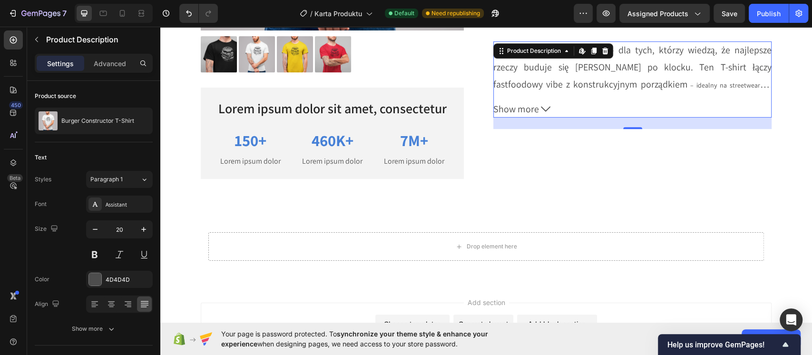
click at [526, 108] on span "Show more" at bounding box center [516, 108] width 46 height 17
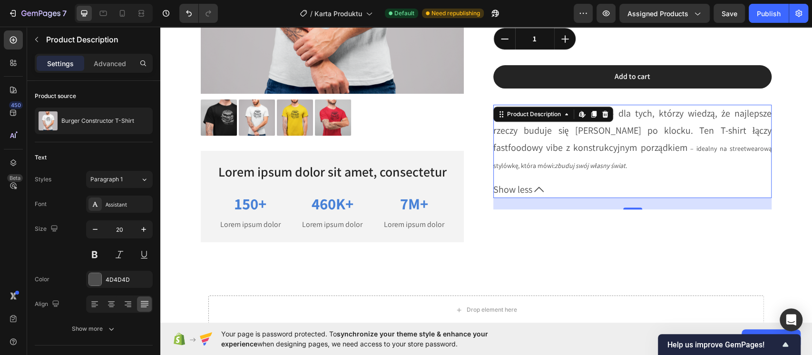
scroll to position [127, 0]
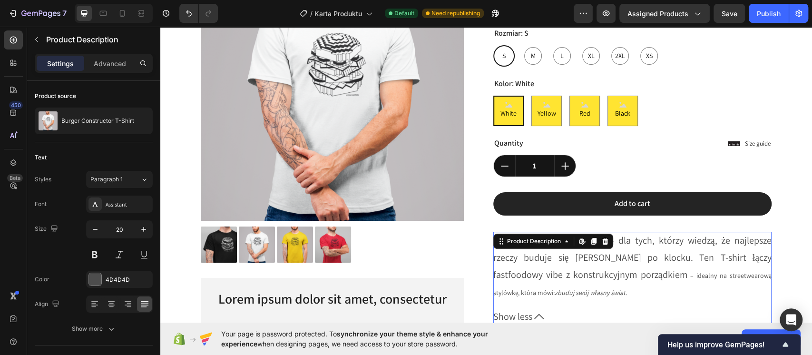
click at [692, 241] on p "Burger Constructor T-Shirt – dla tych, którzy wiedzą, że najlepsze rzeczy buduj…" at bounding box center [632, 266] width 278 height 64
click at [92, 252] on button at bounding box center [94, 254] width 17 height 17
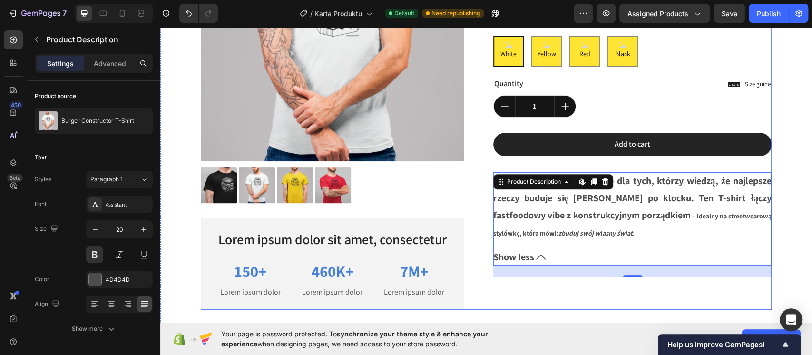
scroll to position [190, 0]
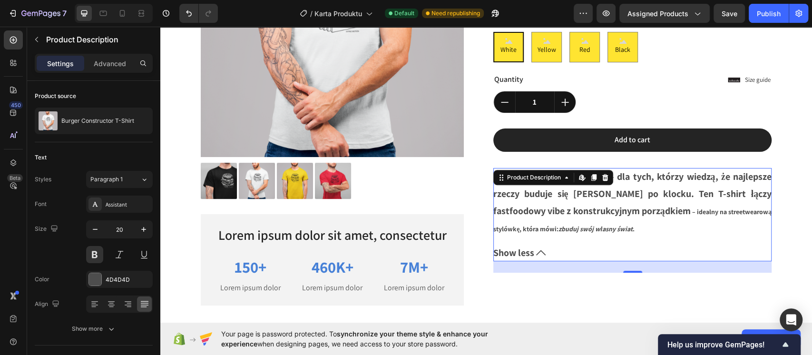
click at [536, 255] on icon at bounding box center [541, 253] width 10 height 10
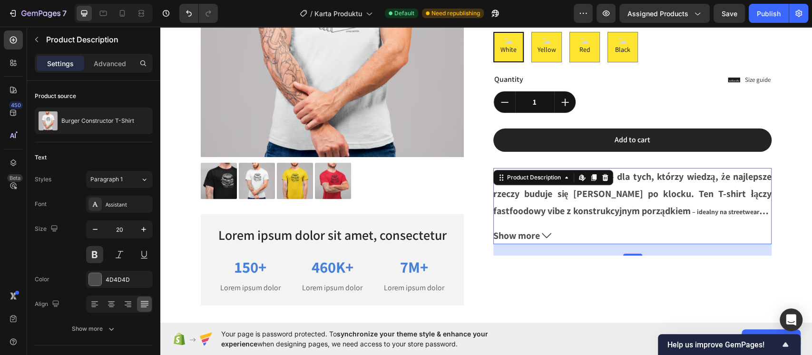
click at [541, 256] on div "Burger Constructor T-Shirt Product Title $30.00 Product Price Product Price No …" at bounding box center [632, 99] width 278 height 411
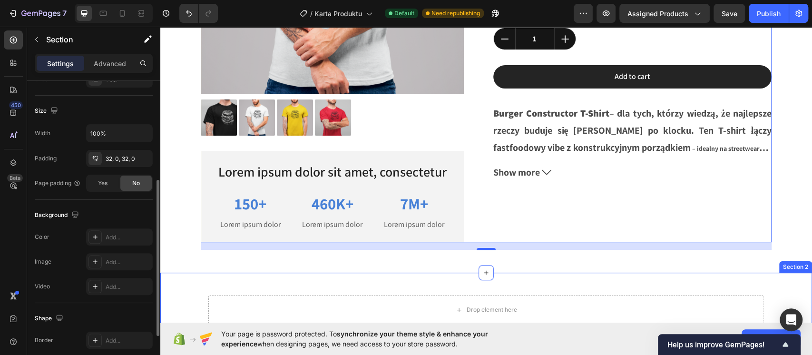
click at [462, 301] on div "Drop element here Row Section 2" at bounding box center [486, 310] width 652 height 74
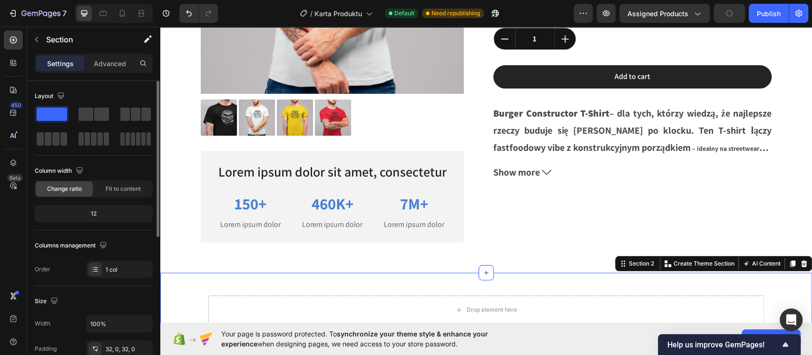
scroll to position [317, 0]
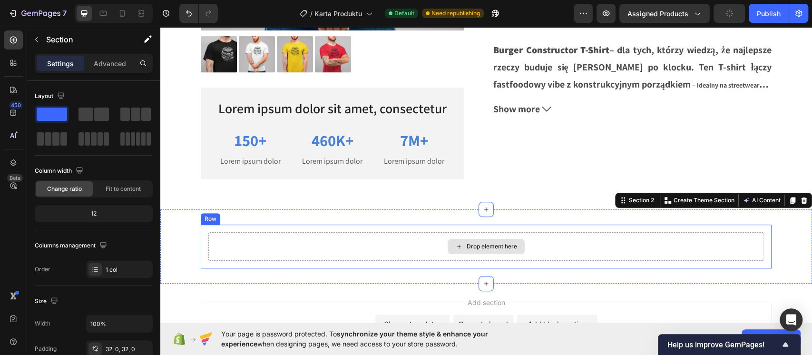
click at [469, 250] on div "Drop element here" at bounding box center [492, 247] width 50 height 8
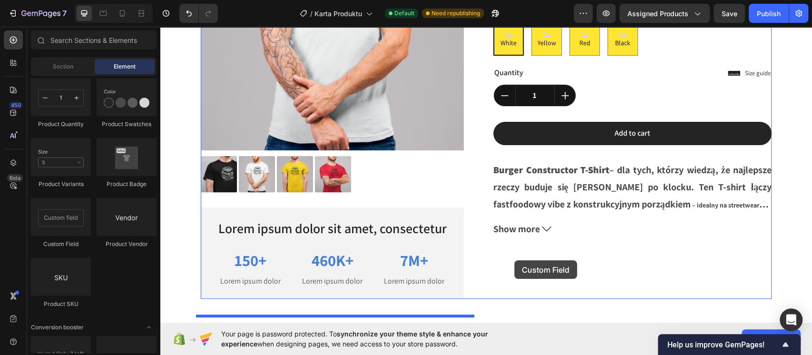
scroll to position [208, 0]
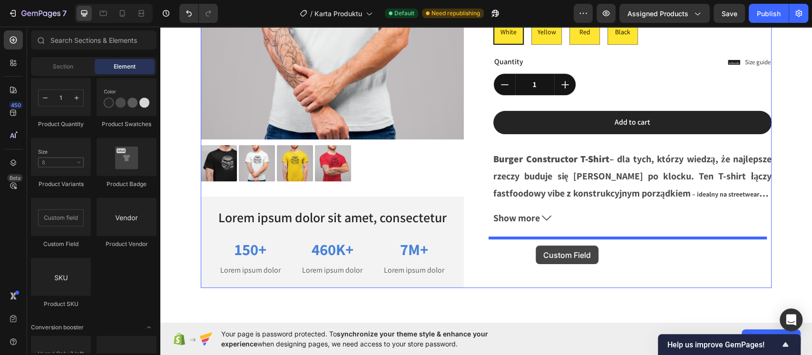
drag, startPoint x: 214, startPoint y: 252, endPoint x: 536, endPoint y: 245, distance: 322.1
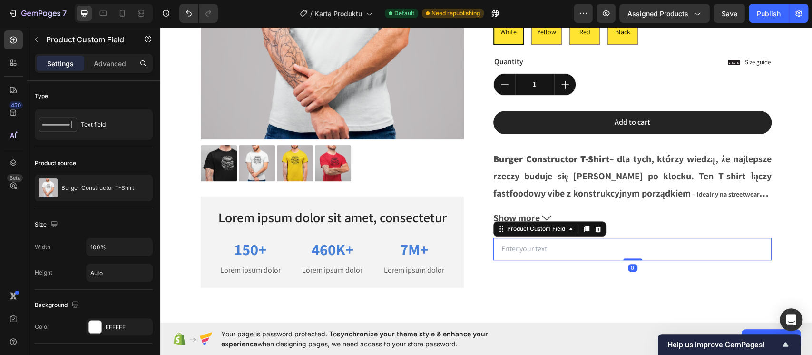
click at [518, 245] on input "text" at bounding box center [632, 249] width 278 height 22
click at [577, 282] on div "Burger Constructor T-Shirt Product Title $30.00 Product Price Product Price No …" at bounding box center [632, 81] width 278 height 411
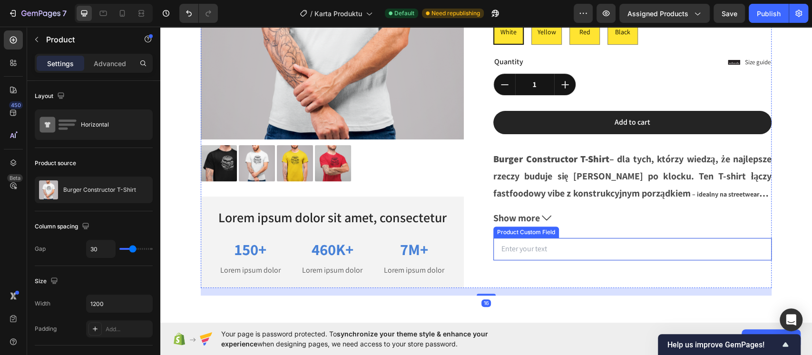
click at [564, 245] on input "text" at bounding box center [632, 249] width 278 height 22
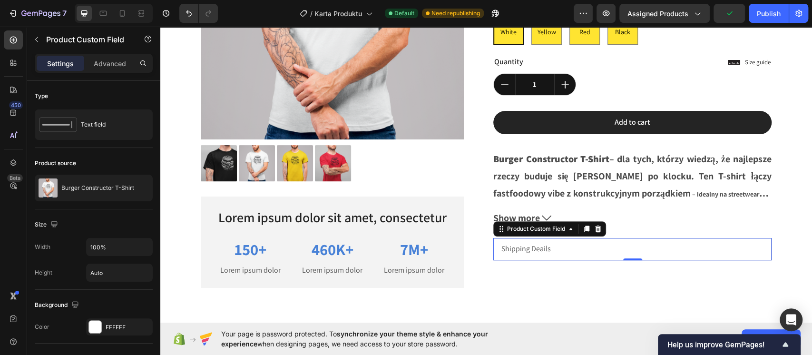
click at [593, 247] on input "Shipping Deails" at bounding box center [632, 249] width 278 height 22
click at [602, 254] on input "Shipping Deails" at bounding box center [632, 249] width 278 height 22
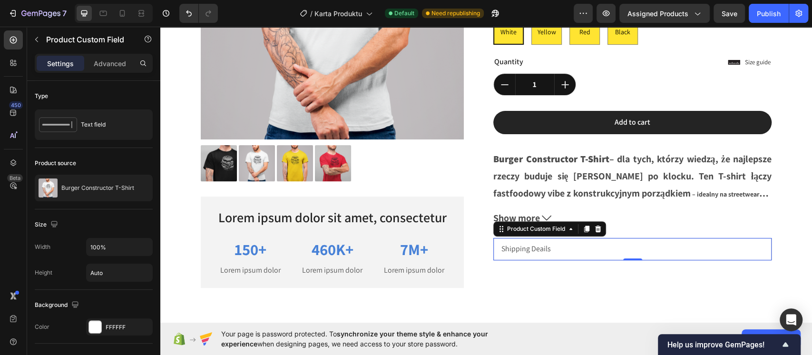
paste input "USA Orders: 1-5 business days Other countries: Ca"
type input "USA Orders: 1-5 business days Other countries: Ca"
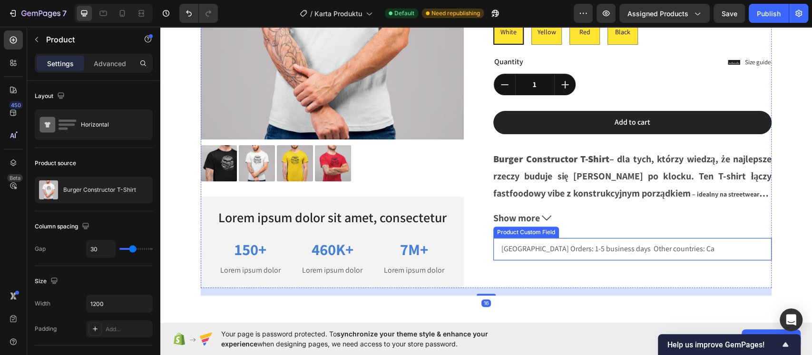
click at [640, 245] on input "USA Orders: 1-5 business days Other countries: Ca" at bounding box center [632, 249] width 278 height 22
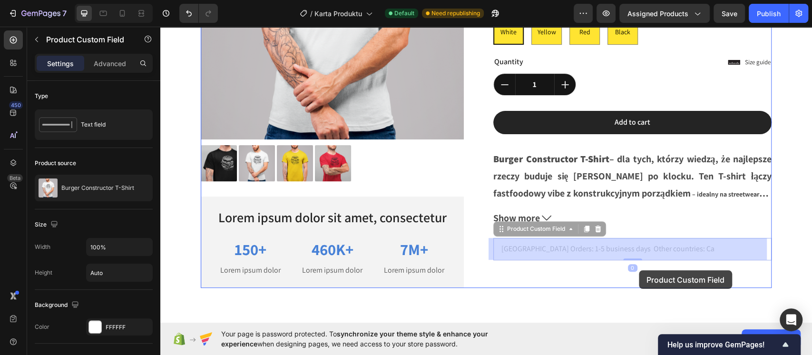
drag, startPoint x: 637, startPoint y: 258, endPoint x: 639, endPoint y: 270, distance: 12.5
click at [639, 270] on div "Header Product Images Lorem ipsum dolor sit amet, consectetur Text Block 150+ T…" at bounding box center [486, 174] width 652 height 711
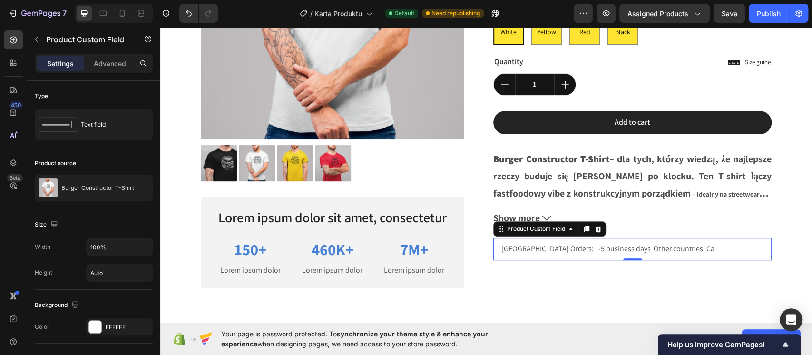
click at [618, 252] on input "USA Orders: 1-5 business days Other countries: Ca" at bounding box center [632, 249] width 278 height 22
click at [649, 245] on input "USA Orders: 1-5 business days Other countries: Ca" at bounding box center [632, 249] width 278 height 22
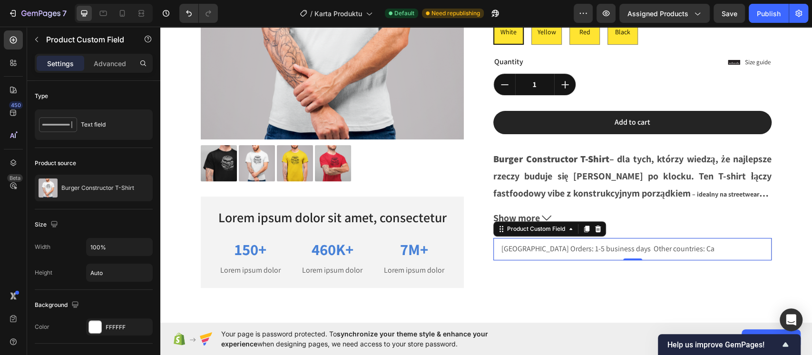
click at [651, 245] on input "USA Orders: 1-5 business days Other countries: Ca" at bounding box center [632, 249] width 278 height 22
click at [663, 249] on input "USA Orders: 1-5 business days Other countries: Ca" at bounding box center [632, 249] width 278 height 22
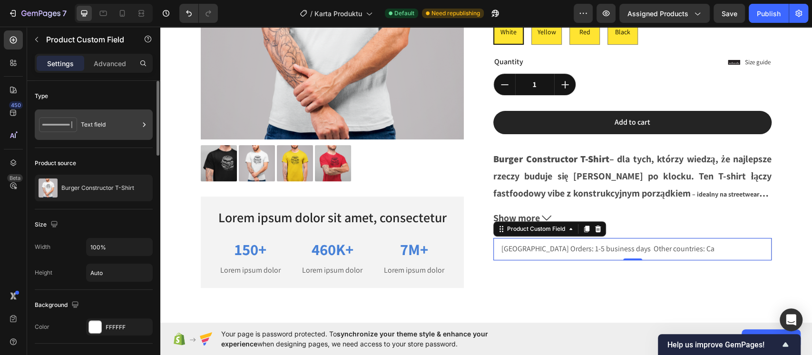
click at [117, 115] on div "Text field" at bounding box center [110, 125] width 58 height 22
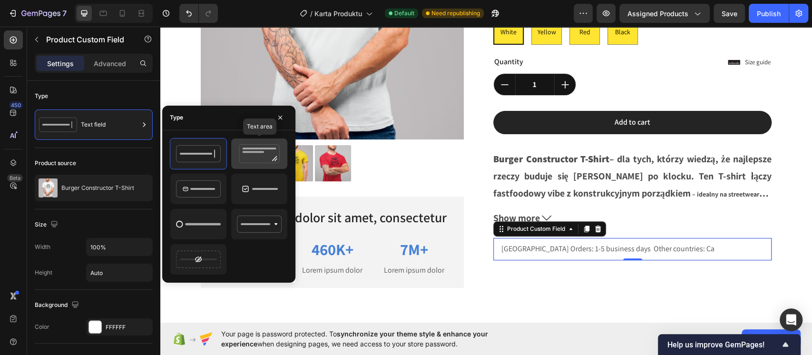
click at [257, 161] on icon at bounding box center [259, 153] width 45 height 19
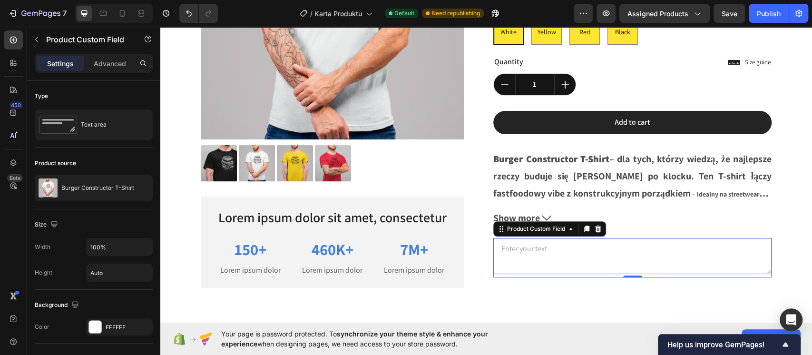
click at [604, 260] on textarea at bounding box center [632, 256] width 278 height 36
paste textarea "USA Orders: 1-5 business days Other countries: Ca"
type textarea "USA Orders: 1-5 business days Other countries: Ca"
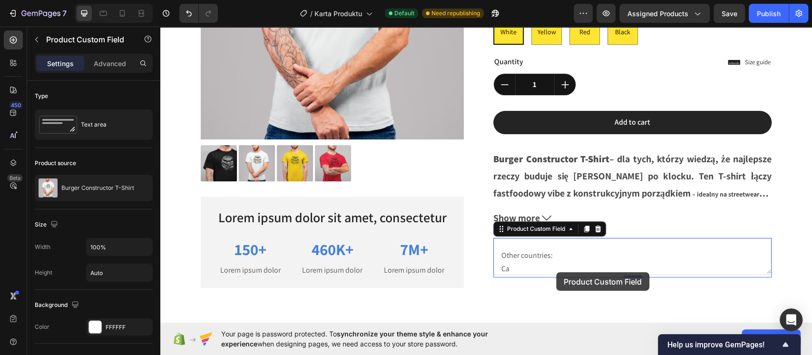
scroll to position [0, 0]
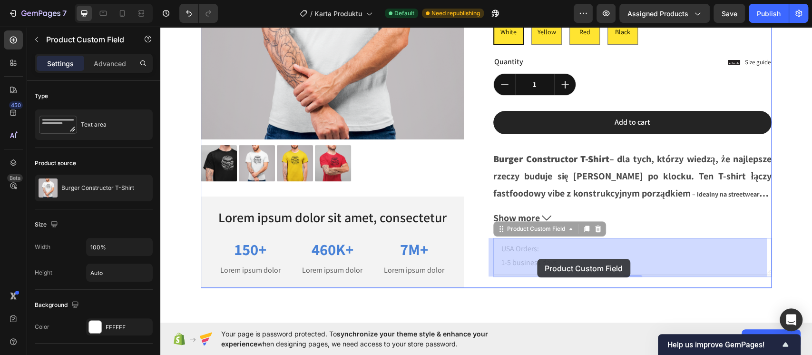
drag, startPoint x: 613, startPoint y: 260, endPoint x: 537, endPoint y: 259, distance: 75.6
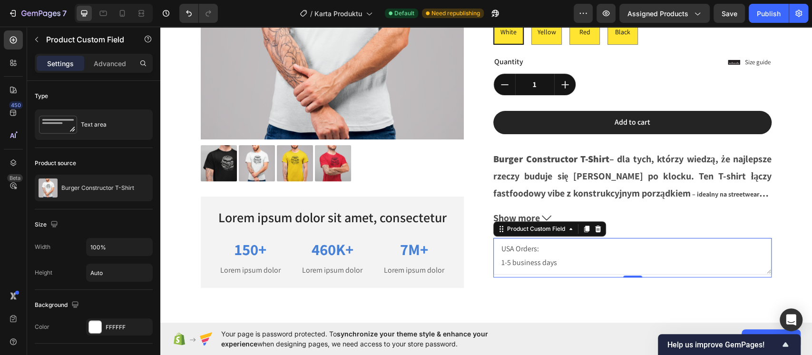
click at [553, 256] on textarea "USA Orders: 1-5 business days Other countries: Ca" at bounding box center [632, 256] width 278 height 36
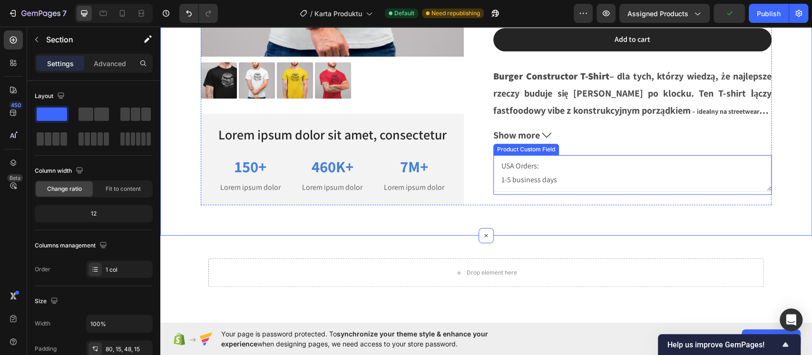
scroll to position [271, 0]
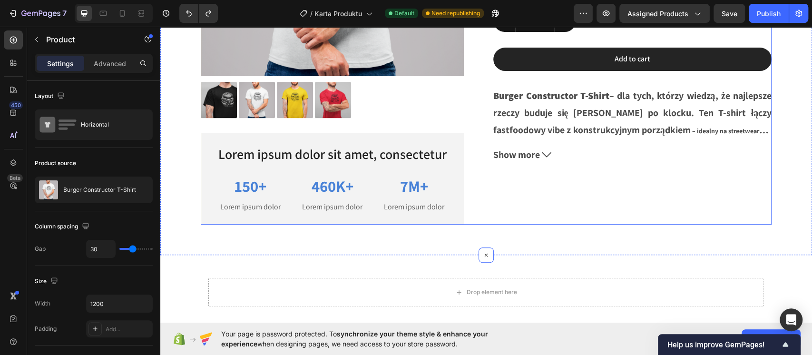
click at [536, 177] on div "Burger Constructor T-Shirt Product Title $30.00 Product Price Product Price No …" at bounding box center [632, 18] width 278 height 411
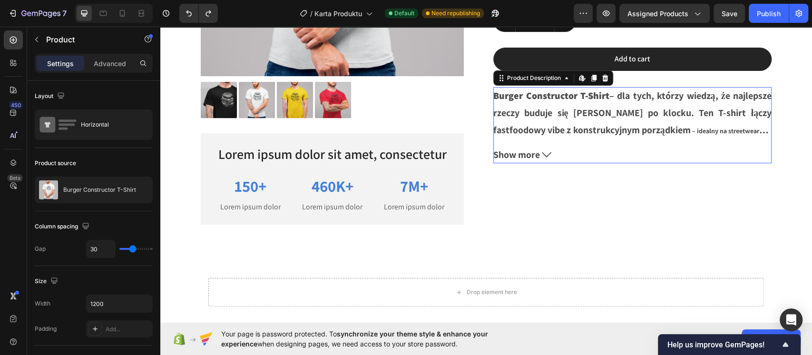
click at [532, 158] on span "Show more" at bounding box center [516, 154] width 47 height 17
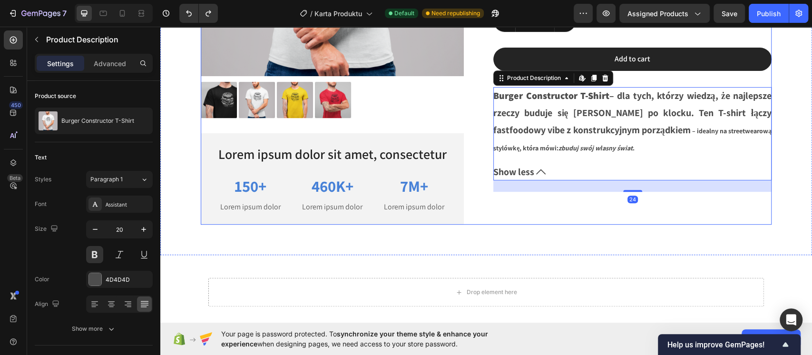
click at [521, 224] on div "Burger Constructor T-Shirt Product Title $30.00 Product Price Product Price No …" at bounding box center [632, 18] width 278 height 411
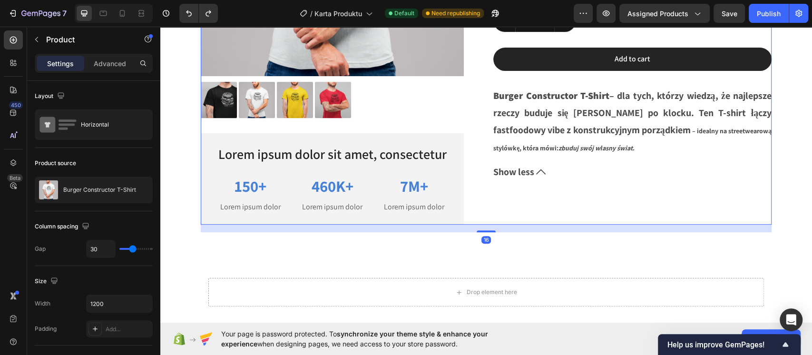
click at [517, 192] on div "Burger Constructor T-Shirt Product Title $30.00 Product Price Product Price No …" at bounding box center [632, 18] width 278 height 411
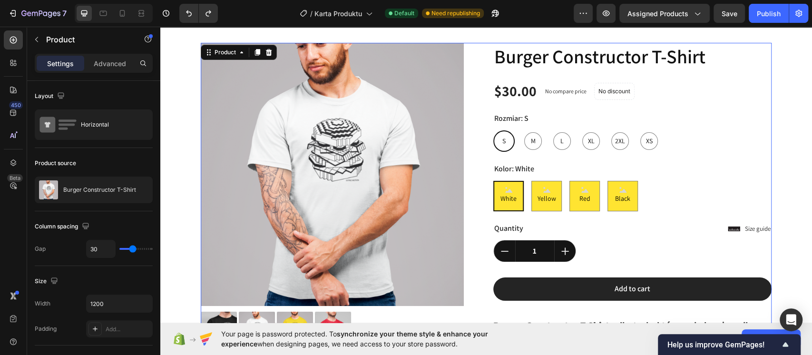
scroll to position [0, 0]
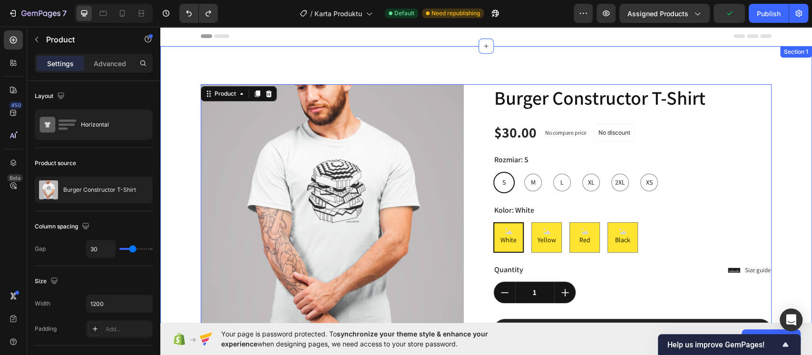
click at [206, 83] on div "Product Images Lorem ipsum dolor sit amet, consectetur Text Block 150+ Text Blo…" at bounding box center [486, 286] width 652 height 480
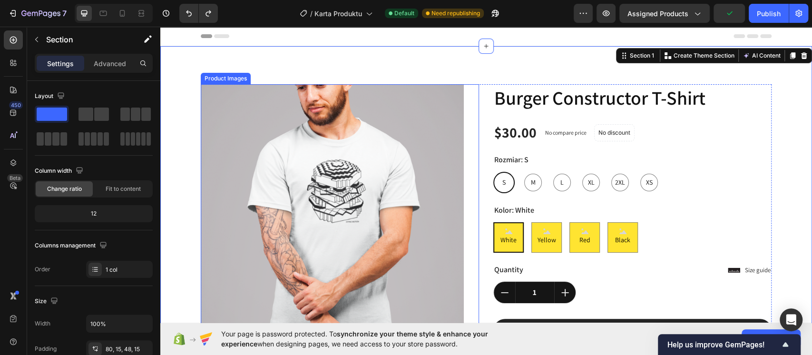
click at [335, 103] on img at bounding box center [332, 215] width 263 height 263
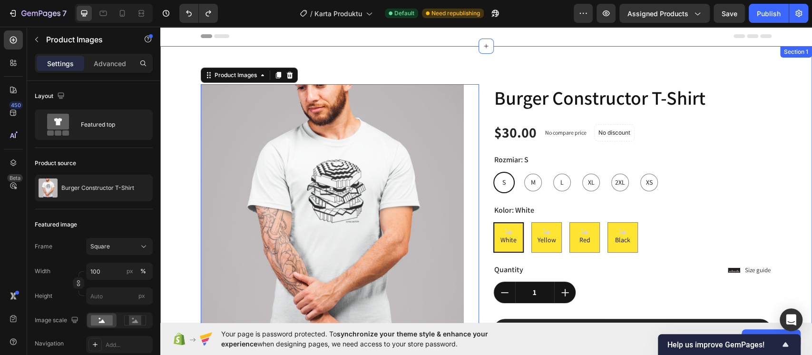
click at [354, 62] on div "Product Images 32 Lorem ipsum dolor sit amet, consectetur Text Block 150+ Text …" at bounding box center [486, 286] width 652 height 480
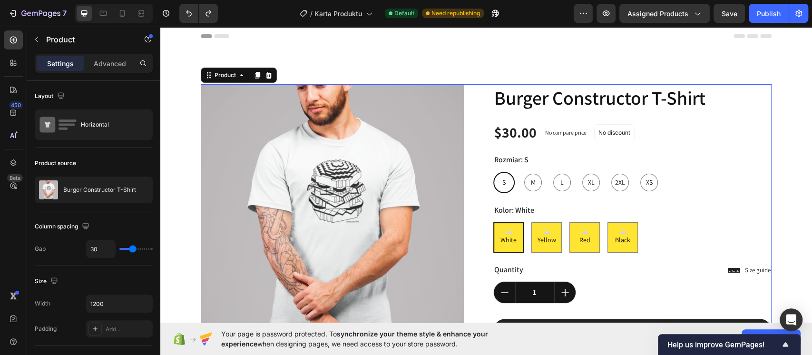
click at [476, 88] on div "Product Images Lorem ipsum dolor sit amet, consectetur Text Block 150+ Text Blo…" at bounding box center [486, 289] width 571 height 411
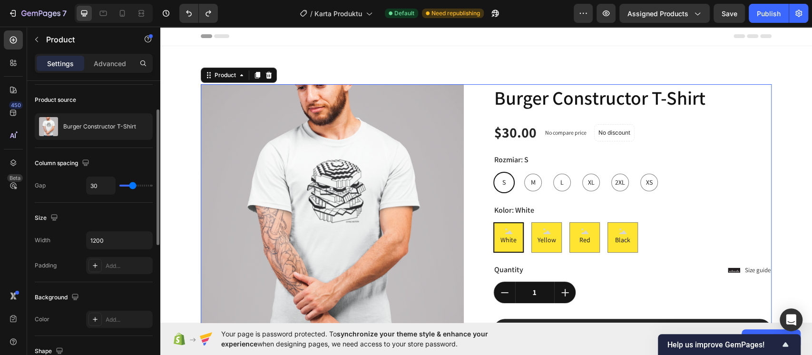
type input "35"
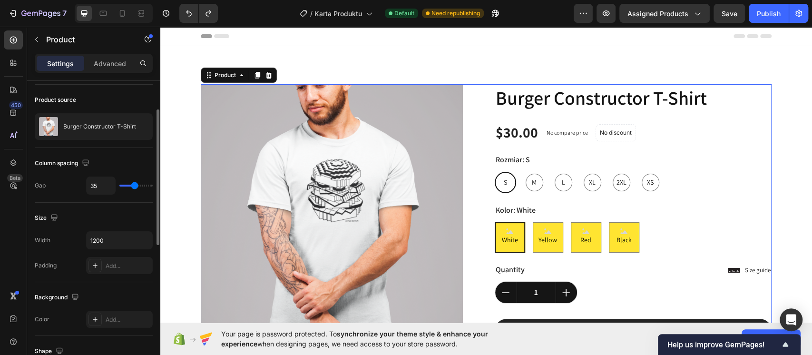
type input "51"
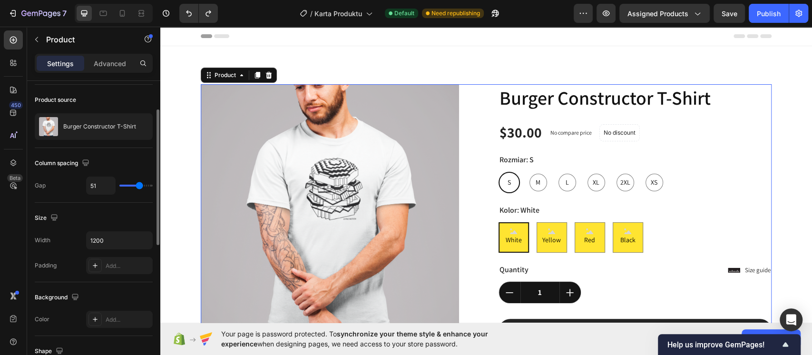
type input "48"
type input "42"
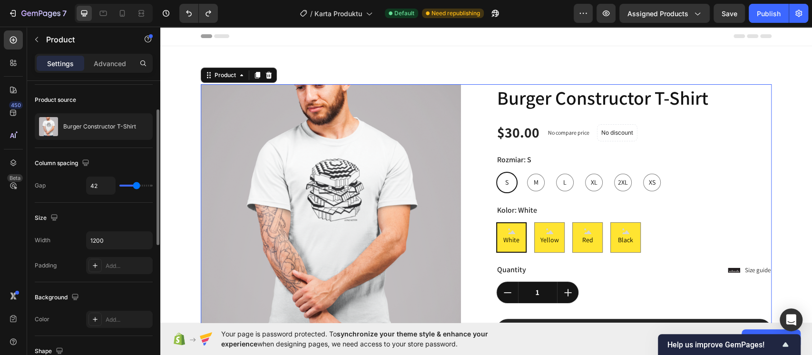
type input "39"
type input "34"
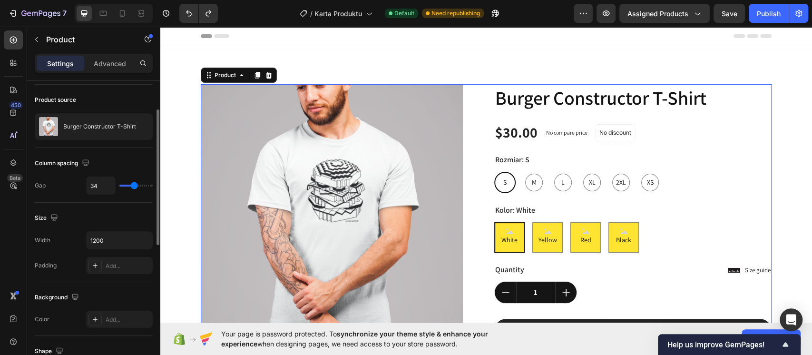
type input "28"
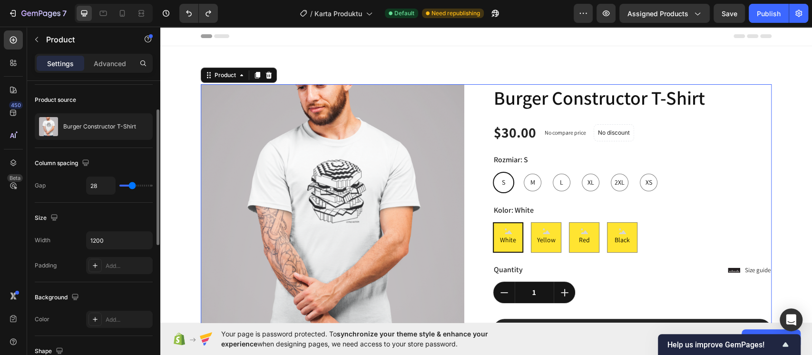
type input "25"
type input "18"
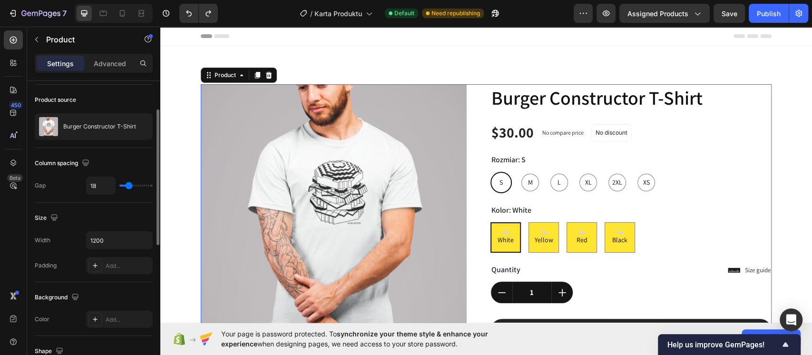
type input "19"
type input "22"
click at [130, 185] on input "range" at bounding box center [135, 186] width 33 height 2
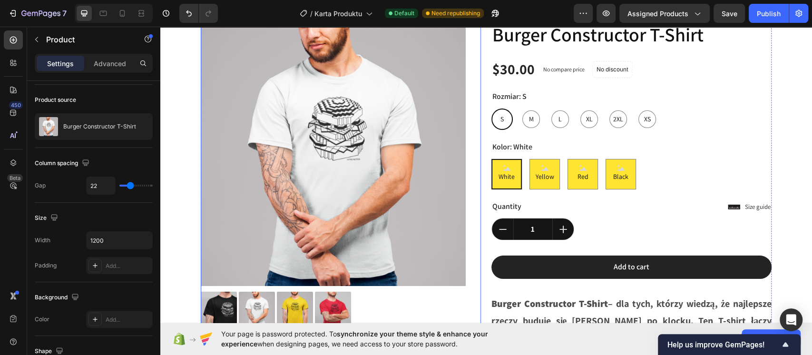
scroll to position [190, 0]
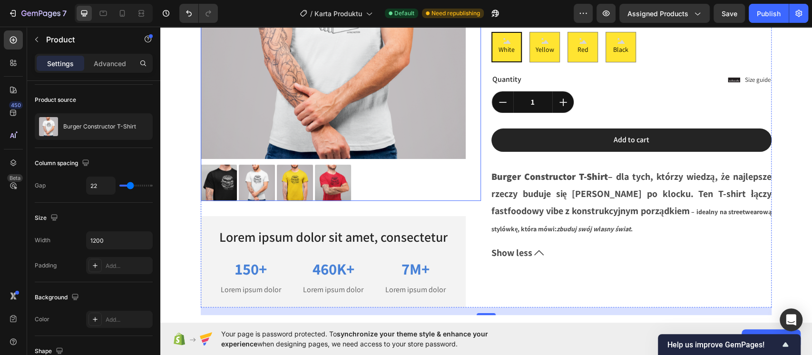
click at [301, 192] on img at bounding box center [295, 183] width 36 height 36
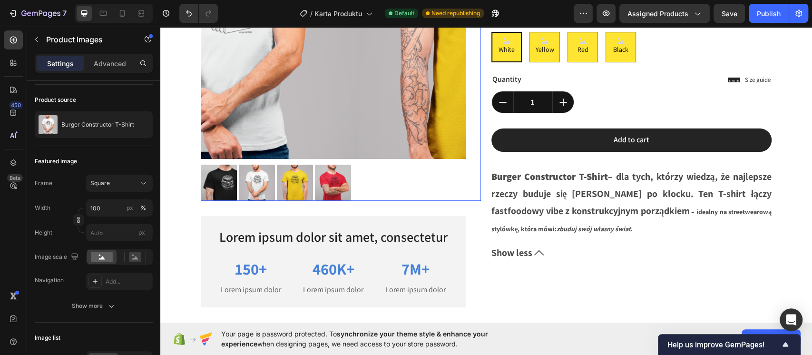
scroll to position [0, 0]
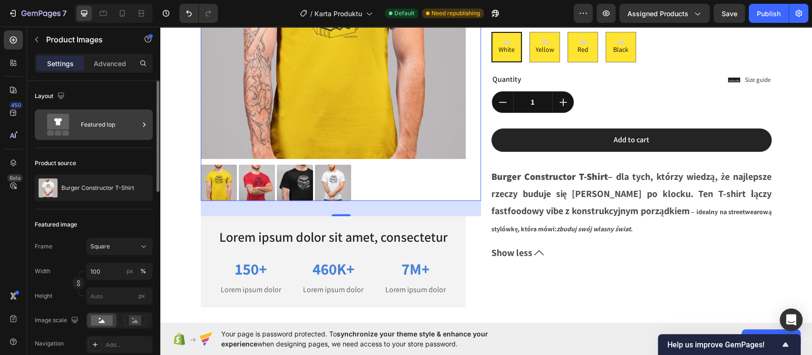
click at [93, 128] on div "Featured top" at bounding box center [110, 125] width 58 height 22
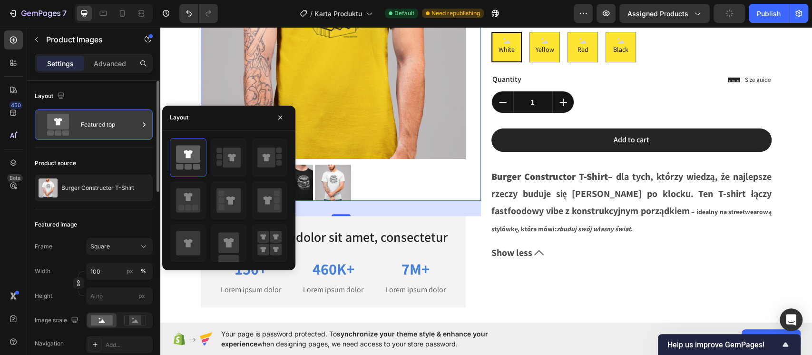
click at [93, 128] on div "Featured top" at bounding box center [110, 125] width 58 height 22
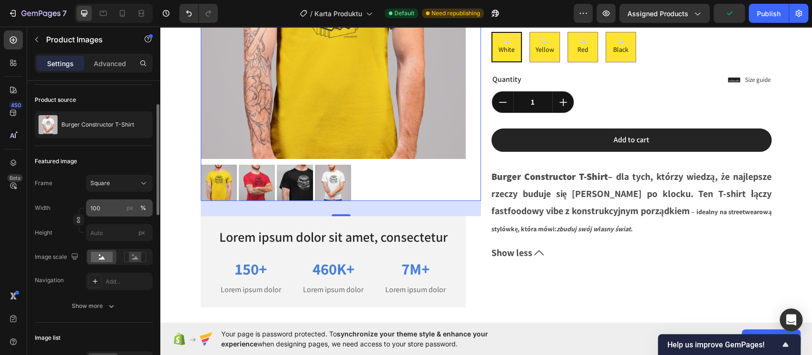
scroll to position [127, 0]
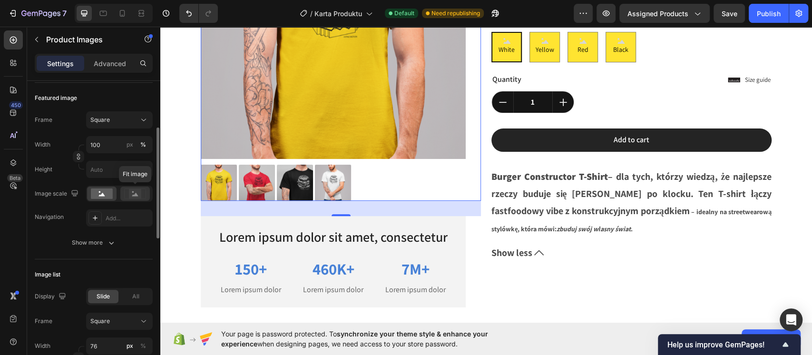
click at [141, 198] on rect at bounding box center [134, 193] width 21 height 10
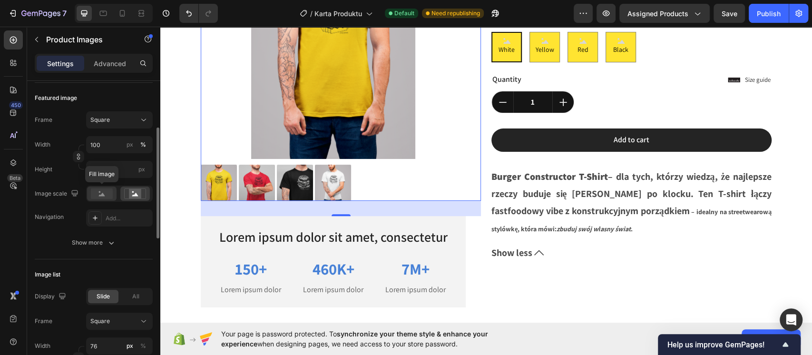
click at [104, 194] on icon at bounding box center [102, 194] width 6 height 3
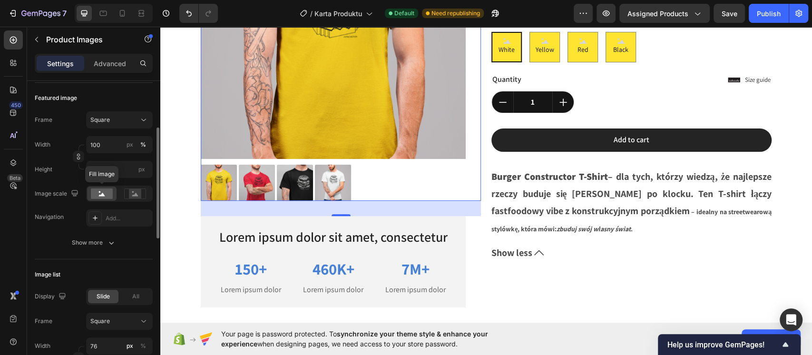
click at [104, 194] on icon at bounding box center [102, 194] width 6 height 3
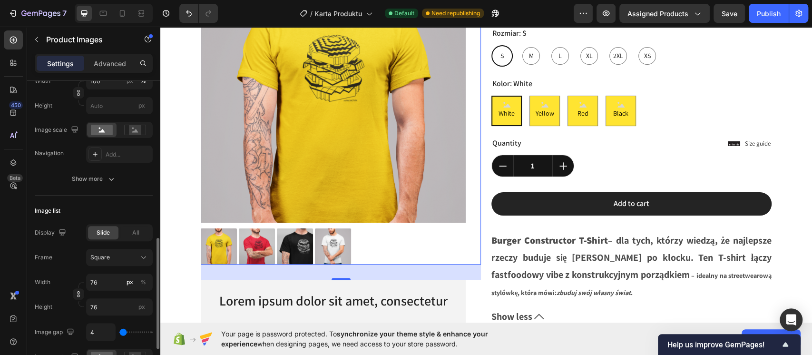
scroll to position [317, 0]
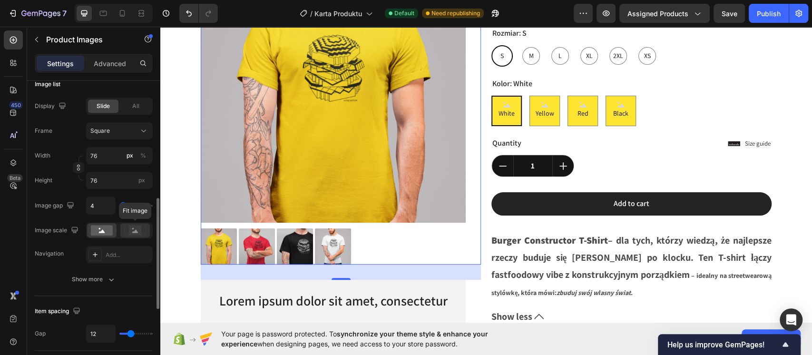
click at [133, 231] on icon at bounding box center [135, 230] width 6 height 3
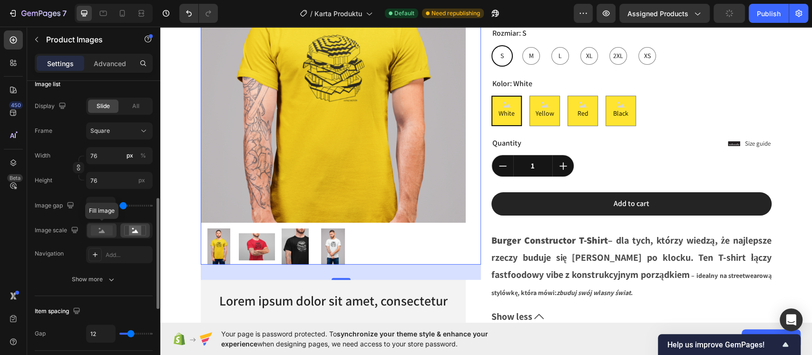
click at [110, 232] on rect at bounding box center [102, 230] width 22 height 10
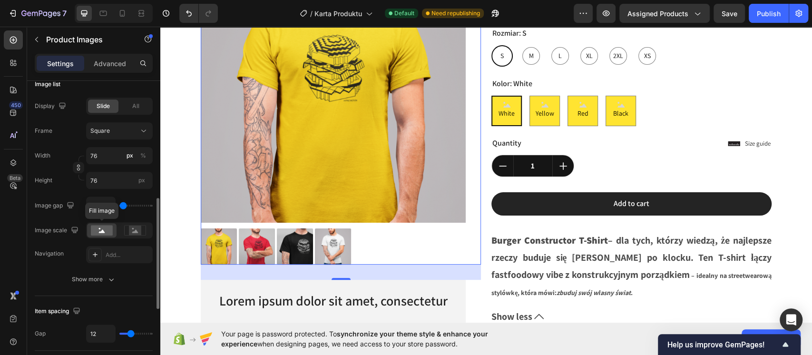
click at [101, 230] on rect at bounding box center [102, 230] width 22 height 10
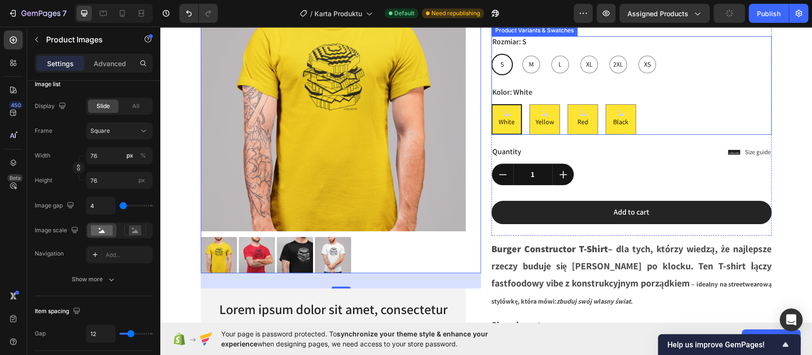
scroll to position [190, 0]
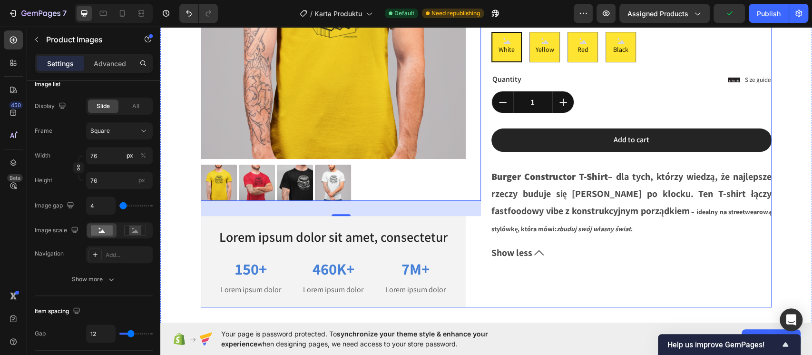
click at [498, 279] on div "Burger Constructor T-Shirt Product Title $30.00 Product Price Product Price No …" at bounding box center [631, 100] width 280 height 413
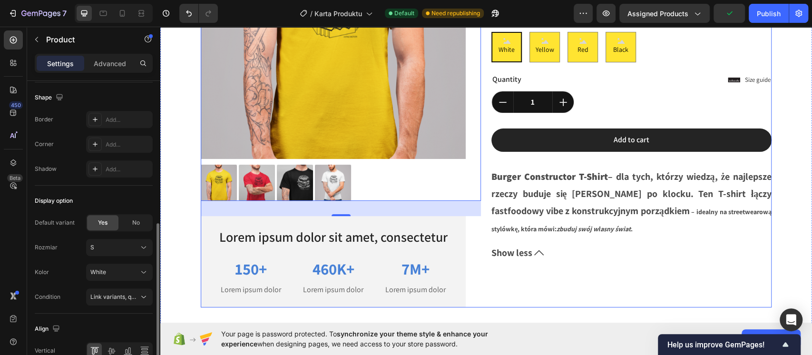
scroll to position [0, 0]
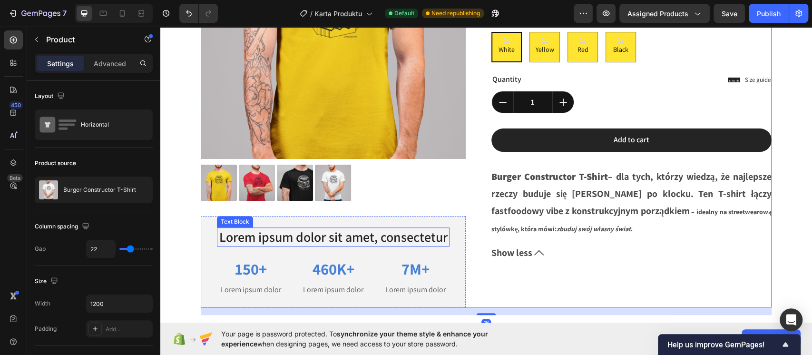
click at [404, 232] on p "Lorem ipsum dolor sit amet, consectetur" at bounding box center [333, 236] width 231 height 17
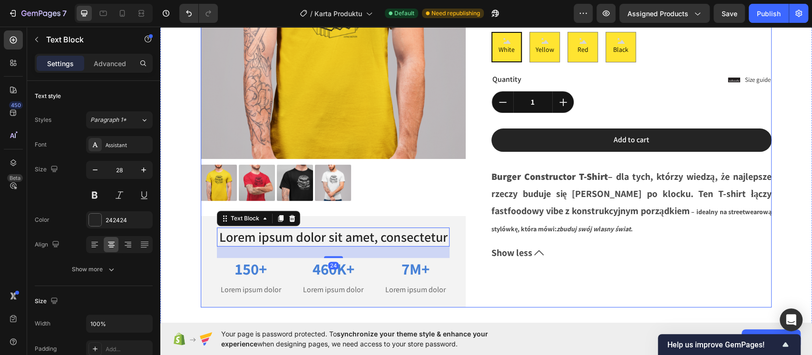
click at [527, 285] on div "Burger Constructor T-Shirt Product Title $30.00 Product Price Product Price No …" at bounding box center [631, 100] width 280 height 413
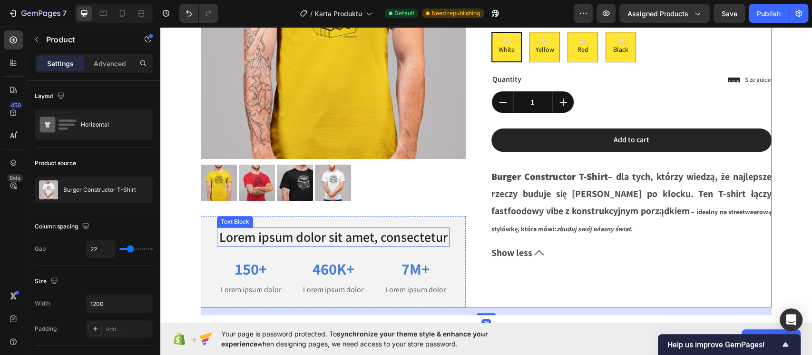
click at [312, 238] on p "Lorem ipsum dolor sit amet, consectetur" at bounding box center [333, 236] width 231 height 17
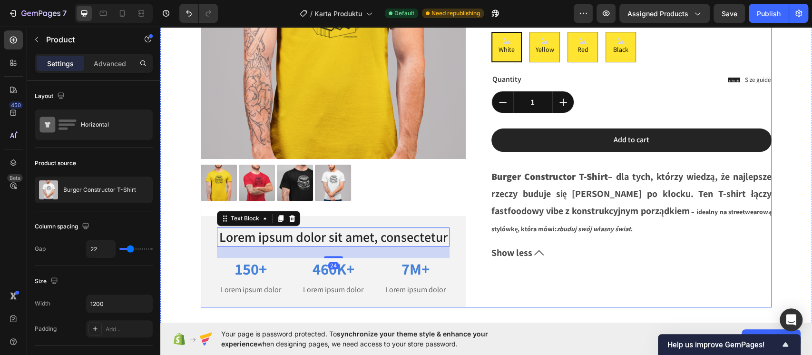
click at [527, 297] on div "Burger Constructor T-Shirt Product Title $30.00 Product Price Product Price No …" at bounding box center [631, 100] width 280 height 413
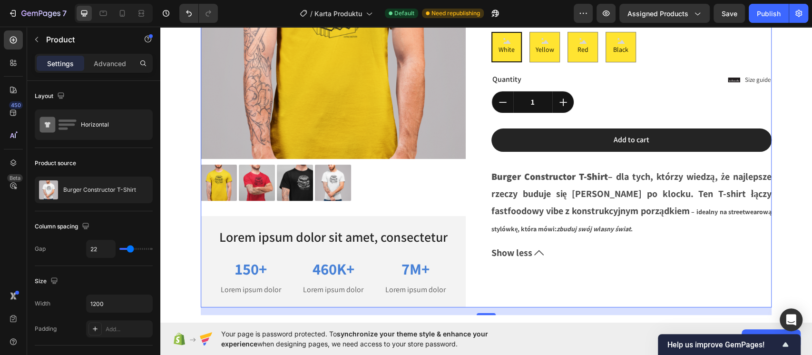
click at [553, 272] on div "Burger Constructor T-Shirt Product Title $30.00 Product Price Product Price No …" at bounding box center [631, 100] width 280 height 413
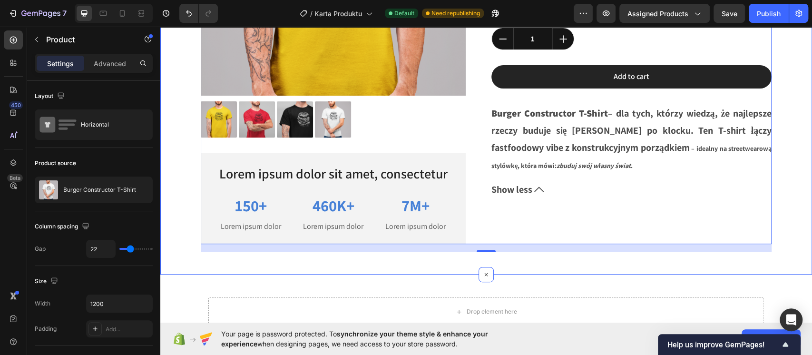
scroll to position [381, 0]
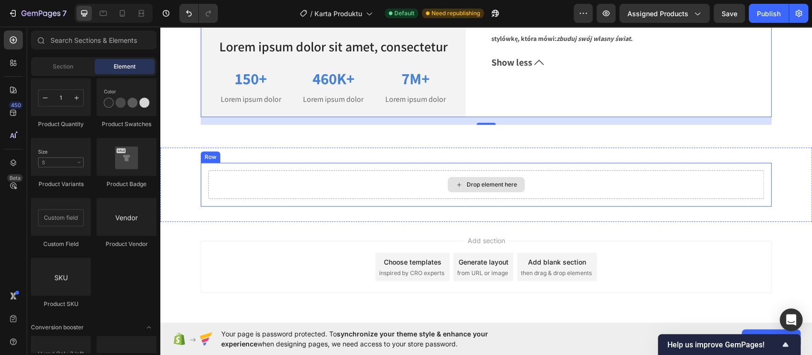
click at [474, 186] on div "Drop element here" at bounding box center [492, 185] width 50 height 8
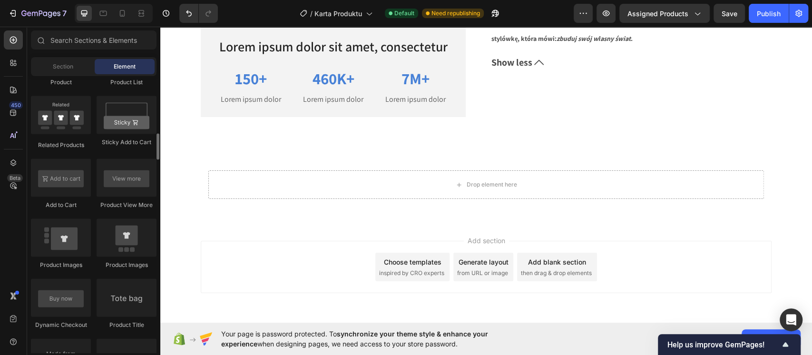
scroll to position [1205, 0]
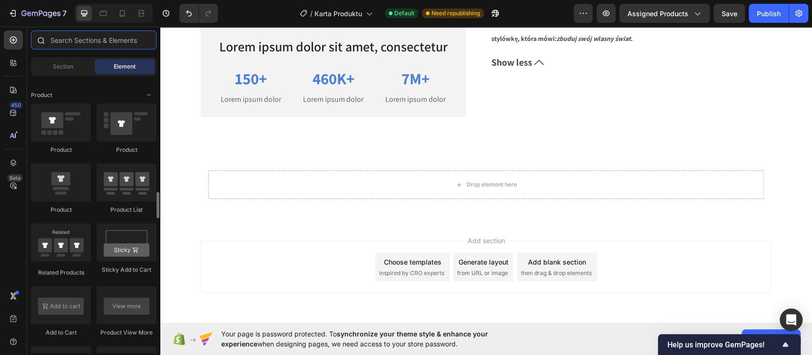
click at [109, 39] on input "text" at bounding box center [94, 39] width 126 height 19
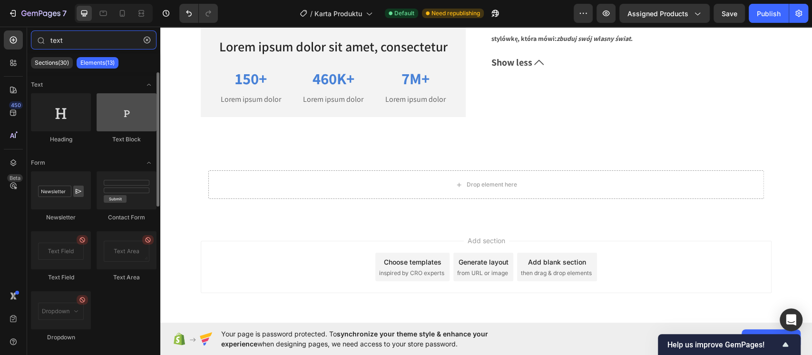
type input "text"
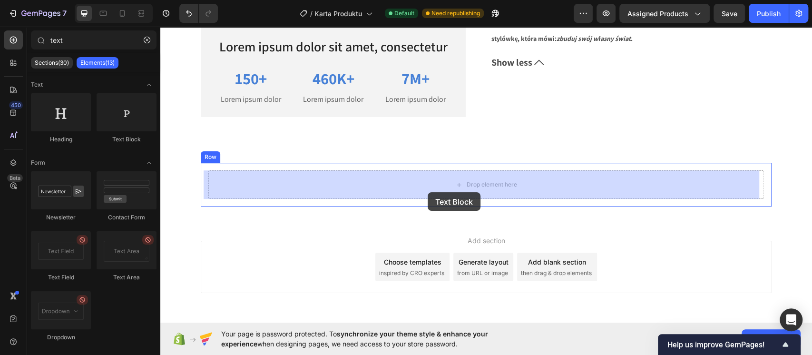
drag, startPoint x: 288, startPoint y: 137, endPoint x: 428, endPoint y: 192, distance: 150.3
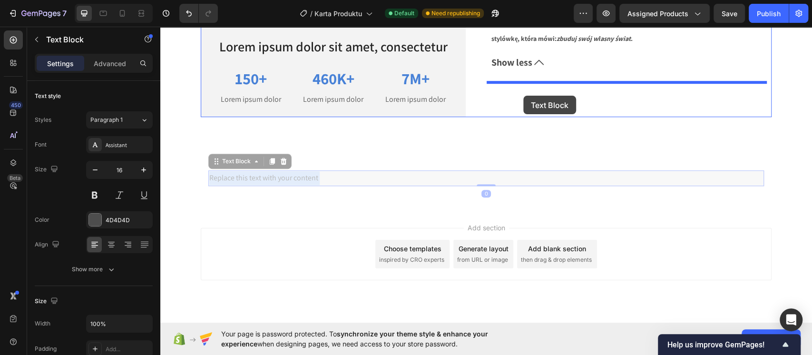
drag, startPoint x: 358, startPoint y: 180, endPoint x: 523, endPoint y: 96, distance: 185.3
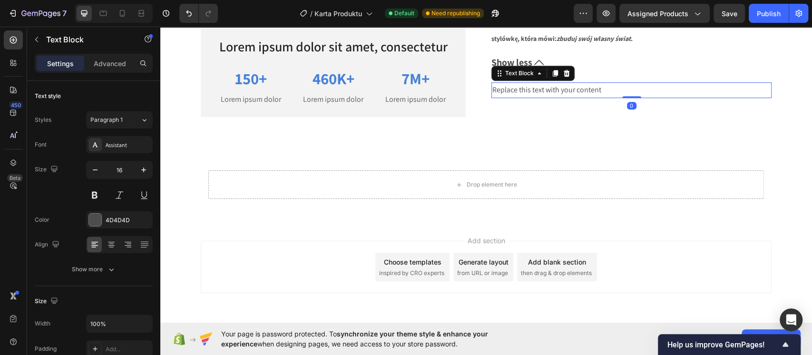
click at [581, 90] on div "Replace this text with your content" at bounding box center [631, 90] width 280 height 16
click at [581, 90] on p "Replace this text with your content" at bounding box center [631, 90] width 278 height 14
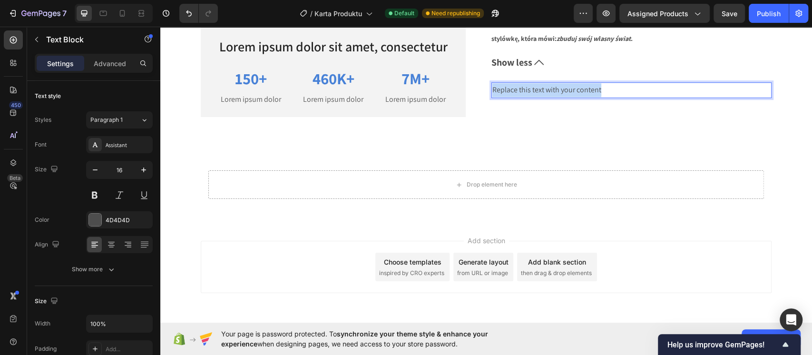
click at [581, 90] on p "Replace this text with your content" at bounding box center [631, 90] width 278 height 14
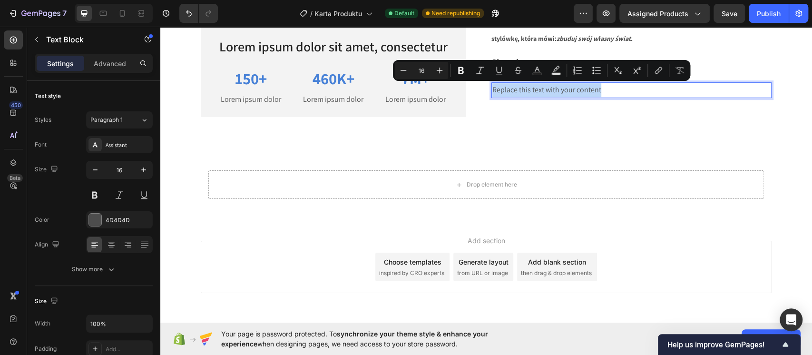
click at [581, 90] on p "Replace this text with your content" at bounding box center [631, 90] width 278 height 14
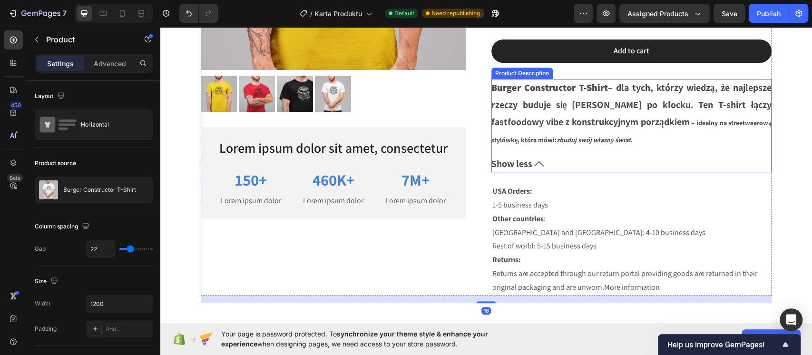
scroll to position [254, 0]
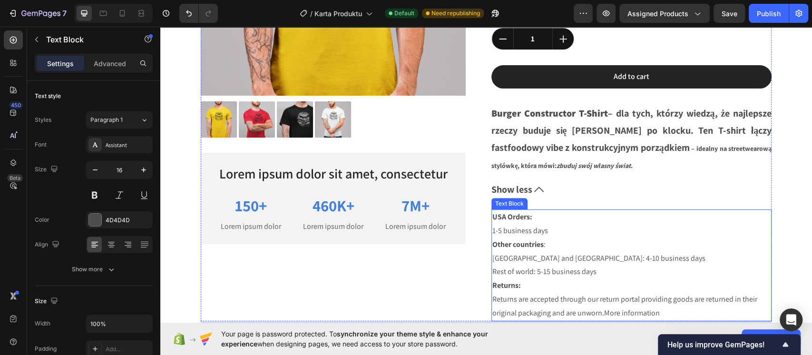
click at [586, 223] on p "USA Orders: 1-5 business days" at bounding box center [631, 224] width 278 height 28
click at [492, 230] on p "USA Orders: 1-5 business days" at bounding box center [631, 224] width 278 height 28
click at [532, 247] on strong "Other countries" at bounding box center [517, 244] width 51 height 10
click at [600, 242] on p "Other countries : Canada and Europe: 4-10 business days Rest of world: 5-15 bus…" at bounding box center [631, 258] width 278 height 41
click at [457, 282] on div "Product Images Lorem ipsum dolor sit amet, consectetur Text Block 150+ Text Blo…" at bounding box center [341, 76] width 280 height 490
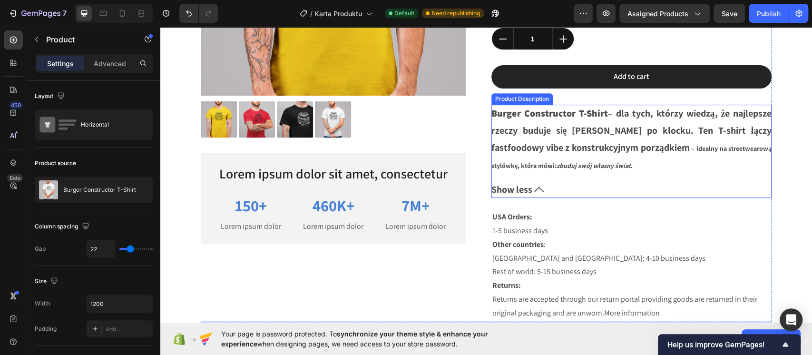
click at [534, 190] on icon at bounding box center [539, 190] width 10 height 10
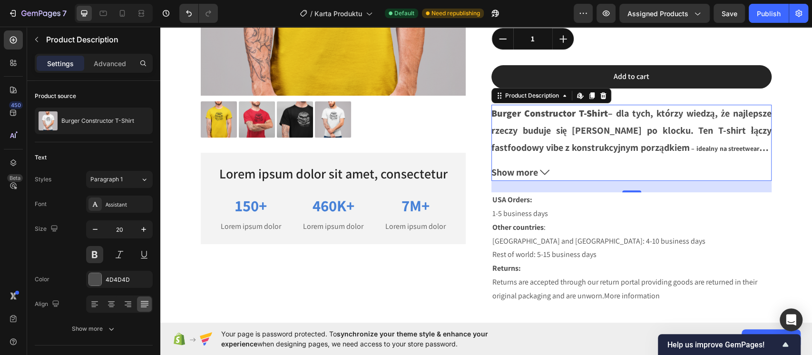
click at [536, 144] on p "Burger Constructor T-Shirt – dla tych, którzy wiedzą, że najlepsze rzeczy buduj…" at bounding box center [631, 139] width 280 height 64
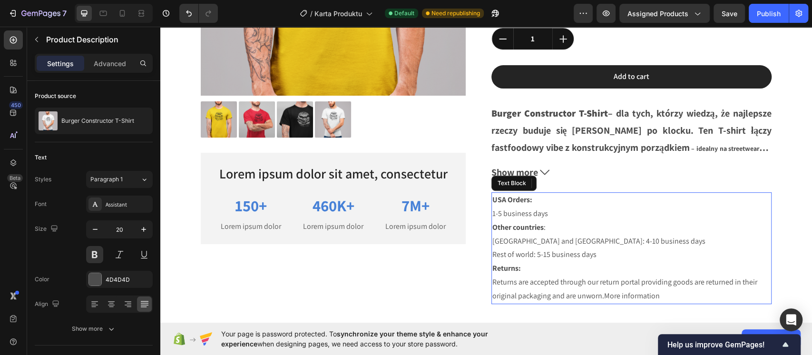
click at [510, 243] on p "Other countries : Canada and Europe: 4-10 business days Rest of world: 5-15 bus…" at bounding box center [631, 241] width 278 height 41
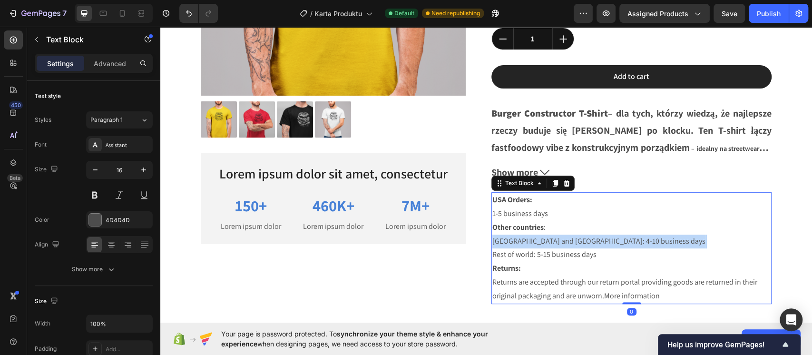
click at [510, 243] on p "Other countries : Canada and Europe: 4-10 business days Rest of world: 5-15 bus…" at bounding box center [631, 241] width 278 height 41
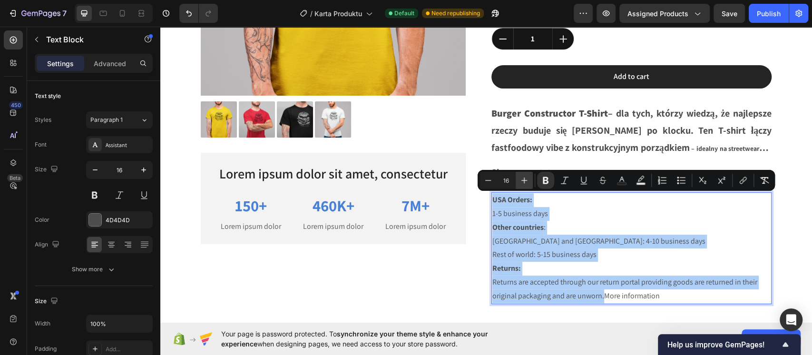
click at [526, 173] on button "Plus" at bounding box center [524, 180] width 17 height 17
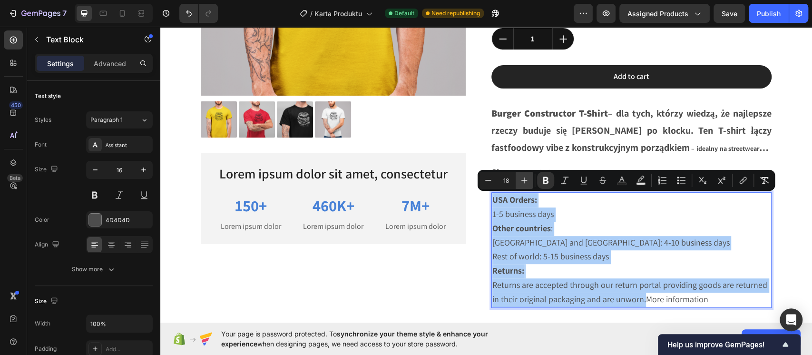
click at [526, 173] on button "Plus" at bounding box center [524, 180] width 17 height 17
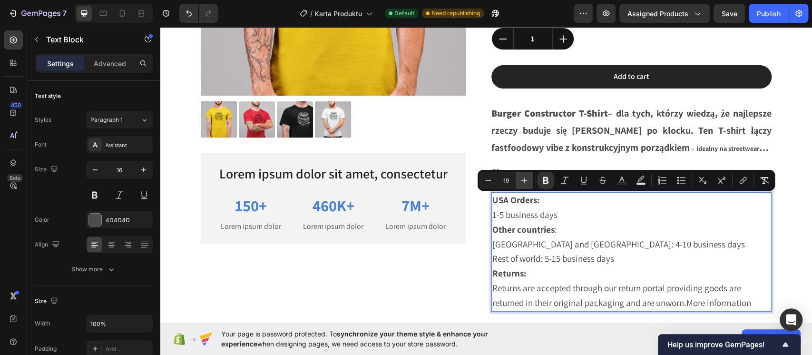
click at [526, 173] on button "Plus" at bounding box center [524, 180] width 17 height 17
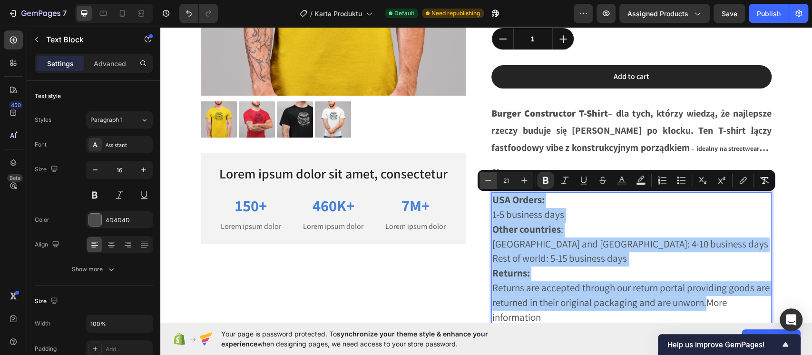
click at [491, 177] on icon "Editor contextual toolbar" at bounding box center [488, 181] width 10 height 10
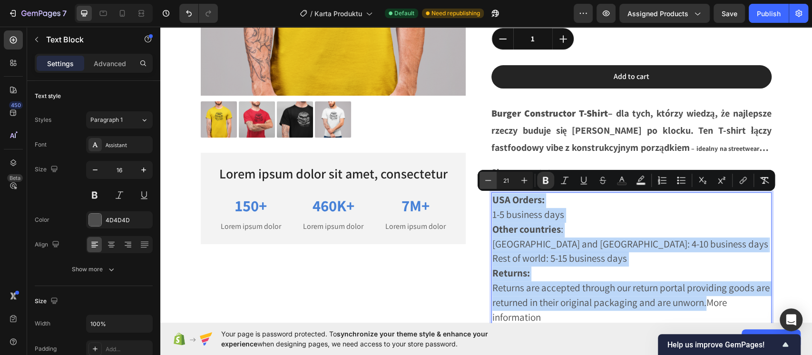
type input "20"
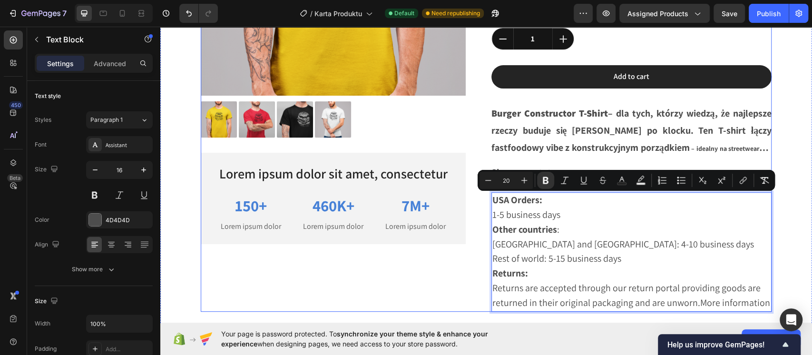
click at [466, 270] on div "Product Images Lorem ipsum dolor sit amet, consectetur Text Block 150+ Text Blo…" at bounding box center [341, 71] width 280 height 481
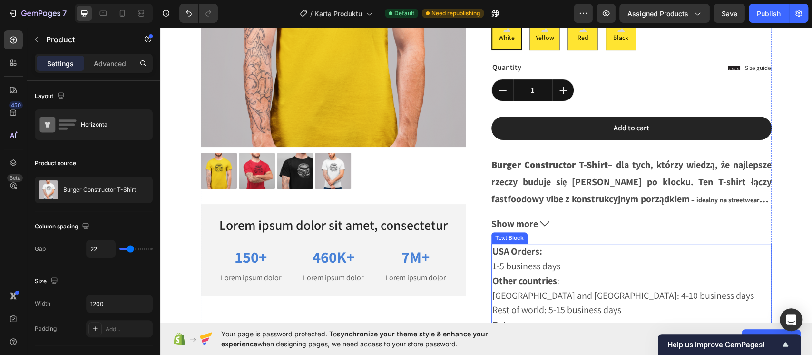
scroll to position [190, 0]
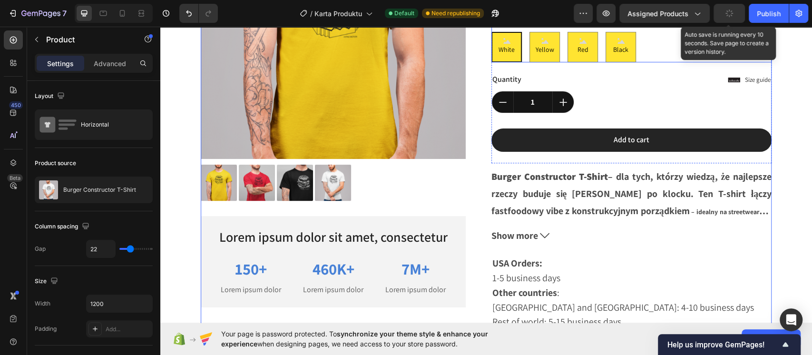
drag, startPoint x: 719, startPoint y: 22, endPoint x: 735, endPoint y: 10, distance: 20.0
click at [723, 17] on button "button" at bounding box center [728, 13] width 31 height 19
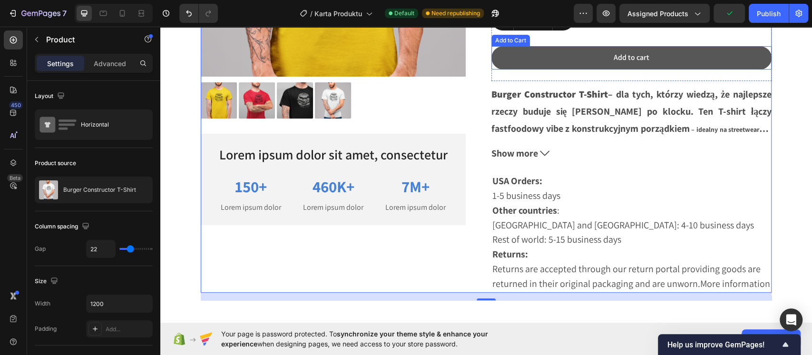
scroll to position [317, 0]
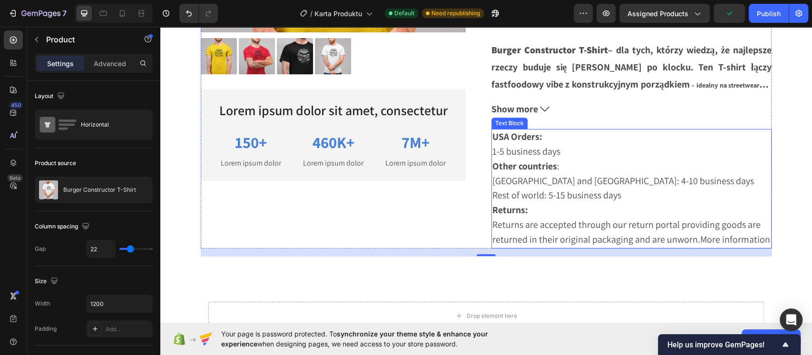
click at [644, 178] on p "Other countries : Canada and Europe: 4-10 business days Rest of world: 5-15 bus…" at bounding box center [631, 181] width 278 height 44
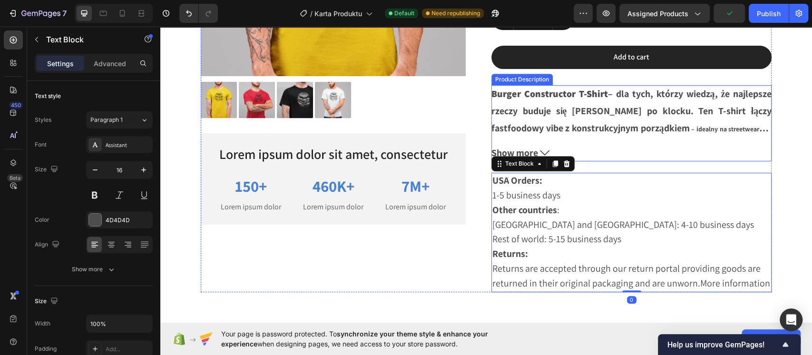
scroll to position [254, 0]
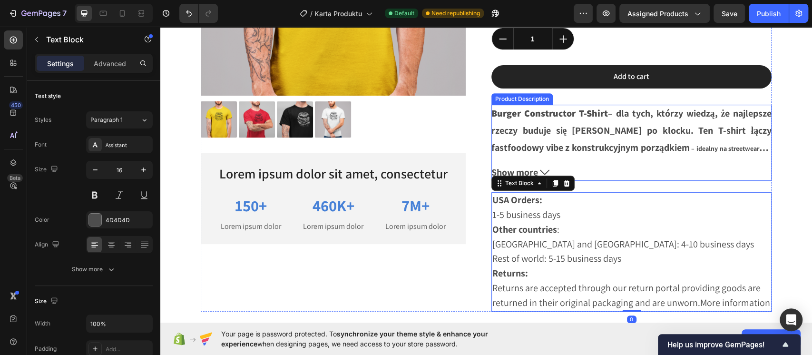
click at [621, 129] on p "Burger Constructor T-Shirt – dla tych, którzy wiedzą, że najlepsze rzeczy buduj…" at bounding box center [631, 139] width 280 height 64
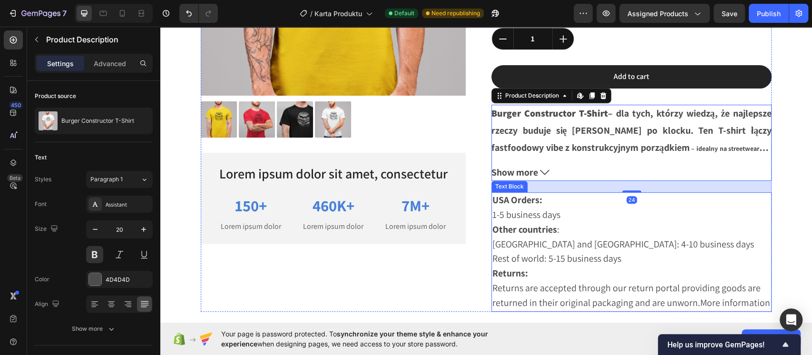
click at [556, 252] on span "Rest of world: 5-15 business days" at bounding box center [556, 258] width 129 height 12
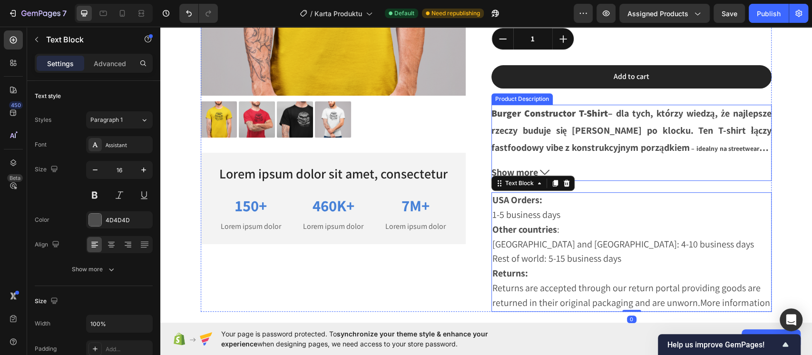
click at [595, 132] on p "Burger Constructor T-Shirt – dla tych, którzy wiedzą, że najlepsze rzeczy buduj…" at bounding box center [631, 139] width 280 height 64
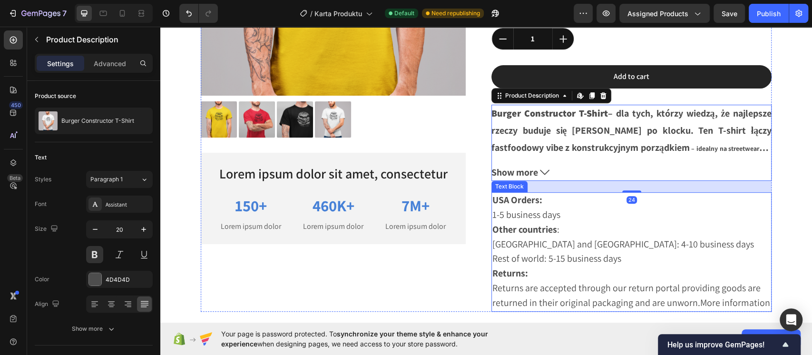
click at [607, 250] on p "Other countries : Canada and Europe: 4-10 business days Rest of world: 5-15 bus…" at bounding box center [631, 245] width 278 height 44
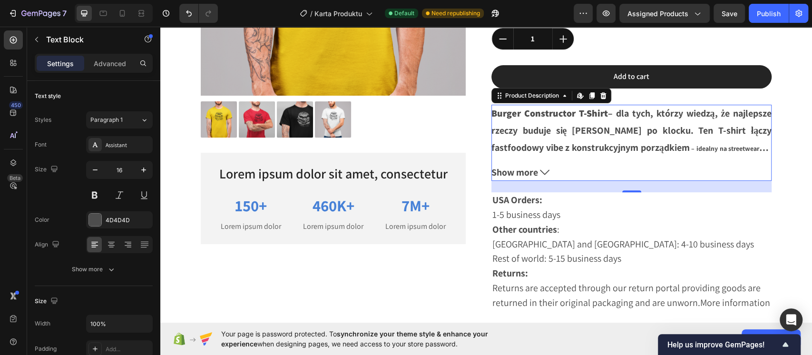
click at [579, 133] on p "Burger Constructor T-Shirt – dla tych, którzy wiedzą, że najlepsze rzeczy buduj…" at bounding box center [631, 139] width 280 height 64
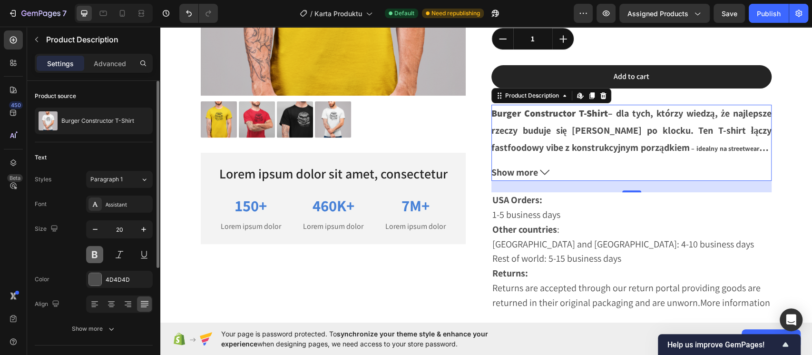
click at [88, 252] on button at bounding box center [94, 254] width 17 height 17
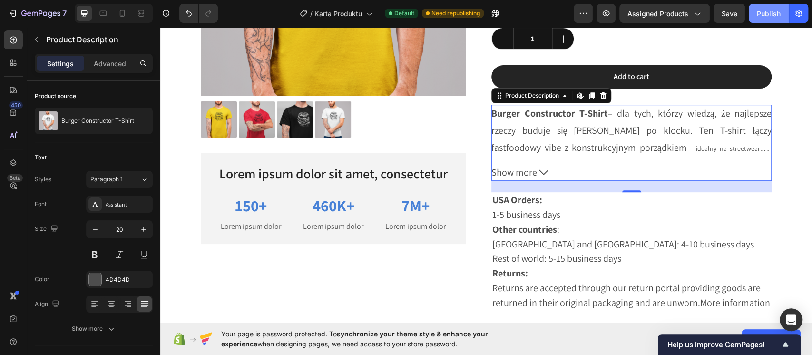
click at [754, 18] on button "Publish" at bounding box center [769, 13] width 40 height 19
click at [529, 174] on span "Show more" at bounding box center [514, 172] width 46 height 17
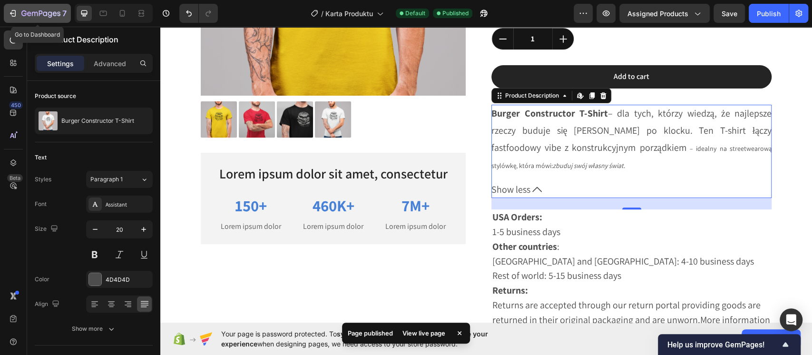
click at [15, 17] on icon "button" at bounding box center [13, 14] width 10 height 10
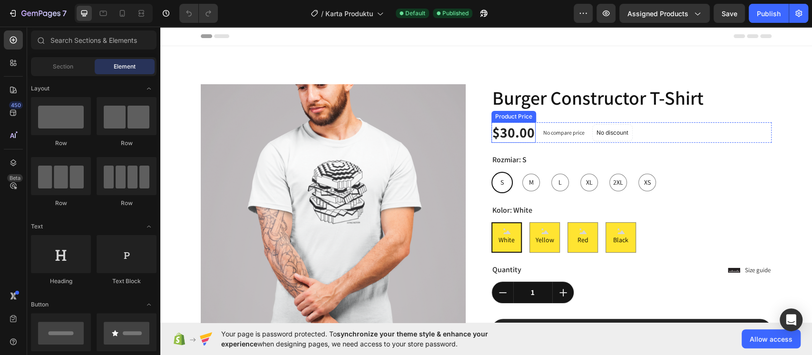
click at [499, 137] on div "$30.00" at bounding box center [513, 132] width 44 height 20
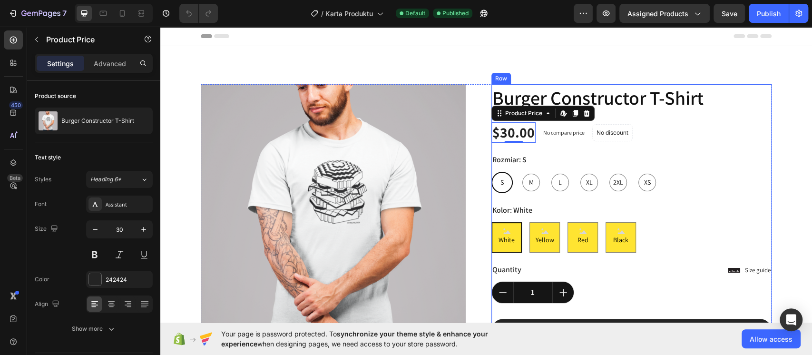
click at [660, 130] on div "$30.00 Product Price Edit content in Shopify 0 Product Price Edit content in Sh…" at bounding box center [631, 132] width 280 height 20
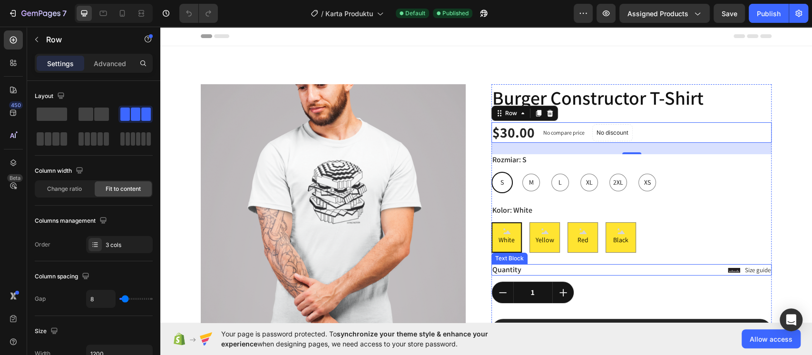
click at [755, 272] on div "Quantity" at bounding box center [631, 270] width 280 height 12
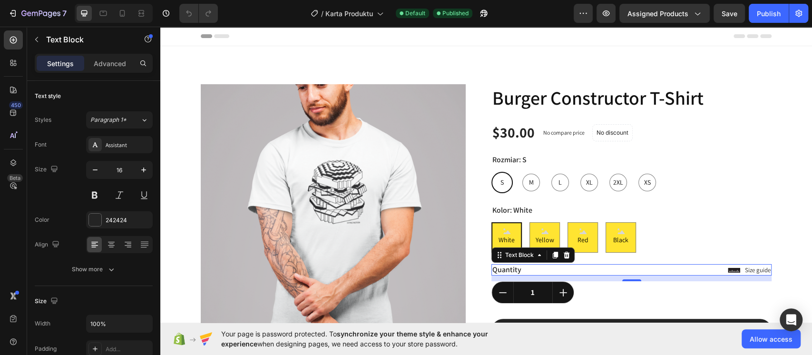
click at [755, 272] on div "Quantity" at bounding box center [631, 270] width 280 height 12
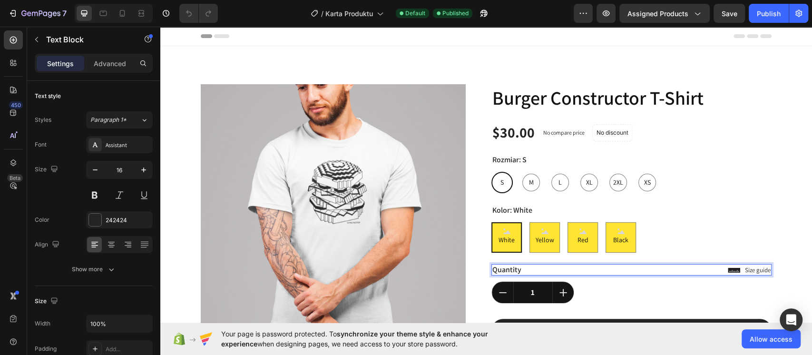
click at [746, 271] on p "Quantity" at bounding box center [631, 270] width 278 height 10
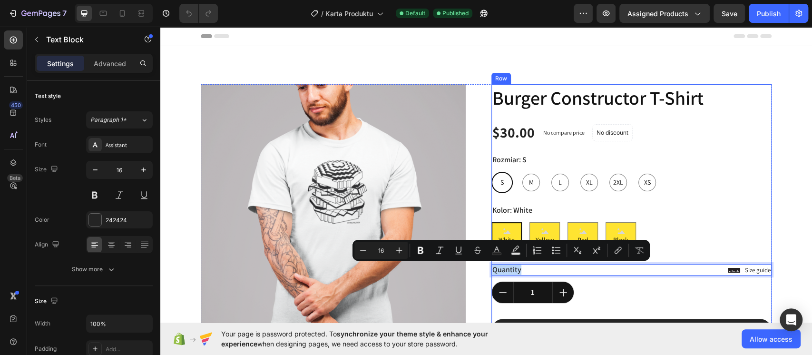
click at [742, 238] on div "White White White Yellow Yellow Yellow Red Red Red Black Black Black" at bounding box center [631, 237] width 280 height 30
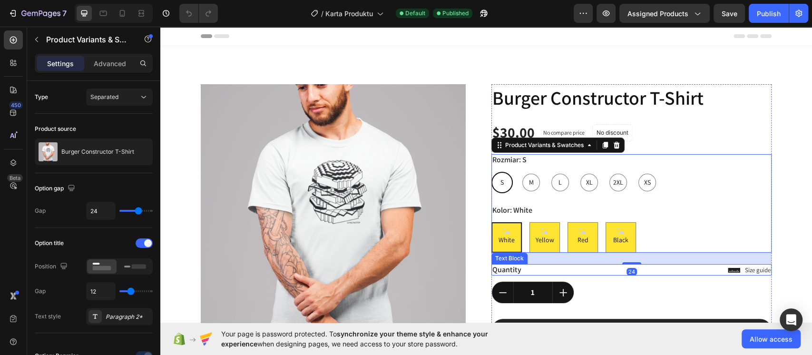
click at [733, 268] on p "Quantity" at bounding box center [631, 270] width 278 height 10
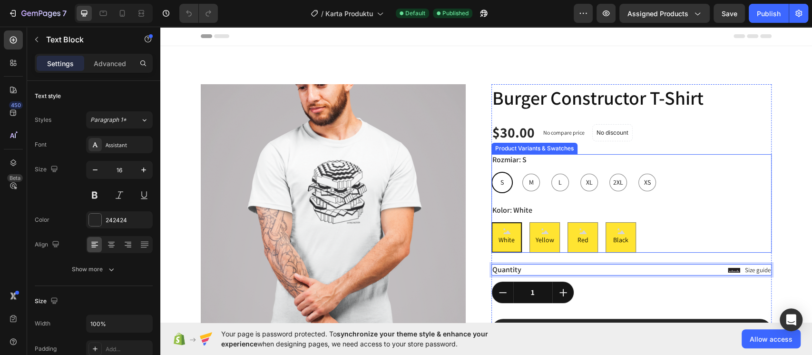
click at [795, 234] on div "Product Images Lorem ipsum dolor sit amet, consectetur Text Block 150+ Text Blo…" at bounding box center [486, 320] width 652 height 549
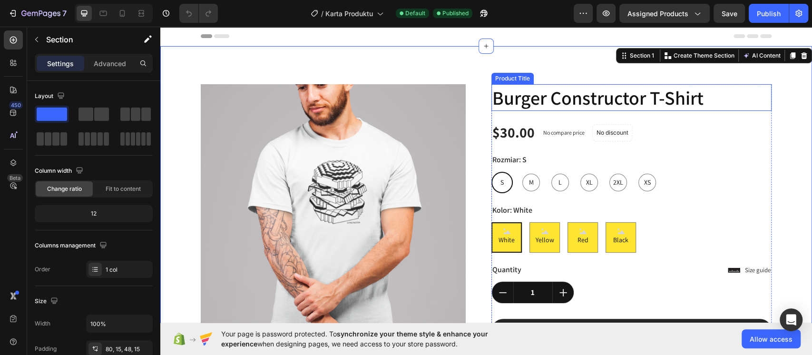
click at [520, 105] on h1 "Burger Constructor T-Shirt" at bounding box center [631, 97] width 280 height 27
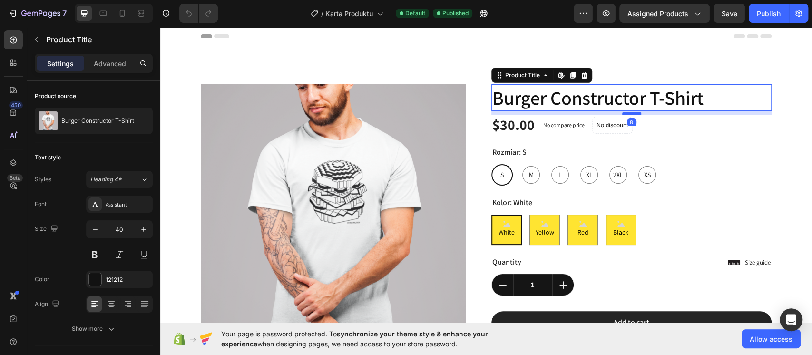
drag, startPoint x: 629, startPoint y: 122, endPoint x: 621, endPoint y: 114, distance: 11.1
click at [622, 114] on div at bounding box center [631, 113] width 19 height 3
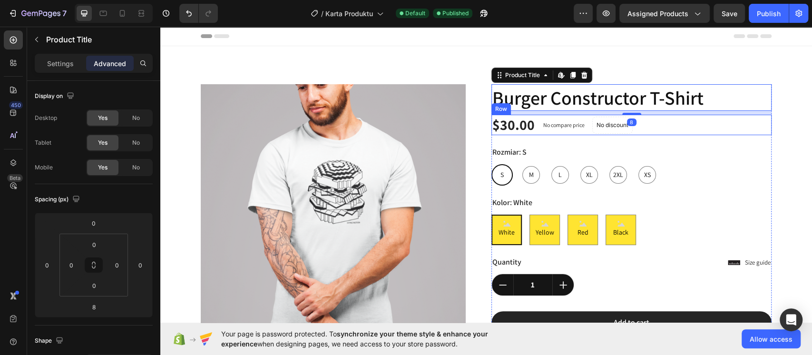
click at [660, 132] on div "$30.00 Product Price Product Price No compare price Product Price No discount N…" at bounding box center [631, 125] width 280 height 20
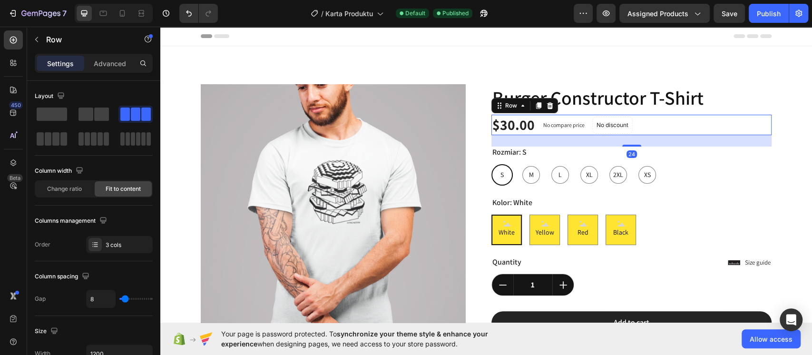
click at [631, 142] on div "24" at bounding box center [631, 140] width 280 height 11
drag, startPoint x: 625, startPoint y: 143, endPoint x: 621, endPoint y: 146, distance: 5.8
click at [625, 144] on div "24" at bounding box center [631, 140] width 280 height 11
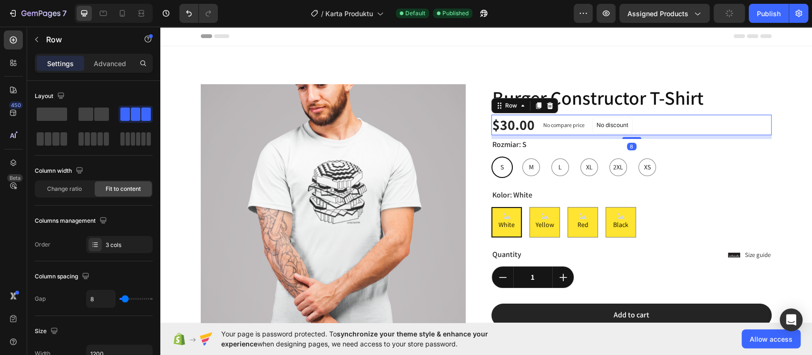
drag, startPoint x: 624, startPoint y: 145, endPoint x: 605, endPoint y: 137, distance: 20.5
click at [605, 135] on div "8" at bounding box center [631, 135] width 280 height 0
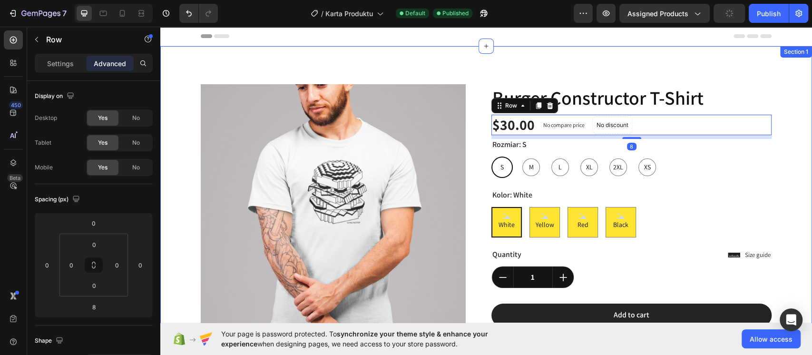
click at [787, 181] on div "Product Images Lorem ipsum dolor sit amet, consectetur Text Block 150+ Text Blo…" at bounding box center [485, 320] width 637 height 473
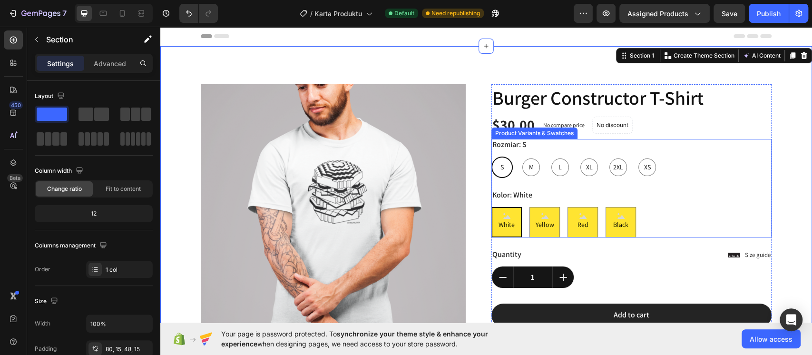
click at [544, 149] on div "Rozmiar: S S S S M M M L L L XL XL XL 2XL 2XL 2XL XS XS XS" at bounding box center [631, 158] width 280 height 39
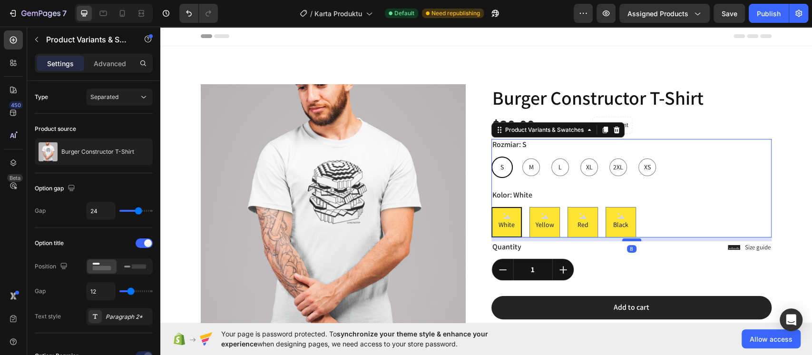
drag, startPoint x: 631, startPoint y: 247, endPoint x: 633, endPoint y: 239, distance: 8.0
click at [633, 239] on div at bounding box center [631, 239] width 19 height 3
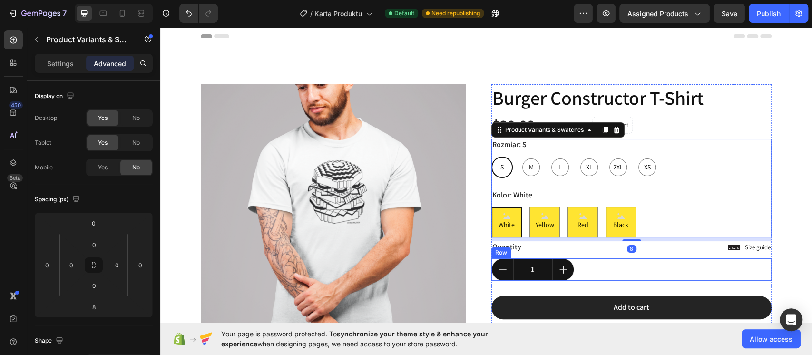
click at [634, 259] on div "1 Product Quantity Row Row" at bounding box center [631, 269] width 280 height 22
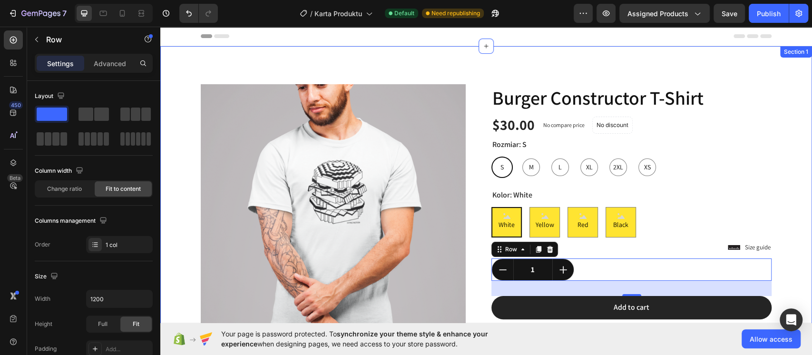
click at [788, 181] on div "Product Images Lorem ipsum dolor sit amet, consectetur Text Block 150+ Text Blo…" at bounding box center [485, 317] width 637 height 466
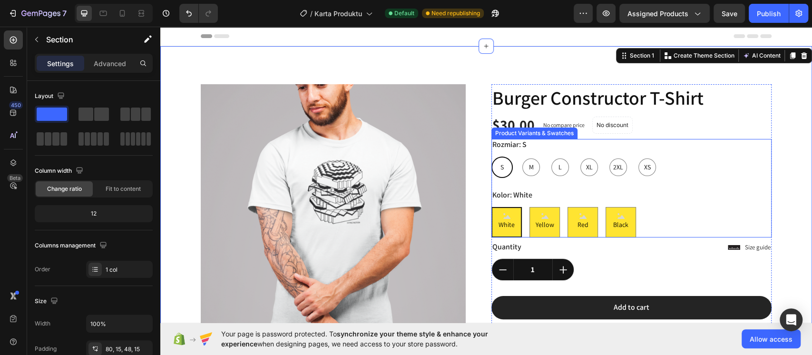
click at [515, 181] on div "Rozmiar: S S S S M M M L L L XL XL XL 2XL 2XL 2XL XS XS XS Kolor: White White W…" at bounding box center [631, 188] width 280 height 98
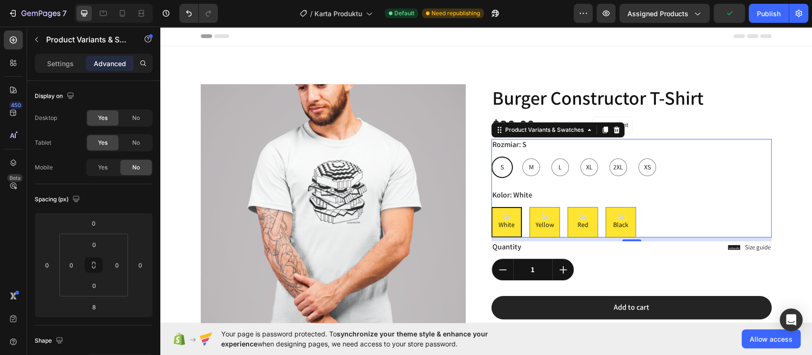
click at [679, 172] on div "S S S M M M L L L XL XL XL 2XL 2XL 2XL XS XS XS" at bounding box center [631, 166] width 280 height 21
click at [642, 172] on span "XS" at bounding box center [647, 167] width 10 height 12
click at [636, 156] on input "XS XS XS" at bounding box center [636, 156] width 0 height 0
radio input "true"
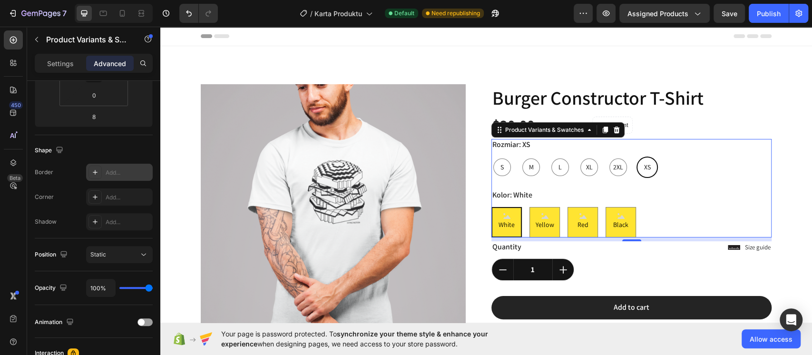
scroll to position [333, 0]
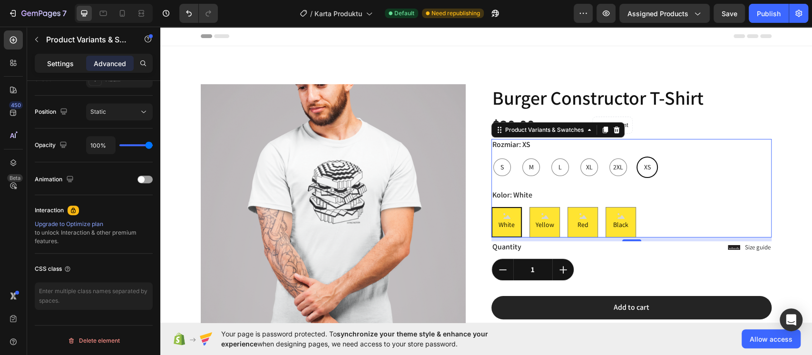
click at [83, 66] on div "Settings" at bounding box center [61, 63] width 48 height 15
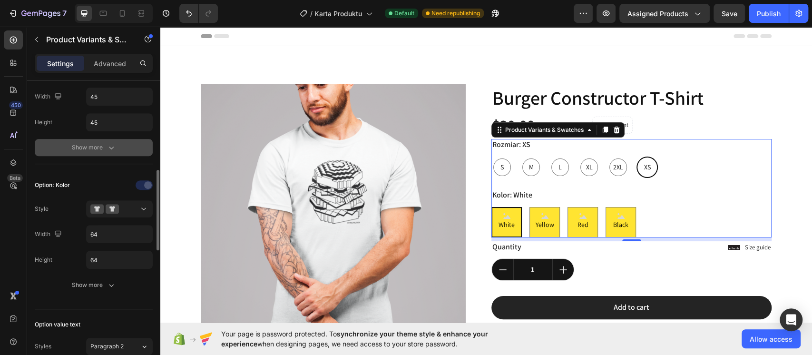
click at [119, 147] on button "Show more" at bounding box center [94, 147] width 118 height 17
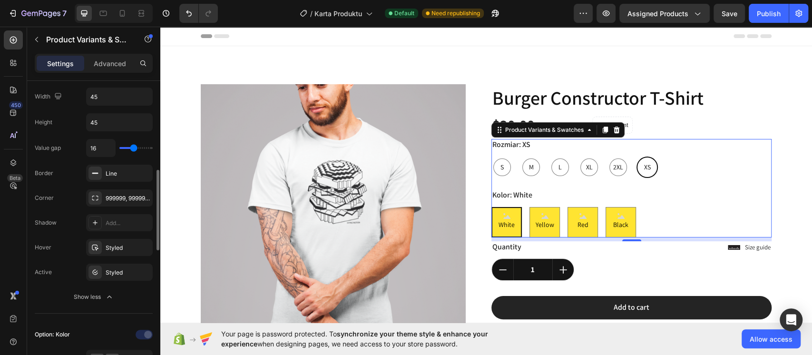
type input "14"
type input "12"
type input "10"
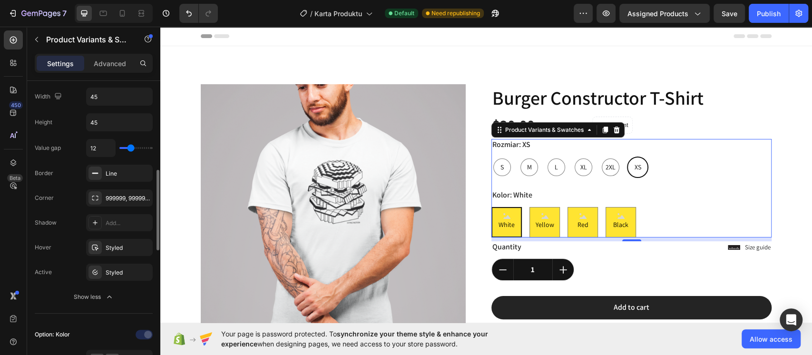
type input "10"
type input "5"
type input "2"
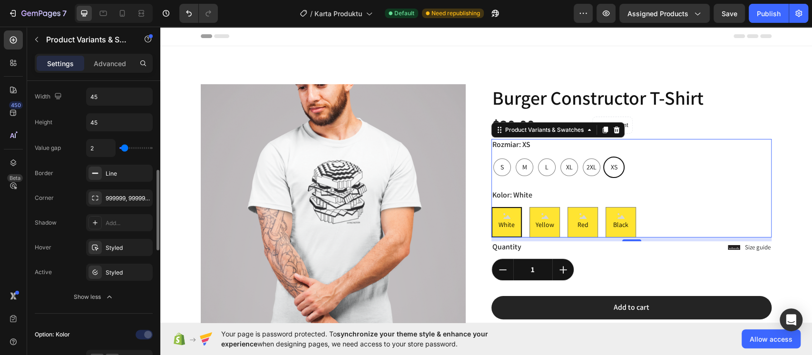
type input "0"
type input "1"
type input "2"
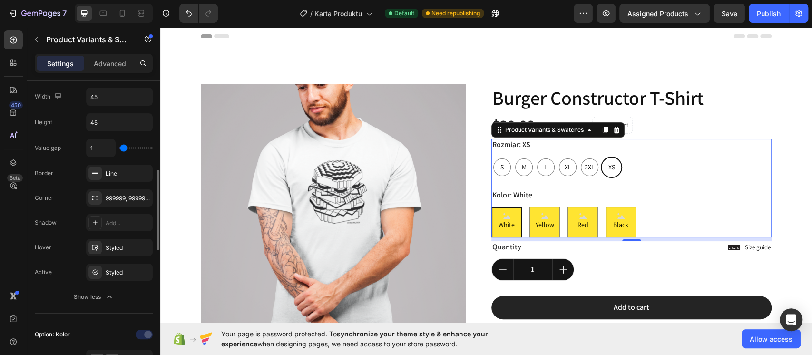
type input "2"
type input "4"
type input "7"
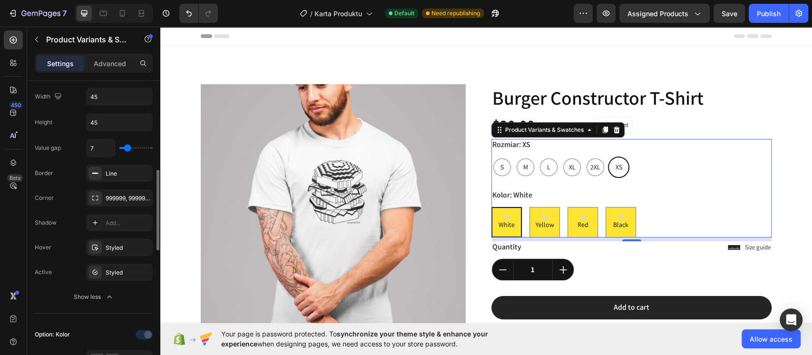
type input "10"
drag, startPoint x: 132, startPoint y: 148, endPoint x: 129, endPoint y: 153, distance: 5.7
type input "10"
click at [129, 149] on input "range" at bounding box center [135, 148] width 33 height 2
click at [602, 173] on div "2XL" at bounding box center [607, 167] width 18 height 18
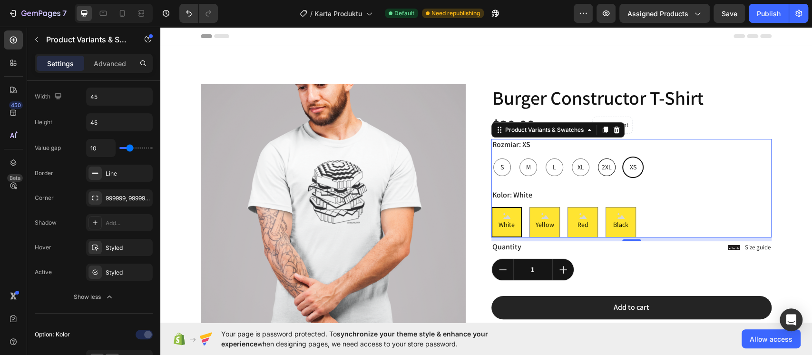
click at [596, 156] on input "2XL 2XL 2XL" at bounding box center [595, 156] width 0 height 0
radio input "true"
click at [534, 188] on div "Rozmiar: 2XL S S S M M M L L L XL XL XL 2XL 2XL 2XL XS XS XS Kolor: White White…" at bounding box center [631, 188] width 280 height 98
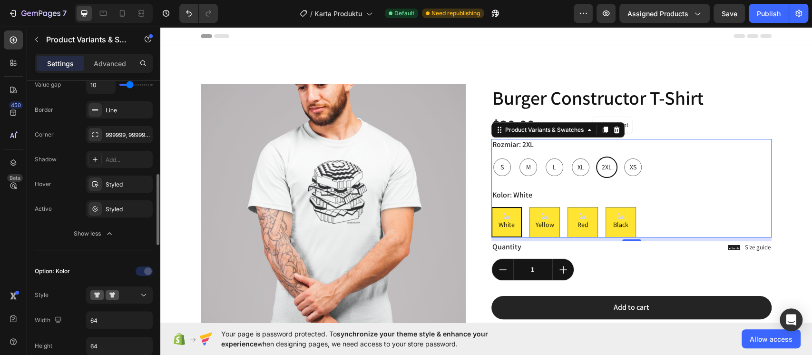
scroll to position [460, 0]
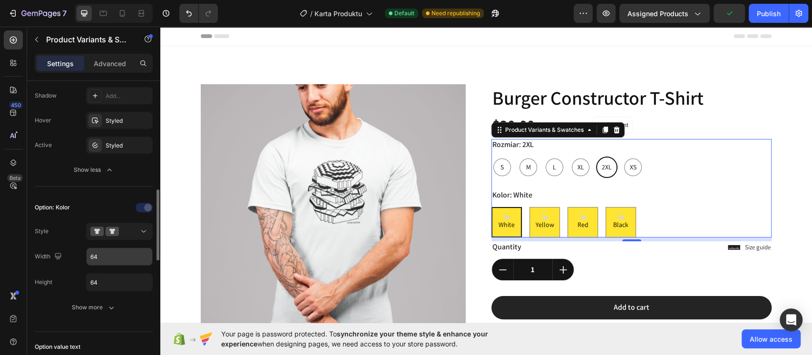
click at [112, 250] on input "64" at bounding box center [120, 256] width 66 height 17
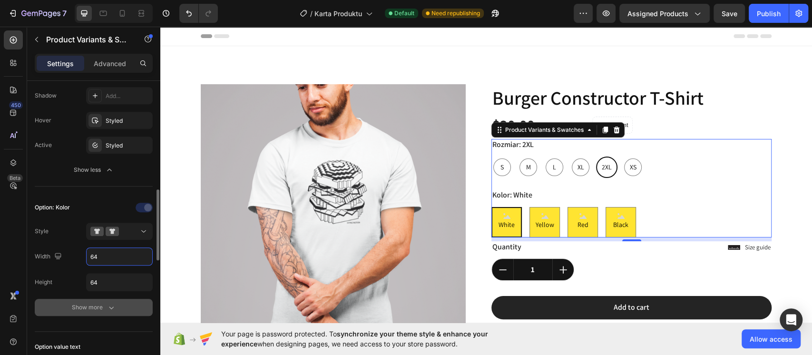
click at [114, 299] on button "Show more" at bounding box center [94, 307] width 118 height 17
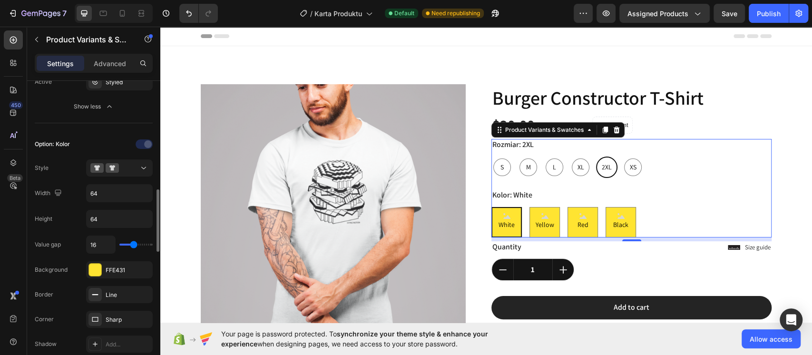
scroll to position [586, 0]
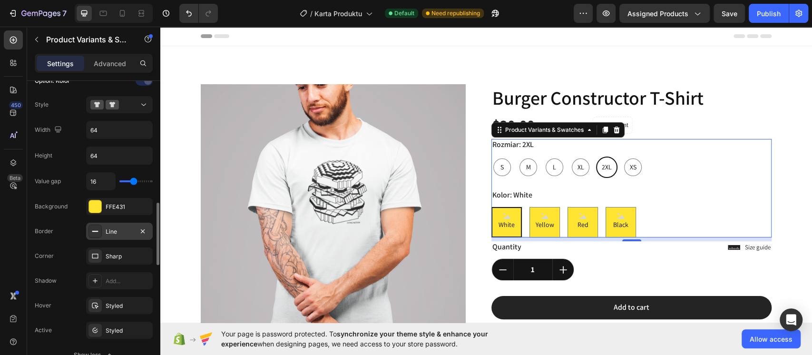
click at [124, 231] on div "Line" at bounding box center [120, 231] width 28 height 9
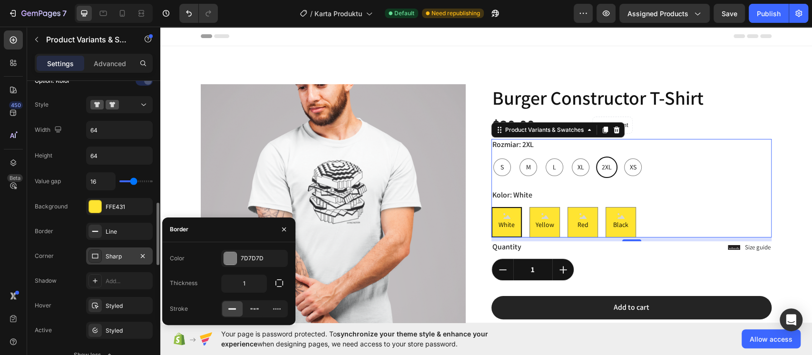
click at [119, 253] on div "Sharp" at bounding box center [120, 256] width 28 height 9
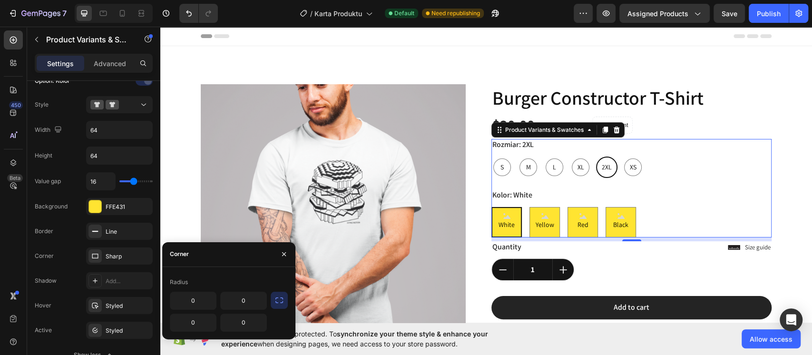
click at [274, 297] on icon "button" at bounding box center [279, 300] width 10 height 10
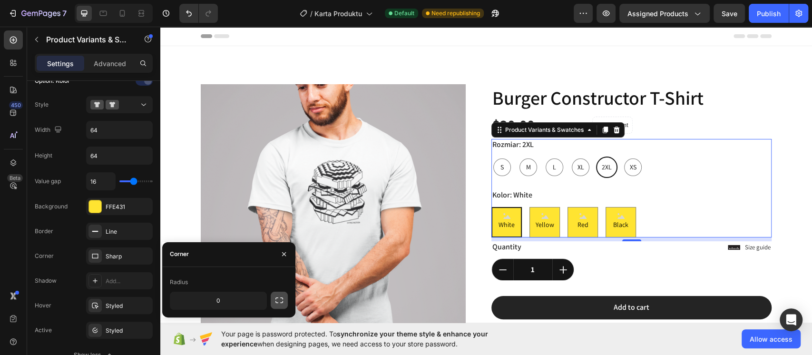
click at [276, 300] on icon "button" at bounding box center [279, 300] width 10 height 10
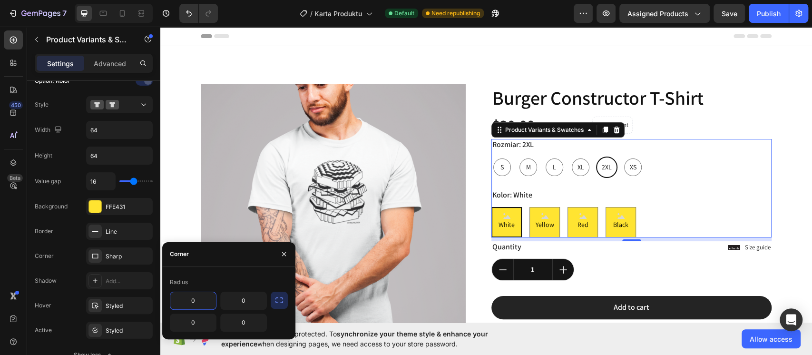
click at [203, 293] on input "0" at bounding box center [193, 300] width 46 height 17
type input "12"
click at [240, 303] on input "0" at bounding box center [244, 300] width 46 height 17
type input "12"
click at [194, 318] on input "0" at bounding box center [193, 322] width 46 height 17
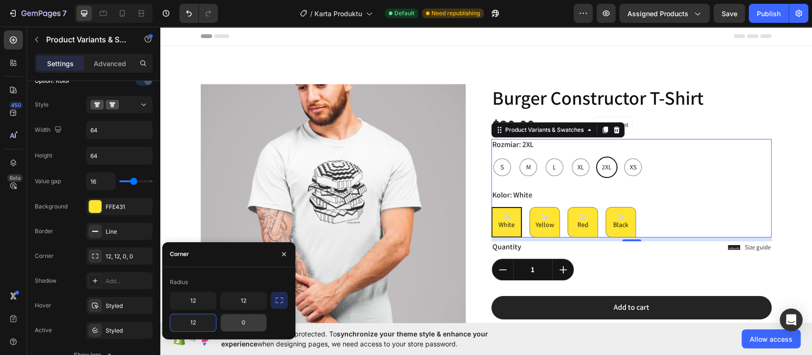
type input "12"
click at [224, 326] on input "0" at bounding box center [244, 322] width 46 height 17
type input "12"
click at [242, 305] on input "12" at bounding box center [244, 300] width 46 height 17
click at [541, 225] on span "Yellow" at bounding box center [545, 225] width 22 height 12
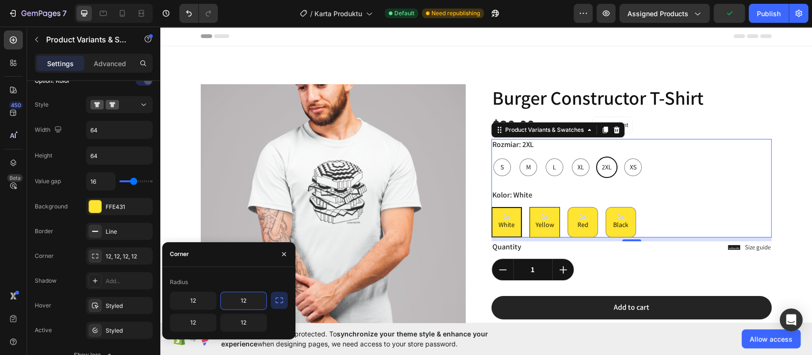
click at [529, 207] on input "Yellow Yellow Yellow" at bounding box center [529, 206] width 0 height 0
radio input "true"
click at [508, 233] on div "White" at bounding box center [507, 221] width 20 height 25
click at [491, 207] on input "White White White" at bounding box center [491, 206] width 0 height 0
radio input "true"
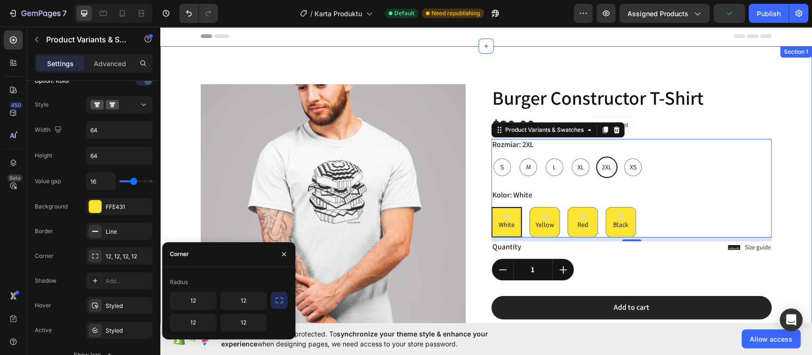
click at [768, 205] on div "Product Images Lorem ipsum dolor sit amet, consectetur Text Block 150+ Text Blo…" at bounding box center [485, 317] width 637 height 466
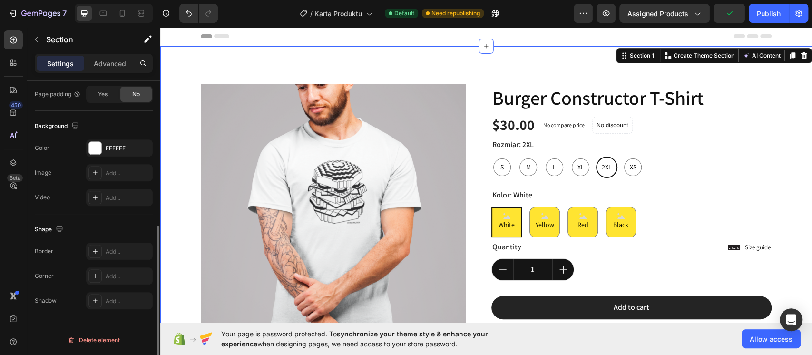
scroll to position [0, 0]
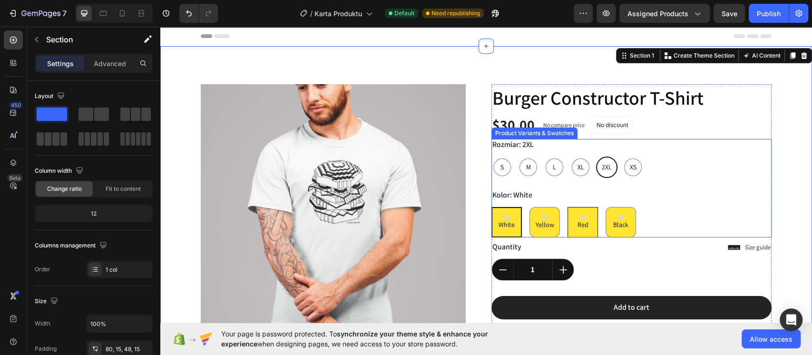
click at [567, 212] on div "Red" at bounding box center [582, 222] width 30 height 30
click at [567, 207] on input "Red Red Red" at bounding box center [567, 206] width 0 height 0
radio input "true"
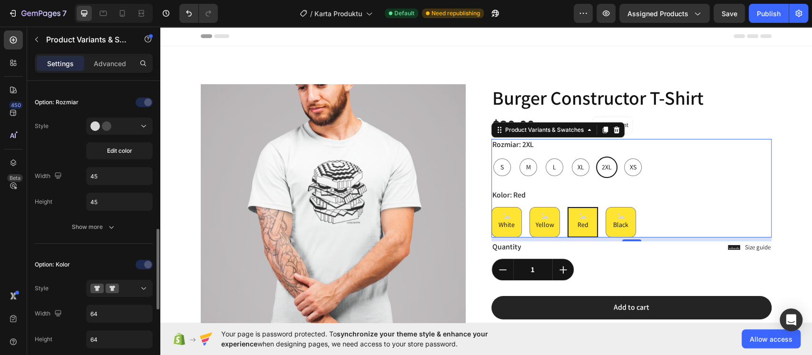
scroll to position [317, 0]
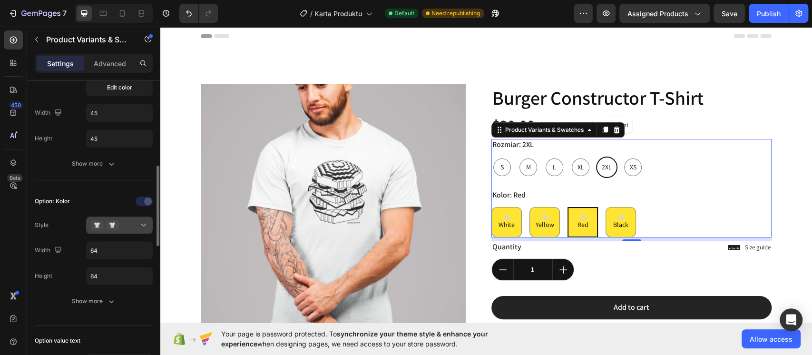
click at [96, 226] on icon at bounding box center [96, 225] width 13 height 10
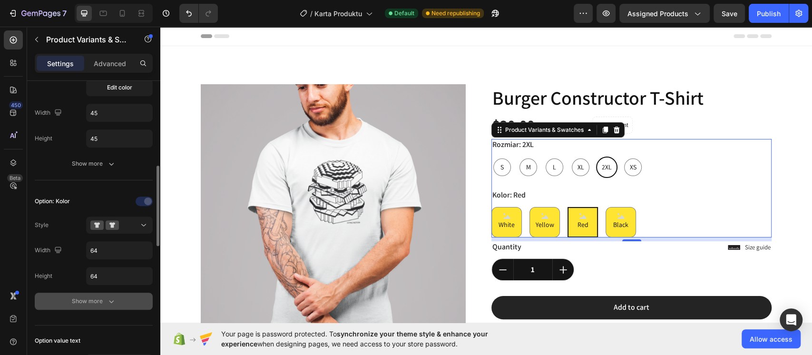
click at [114, 296] on icon "button" at bounding box center [112, 301] width 10 height 10
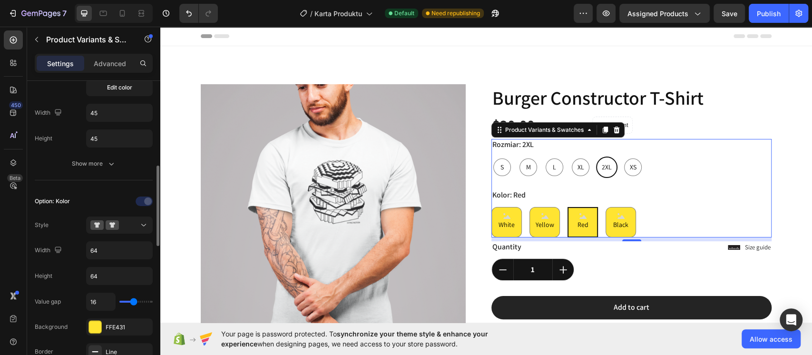
scroll to position [444, 0]
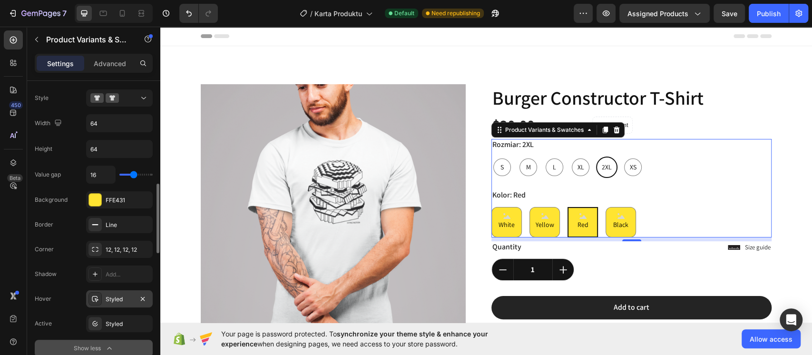
click at [116, 295] on div "Styled" at bounding box center [120, 299] width 28 height 9
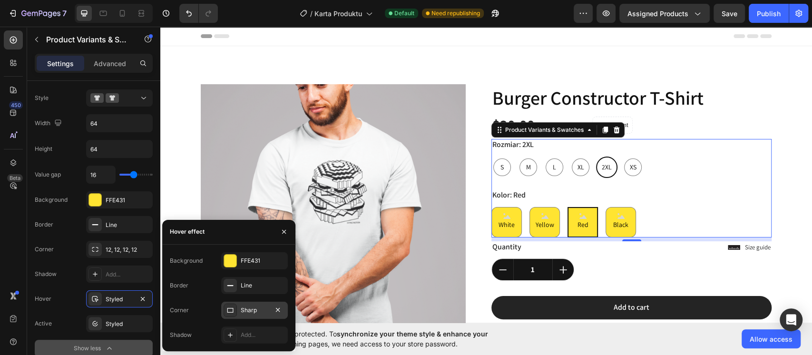
click at [232, 309] on icon at bounding box center [230, 310] width 8 height 8
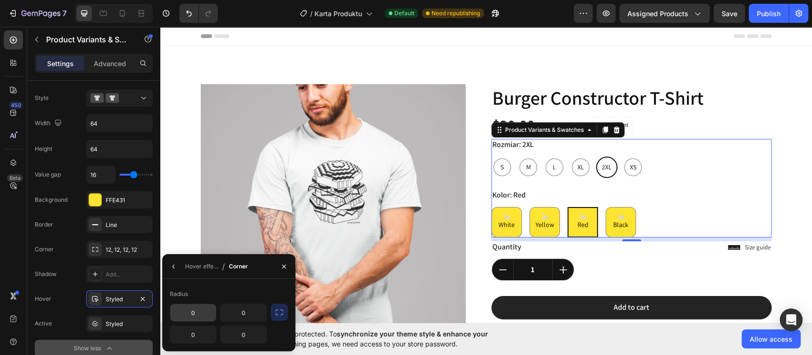
click at [188, 309] on input "0" at bounding box center [193, 312] width 46 height 17
type input "12"
click at [248, 313] on input "0" at bounding box center [244, 312] width 46 height 17
type input "12"
click at [199, 333] on input "0" at bounding box center [193, 334] width 46 height 17
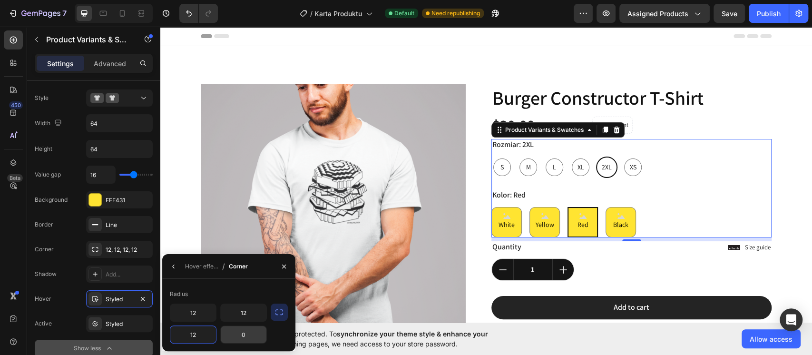
type input "12"
click at [241, 337] on input "0" at bounding box center [244, 334] width 46 height 17
type input "12"
click at [648, 219] on div "White White White Yellow Yellow Yellow Red Red Red Black Black Black" at bounding box center [631, 222] width 280 height 30
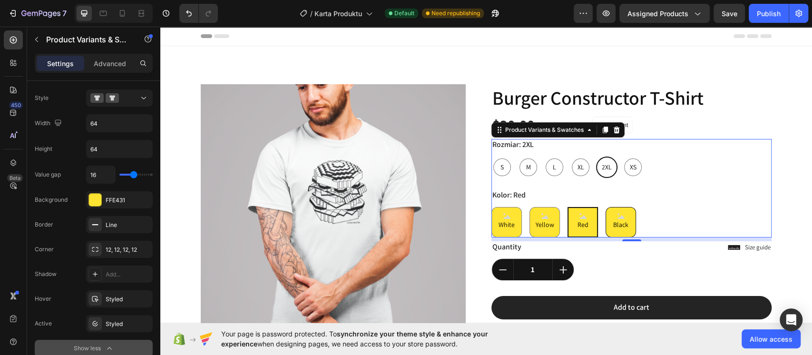
click at [613, 227] on span "Black" at bounding box center [620, 225] width 19 height 12
click at [605, 207] on input "Black Black Black" at bounding box center [605, 206] width 0 height 0
radio input "true"
click at [584, 225] on span "Red" at bounding box center [583, 225] width 15 height 12
click at [567, 207] on input "Red Red Red" at bounding box center [567, 206] width 0 height 0
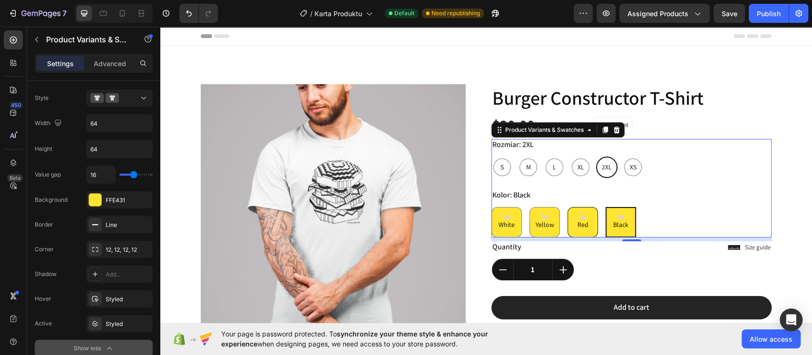
radio input "true"
click at [547, 211] on div "Yellow" at bounding box center [545, 221] width 22 height 25
click at [529, 207] on input "Yellow Yellow Yellow" at bounding box center [529, 206] width 0 height 0
radio input "true"
click at [504, 221] on span "White" at bounding box center [507, 225] width 20 height 12
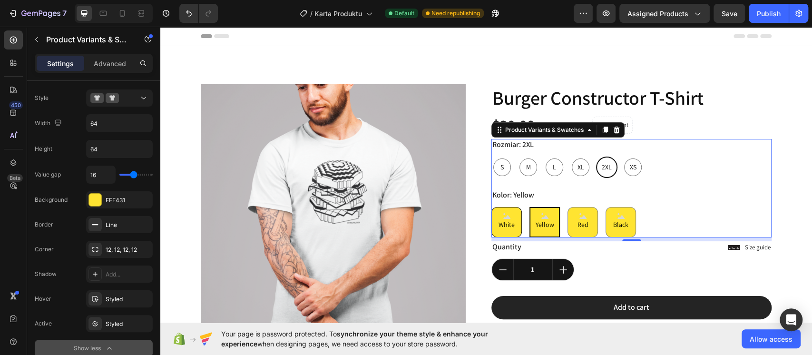
click at [491, 207] on input "White White White" at bounding box center [491, 206] width 0 height 0
radio input "true"
click at [127, 320] on div "Styled" at bounding box center [120, 324] width 28 height 9
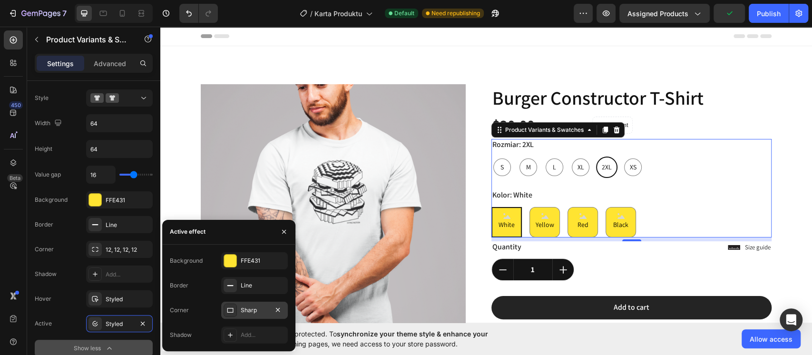
click at [232, 312] on icon at bounding box center [230, 310] width 8 height 8
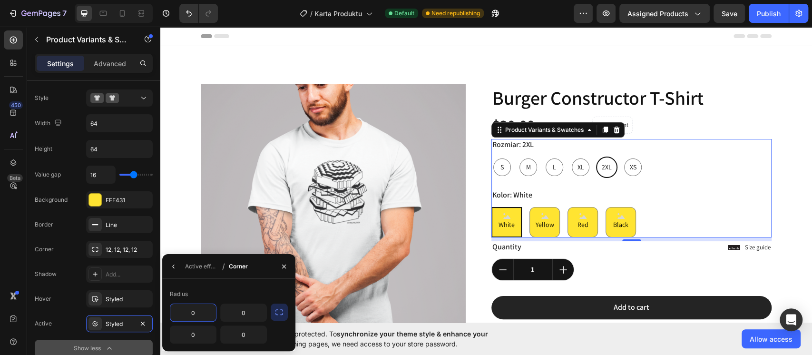
click at [190, 308] on input "0" at bounding box center [193, 312] width 46 height 17
type input "12"
click at [246, 312] on input "0" at bounding box center [244, 312] width 46 height 17
type input "12"
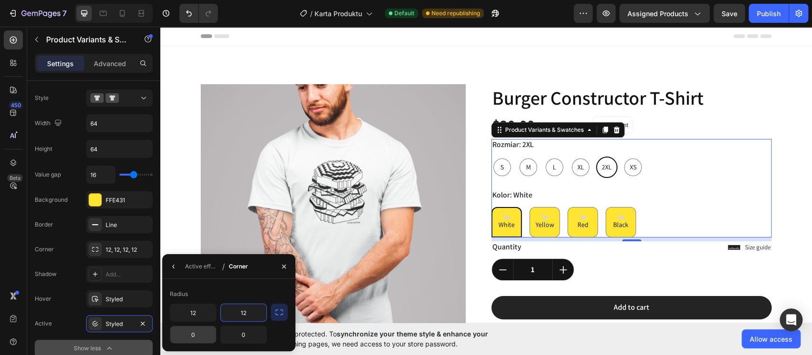
click at [202, 339] on input "0" at bounding box center [193, 334] width 46 height 17
type input "12"
click at [235, 334] on input "0" at bounding box center [244, 334] width 46 height 17
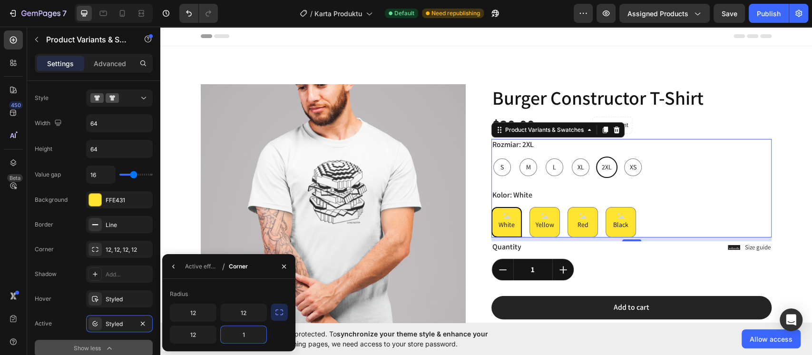
type input "12"
click at [633, 229] on div "White White White Yellow Yellow Yellow Red Red Red Black Black Black" at bounding box center [631, 222] width 280 height 30
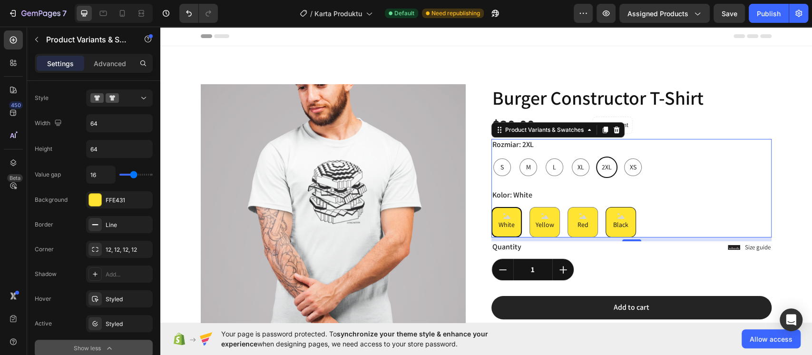
click at [616, 228] on span "Black" at bounding box center [620, 225] width 19 height 12
click at [605, 207] on input "Black Black Black" at bounding box center [605, 206] width 0 height 0
radio input "true"
click at [576, 223] on span "Red" at bounding box center [583, 225] width 15 height 12
click at [567, 207] on input "Red Red Red" at bounding box center [567, 206] width 0 height 0
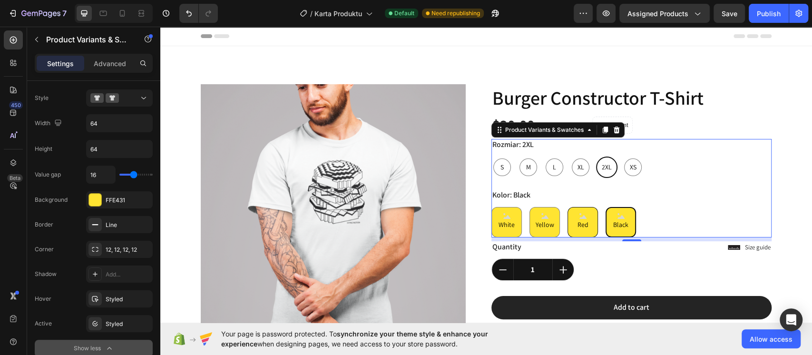
radio input "true"
click at [534, 226] on span "Yellow" at bounding box center [545, 225] width 22 height 12
click at [529, 207] on input "Yellow Yellow Yellow" at bounding box center [529, 206] width 0 height 0
radio input "true"
click at [510, 215] on div "White" at bounding box center [507, 221] width 20 height 25
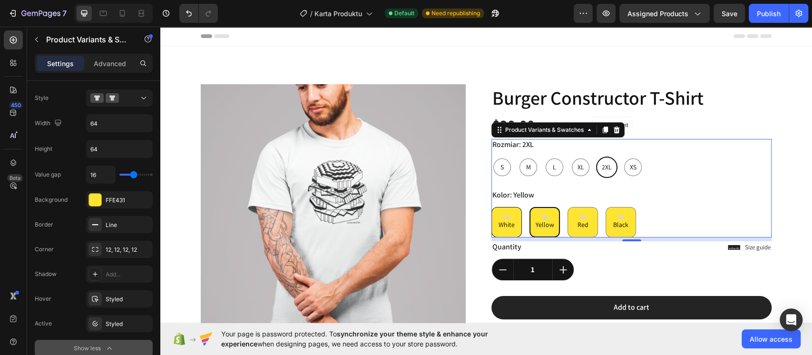
click at [491, 207] on input "White White White" at bounding box center [491, 206] width 0 height 0
radio input "true"
click at [667, 195] on div "Kolor: White White White White Yellow Yellow Yellow Red Red Red Black Black Bla…" at bounding box center [631, 213] width 280 height 48
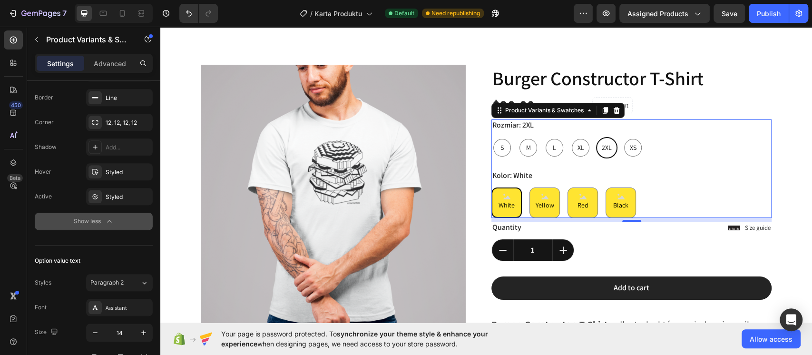
scroll to position [0, 0]
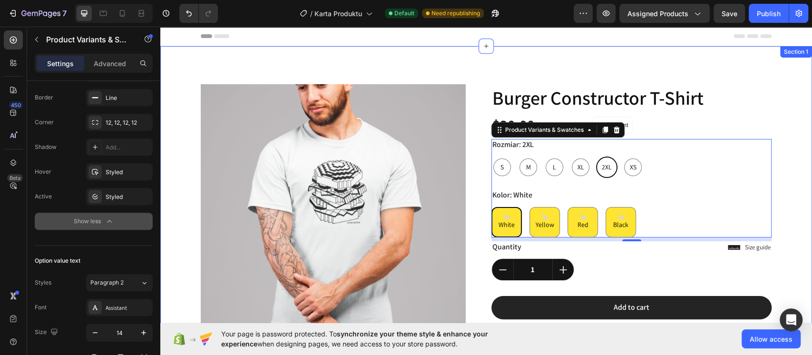
click at [776, 123] on div "Product Images Lorem ipsum dolor sit amet, consectetur Text Block 150+ Text Blo…" at bounding box center [485, 317] width 637 height 466
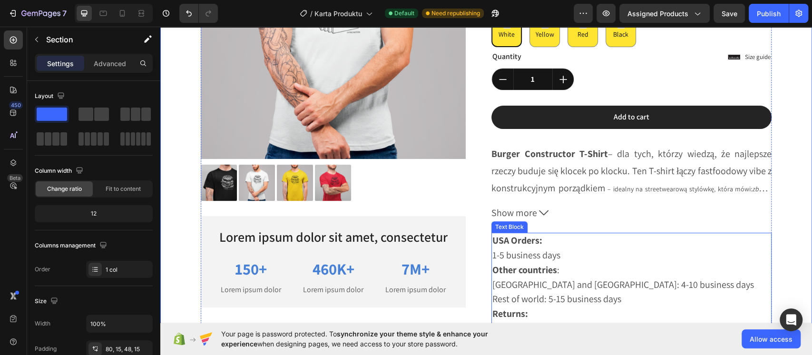
scroll to position [254, 0]
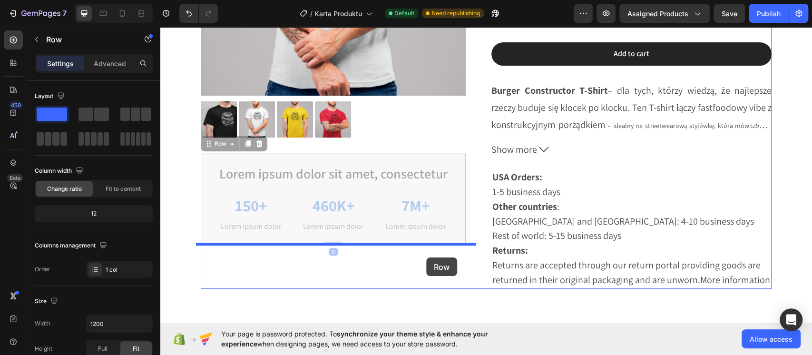
drag, startPoint x: 430, startPoint y: 239, endPoint x: 426, endPoint y: 257, distance: 19.0
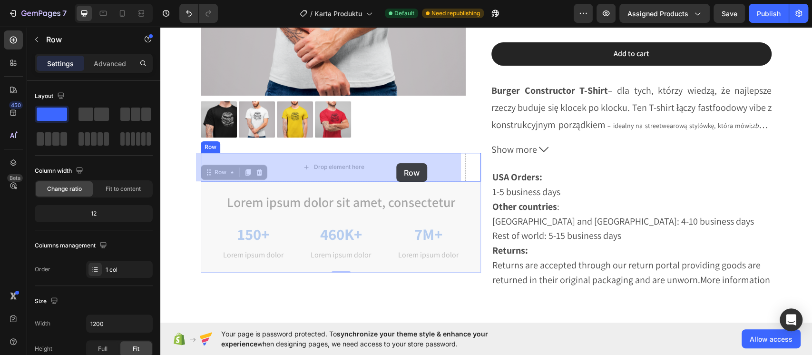
drag, startPoint x: 401, startPoint y: 191, endPoint x: 396, endPoint y: 163, distance: 28.1
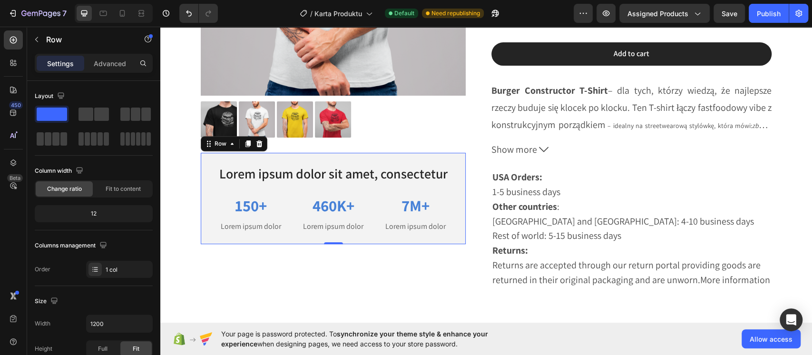
click at [446, 209] on div "Lorem ipsum dolor sit amet, consectetur Text Block 150+ Text Block Lorem ipsum …" at bounding box center [333, 198] width 265 height 91
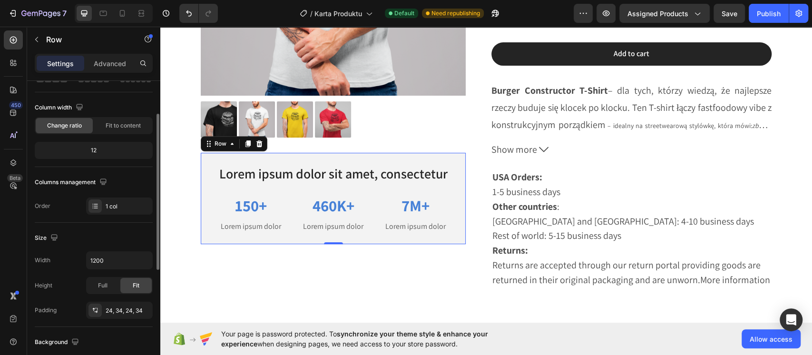
scroll to position [127, 0]
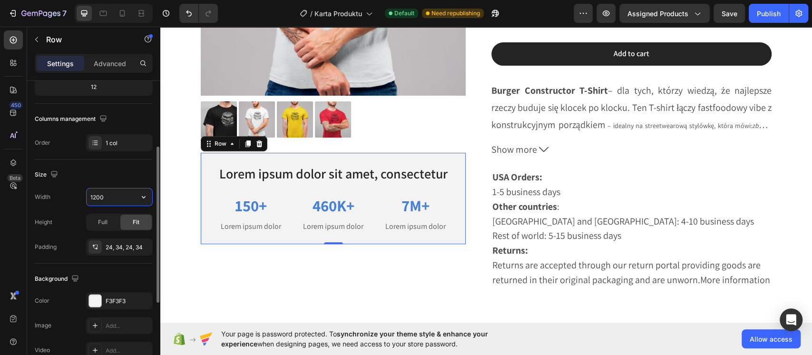
click at [104, 199] on input "1200" at bounding box center [120, 196] width 66 height 17
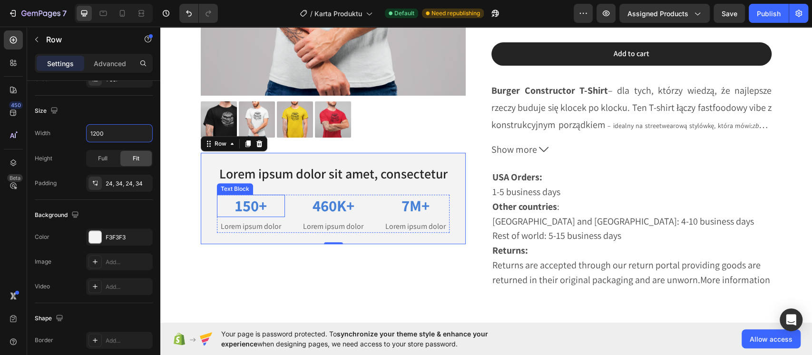
click at [218, 195] on p "150+" at bounding box center [251, 205] width 66 height 20
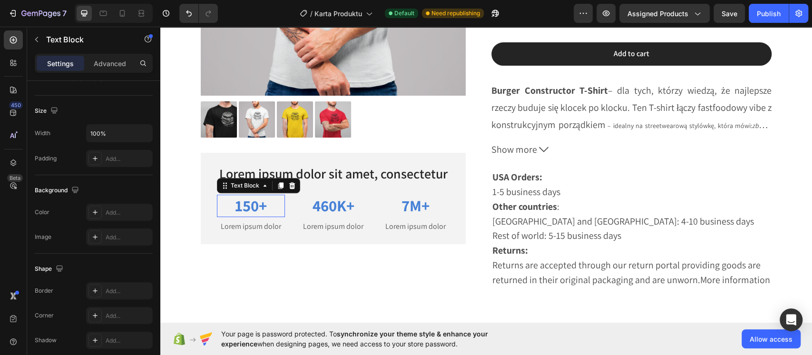
scroll to position [0, 0]
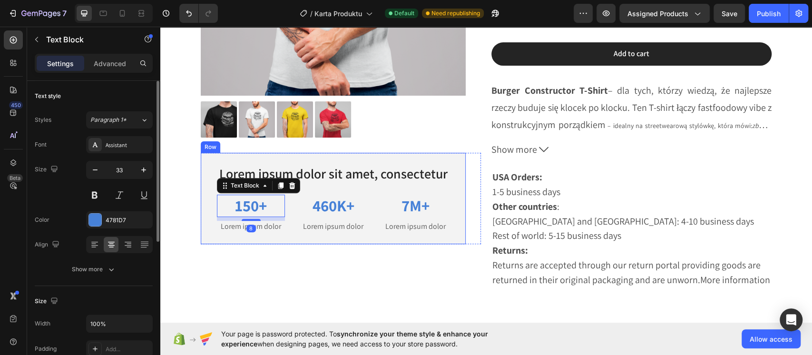
click at [204, 190] on div "Lorem ipsum dolor sit amet, consectetur Text Block 150+ Text Block 8 Lorem ipsu…" at bounding box center [333, 198] width 265 height 91
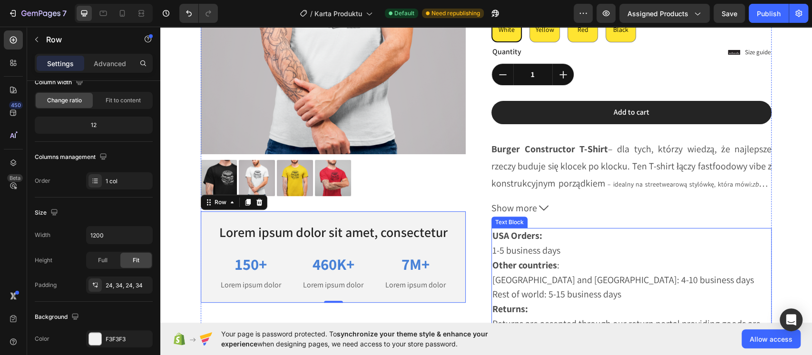
scroll to position [127, 0]
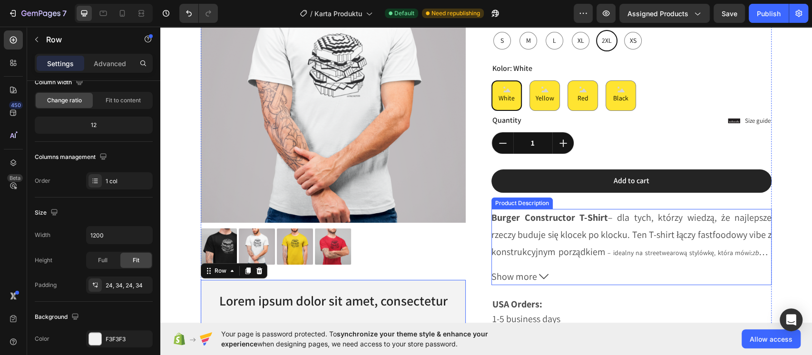
click at [569, 261] on div "Burger Constructor T-Shirt – dla tych, którzy wiedzą, że najlepsze rzeczy buduj…" at bounding box center [631, 247] width 280 height 76
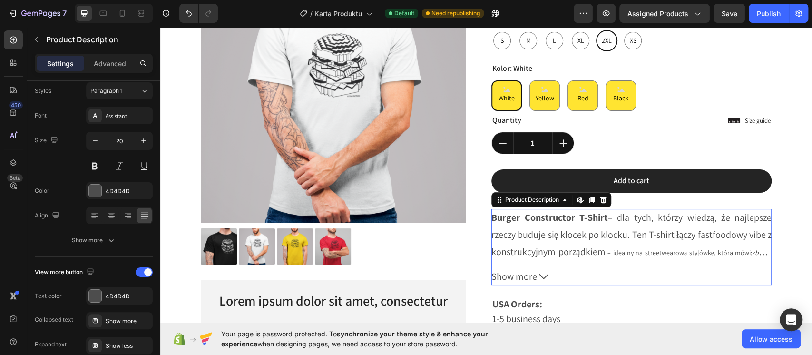
scroll to position [0, 0]
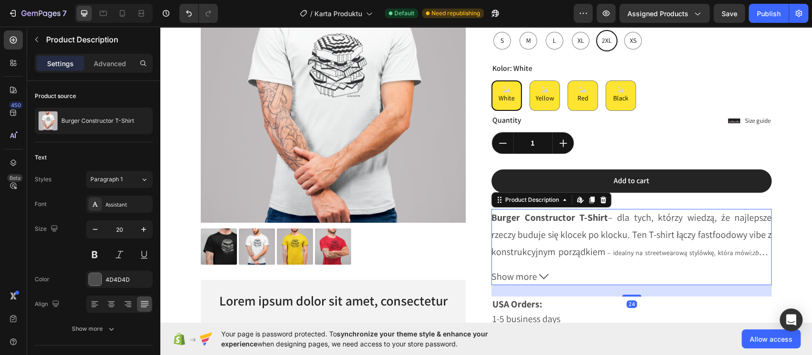
click at [527, 271] on span "Show more" at bounding box center [514, 276] width 46 height 17
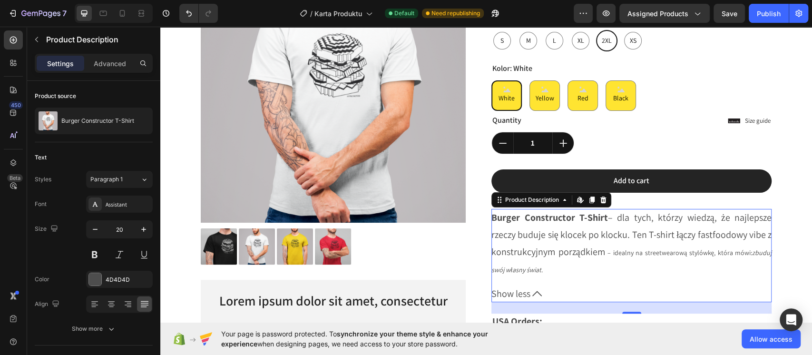
click at [532, 292] on icon at bounding box center [537, 294] width 10 height 10
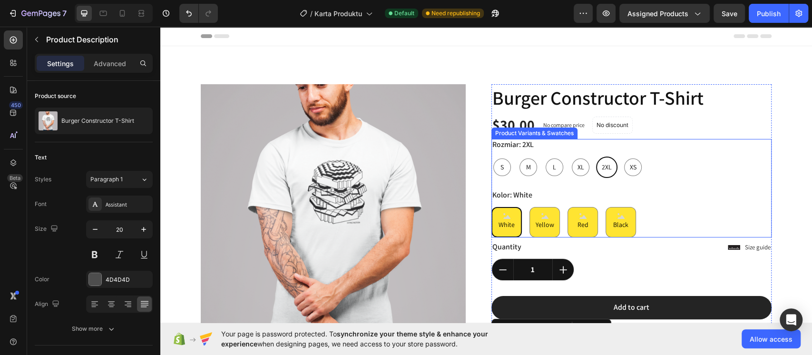
click at [555, 174] on div "L" at bounding box center [554, 166] width 21 height 21
click at [544, 156] on input "L L L" at bounding box center [543, 156] width 0 height 0
radio input "true"
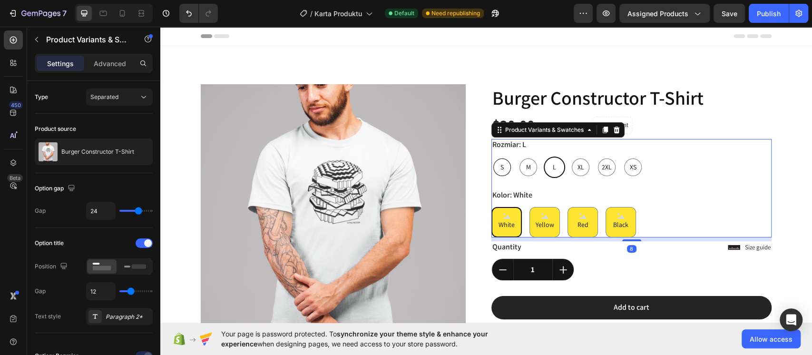
click at [499, 167] on span "S" at bounding box center [501, 167] width 7 height 12
click at [491, 156] on input "S S S" at bounding box center [491, 156] width 0 height 0
radio input "true"
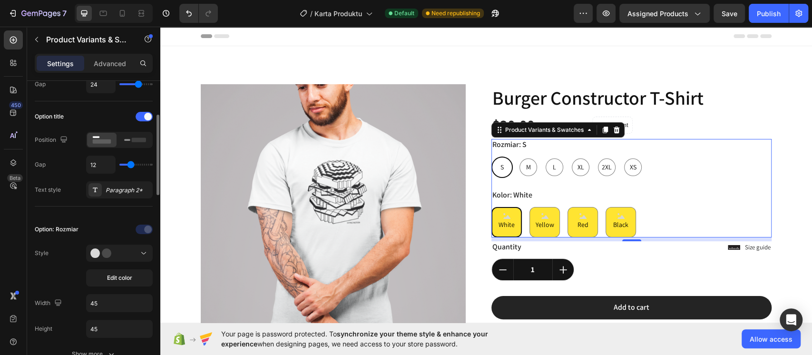
scroll to position [190, 0]
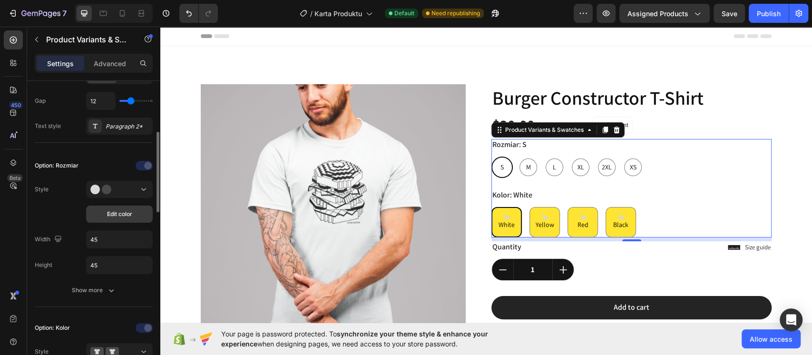
click at [112, 217] on span "Edit color" at bounding box center [119, 214] width 25 height 9
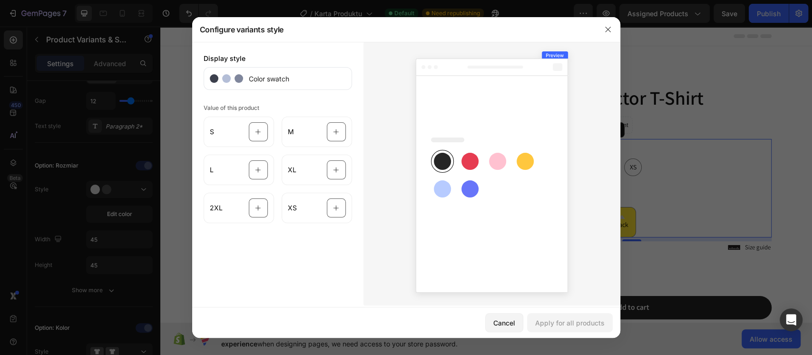
click at [240, 75] on circle at bounding box center [238, 78] width 9 height 9
click at [447, 160] on rect at bounding box center [442, 161] width 17 height 17
click at [459, 163] on icon at bounding box center [492, 176] width 152 height 234
click at [468, 163] on rect at bounding box center [469, 161] width 17 height 17
click at [603, 29] on button "button" at bounding box center [607, 29] width 15 height 15
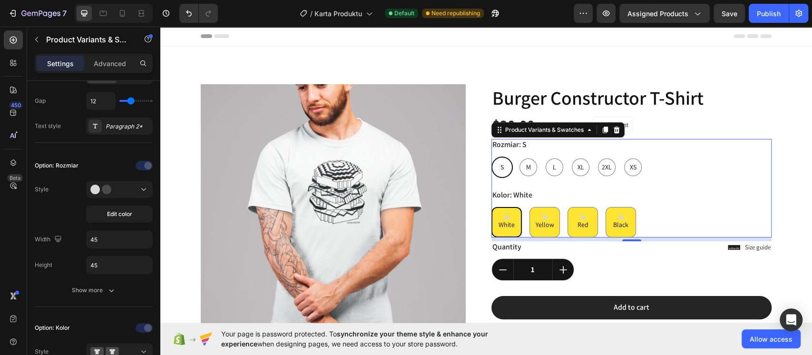
click at [498, 166] on span "S" at bounding box center [501, 167] width 7 height 12
click at [491, 156] on input "S S S" at bounding box center [491, 156] width 0 height 0
click at [131, 189] on div at bounding box center [119, 190] width 58 height 10
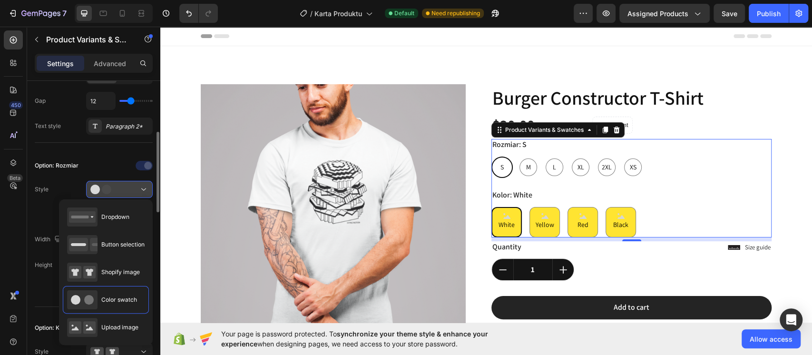
click at [131, 189] on div at bounding box center [119, 190] width 58 height 10
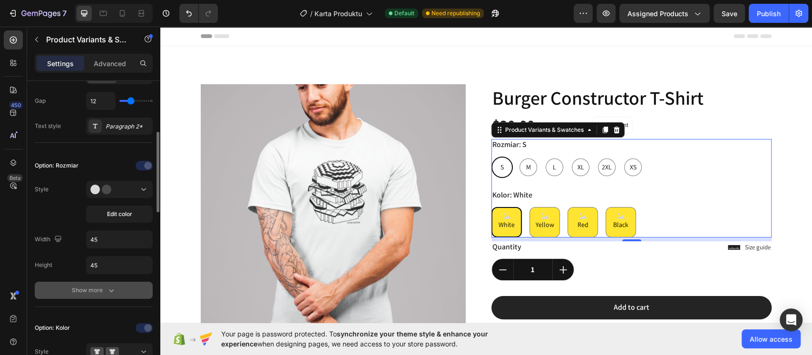
click at [115, 285] on icon "button" at bounding box center [112, 290] width 10 height 10
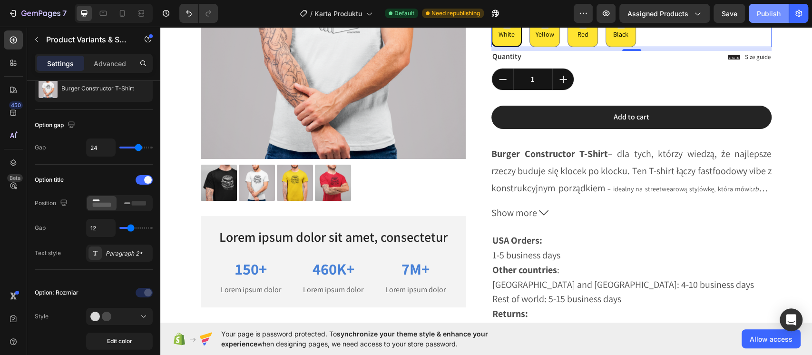
click at [769, 9] on div "Publish" at bounding box center [769, 14] width 24 height 10
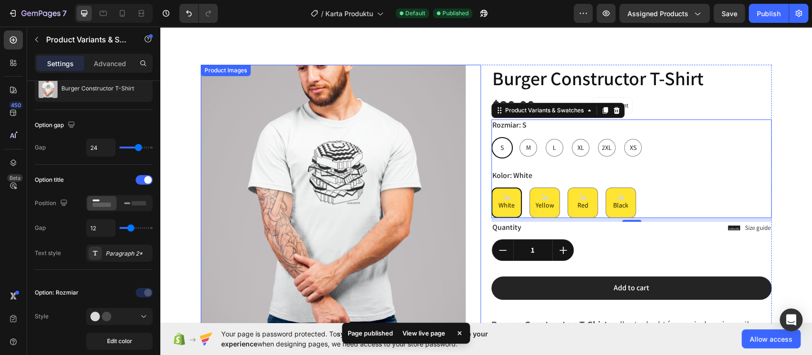
scroll to position [0, 0]
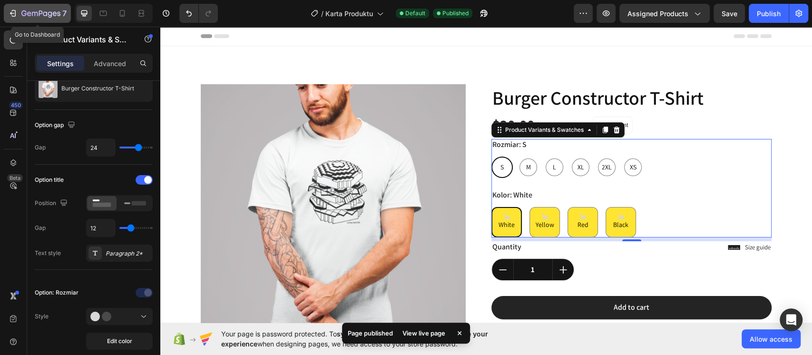
click at [57, 11] on icon "button" at bounding box center [40, 14] width 39 height 8
